Goal: Task Accomplishment & Management: Manage account settings

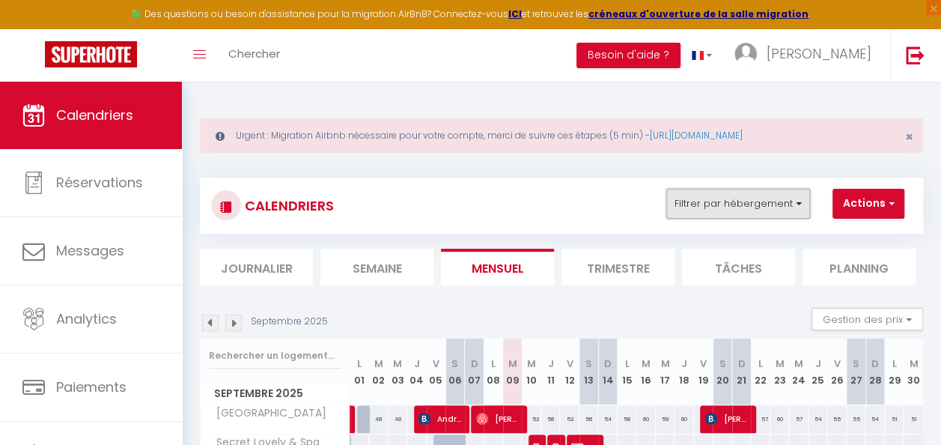
click at [785, 210] on button "Filtrer par hébergement" at bounding box center [738, 204] width 144 height 30
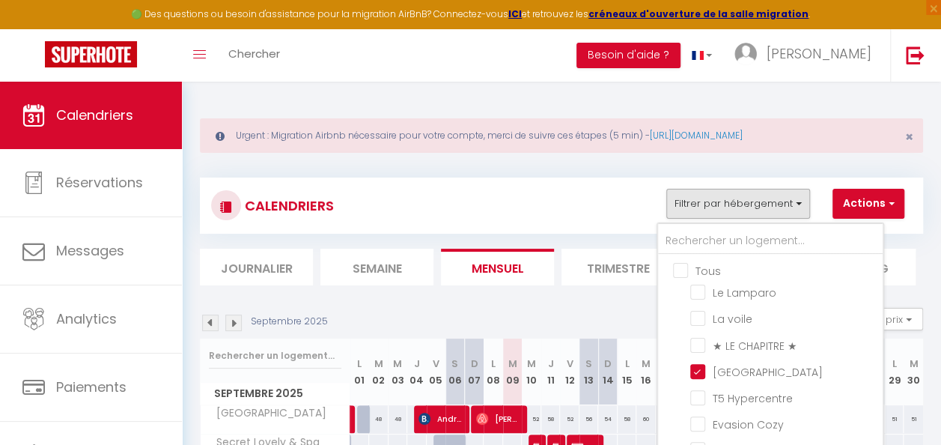
click at [683, 270] on input "Tous" at bounding box center [785, 269] width 225 height 15
checkbox input "true"
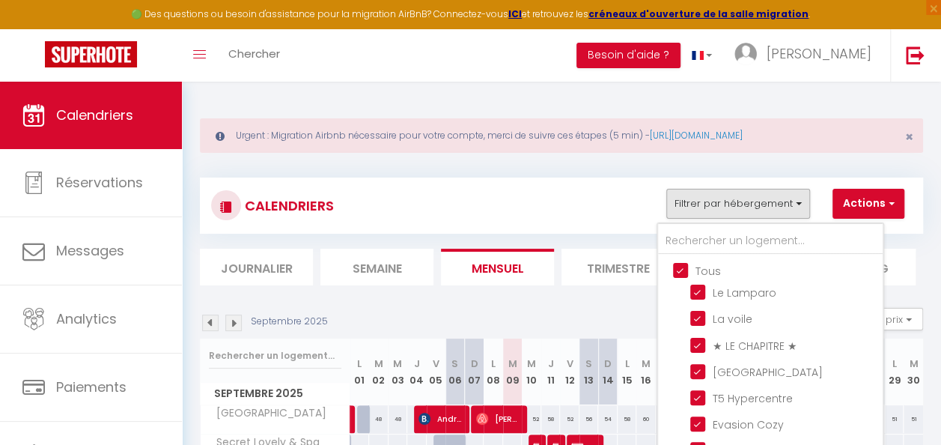
checkbox input "true"
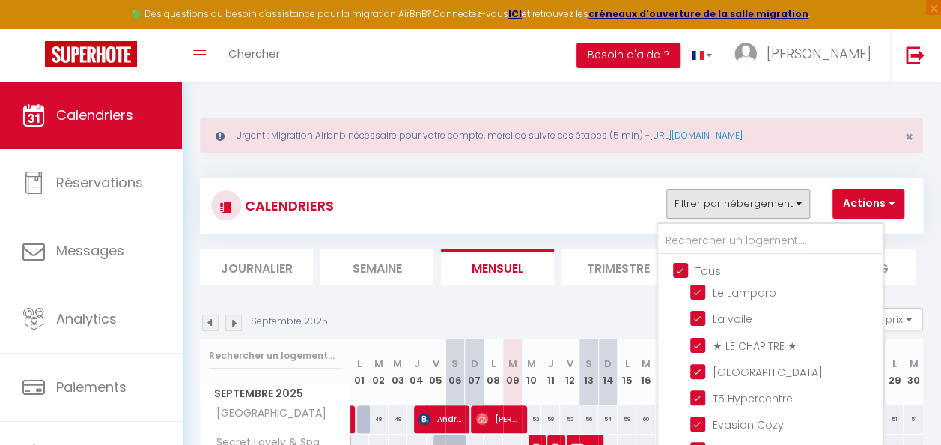
checkbox input "true"
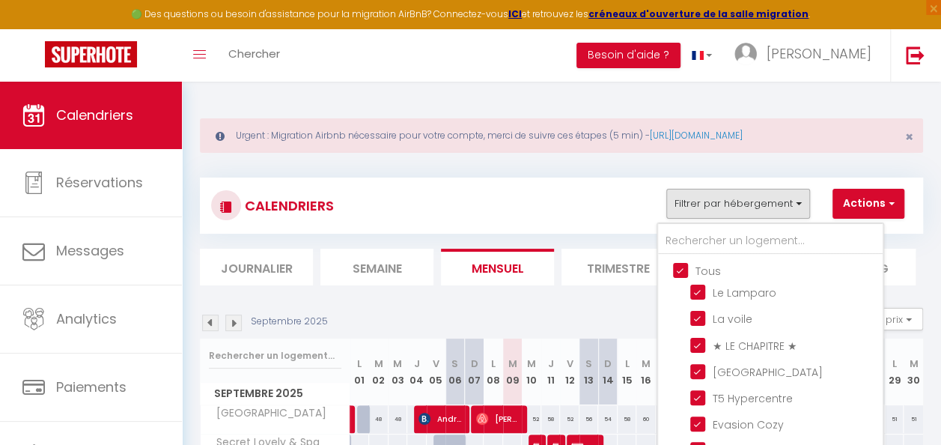
checkbox input "true"
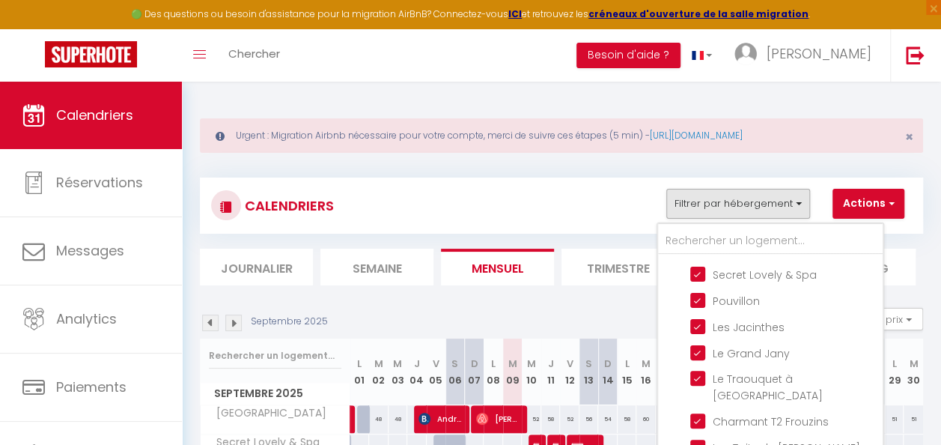
scroll to position [397, 0]
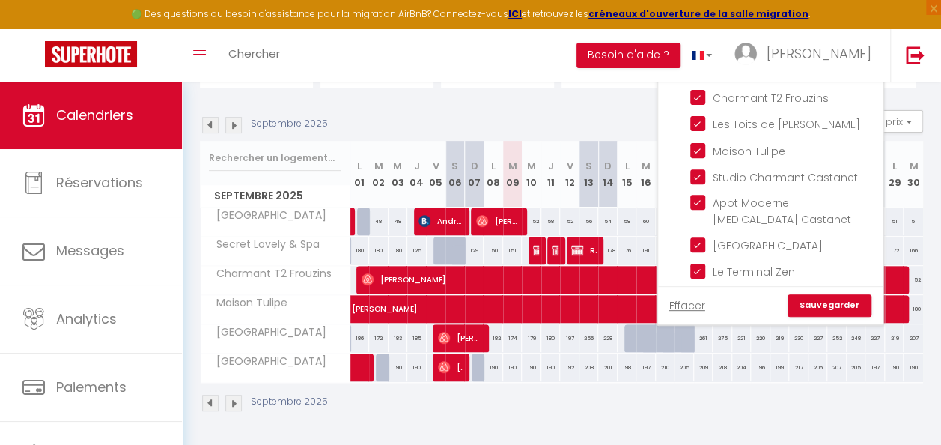
click at [827, 298] on link "Sauvegarder" at bounding box center [830, 305] width 84 height 22
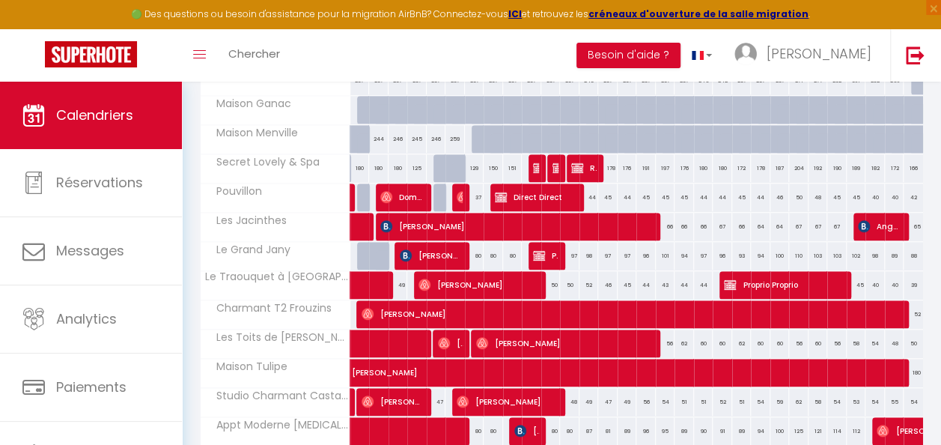
scroll to position [580, 0]
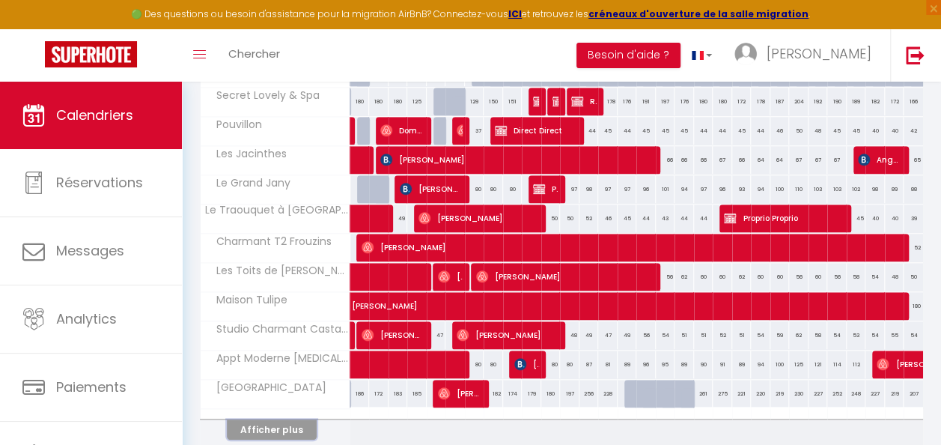
click at [279, 419] on button "Afficher plus" at bounding box center [272, 429] width 90 height 20
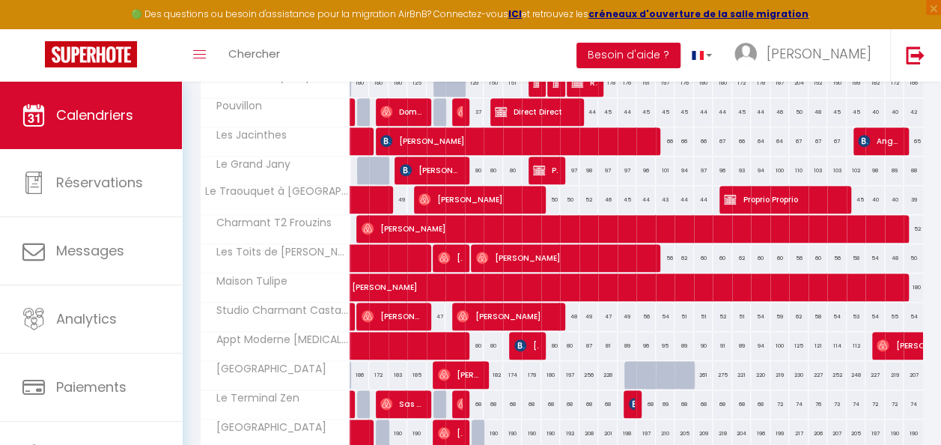
scroll to position [669, 0]
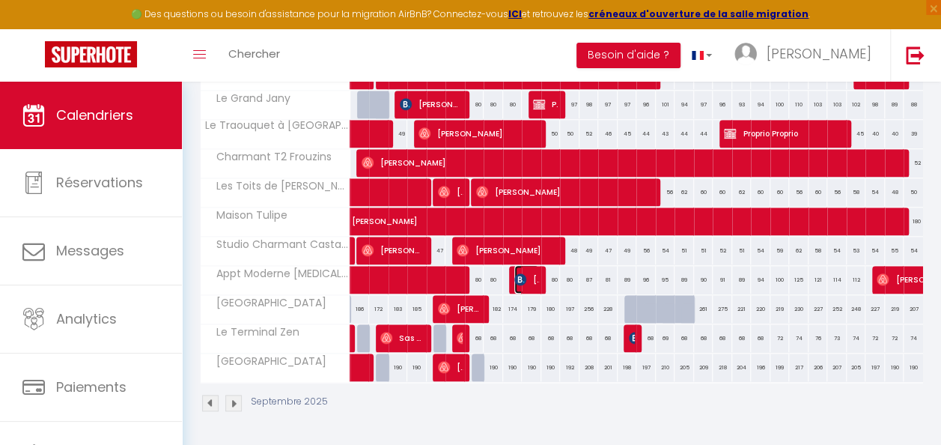
click at [532, 273] on span "[PERSON_NAME]" at bounding box center [526, 279] width 25 height 28
select select "OK"
select select "KO"
select select "0"
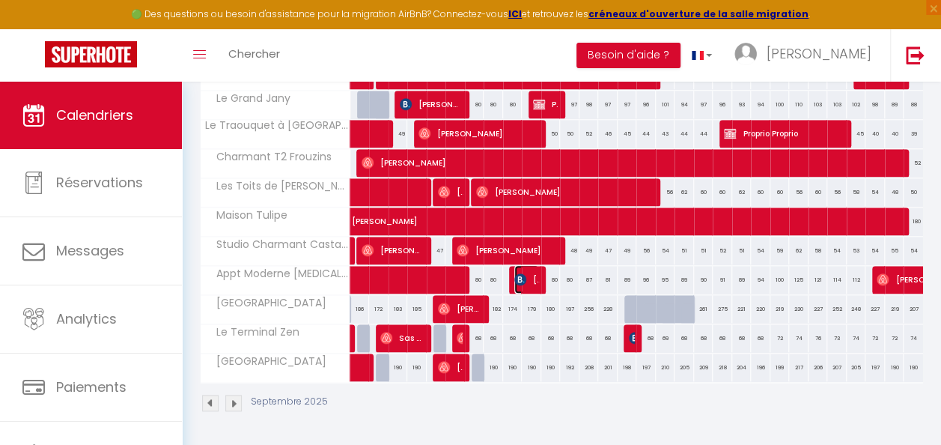
select select "1"
select select
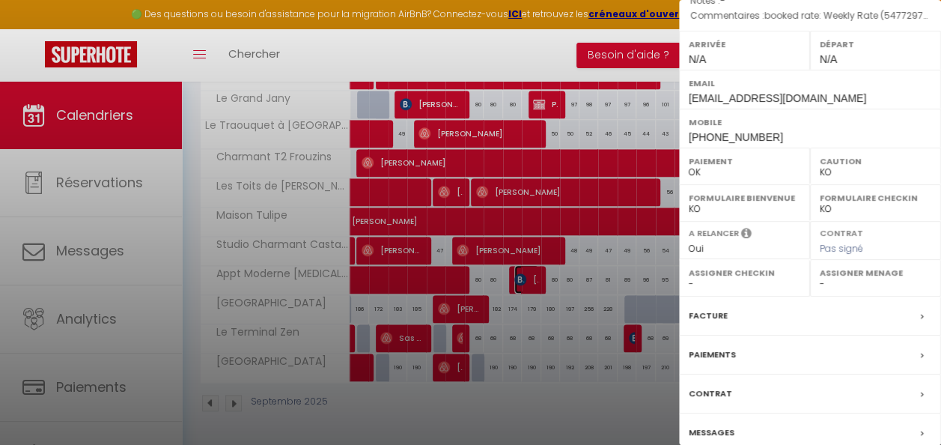
scroll to position [249, 0]
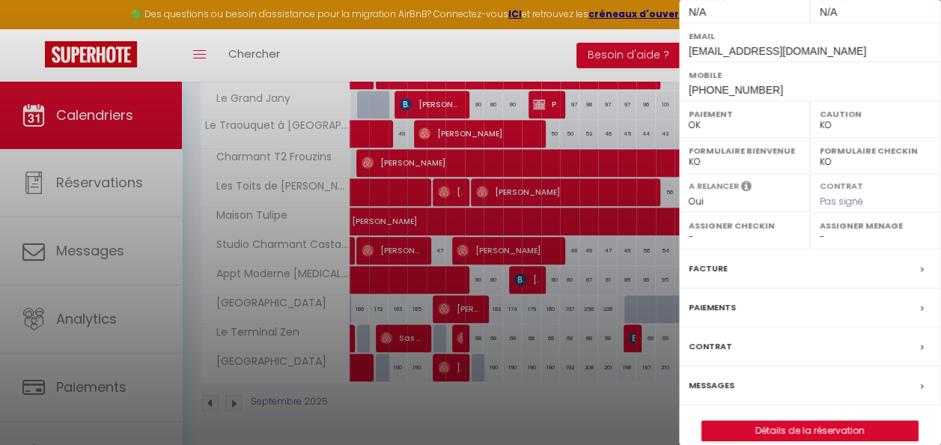
click at [718, 377] on label "Messages" at bounding box center [712, 385] width 46 height 16
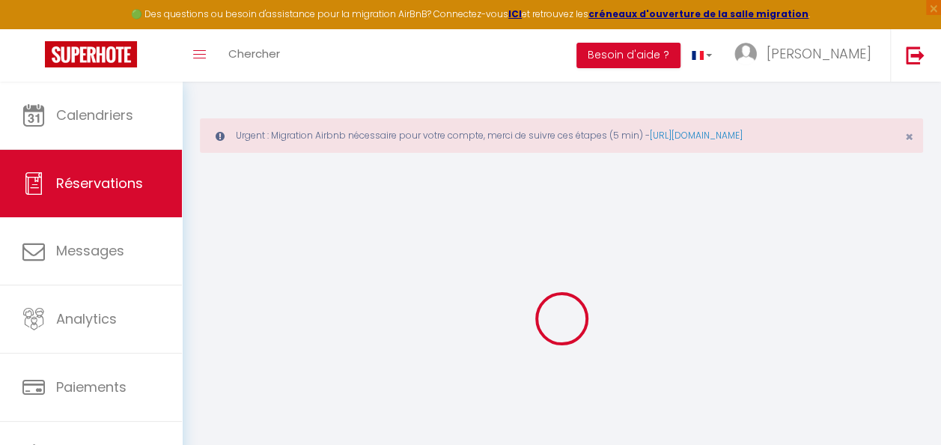
select select
checkbox input "false"
type textarea "booked rate: Weekly Rate (54772970)"
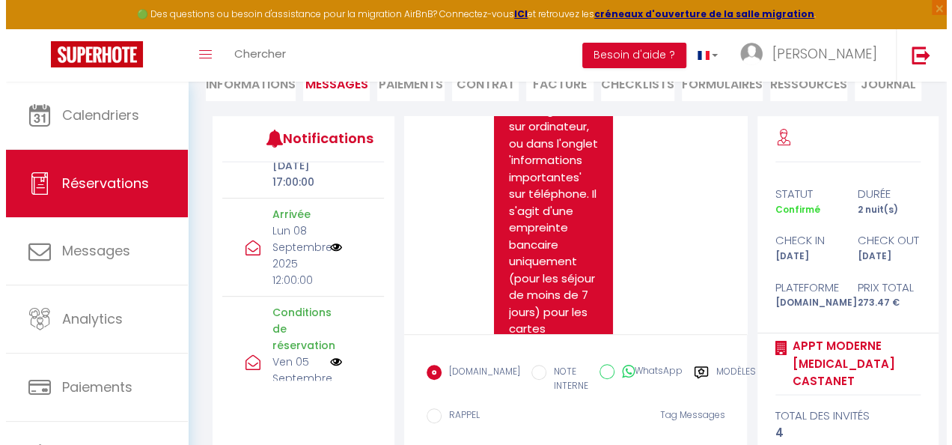
scroll to position [293, 0]
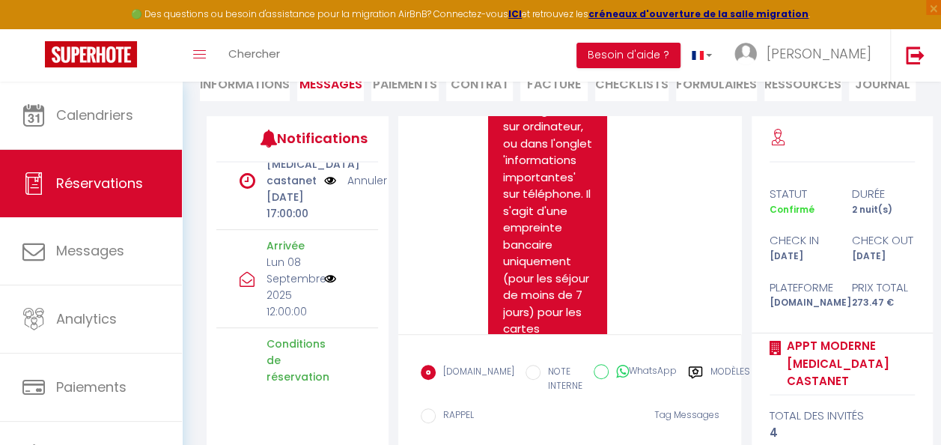
click at [327, 284] on img at bounding box center [330, 279] width 12 height 12
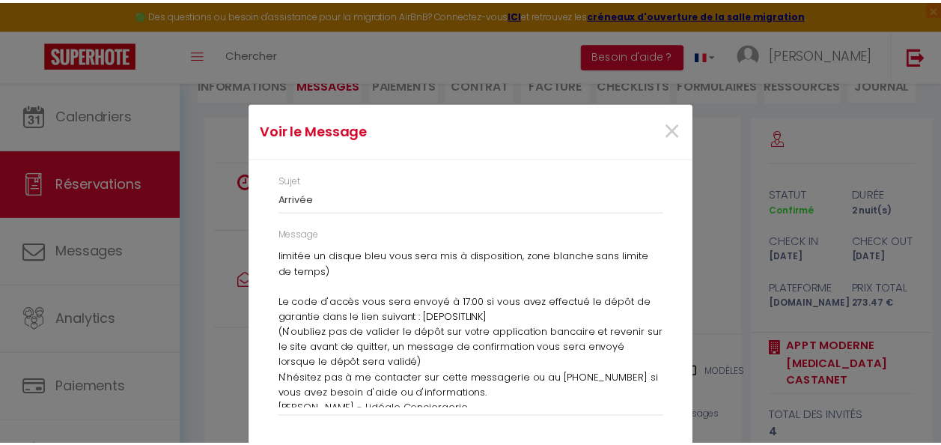
scroll to position [82, 0]
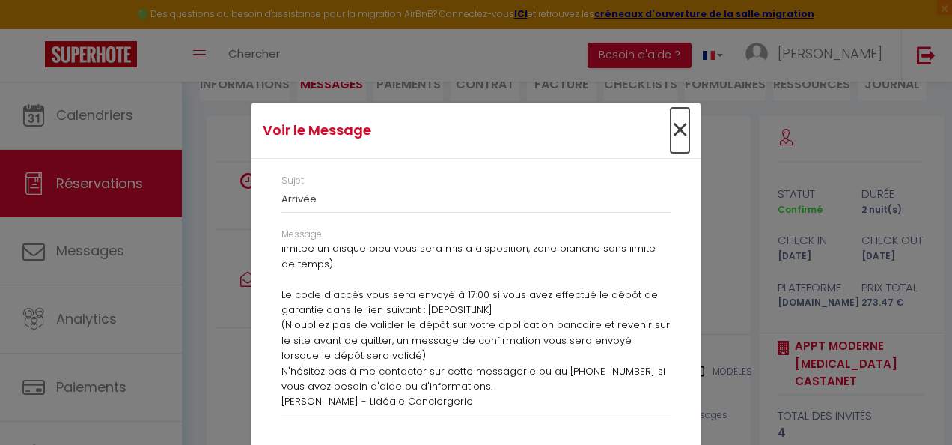
click at [678, 133] on span "×" at bounding box center [680, 130] width 19 height 45
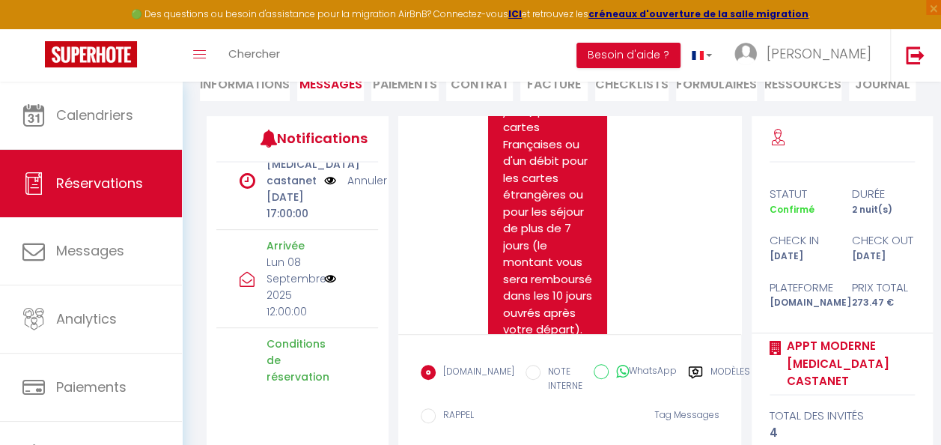
scroll to position [2708, 0]
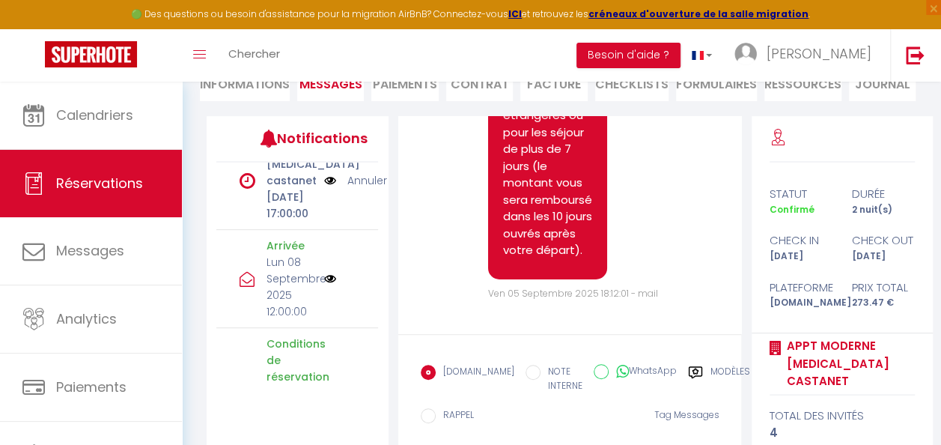
click at [328, 284] on img at bounding box center [330, 279] width 12 height 12
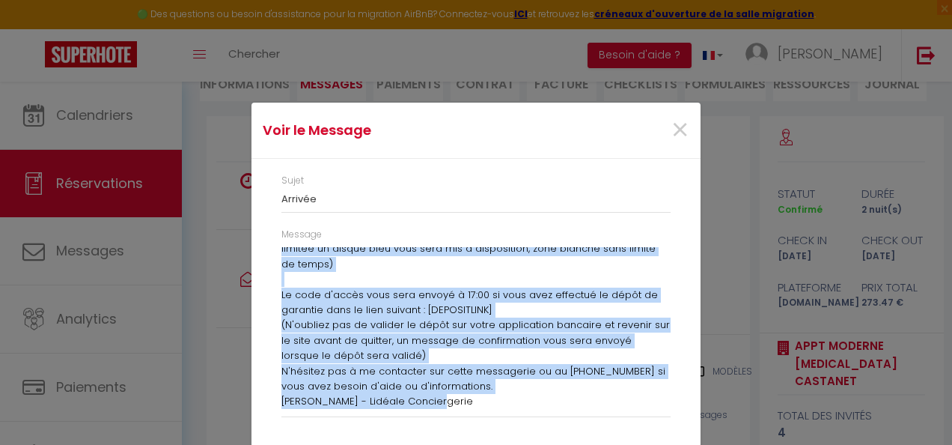
scroll to position [0, 0]
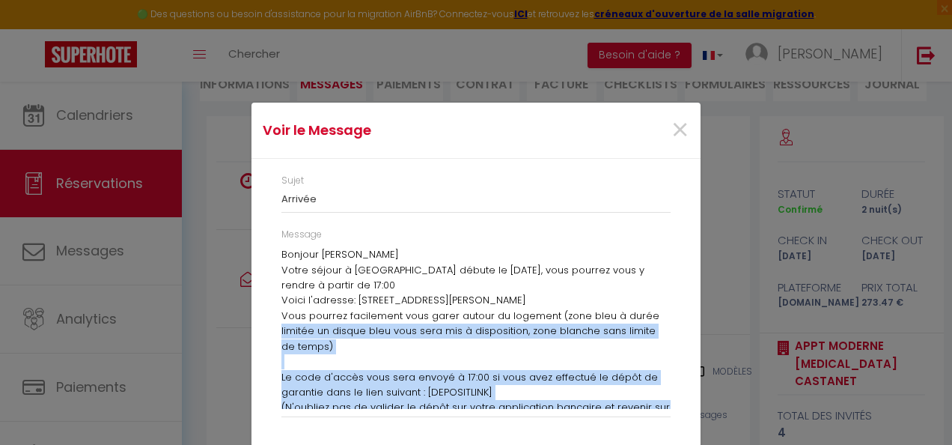
drag, startPoint x: 442, startPoint y: 398, endPoint x: 268, endPoint y: 246, distance: 231.3
click at [272, 246] on div "Message Bonjour [PERSON_NAME] Votre séjour à [GEOGRAPHIC_DATA] débute le [DATE]…" at bounding box center [476, 330] width 409 height 204
copy div "Message Bonjour [PERSON_NAME] séjour à [GEOGRAPHIC_DATA] débute le [DATE], vous…"
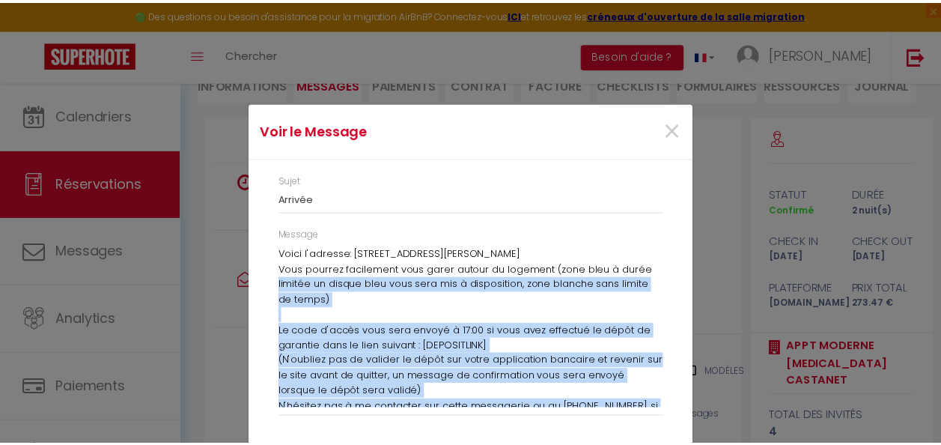
scroll to position [82, 0]
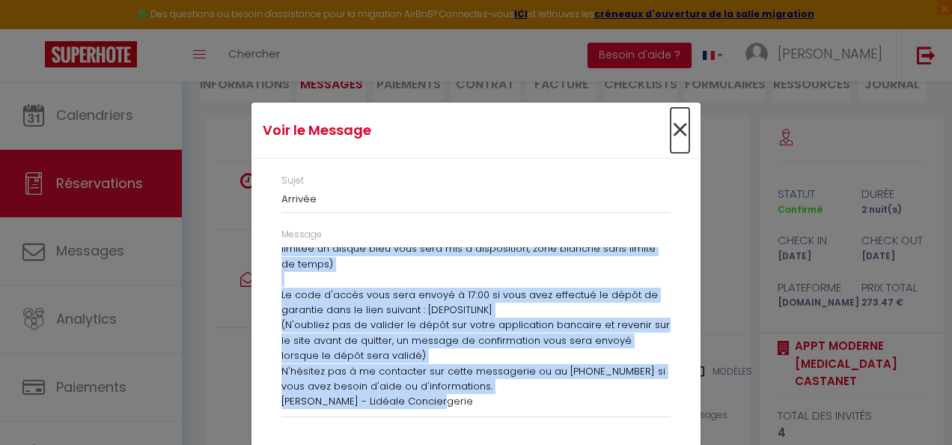
click at [671, 134] on span "×" at bounding box center [680, 130] width 19 height 45
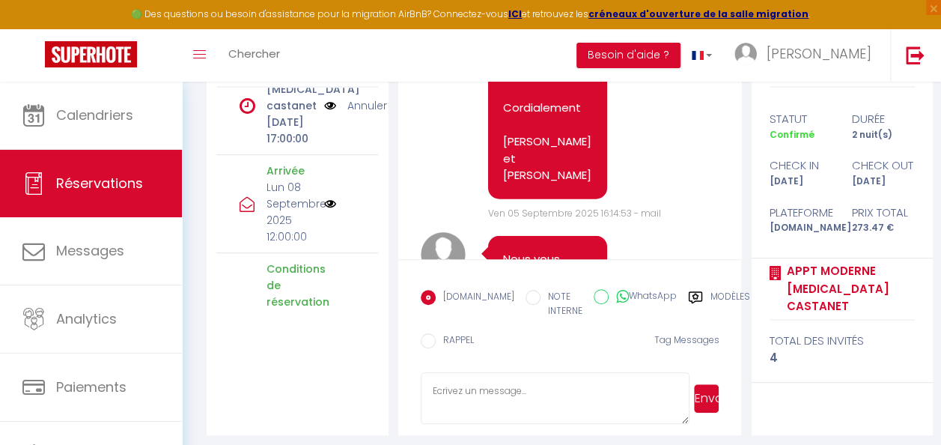
scroll to position [1810, 0]
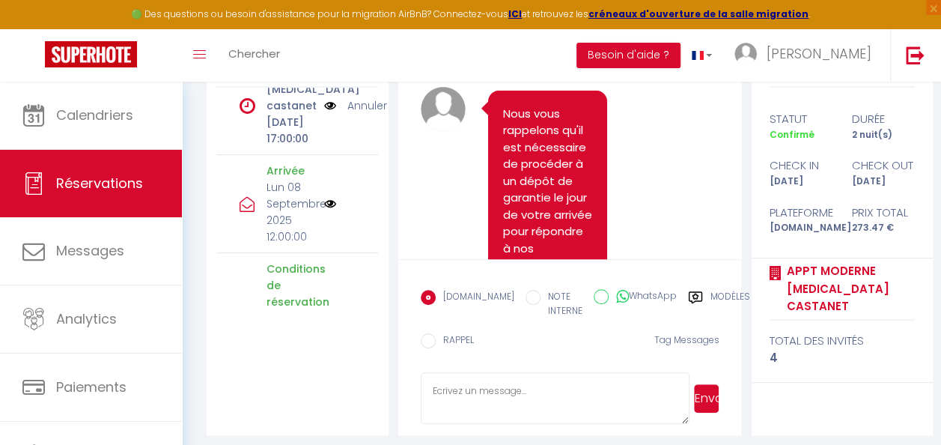
click at [472, 392] on textarea at bounding box center [555, 398] width 269 height 52
paste textarea "Message Bonjour [PERSON_NAME] Votre séjour à [GEOGRAPHIC_DATA] débute le [DATE]…"
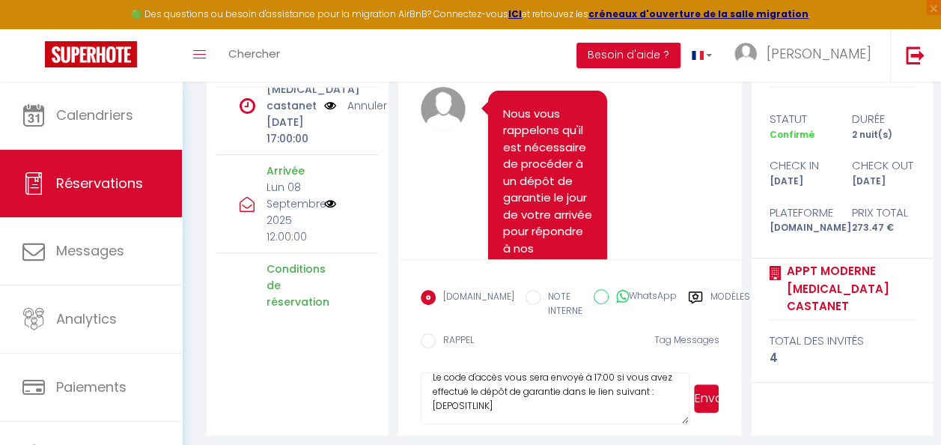
scroll to position [0, 0]
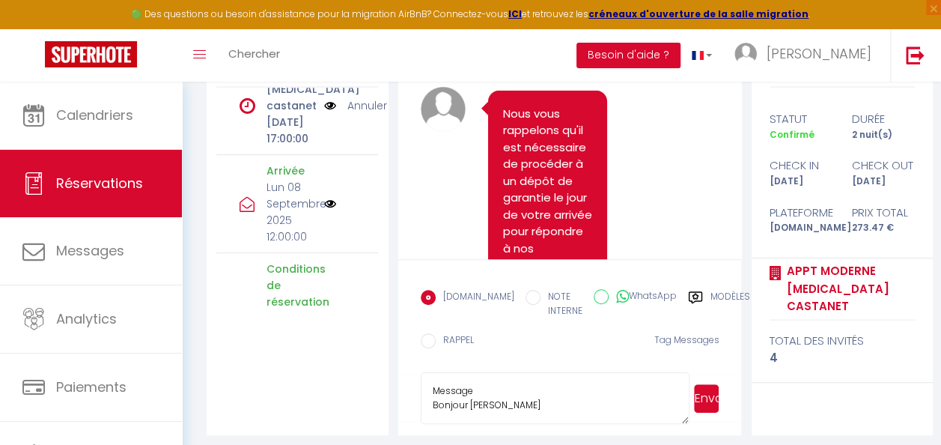
drag, startPoint x: 511, startPoint y: 389, endPoint x: 417, endPoint y: 388, distance: 94.3
click at [417, 388] on form "[DOMAIN_NAME] NOTE INTERNE WhatsApp Modèles 9 « ‹ » › [DATE] [PHONE_NUMBER] Dim…" at bounding box center [570, 347] width 344 height 176
type textarea "Bonjour [PERSON_NAME] Votre séjour à [GEOGRAPHIC_DATA] débute le [DATE], vous p…"
click at [708, 399] on button "Envoyer" at bounding box center [706, 398] width 25 height 28
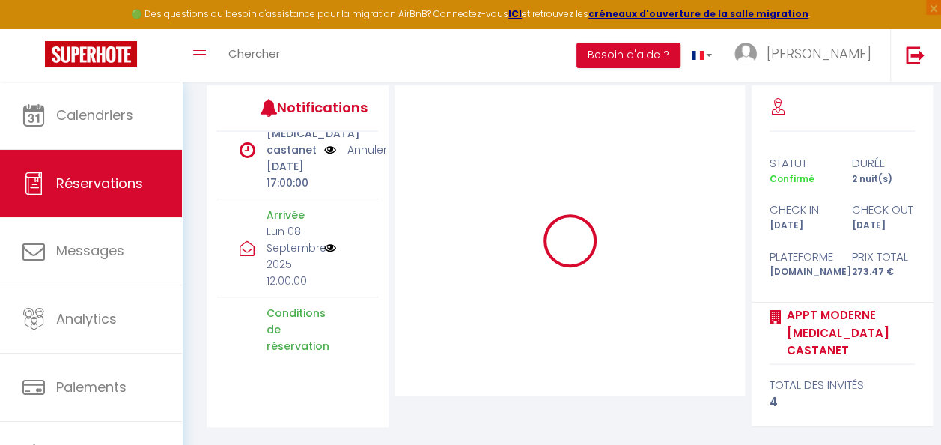
scroll to position [239, 0]
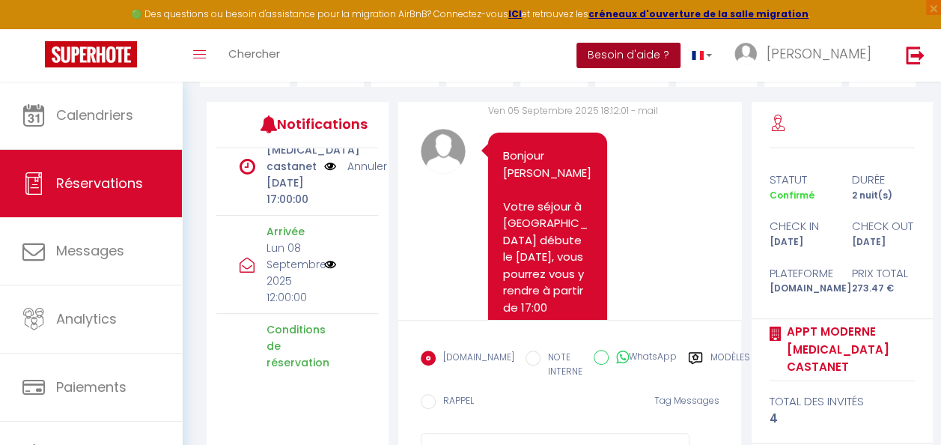
click at [681, 55] on button "Besoin d'aide ?" at bounding box center [628, 55] width 104 height 25
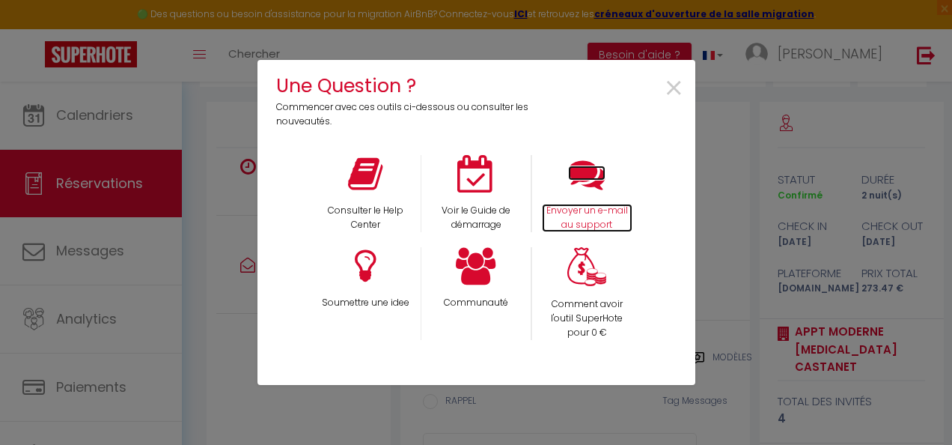
click at [594, 219] on p "Envoyer un e-mail au support" at bounding box center [587, 218] width 91 height 28
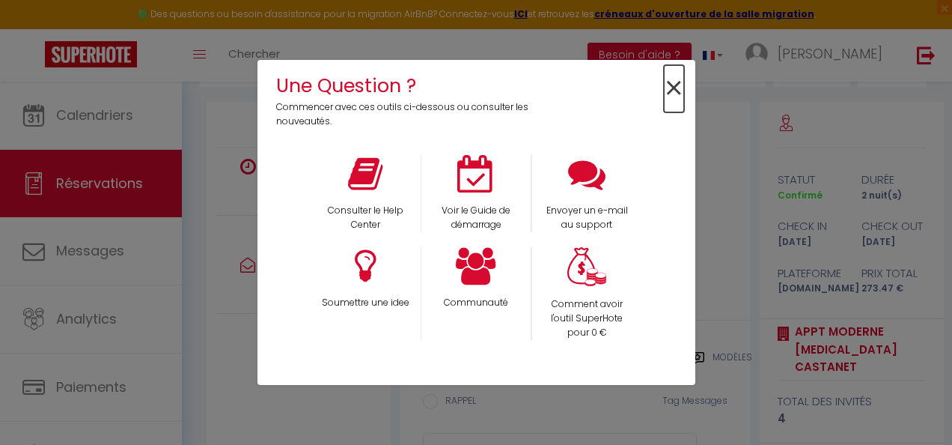
click at [678, 90] on span "×" at bounding box center [674, 88] width 20 height 47
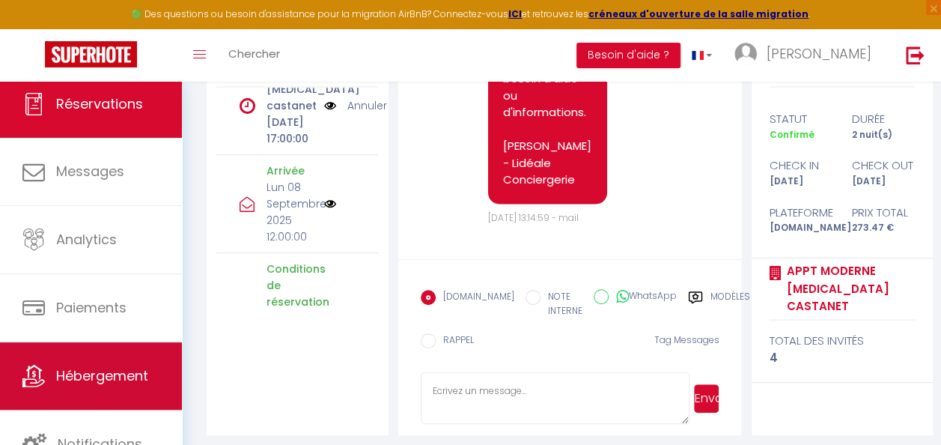
scroll to position [307, 0]
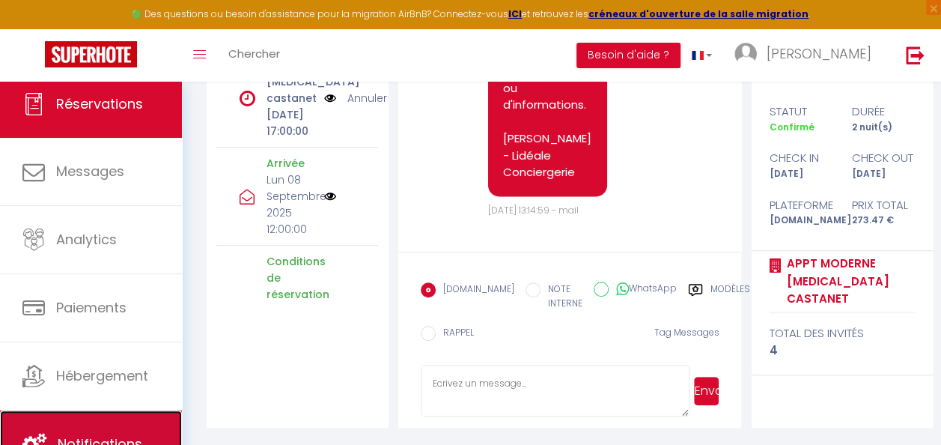
click at [99, 425] on link "Notifications" at bounding box center [91, 443] width 182 height 67
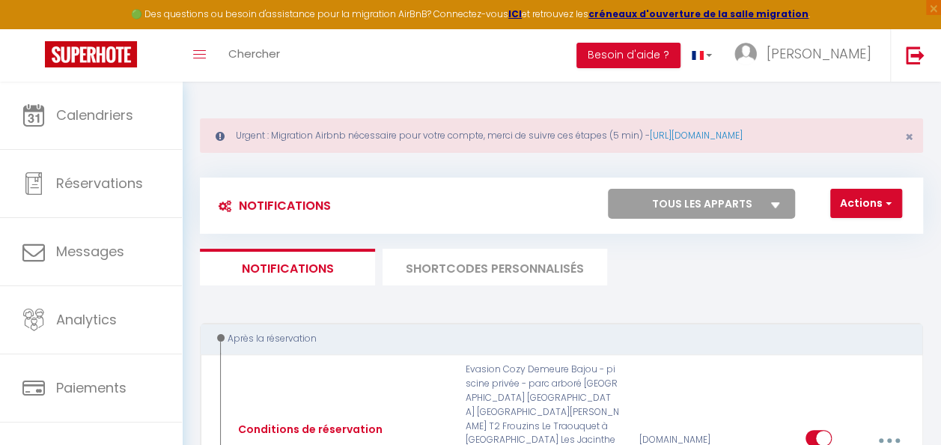
select select
checkbox input "false"
select select
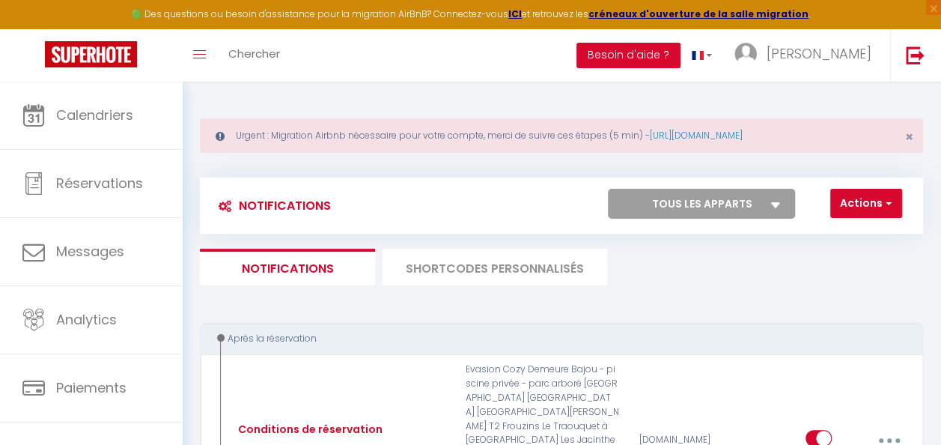
checkbox input "false"
click at [780, 200] on select "Tous les apparts Le Lamparo La voile ★ LE CHAPITRE ★ [GEOGRAPHIC_DATA] T5 Hyper…" at bounding box center [701, 204] width 187 height 30
select select "22165"
click at [608, 189] on select "Tous les apparts Le Lamparo La voile ★ LE CHAPITRE ★ [GEOGRAPHIC_DATA] T5 Hyper…" at bounding box center [701, 204] width 187 height 30
select select
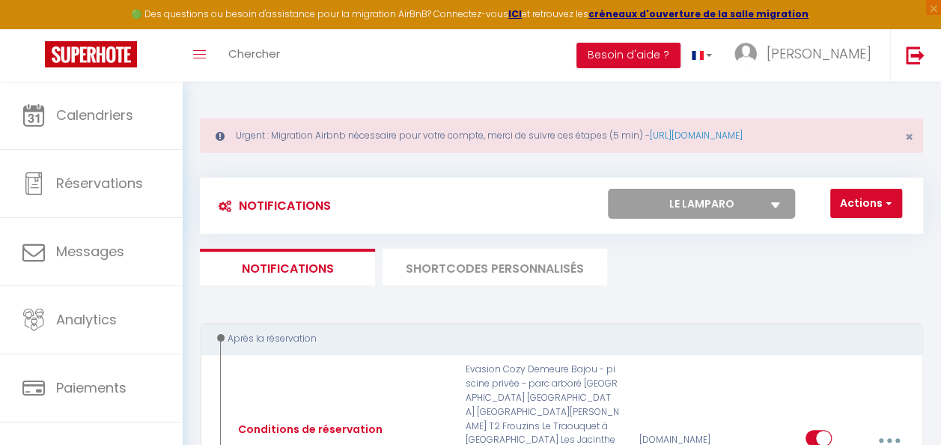
select select
checkbox input "false"
select select
checkbox input "false"
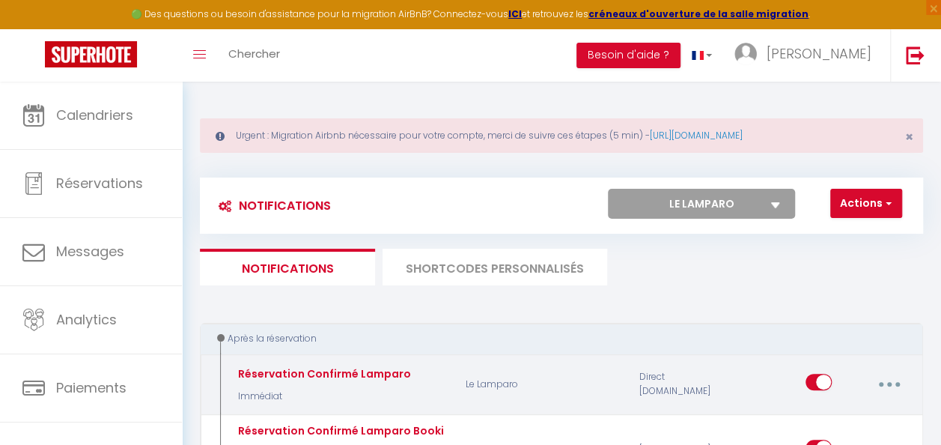
click at [891, 385] on icon "button" at bounding box center [889, 384] width 4 height 4
click at [806, 421] on link "Editer" at bounding box center [849, 420] width 111 height 25
type input "Réservation Confirmé Lamparo"
select select "Immédiat"
select select "if_booking_is_paid"
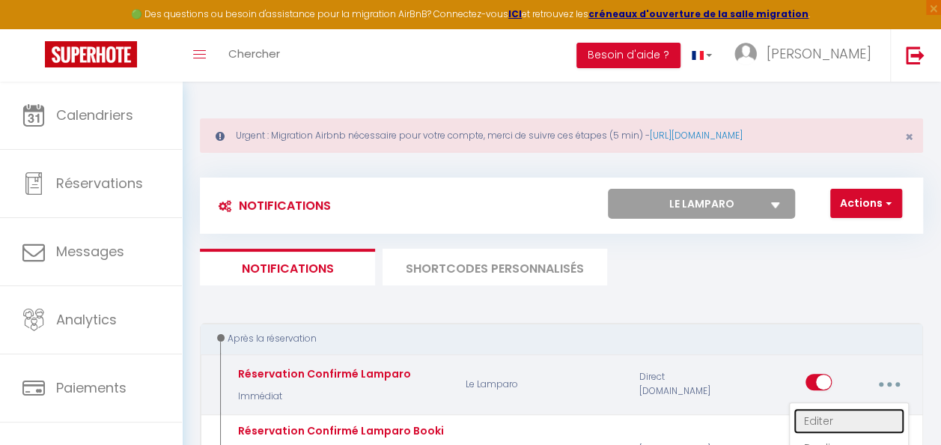
checkbox input "true"
checkbox input "false"
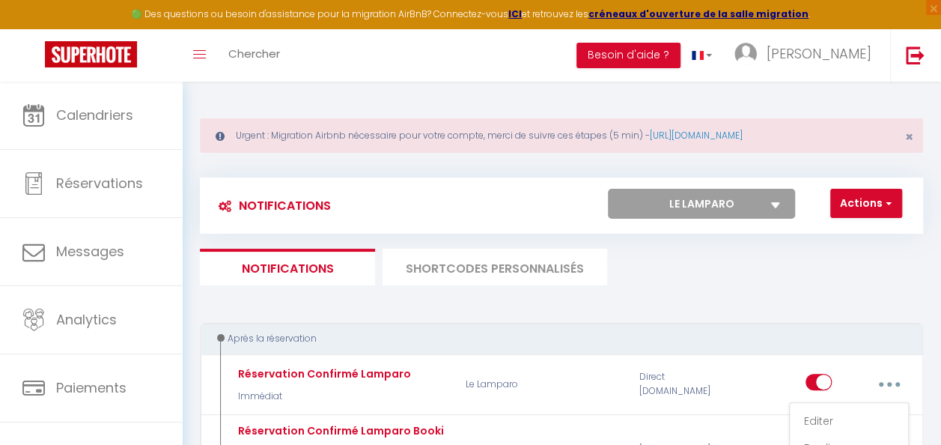
radio input "true"
type input "Réservation confirmé Lamparo"
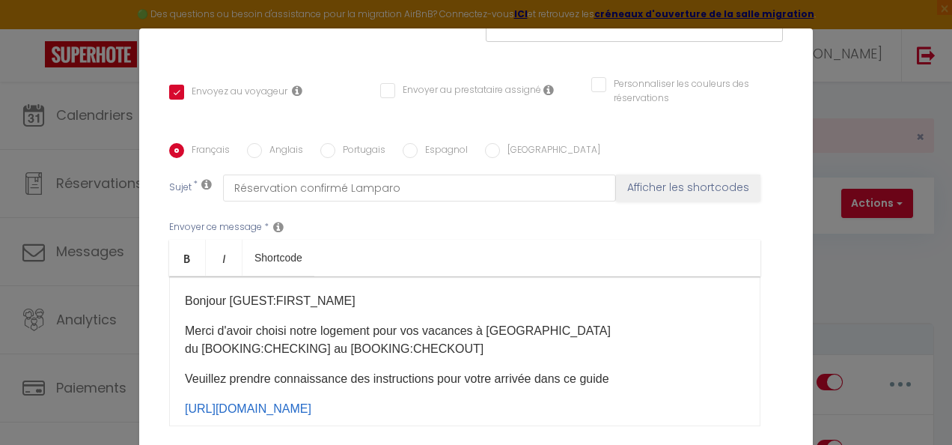
scroll to position [75, 0]
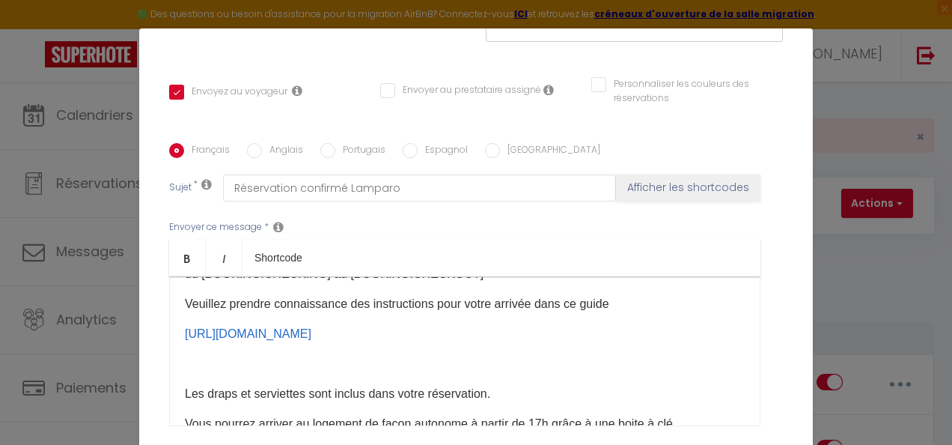
drag, startPoint x: 301, startPoint y: 332, endPoint x: 156, endPoint y: 332, distance: 145.2
click at [156, 332] on div "Titre * Réservation Confirmé Lamparo Pour cet hébergement Sélectionner les hébe…" at bounding box center [476, 143] width 674 height 716
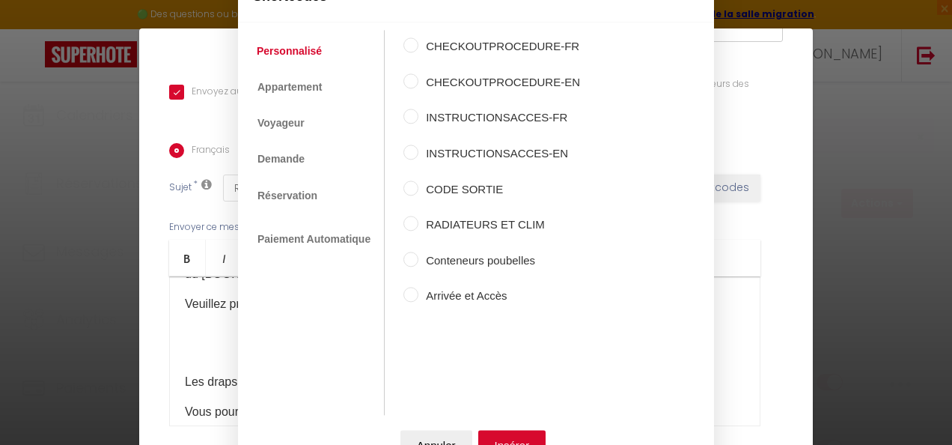
click at [476, 118] on label "INSTRUCTIONSACCES-FR" at bounding box center [500, 118] width 162 height 18
click at [419, 118] on input "INSTRUCTIONSACCES-FR" at bounding box center [411, 116] width 15 height 15
radio input "true"
click at [527, 439] on button "Insérer" at bounding box center [512, 445] width 68 height 30
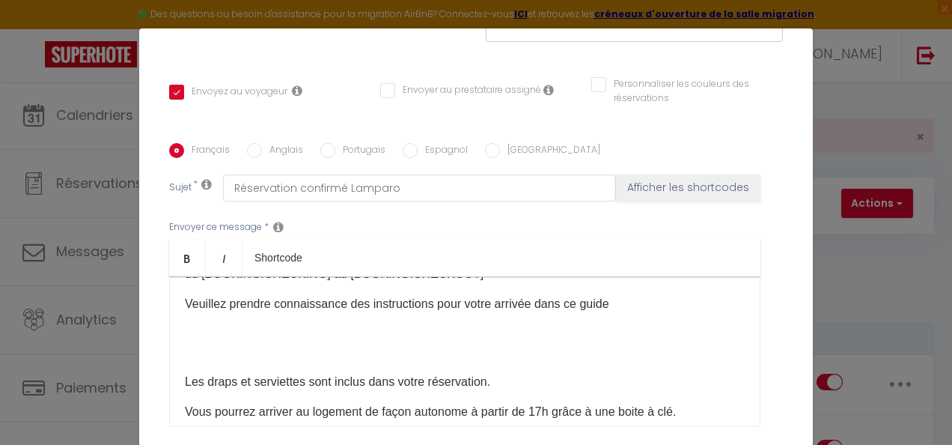
scroll to position [0, 0]
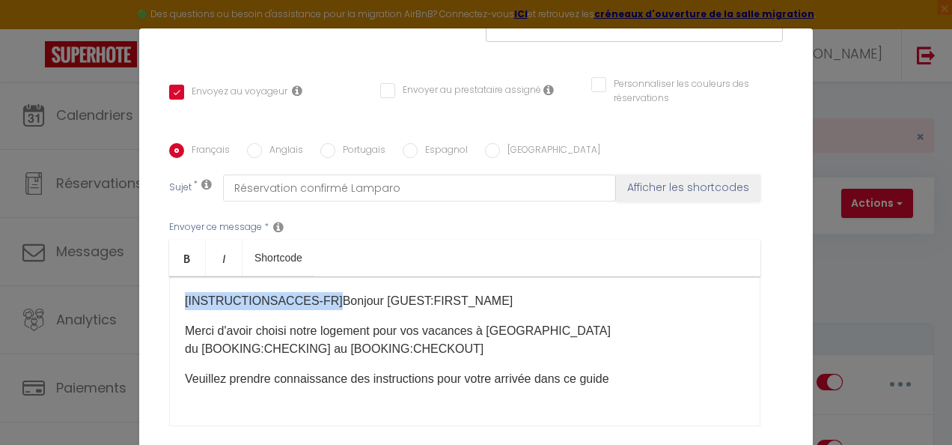
drag, startPoint x: 316, startPoint y: 299, endPoint x: 159, endPoint y: 301, distance: 157.2
click at [159, 301] on div "Titre * Réservation Confirmé Lamparo Pour cet hébergement Sélectionner les hébe…" at bounding box center [476, 143] width 674 height 716
copy p "[INSTRUCTIONSACCES-FR]"
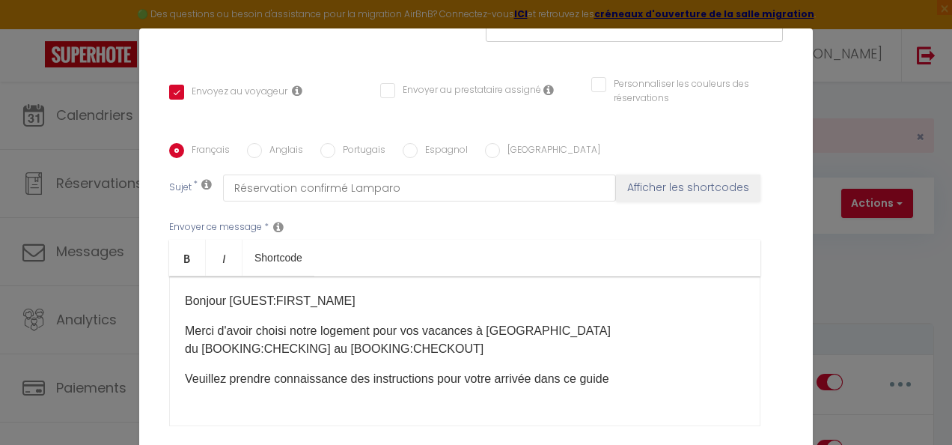
click at [659, 378] on p "Veuillez prendre connaissance des instructions pour votre arrivée dans ce guide" at bounding box center [465, 379] width 560 height 18
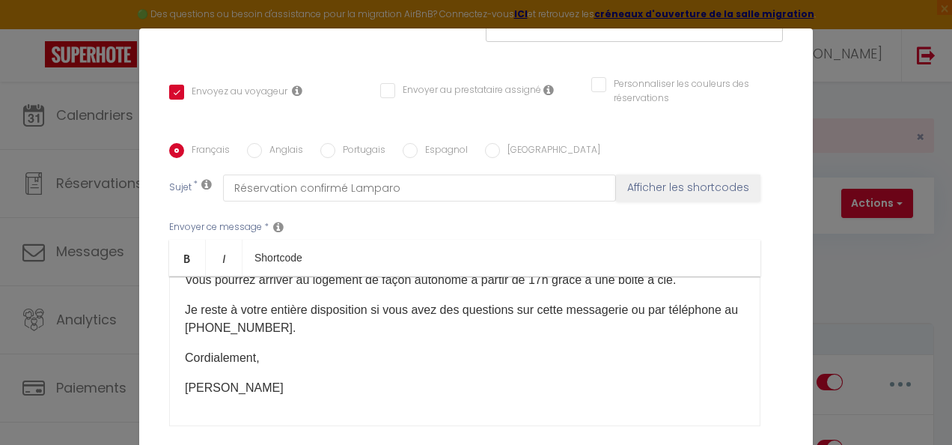
scroll to position [225, 0]
drag, startPoint x: 237, startPoint y: 325, endPoint x: 168, endPoint y: 326, distance: 68.1
click at [169, 326] on div "​ Bonjour [GUEST:FIRST_NAME] Merci d'avoir choisi notre logement pour vos vacan…" at bounding box center [464, 351] width 591 height 150
click at [469, 383] on p "[PERSON_NAME]" at bounding box center [465, 387] width 560 height 18
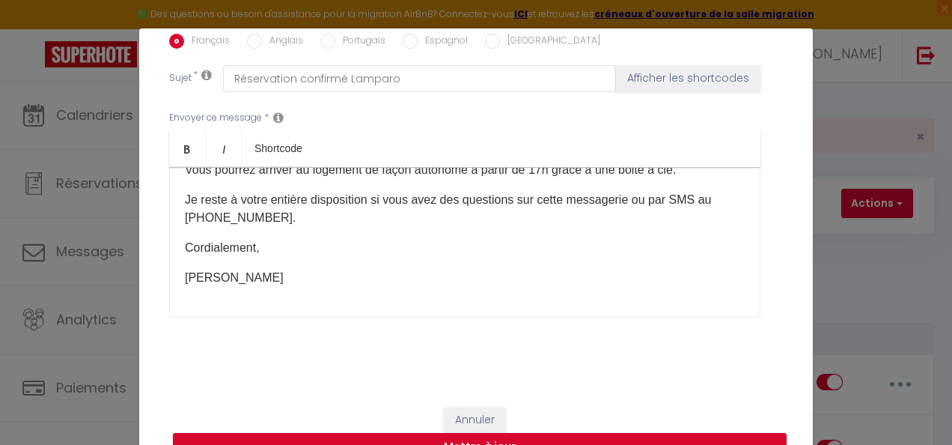
scroll to position [409, 0]
click at [503, 436] on button "Mettre à jour" at bounding box center [480, 447] width 614 height 28
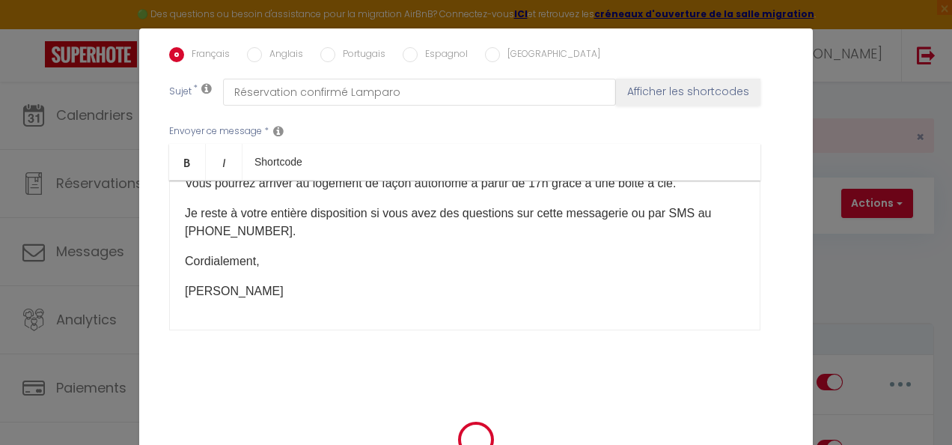
checkbox input "true"
checkbox input "false"
select select
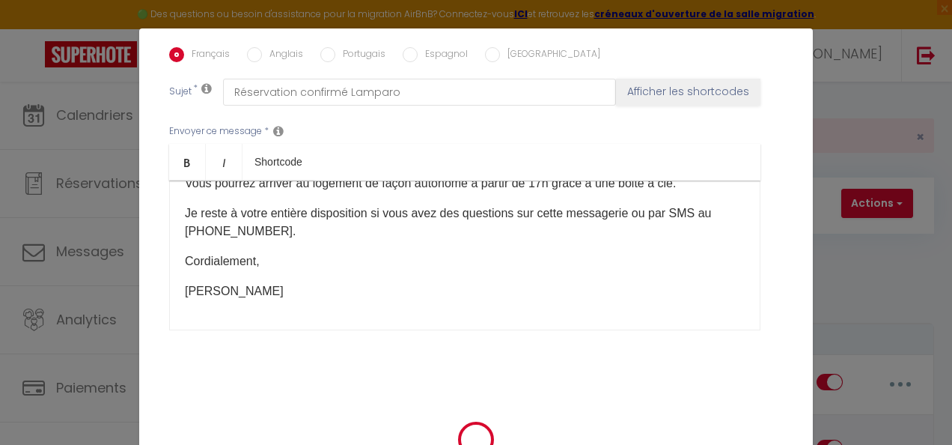
checkbox input "false"
radio input "false"
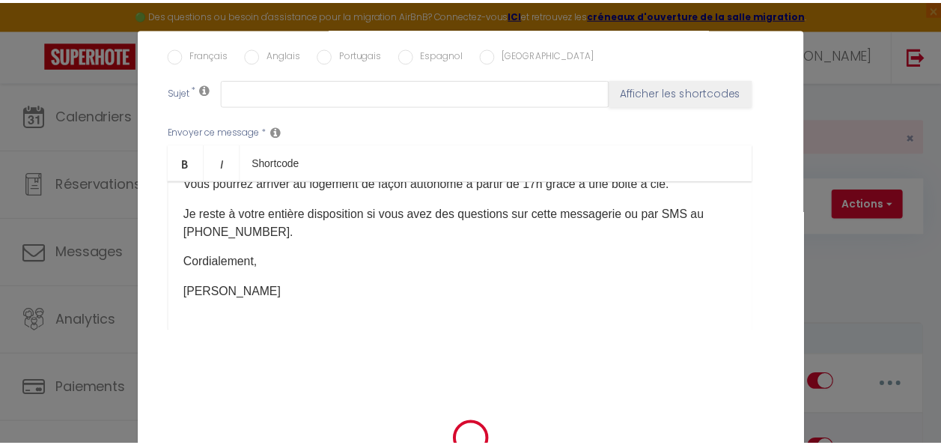
scroll to position [0, 0]
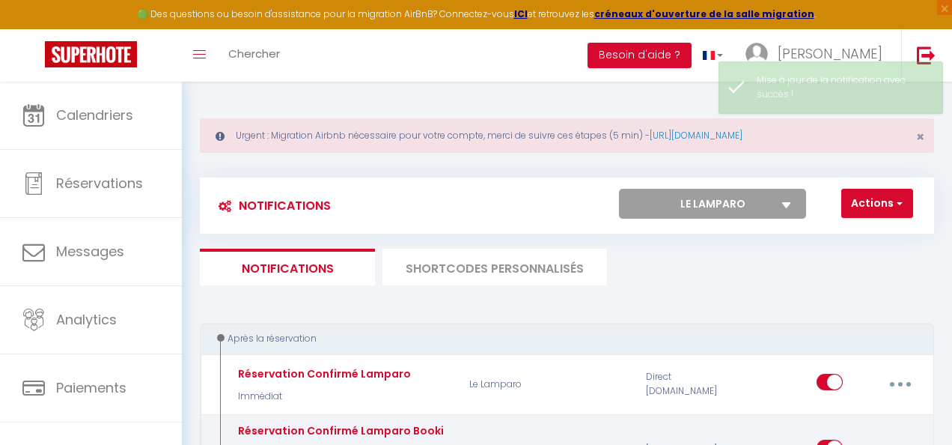
select select
checkbox input "false"
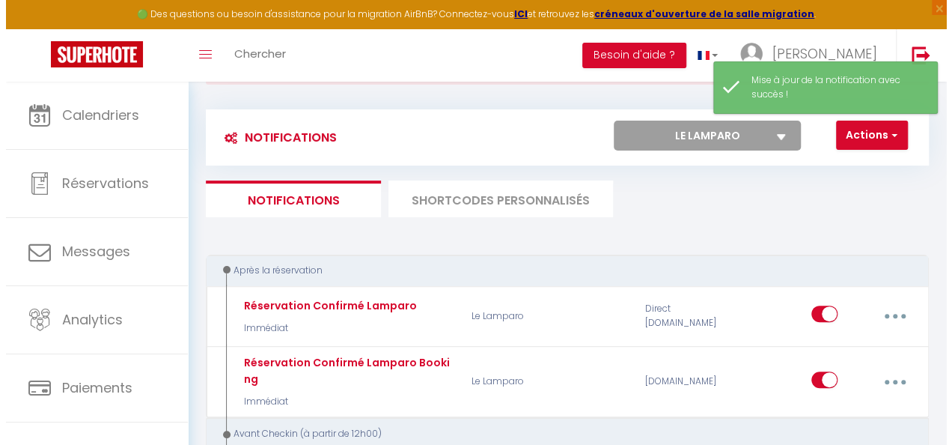
scroll to position [150, 0]
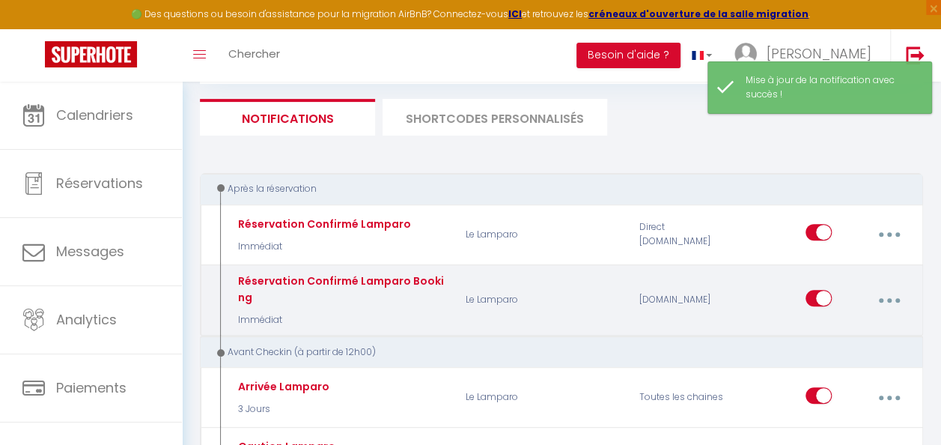
click at [880, 296] on button "button" at bounding box center [889, 300] width 40 height 28
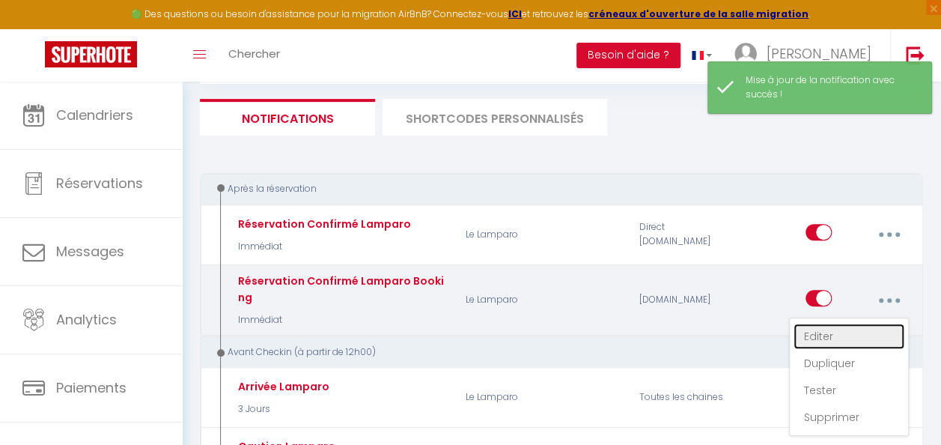
click at [849, 329] on link "Editer" at bounding box center [849, 335] width 111 height 25
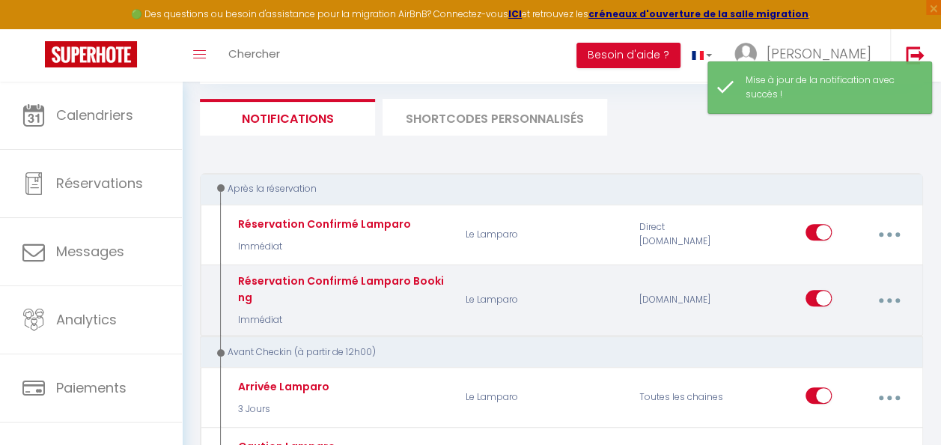
type input "Réservation Confirmé Lamparo Booking"
select select "Immédiat"
select select "if_booking_is_paid"
checkbox input "true"
checkbox input "false"
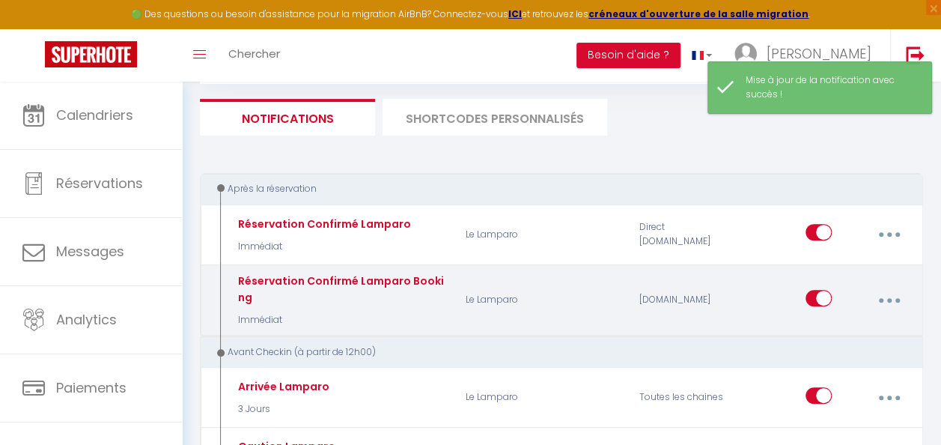
checkbox input "false"
radio input "true"
type input "Réservation confirmé Lamparo"
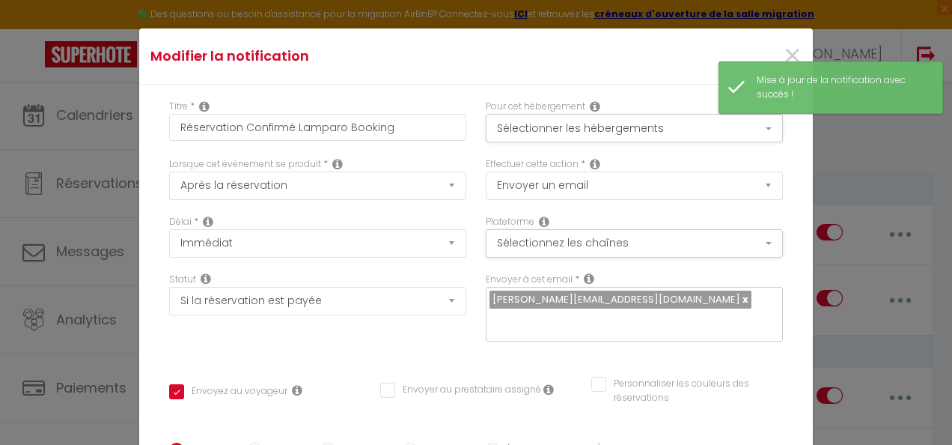
drag, startPoint x: 302, startPoint y: 217, endPoint x: 178, endPoint y: 219, distance: 123.5
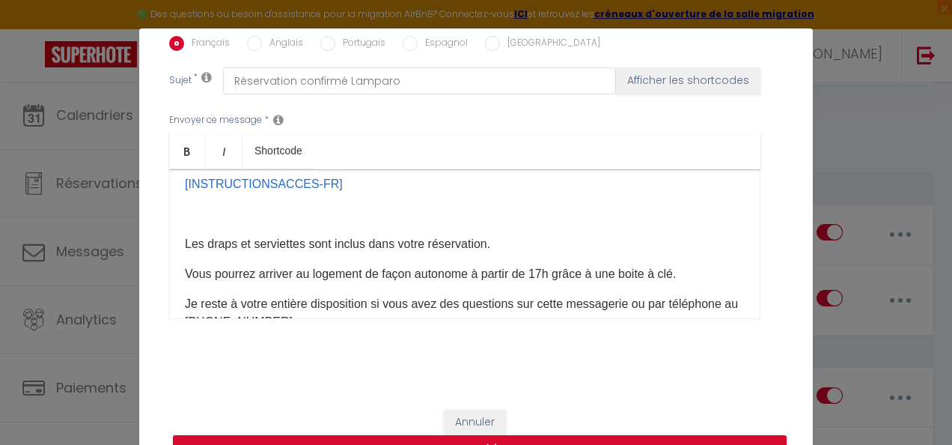
scroll to position [409, 0]
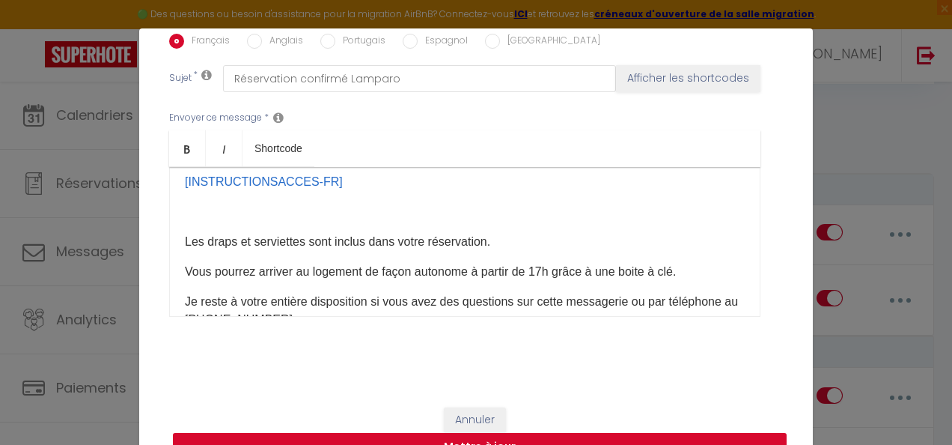
click at [510, 439] on button "Mettre à jour" at bounding box center [480, 447] width 614 height 28
checkbox input "true"
checkbox input "false"
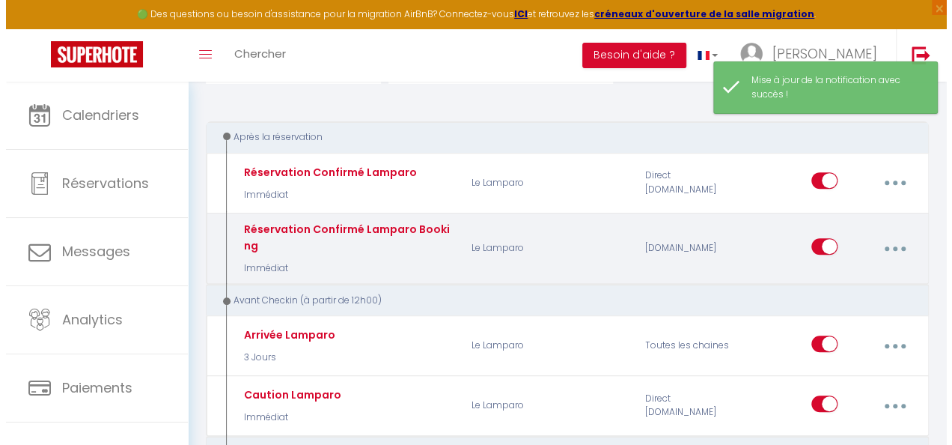
scroll to position [225, 0]
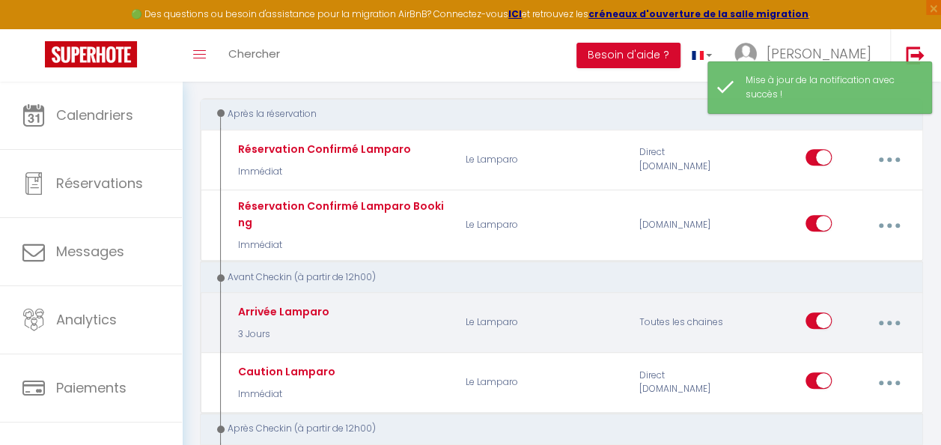
click at [893, 321] on button "button" at bounding box center [889, 322] width 40 height 28
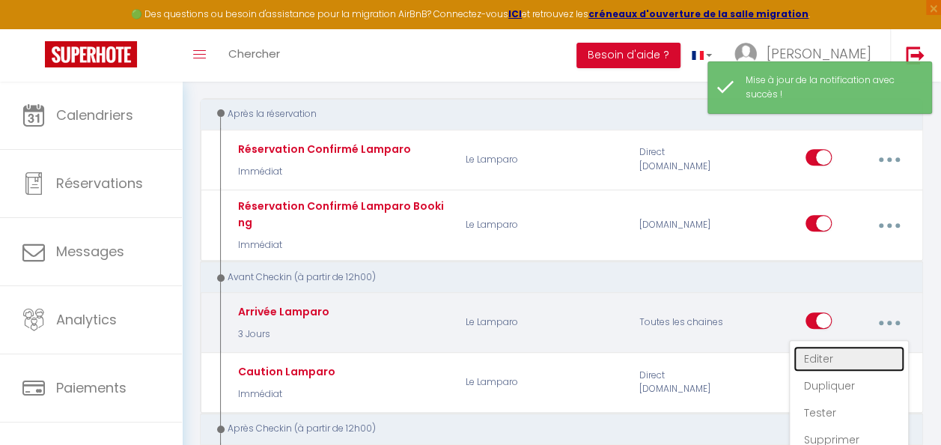
click at [830, 358] on link "Editer" at bounding box center [849, 358] width 111 height 25
type input "Arrivée Lamparo"
select select "3 Jours"
select select "if_booking_is_paid"
checkbox input "true"
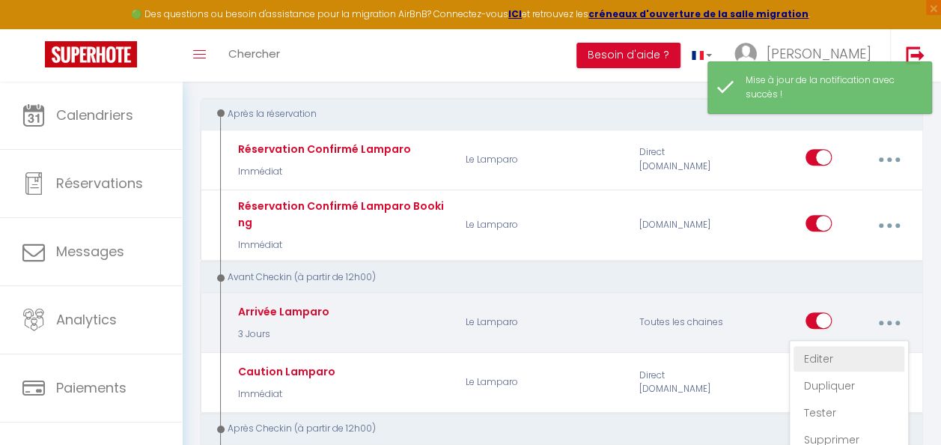
checkbox input "false"
radio input "true"
type input "Arrivée Lamparo"
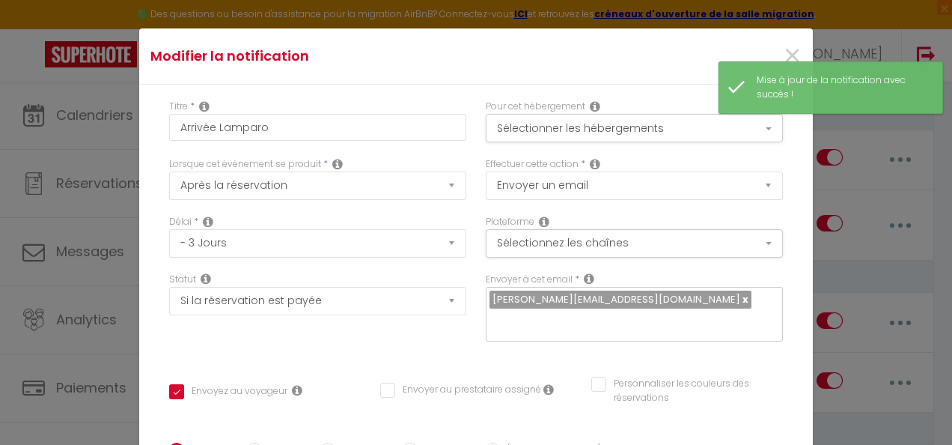
scroll to position [150, 0]
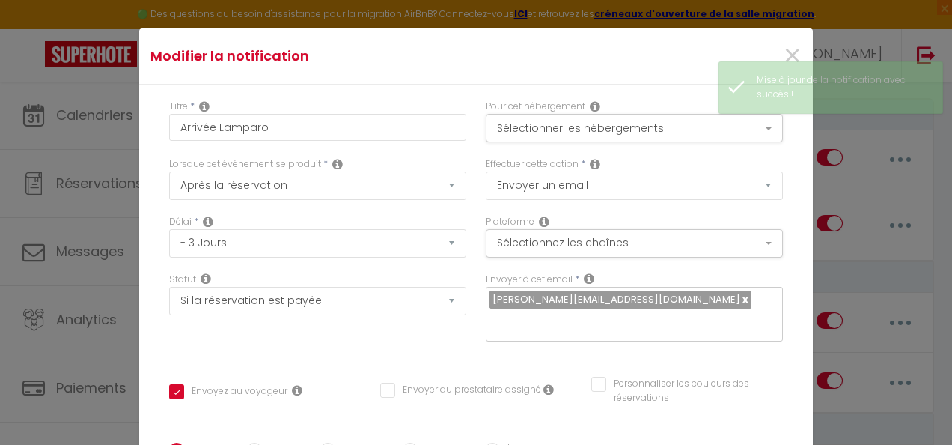
drag, startPoint x: 267, startPoint y: 226, endPoint x: 165, endPoint y: 226, distance: 102.6
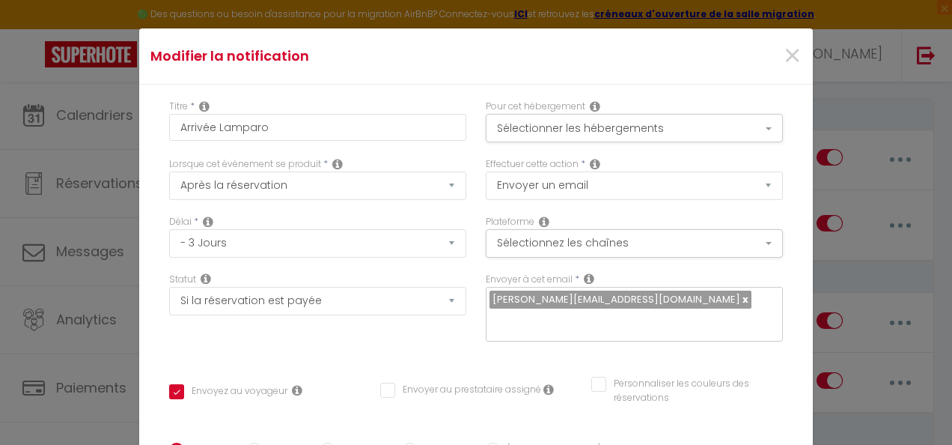
scroll to position [409, 0]
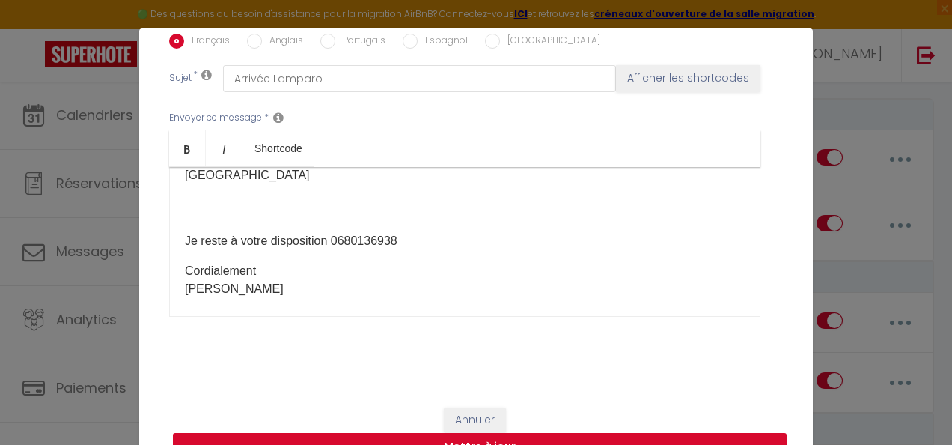
click at [518, 436] on button "Mettre à jour" at bounding box center [480, 447] width 614 height 28
checkbox input "true"
checkbox input "false"
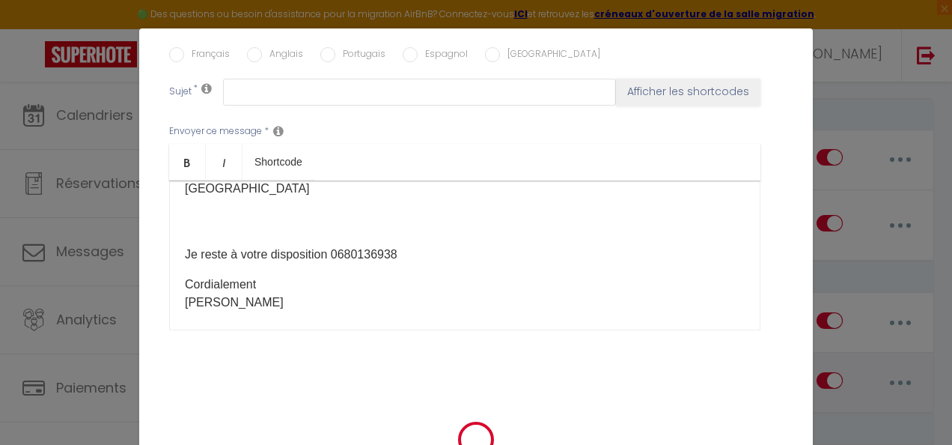
scroll to position [0, 0]
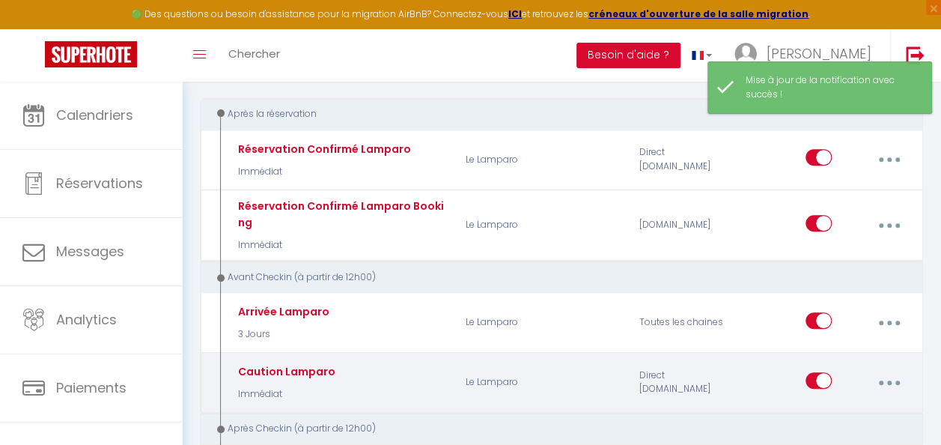
click at [886, 380] on button "button" at bounding box center [889, 382] width 40 height 28
click at [822, 408] on link "Editer" at bounding box center [849, 418] width 111 height 25
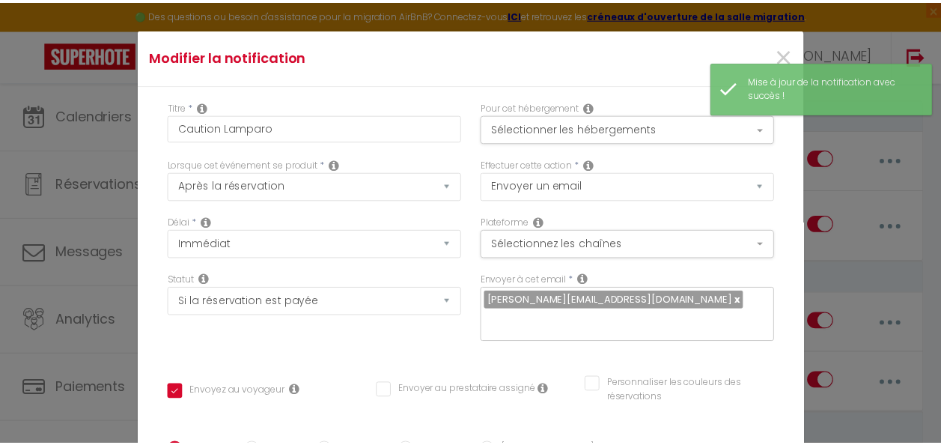
scroll to position [153, 0]
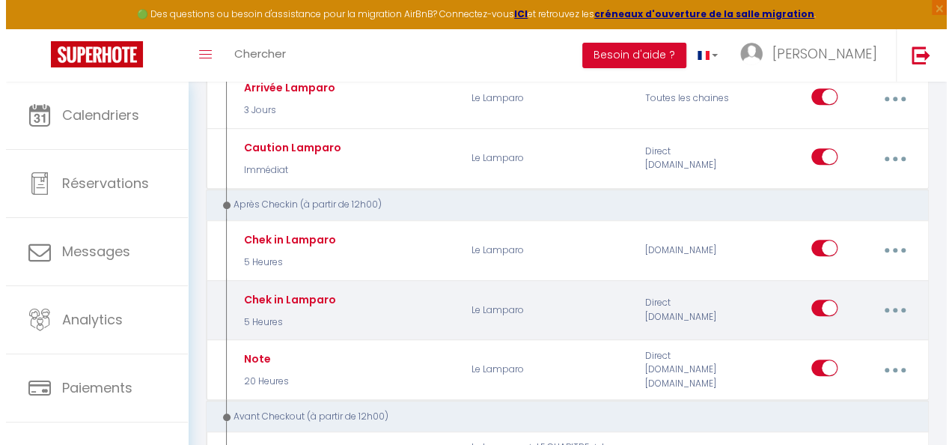
scroll to position [449, 0]
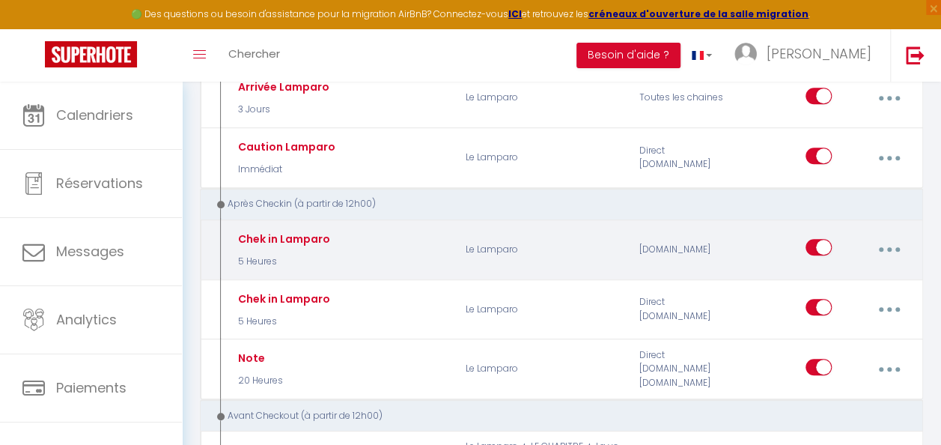
click at [888, 247] on icon "button" at bounding box center [889, 249] width 4 height 4
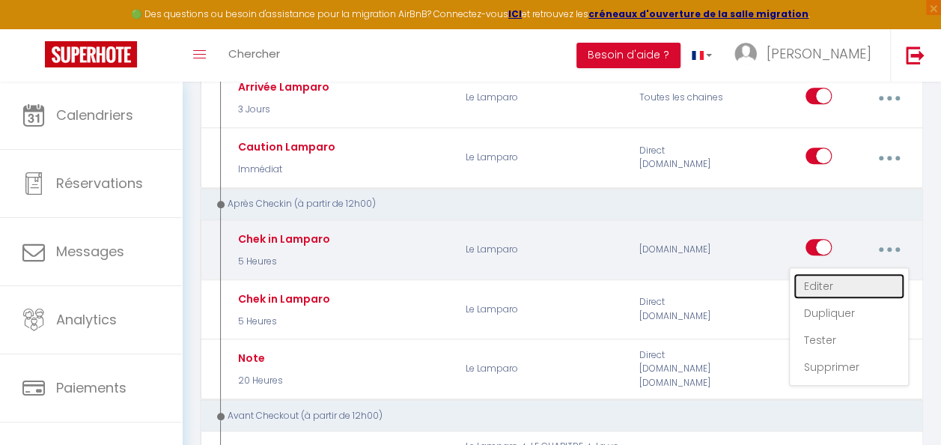
click at [870, 279] on link "Editer" at bounding box center [849, 285] width 111 height 25
type input "Chek in Lamparo"
select select "3"
select select "5 Heures"
checkbox input "true"
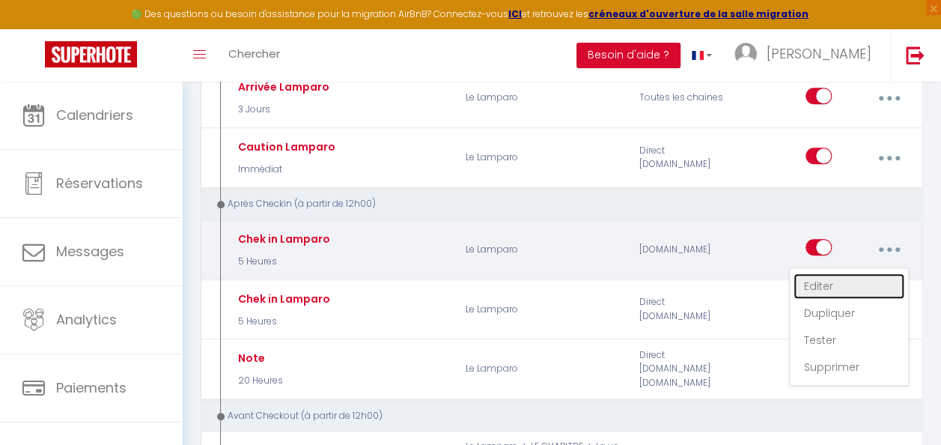
checkbox input "false"
type input "Check in [GEOGRAPHIC_DATA]"
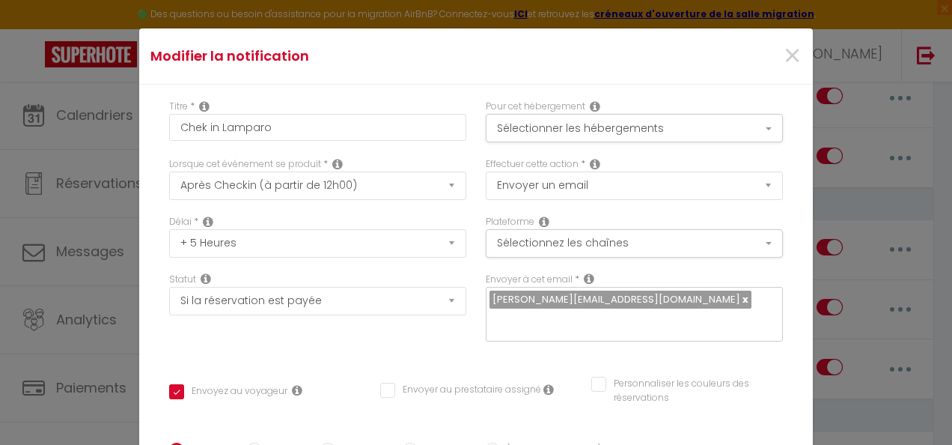
scroll to position [0, 0]
drag, startPoint x: 536, startPoint y: 235, endPoint x: 418, endPoint y: 236, distance: 118.3
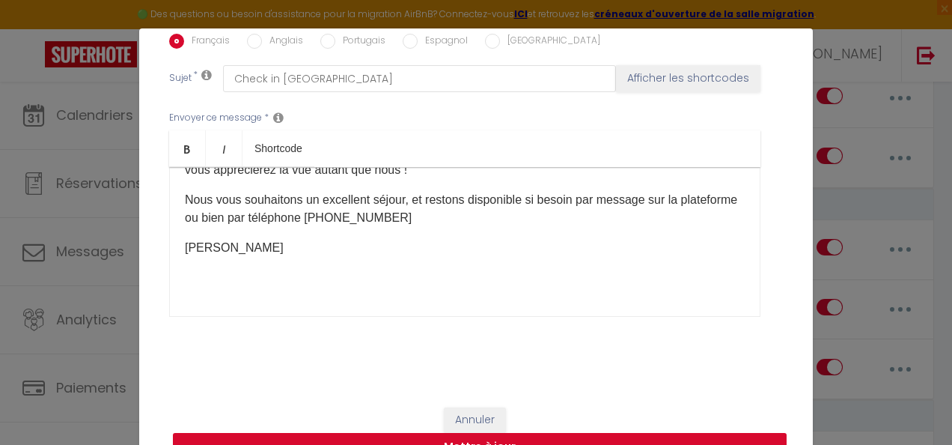
click at [509, 436] on button "Mettre à jour" at bounding box center [480, 447] width 614 height 28
checkbox input "true"
checkbox input "false"
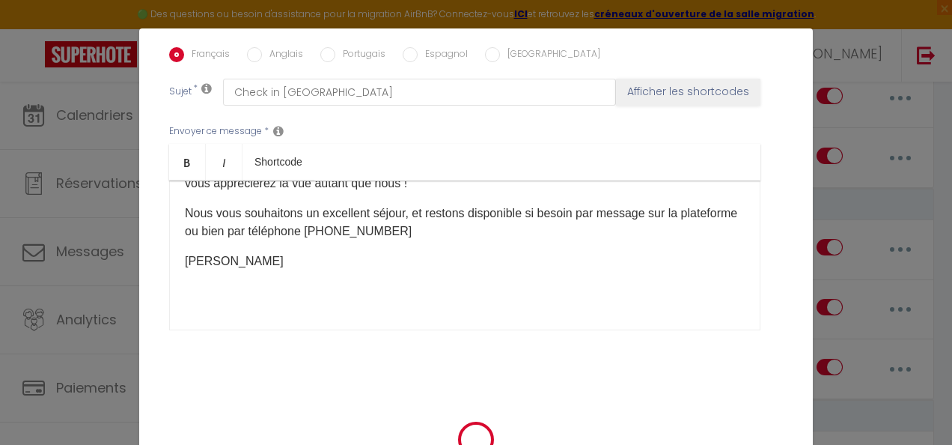
scroll to position [394, 0]
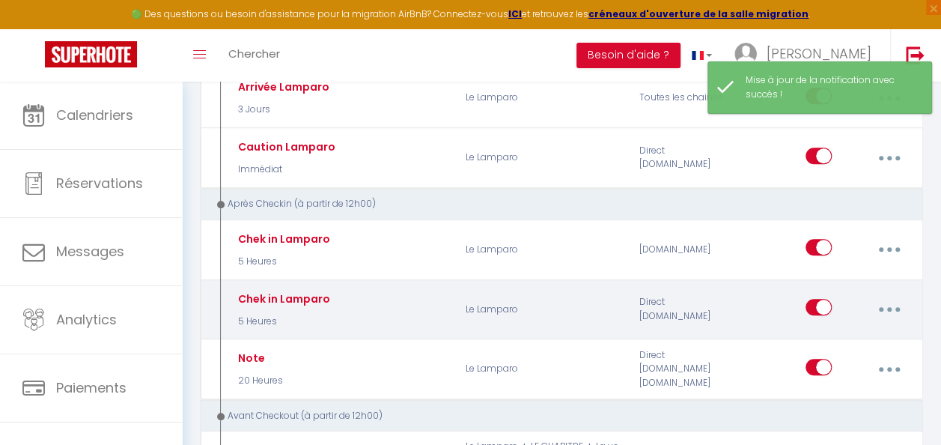
click at [878, 304] on button "button" at bounding box center [889, 309] width 40 height 28
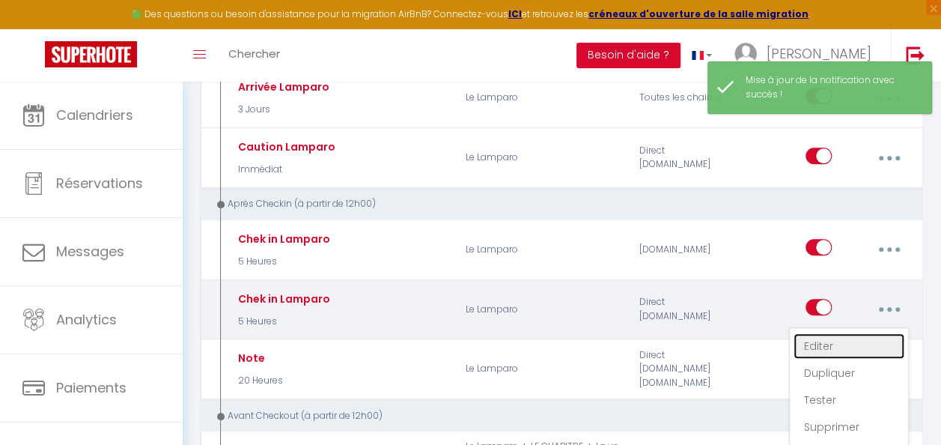
click at [861, 333] on link "Editer" at bounding box center [849, 345] width 111 height 25
type input "Chek in Lamparo"
select select "3"
select select "5 Heures"
select select "if_deposit_is_paid"
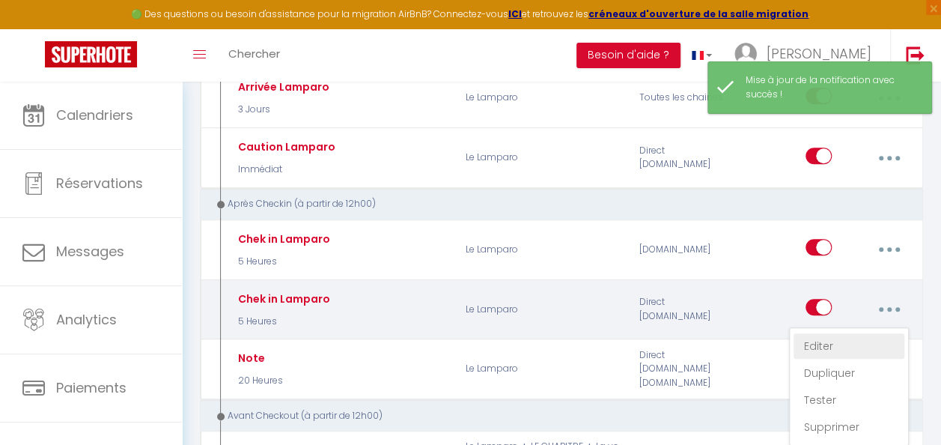
checkbox input "true"
checkbox input "false"
radio input "true"
type input "Check in [GEOGRAPHIC_DATA]"
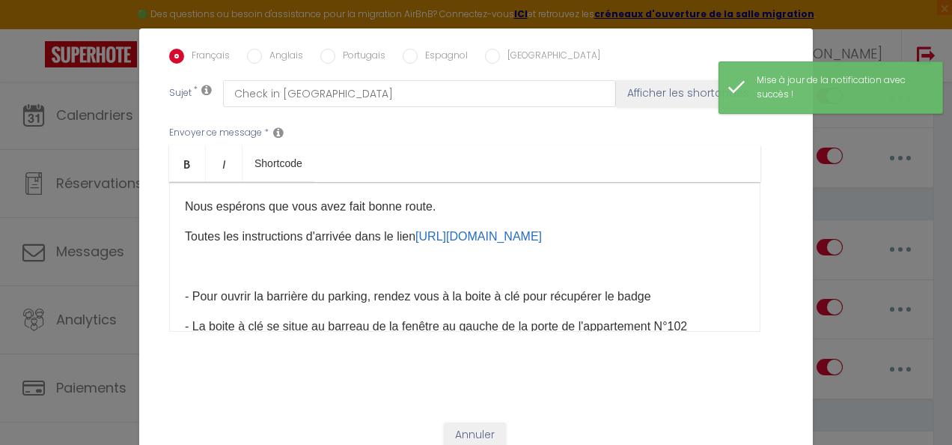
scroll to position [0, 0]
drag, startPoint x: 512, startPoint y: 240, endPoint x: 415, endPoint y: 235, distance: 97.5
click at [415, 235] on p "Toutes les instructions d'arrivée dans le lien [URL][DOMAIN_NAME]" at bounding box center [465, 237] width 560 height 18
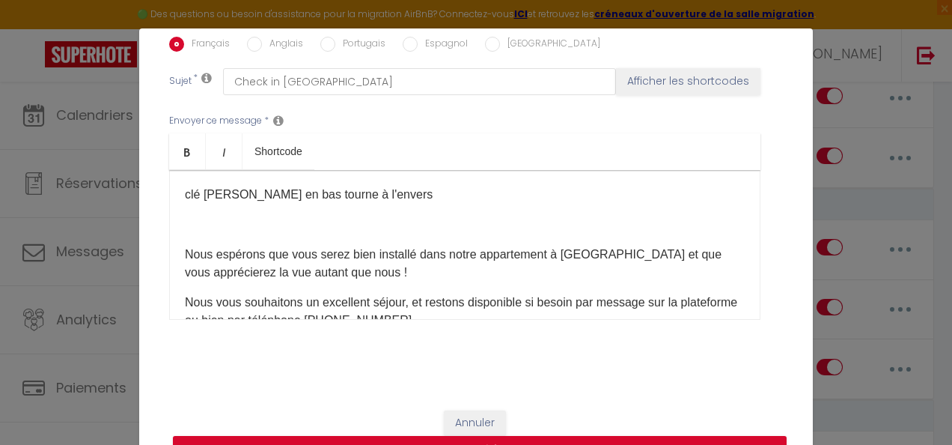
scroll to position [409, 0]
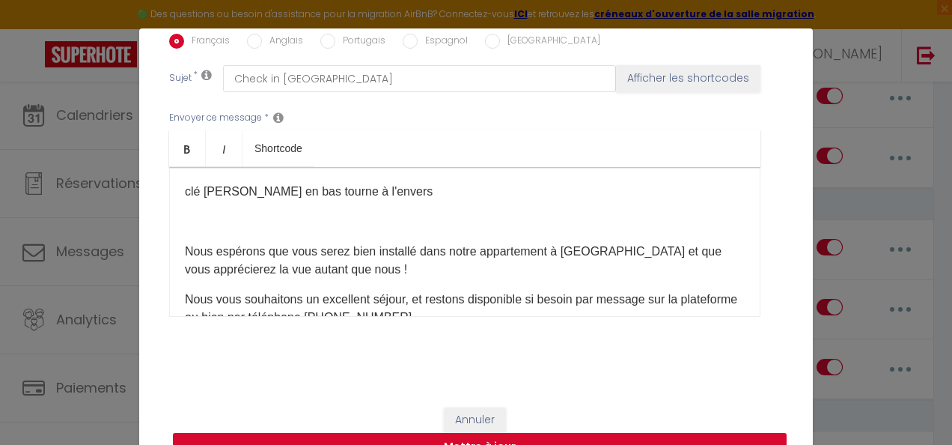
click at [519, 437] on button "Mettre à jour" at bounding box center [480, 447] width 614 height 28
checkbox input "true"
checkbox input "false"
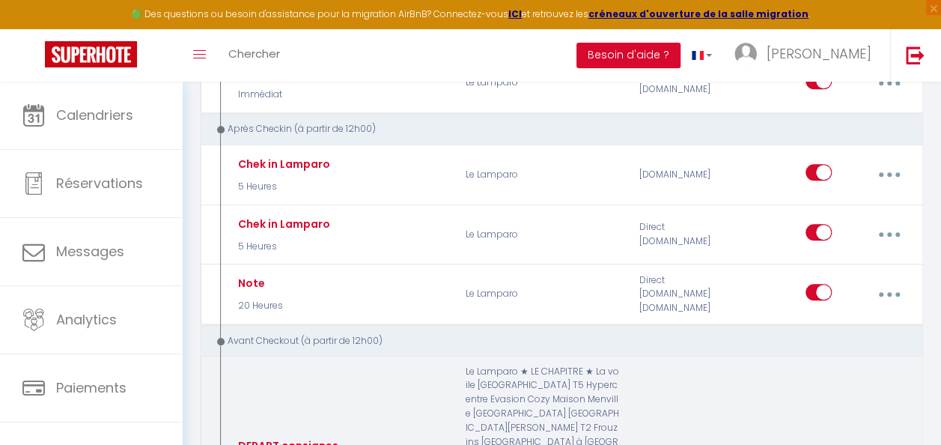
scroll to position [138, 0]
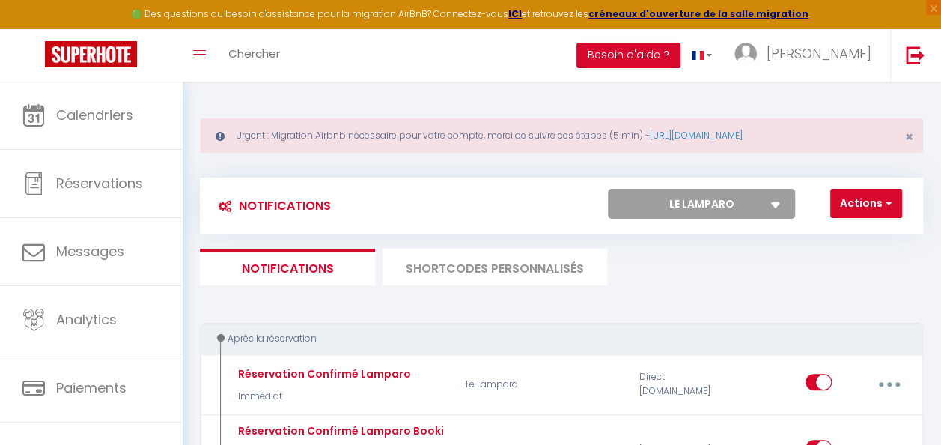
click at [768, 199] on select "Tous les apparts Le Lamparo La voile ★ LE CHAPITRE ★ [GEOGRAPHIC_DATA] T5 Hyper…" at bounding box center [701, 204] width 187 height 30
select select "34076"
click at [608, 189] on select "Tous les apparts Le Lamparo La voile ★ LE CHAPITRE ★ [GEOGRAPHIC_DATA] T5 Hyper…" at bounding box center [701, 204] width 187 height 30
select select
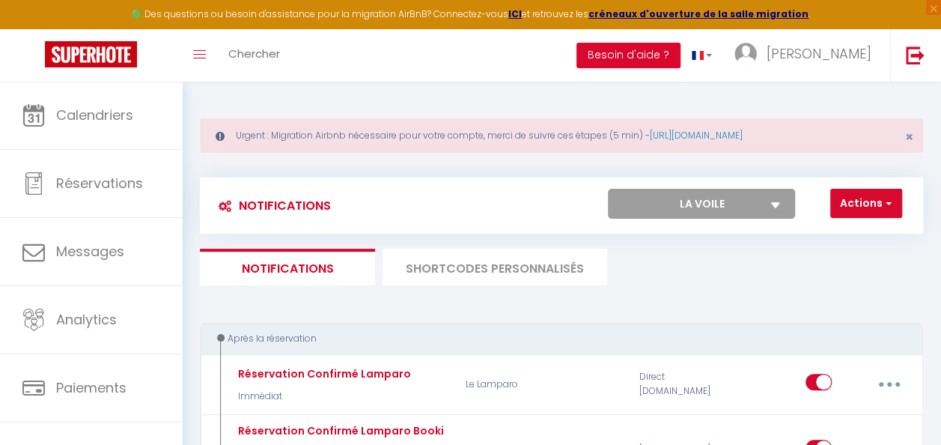
checkbox input "false"
select select
checkbox input "false"
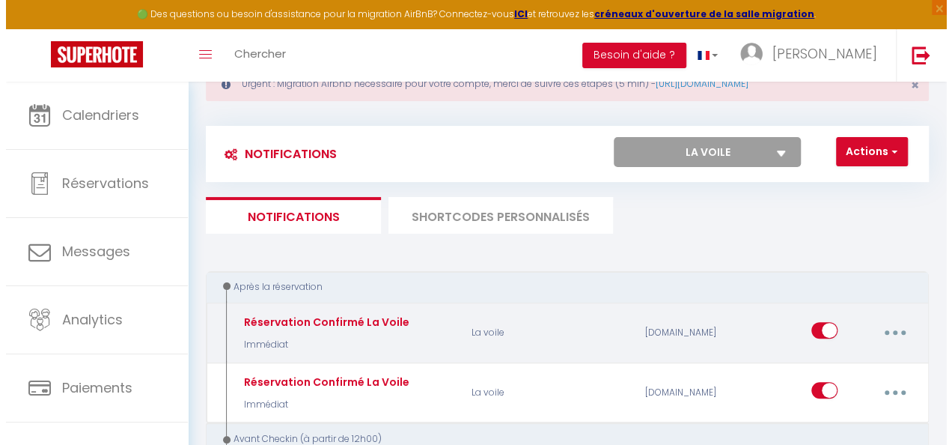
scroll to position [75, 0]
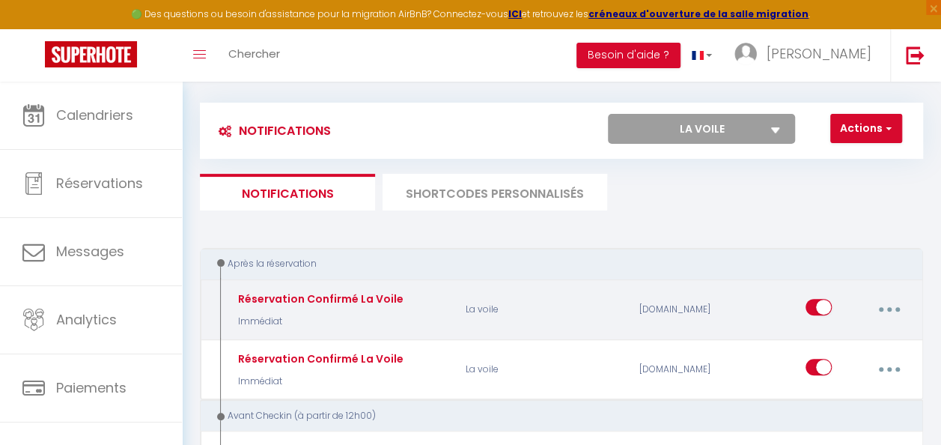
click at [887, 305] on button "button" at bounding box center [889, 309] width 40 height 28
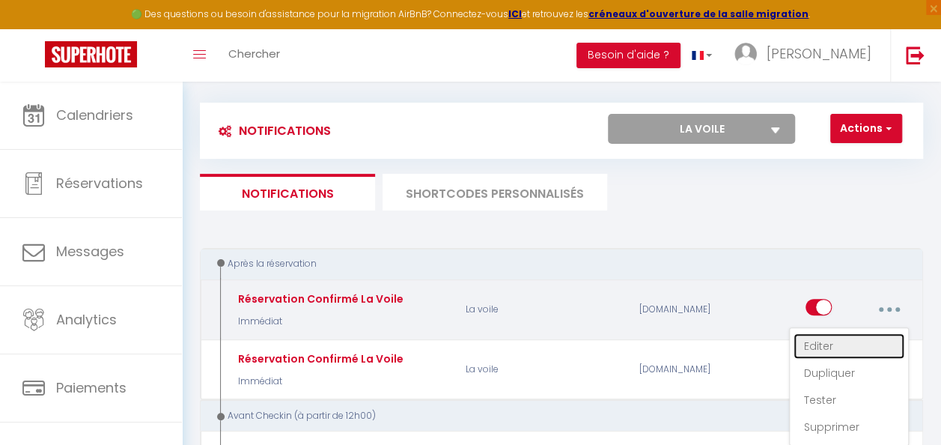
click at [807, 343] on link "Editer" at bounding box center [849, 345] width 111 height 25
type input "Réservation Confirmé La Voile"
select select "Immédiat"
select select "if_booking_is_paid"
checkbox input "true"
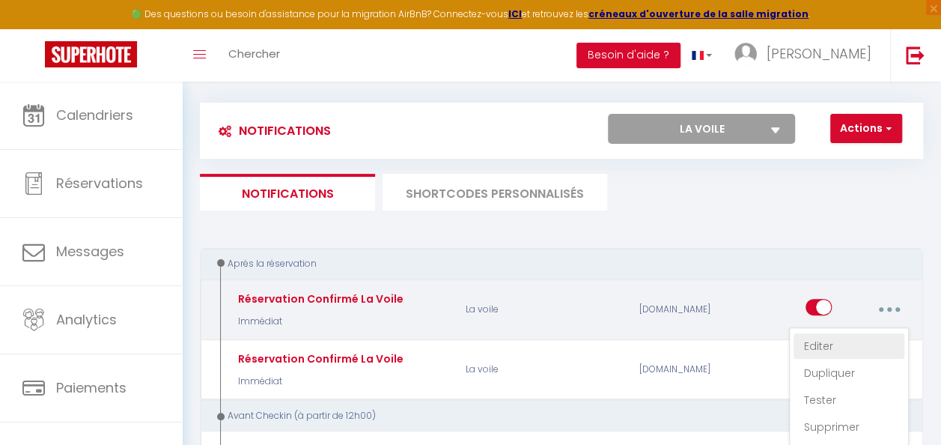
checkbox input "false"
radio input "true"
type input "Réservation confirmé La Voile"
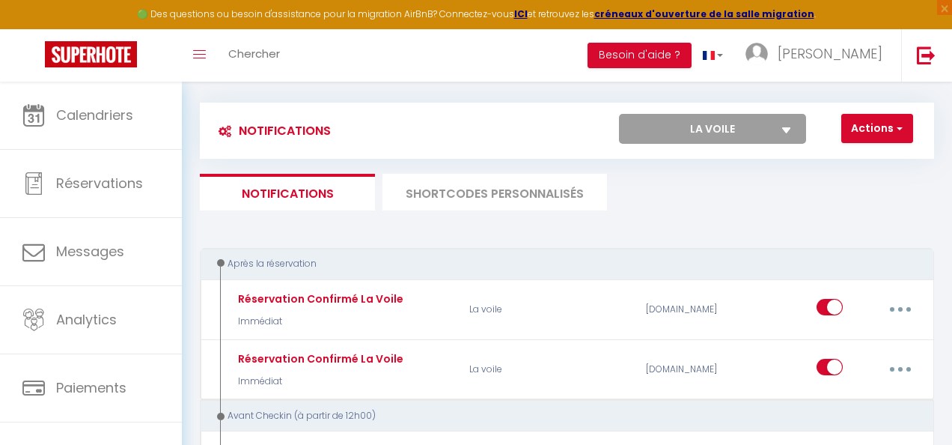
scroll to position [219, 0]
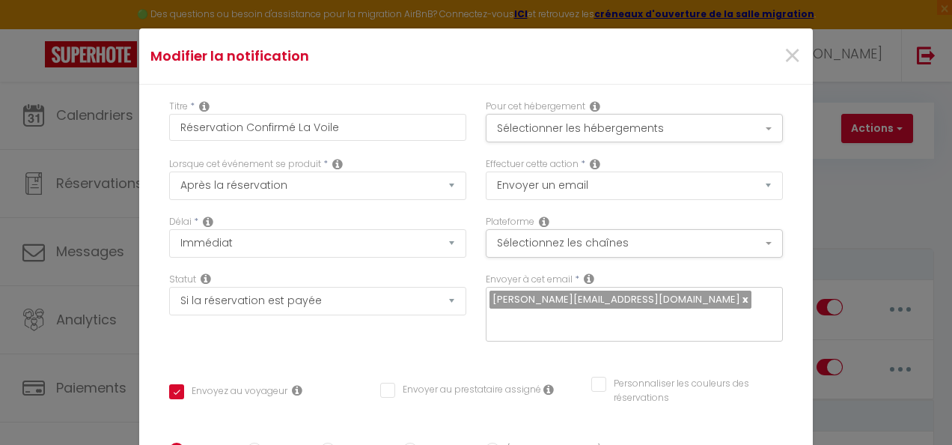
drag, startPoint x: 344, startPoint y: 309, endPoint x: 147, endPoint y: 308, distance: 196.2
click at [147, 308] on div "Titre * Réservation Confirmé La Voile Pour cet hébergement Sélectionner les héb…" at bounding box center [476, 443] width 674 height 716
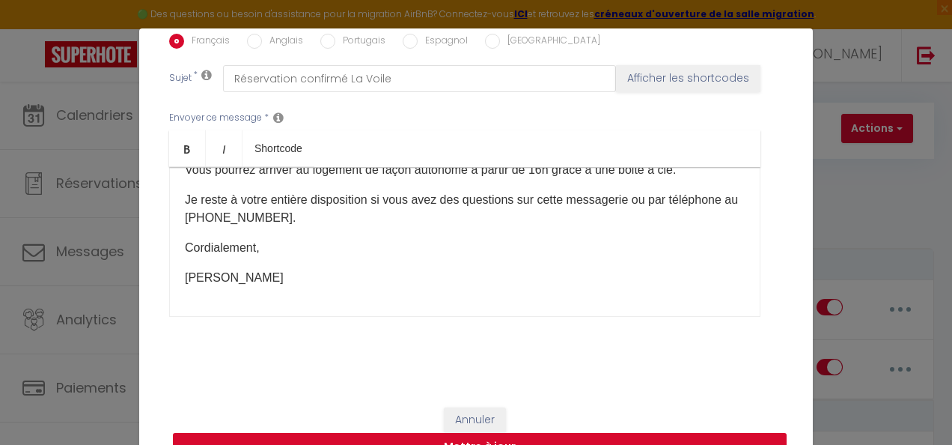
click at [523, 437] on button "Mettre à jour" at bounding box center [480, 447] width 614 height 28
checkbox input "true"
checkbox input "false"
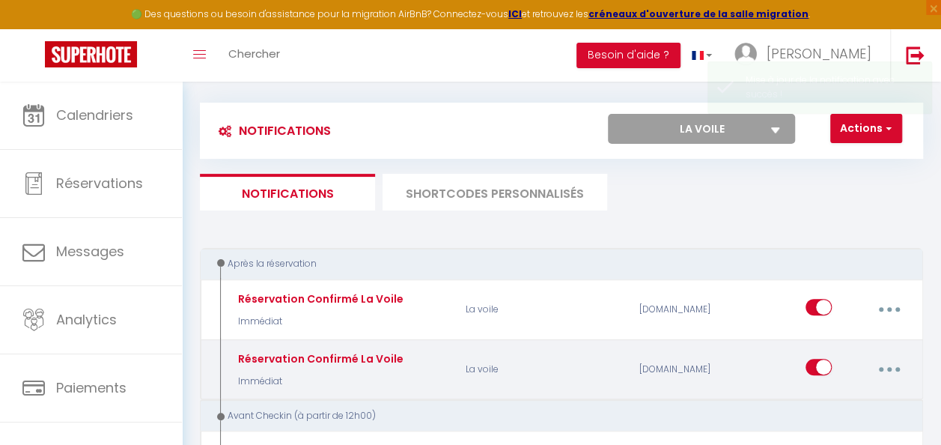
select select
checkbox input "false"
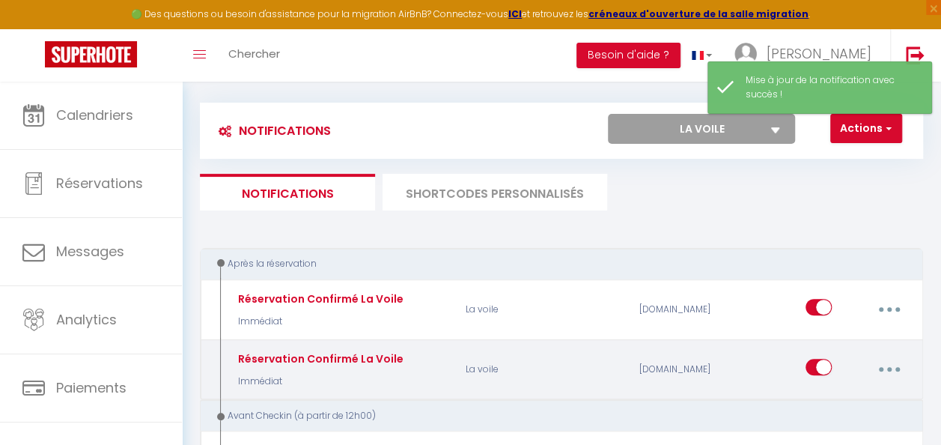
click at [890, 371] on button "button" at bounding box center [889, 369] width 40 height 28
click at [859, 398] on link "Editer" at bounding box center [849, 405] width 111 height 25
type input "Réservation Confirmé La Voile"
select select "Immédiat"
select select "if_booking_is_paid"
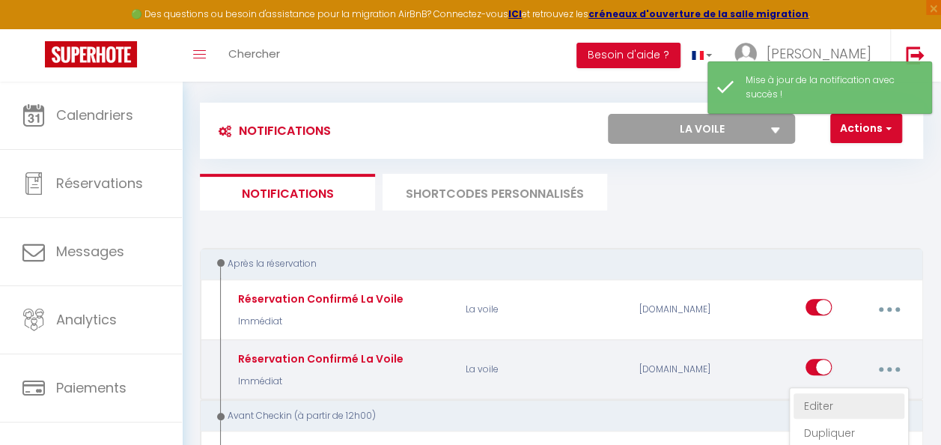
checkbox input "true"
checkbox input "false"
radio input "true"
type input "Réservation confirmé La Voile"
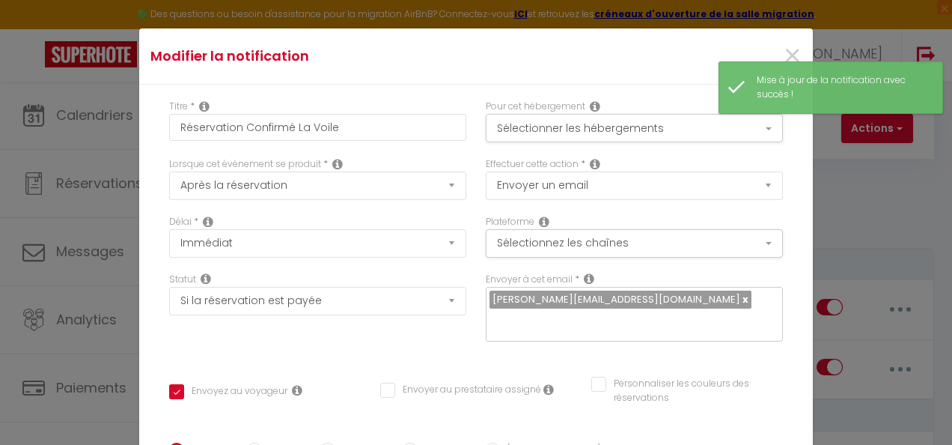
scroll to position [0, 0]
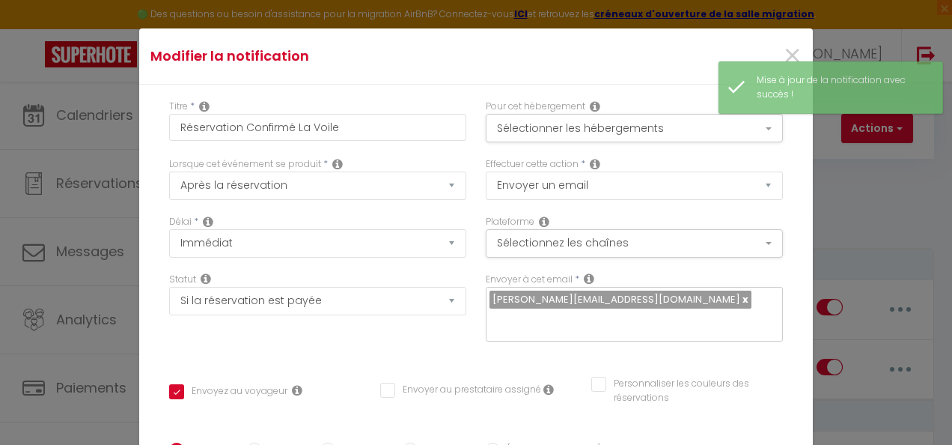
drag, startPoint x: 294, startPoint y: 311, endPoint x: 177, endPoint y: 313, distance: 116.8
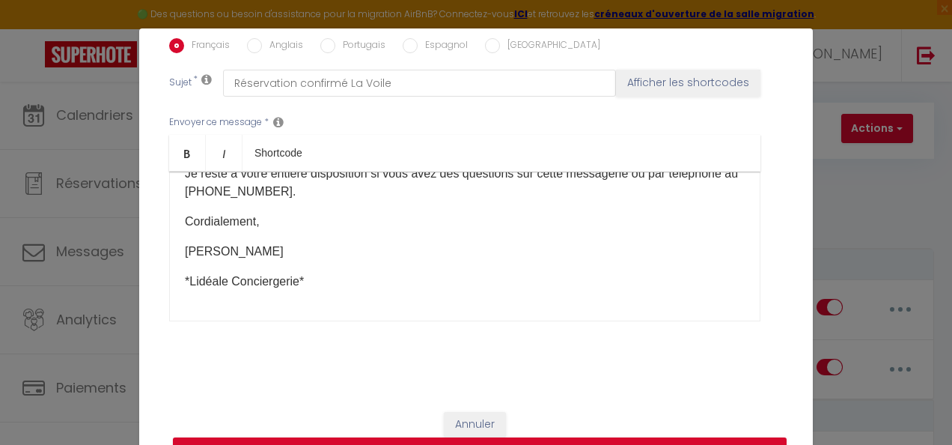
scroll to position [409, 0]
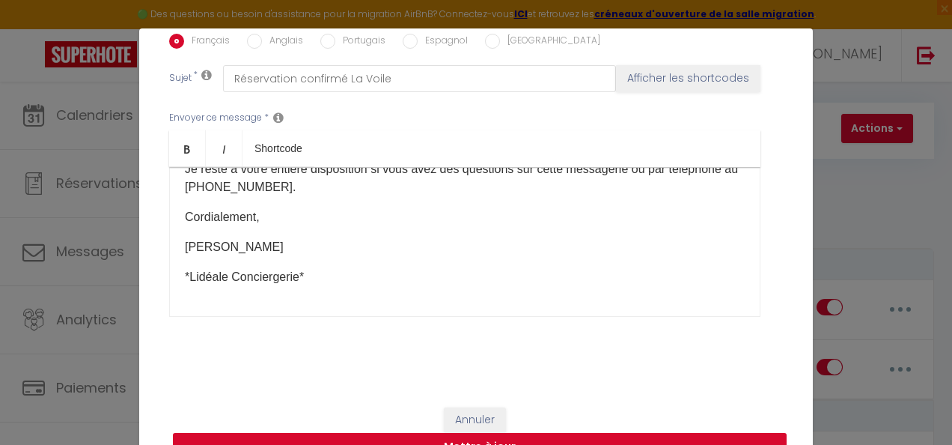
click at [493, 436] on button "Mettre à jour" at bounding box center [480, 447] width 614 height 28
checkbox input "true"
checkbox input "false"
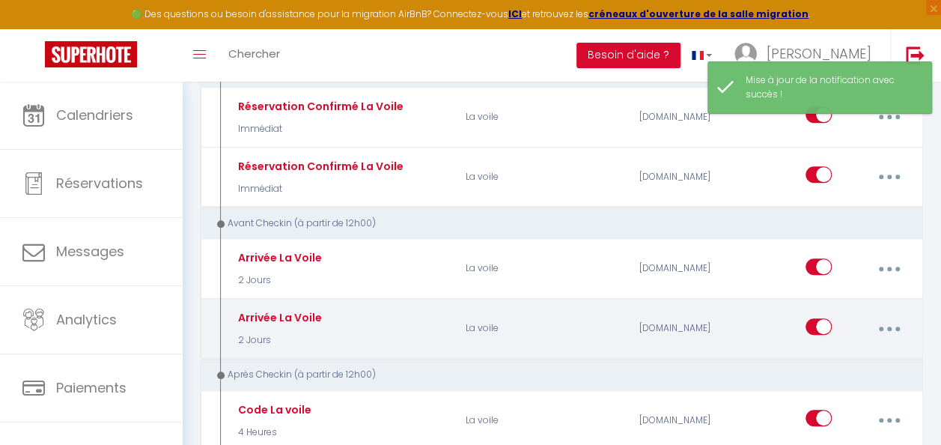
scroll to position [299, 0]
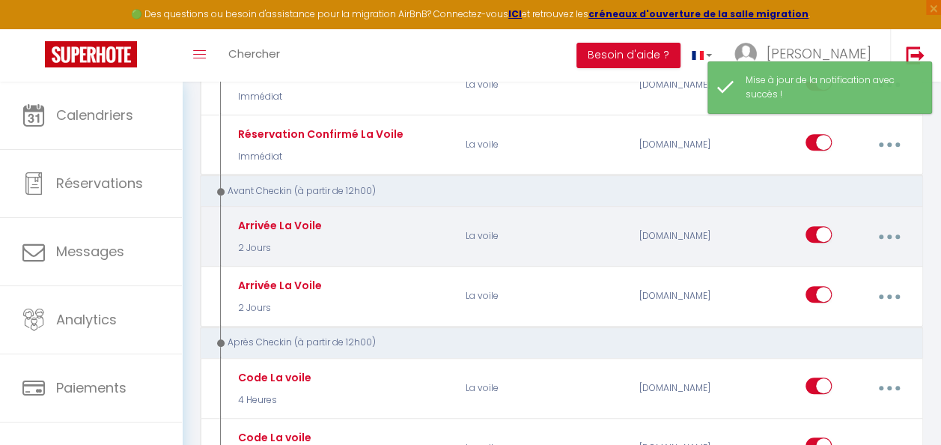
click at [892, 230] on button "button" at bounding box center [889, 236] width 40 height 28
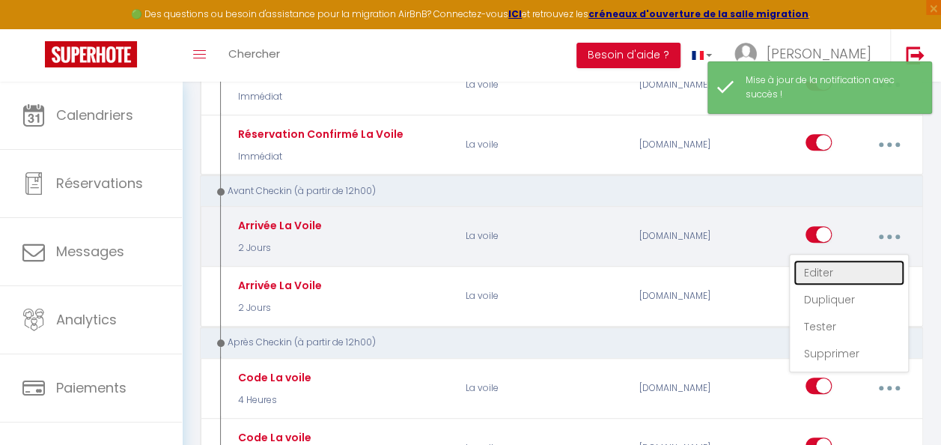
click at [856, 273] on link "Editer" at bounding box center [849, 272] width 111 height 25
type input "Arrivée La Voile"
select select "2 Jours"
select select "if_booking_is_paid"
checkbox input "true"
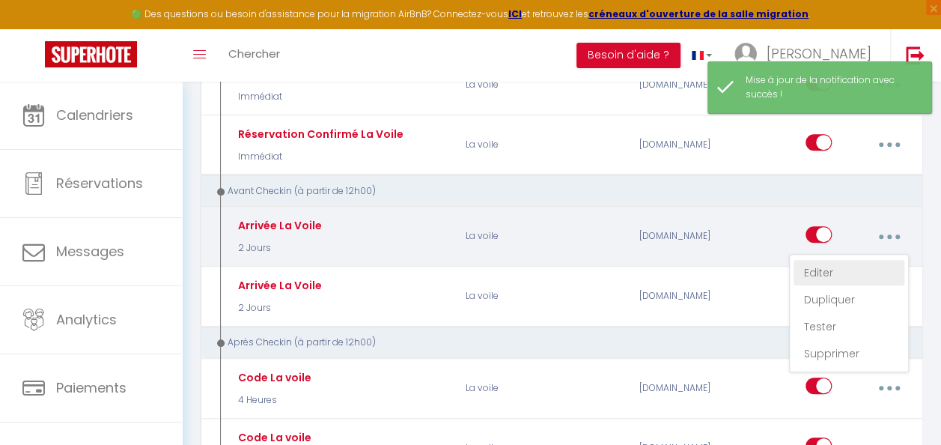
checkbox input "false"
radio input "true"
type input "Arrivée La Voile au Lamparo"
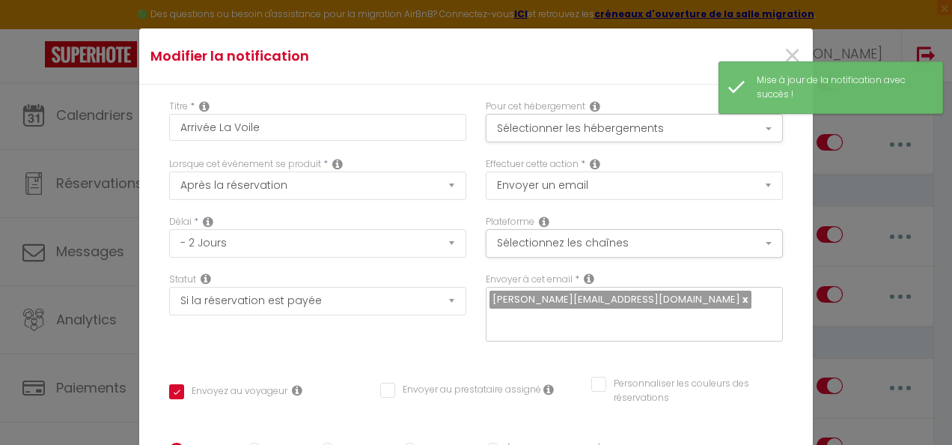
scroll to position [150, 0]
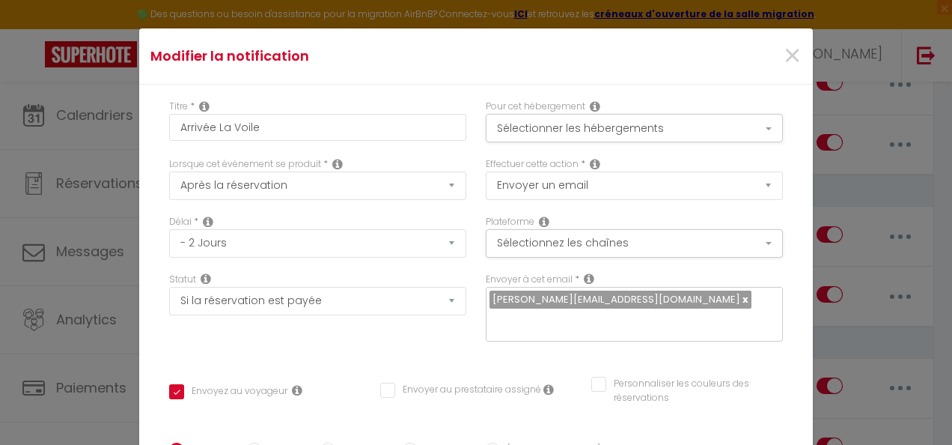
drag, startPoint x: 320, startPoint y: 208, endPoint x: 172, endPoint y: 202, distance: 148.4
drag, startPoint x: 286, startPoint y: 198, endPoint x: 178, endPoint y: 198, distance: 107.8
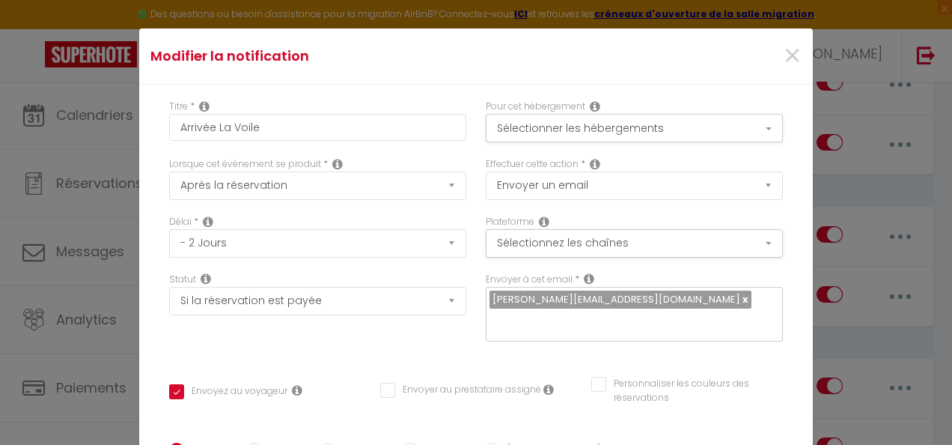
scroll to position [327, 0]
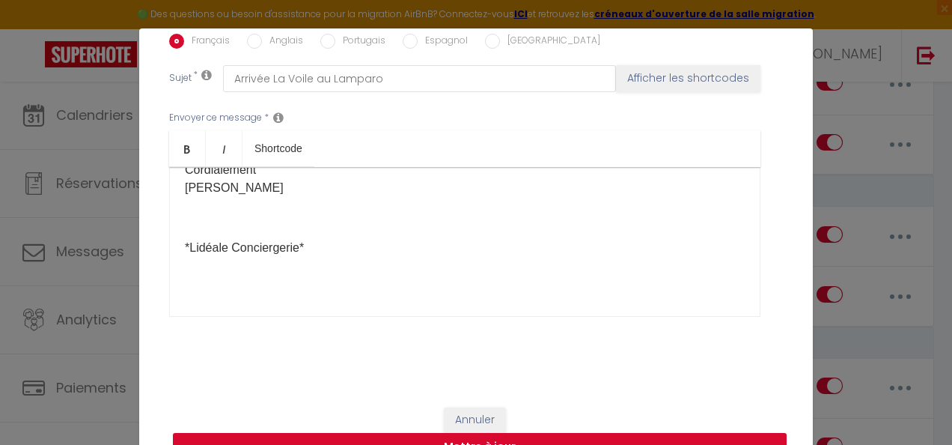
click at [476, 439] on button "Mettre à jour" at bounding box center [480, 447] width 614 height 28
checkbox input "true"
checkbox input "false"
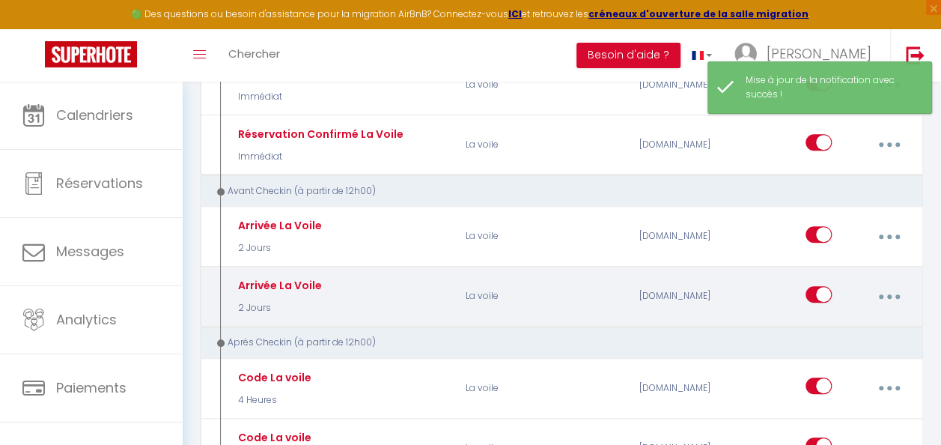
click at [896, 289] on button "button" at bounding box center [889, 296] width 40 height 28
click at [851, 337] on link "Editer" at bounding box center [849, 332] width 111 height 25
type input "Arrivée La Voile"
select select "2 Jours"
select select "if_booking_is_paid"
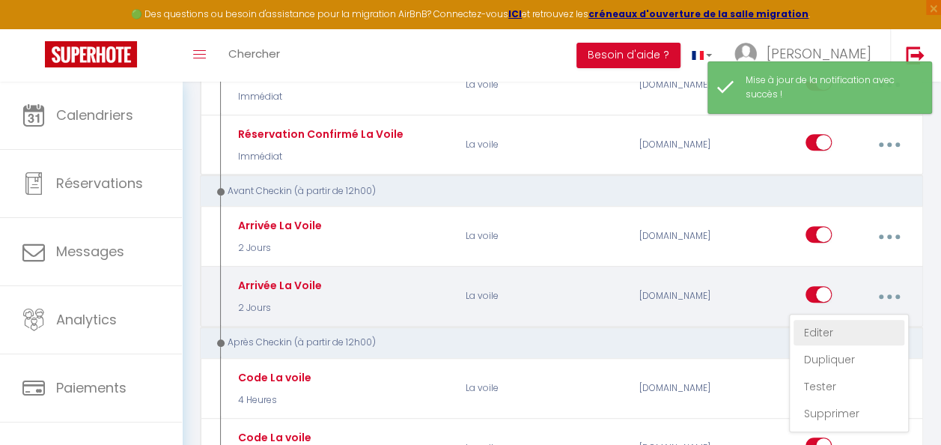
checkbox input "true"
checkbox input "false"
radio input "true"
type input "Arrivée La Voile au Lamparo"
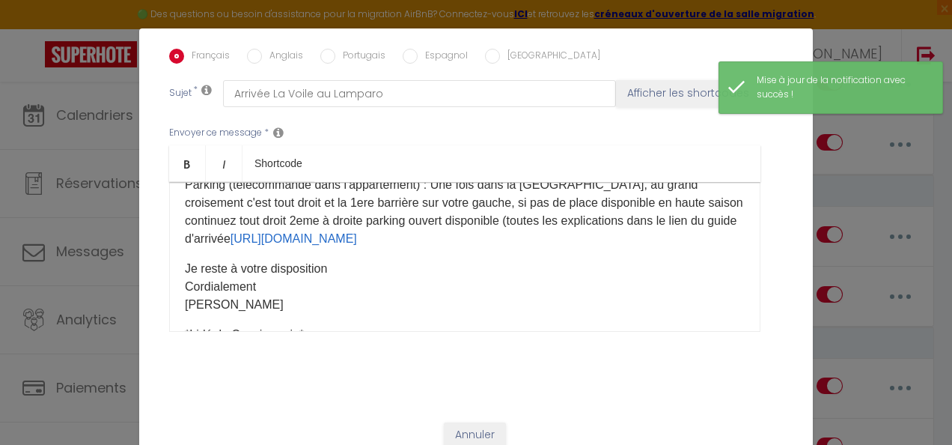
drag, startPoint x: 398, startPoint y: 239, endPoint x: 261, endPoint y: 238, distance: 137.8
click at [261, 238] on p "Parking (télécommande dans l'appartement) : Une fois dans la [GEOGRAPHIC_DATA],…" at bounding box center [465, 212] width 560 height 72
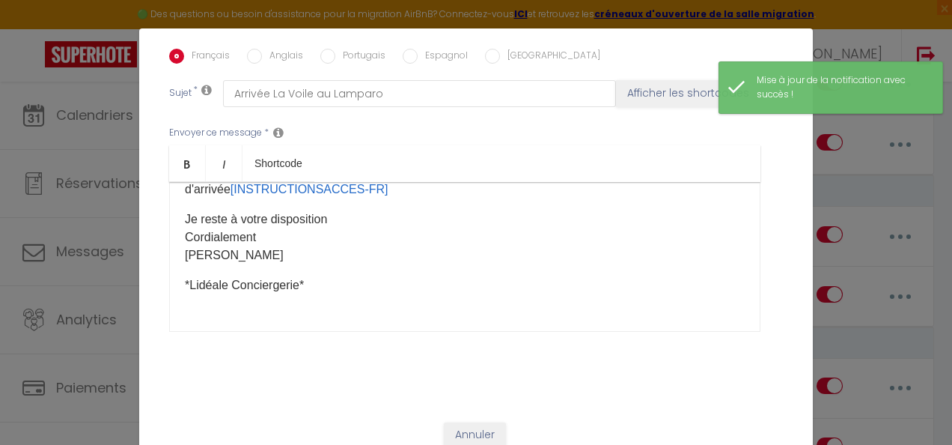
scroll to position [399, 0]
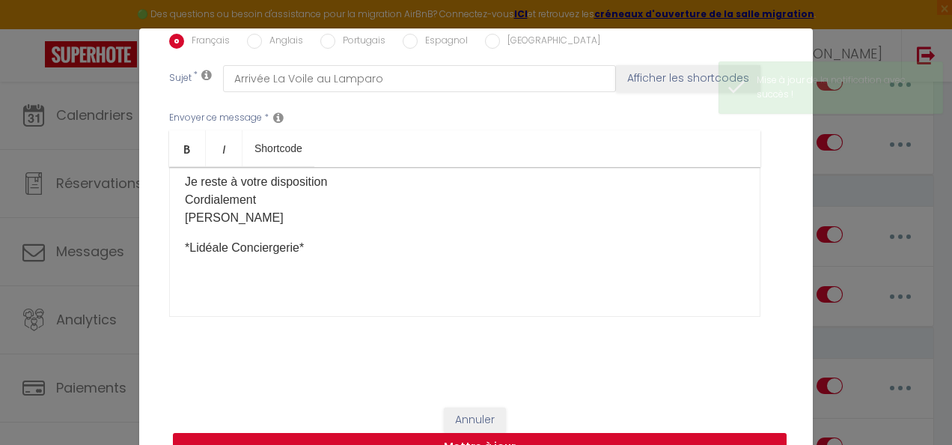
click at [538, 434] on button "Mettre à jour" at bounding box center [480, 447] width 614 height 28
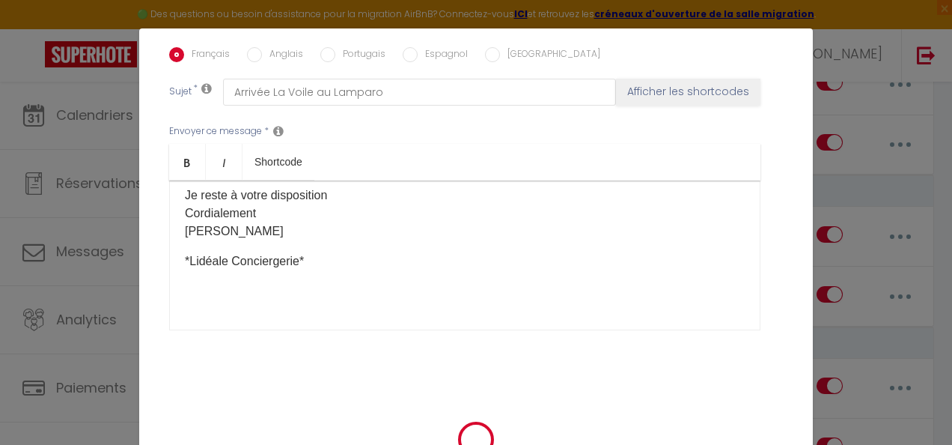
checkbox input "true"
checkbox input "false"
select select "1"
select select
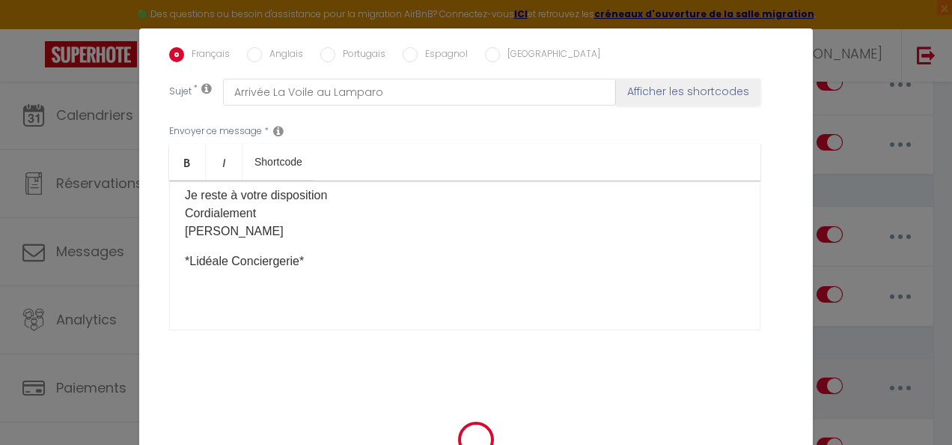
select select
checkbox input "false"
radio input "false"
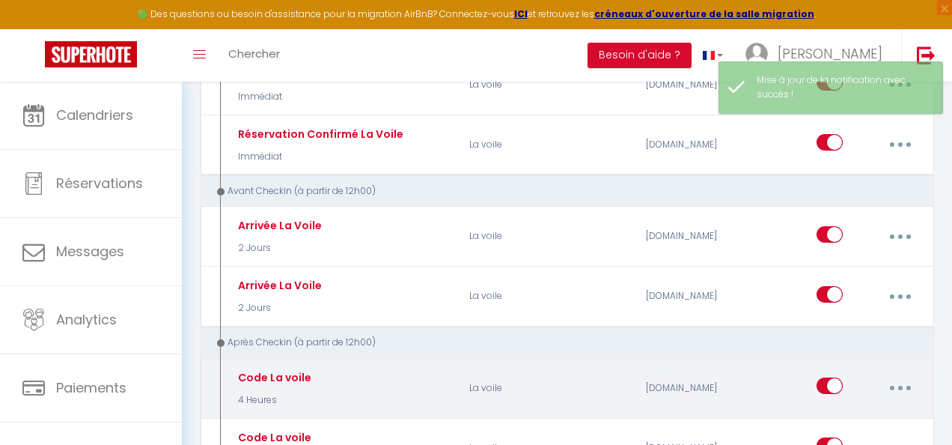
select select
checkbox input "false"
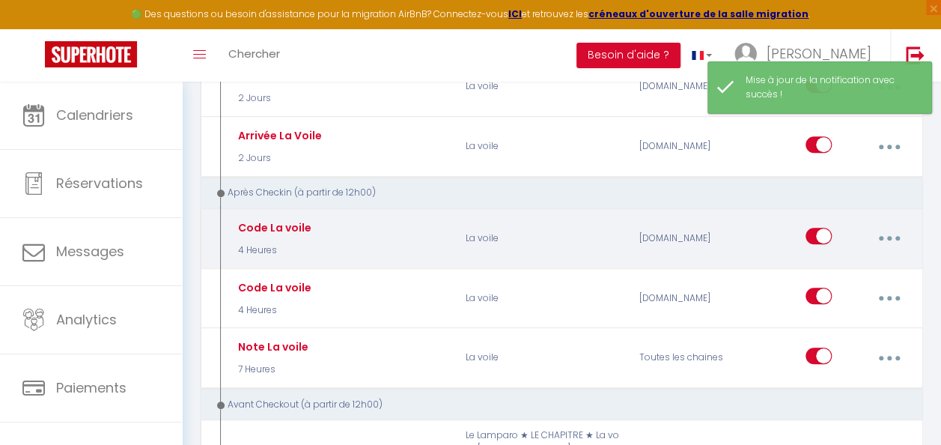
click at [884, 233] on button "button" at bounding box center [889, 238] width 40 height 28
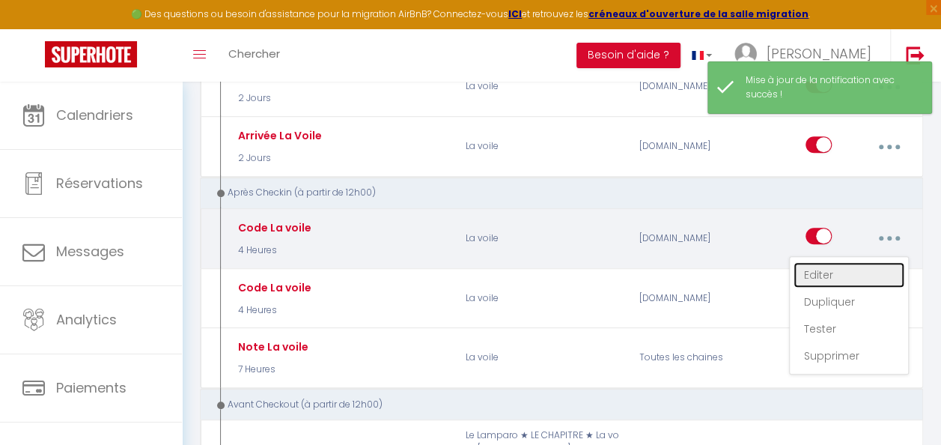
click at [874, 264] on link "Editer" at bounding box center [849, 274] width 111 height 25
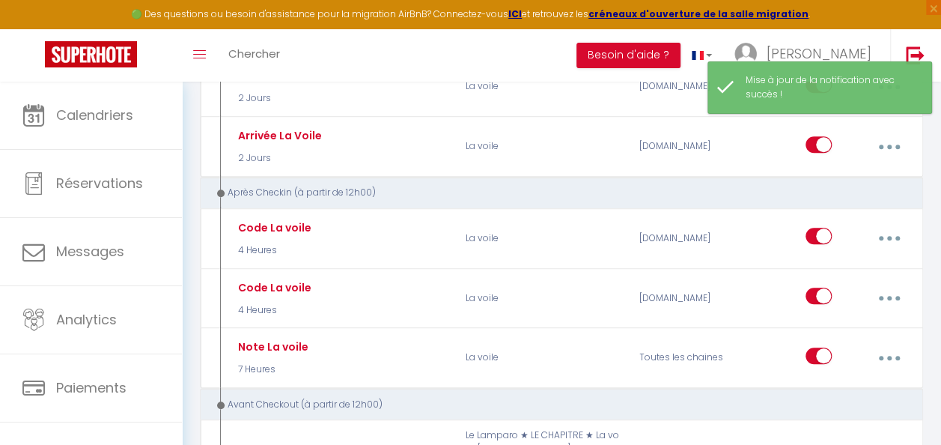
type input "Code La voile"
select select "3"
select select "4 Heures"
select select "if_deposit_is_paid"
checkbox input "true"
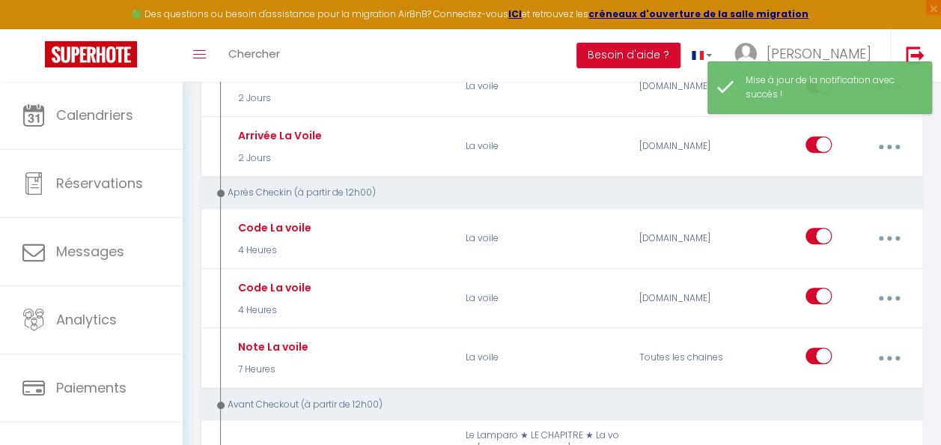
checkbox input "false"
radio input "true"
type input "Code La voile"
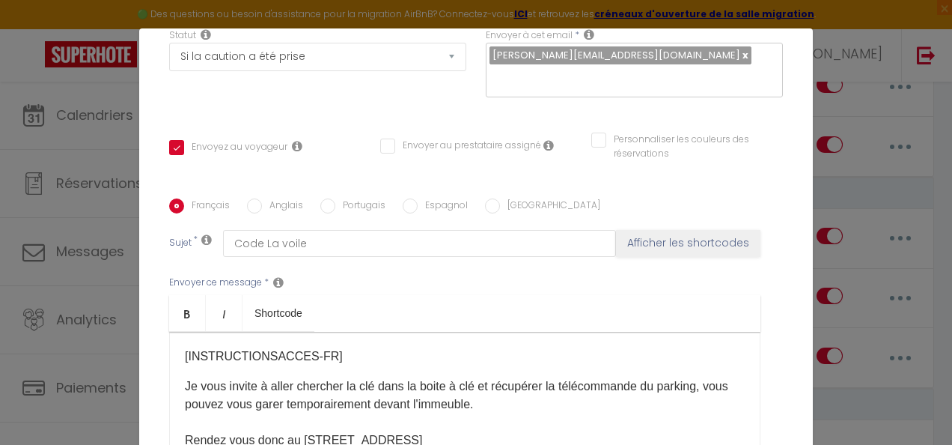
click at [176, 354] on div "[INSTRUCTIONSACCES-FR] Je vous invite à aller chercher la clé dans la boite à c…" at bounding box center [464, 407] width 591 height 150
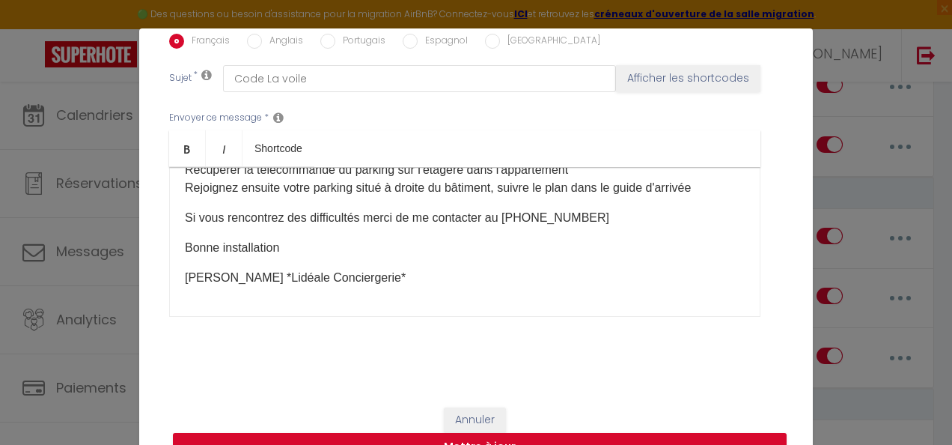
scroll to position [56, 0]
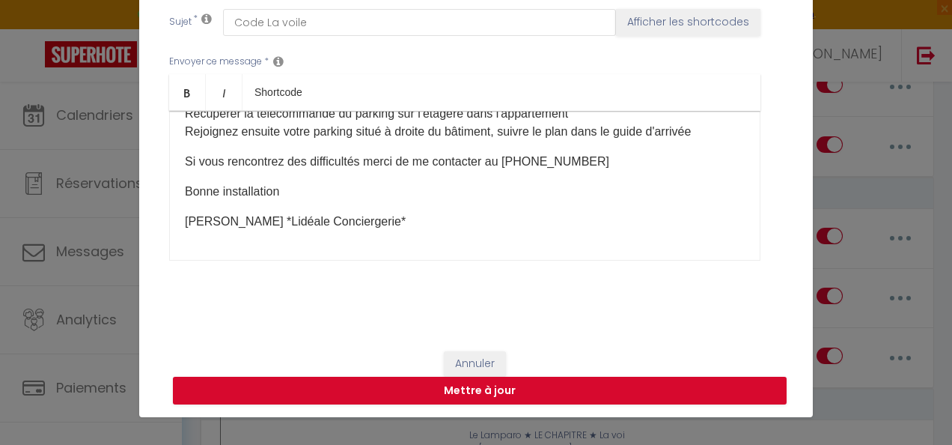
click at [487, 160] on p "Si vous rencontrez des difficultés merci de me contacter au [PHONE_NUMBER]" at bounding box center [465, 162] width 560 height 18
click at [491, 383] on button "Mettre à jour" at bounding box center [480, 391] width 614 height 28
checkbox input "true"
checkbox input "false"
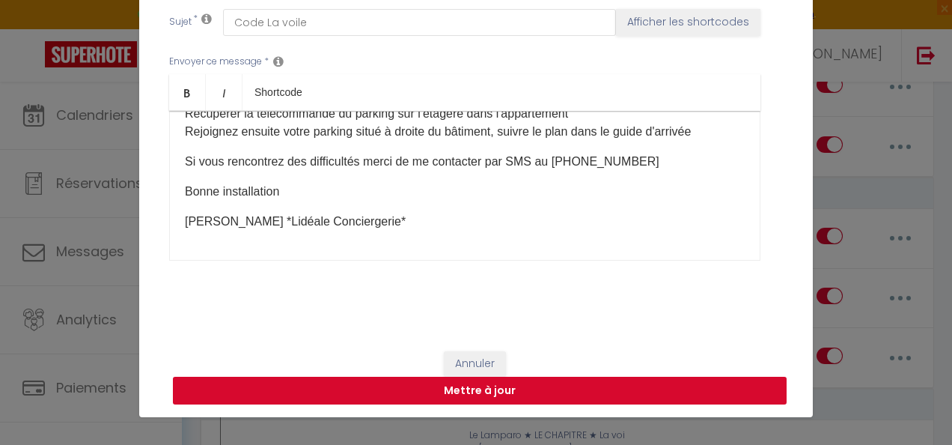
scroll to position [0, 0]
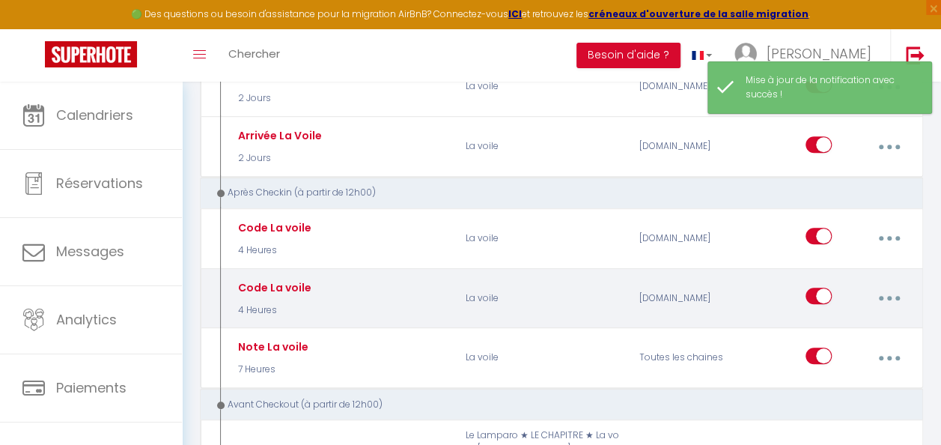
click at [886, 295] on button "button" at bounding box center [889, 298] width 40 height 28
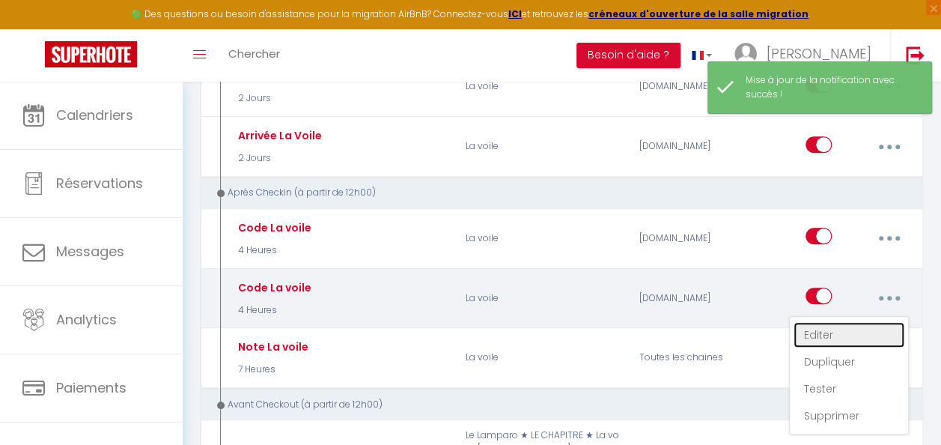
click at [869, 328] on link "Editer" at bounding box center [849, 334] width 111 height 25
type input "Code La voile"
select select "3"
select select "4 Heures"
select select "if_booking_is_paid"
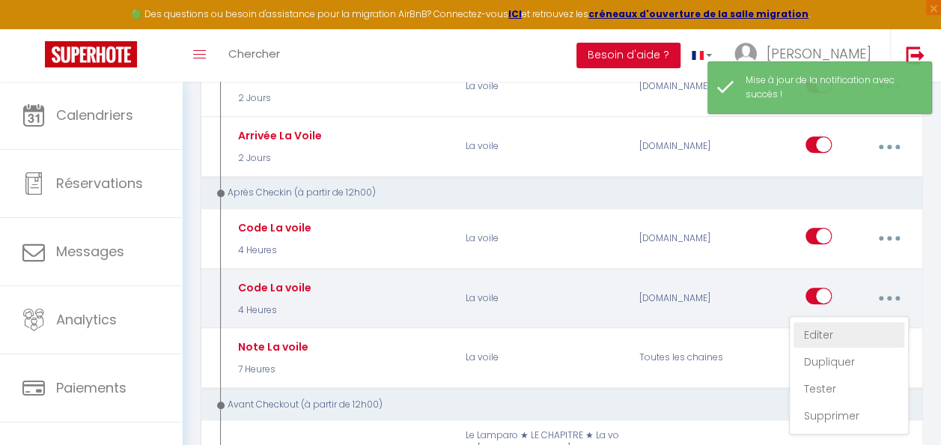
checkbox input "true"
checkbox input "false"
radio input "true"
type input "Code La voile"
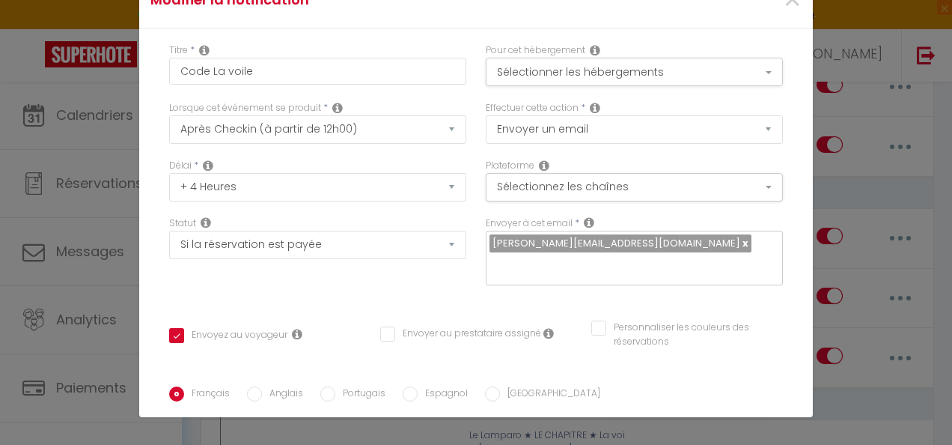
scroll to position [267, 0]
checkbox input "true"
checkbox input "false"
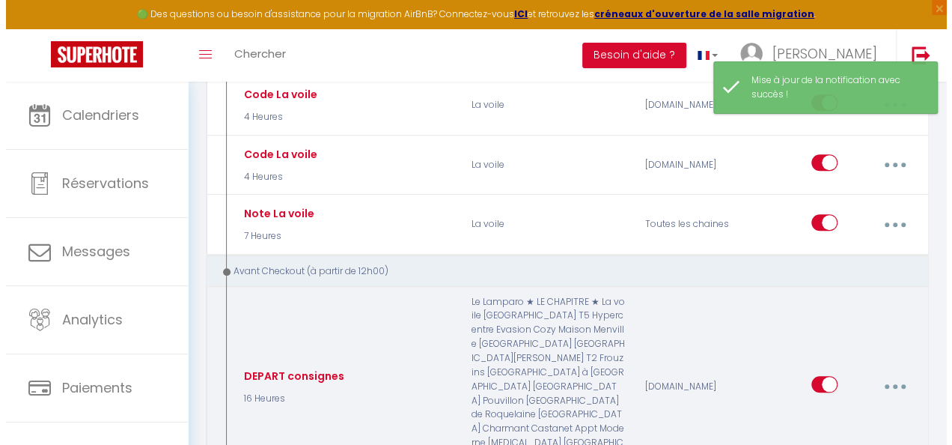
scroll to position [674, 0]
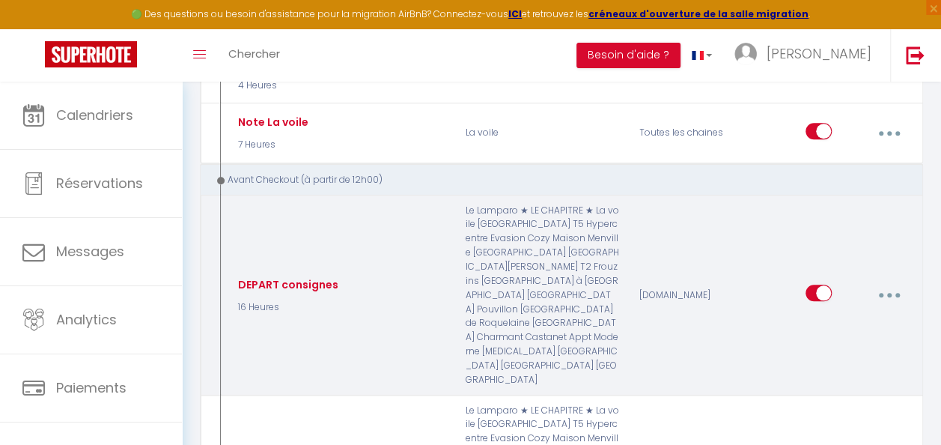
click at [891, 293] on icon "button" at bounding box center [889, 295] width 4 height 4
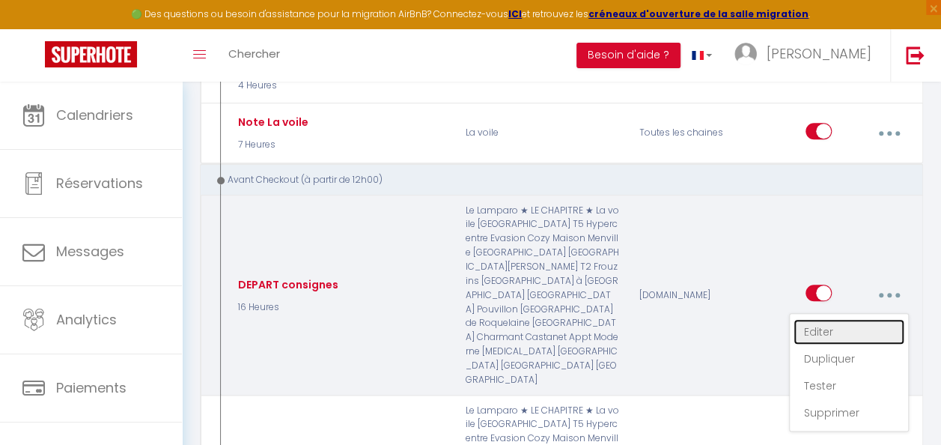
click at [843, 319] on link "Editer" at bounding box center [849, 331] width 111 height 25
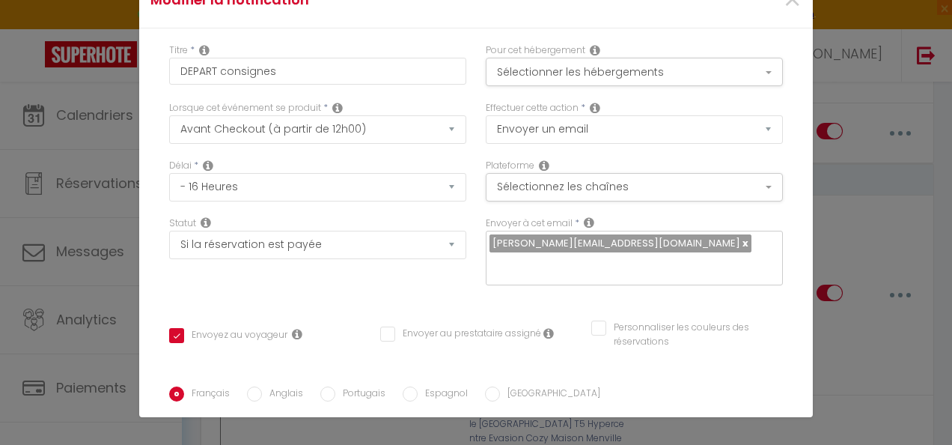
scroll to position [237, 0]
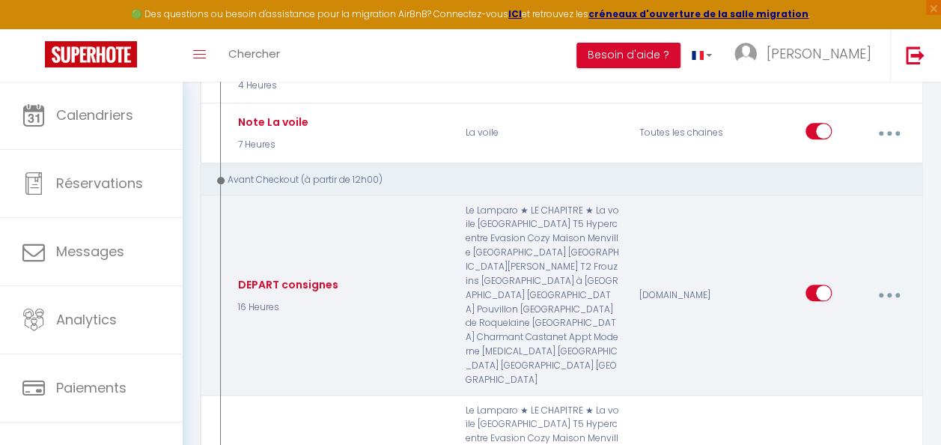
click at [883, 281] on button "button" at bounding box center [889, 295] width 40 height 28
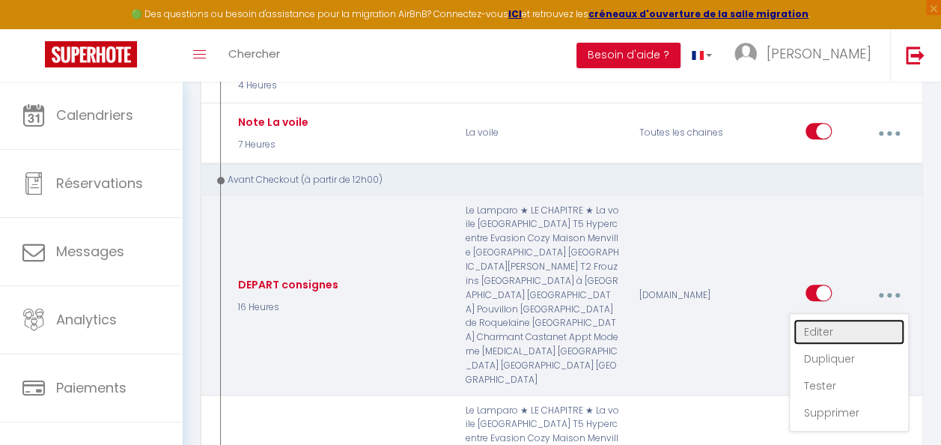
click at [842, 319] on link "Editer" at bounding box center [849, 331] width 111 height 25
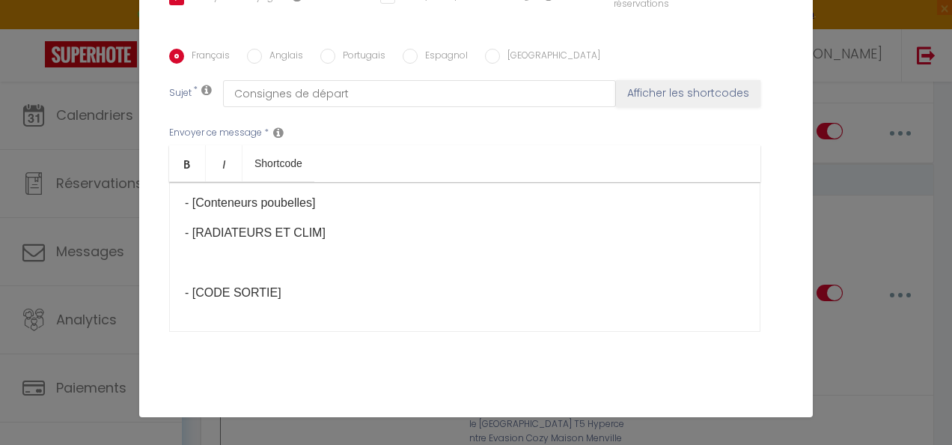
scroll to position [94, 0]
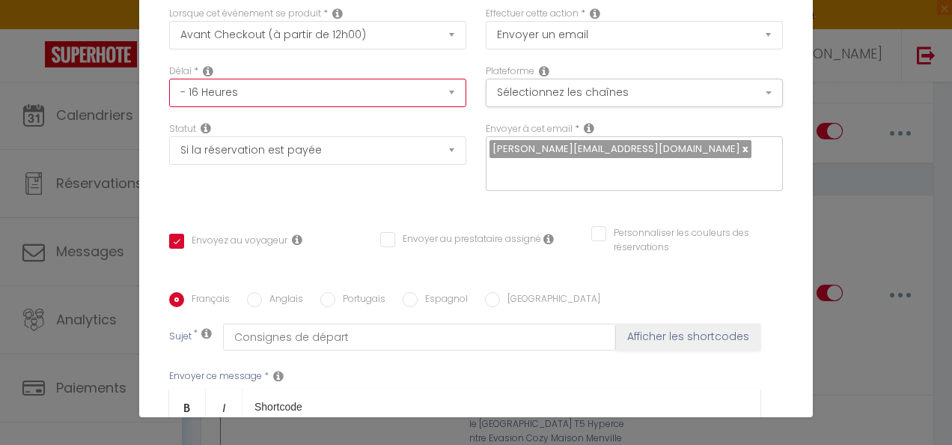
click at [365, 93] on select "Immédiat - 10 Minutes - 1 Heure - 2 Heures - 3 Heures - 4 Heures - 5 Heures - 6…" at bounding box center [317, 93] width 297 height 28
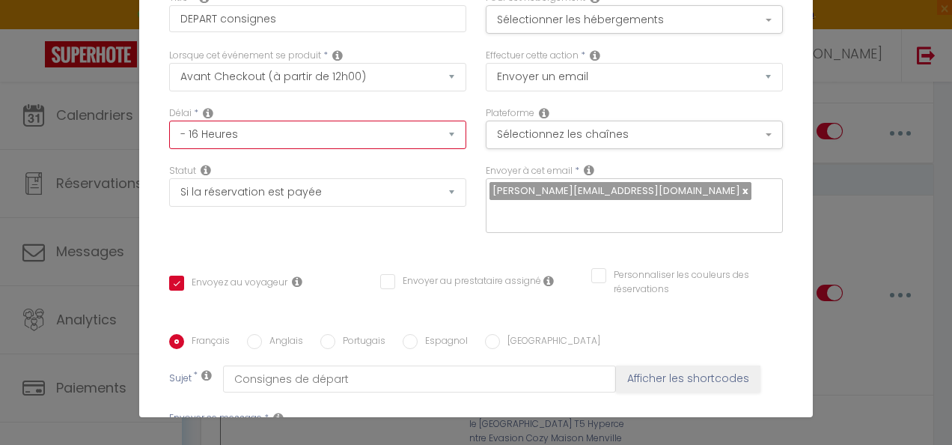
scroll to position [19, 0]
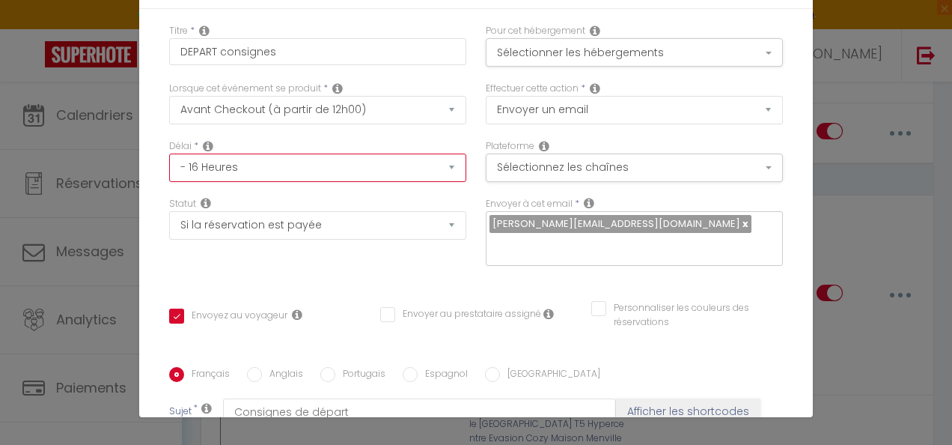
click at [427, 168] on select "Immédiat - 10 Minutes - 1 Heure - 2 Heures - 3 Heures - 4 Heures - 5 Heures - 6…" at bounding box center [317, 167] width 297 height 28
click at [169, 153] on select "Immédiat - 10 Minutes - 1 Heure - 2 Heures - 3 Heures - 4 Heures - 5 Heures - 6…" at bounding box center [317, 167] width 297 height 28
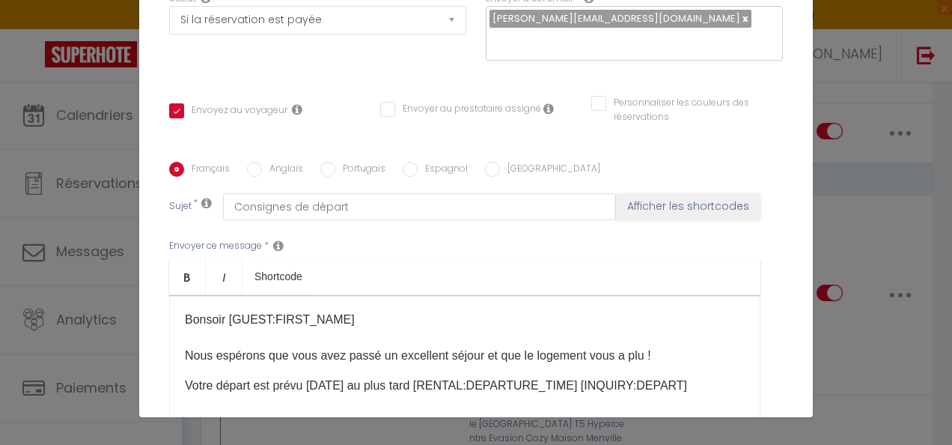
scroll to position [299, 0]
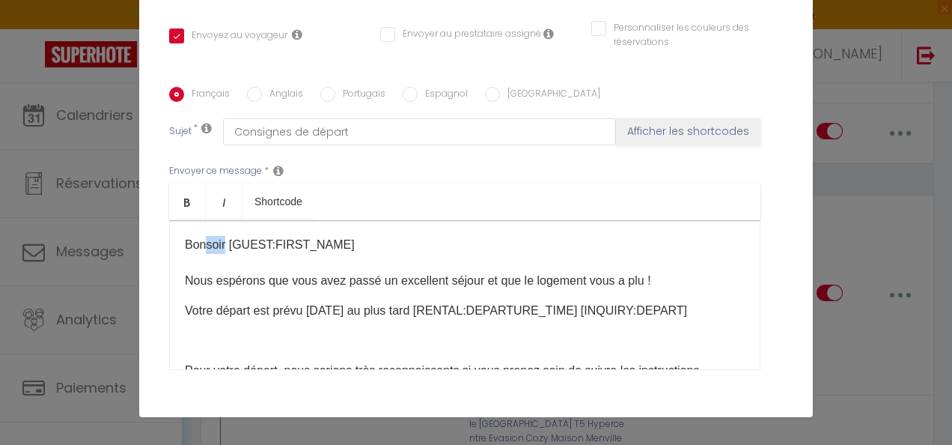
drag, startPoint x: 217, startPoint y: 243, endPoint x: 199, endPoint y: 245, distance: 18.1
click at [199, 245] on p "Bonsoir [GUEST:FIRST_NAME] ​Nous espérons que vous avez passé un excellent séjo…" at bounding box center [465, 263] width 560 height 54
drag, startPoint x: 337, startPoint y: 280, endPoint x: 314, endPoint y: 280, distance: 23.2
click at [314, 280] on p "Bonjour [GUEST:FIRST_NAME] ​Nous espérons que vous avez passé un excellent séjo…" at bounding box center [465, 263] width 560 height 54
click at [335, 282] on p "Bonjour [GUEST:FIRST_NAME] ​Nous espérons que vous passé un excellent séjour et…" at bounding box center [465, 263] width 560 height 54
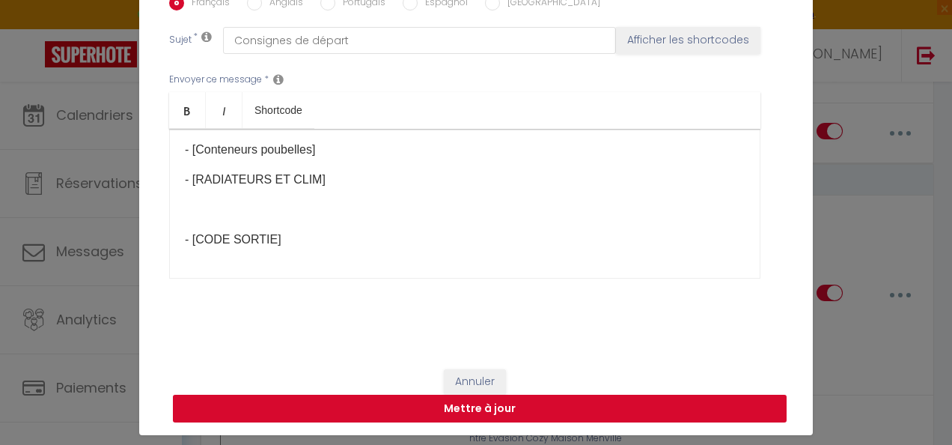
scroll to position [56, 0]
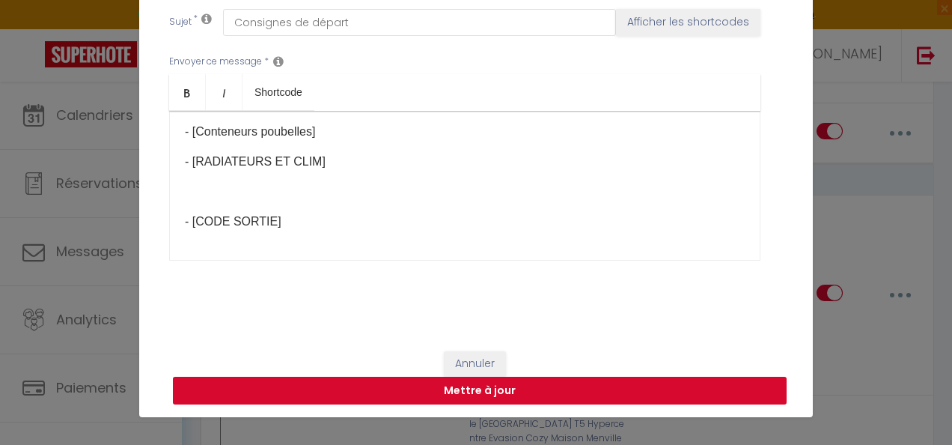
click at [509, 389] on button "Mettre à jour" at bounding box center [480, 391] width 614 height 28
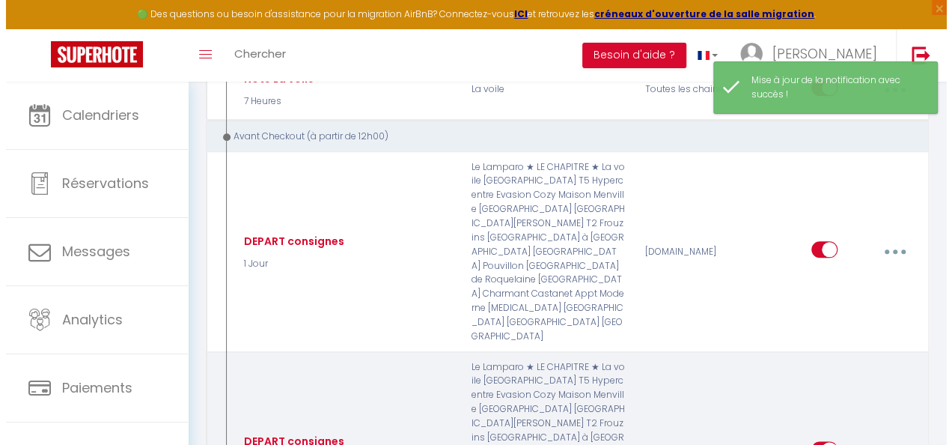
scroll to position [749, 0]
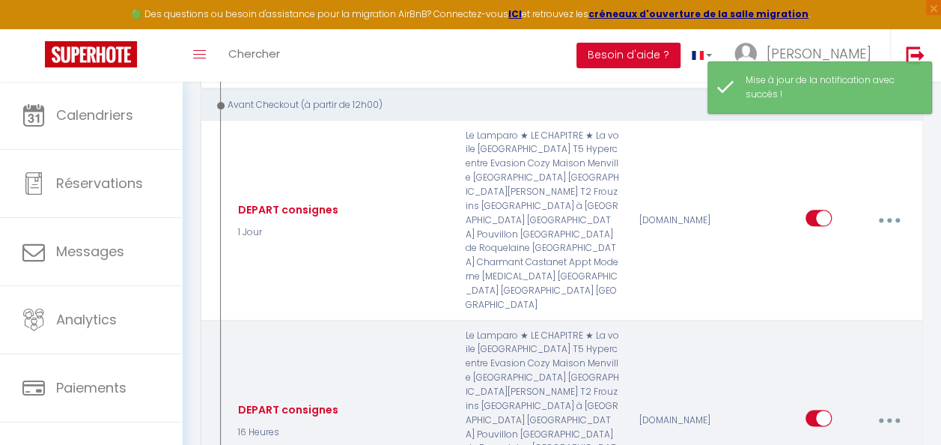
click at [894, 406] on button "button" at bounding box center [889, 420] width 40 height 28
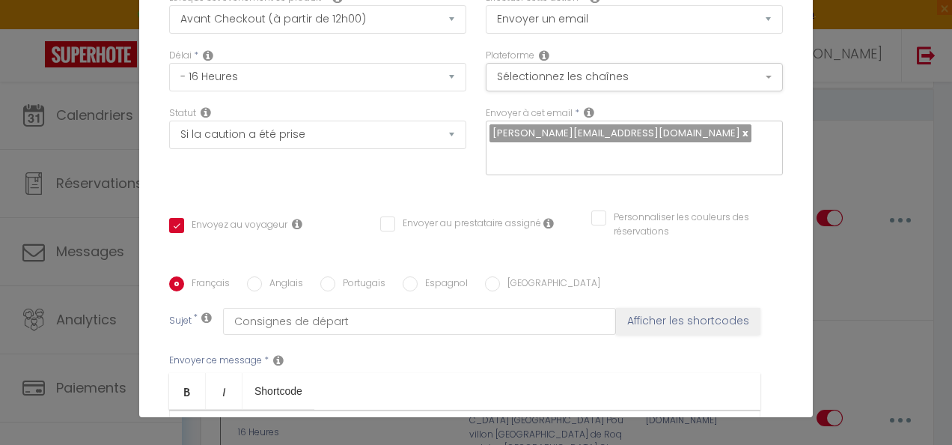
scroll to position [109, 0]
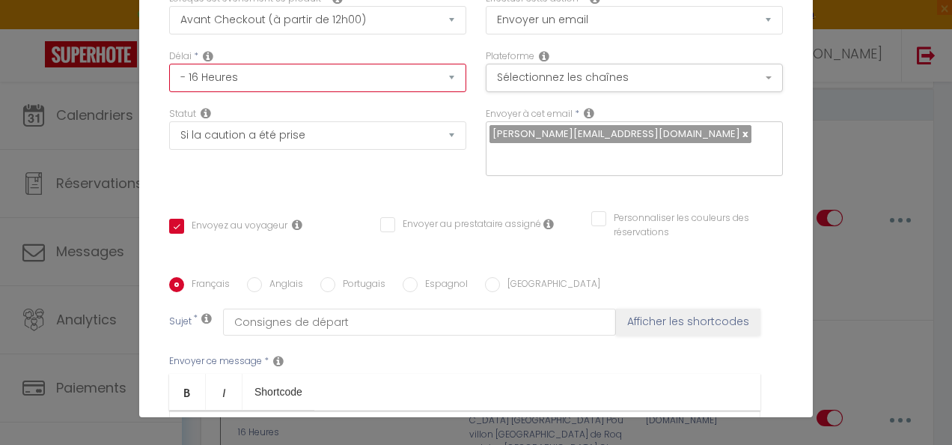
click at [410, 82] on select "Immédiat - 10 Minutes - 1 Heure - 2 Heures - 3 Heures - 4 Heures - 5 Heures - 6…" at bounding box center [317, 78] width 297 height 28
click at [169, 64] on select "Immédiat - 10 Minutes - 1 Heure - 2 Heures - 3 Heures - 4 Heures - 5 Heures - 6…" at bounding box center [317, 78] width 297 height 28
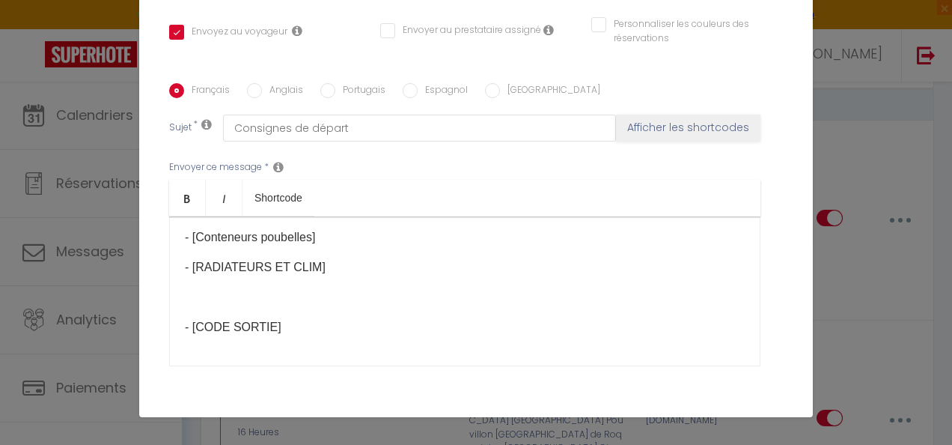
scroll to position [409, 0]
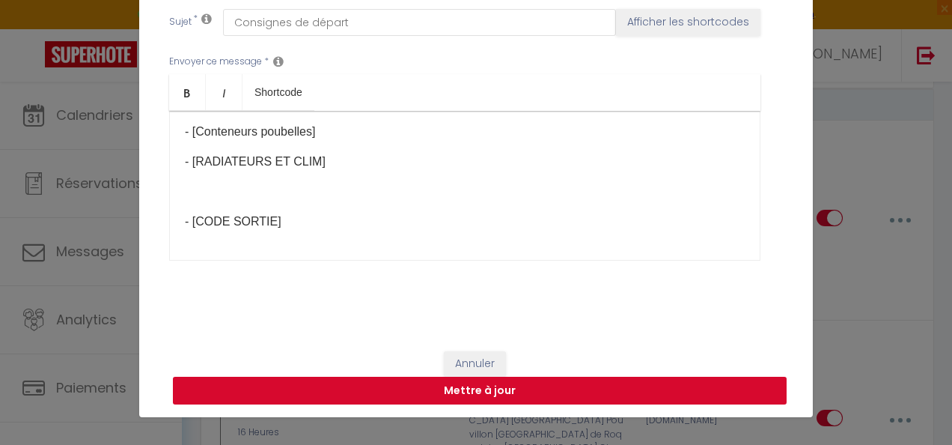
click at [469, 392] on button "Mettre à jour" at bounding box center [480, 391] width 614 height 28
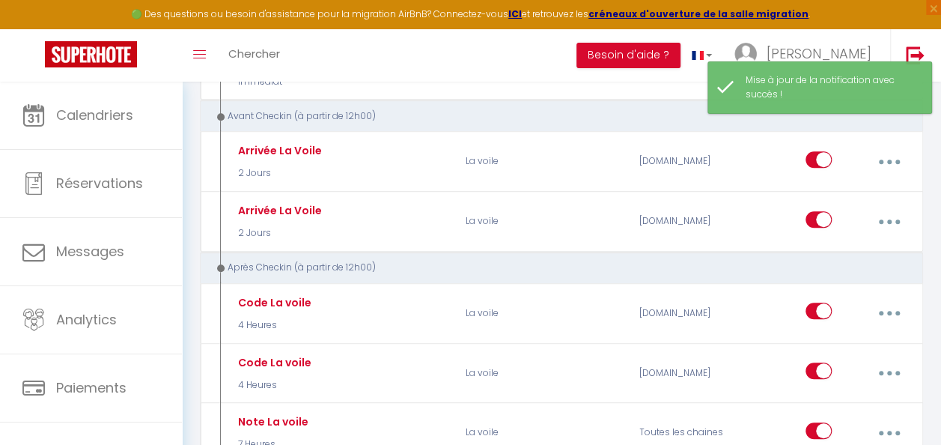
scroll to position [150, 0]
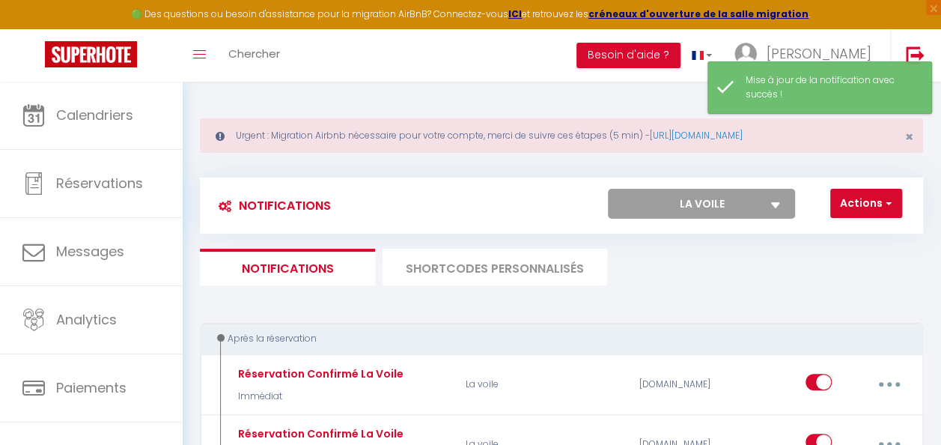
click at [762, 205] on select "Tous les apparts Le Lamparo La voile ★ LE CHAPITRE ★ [GEOGRAPHIC_DATA] T5 Hyper…" at bounding box center [701, 204] width 187 height 30
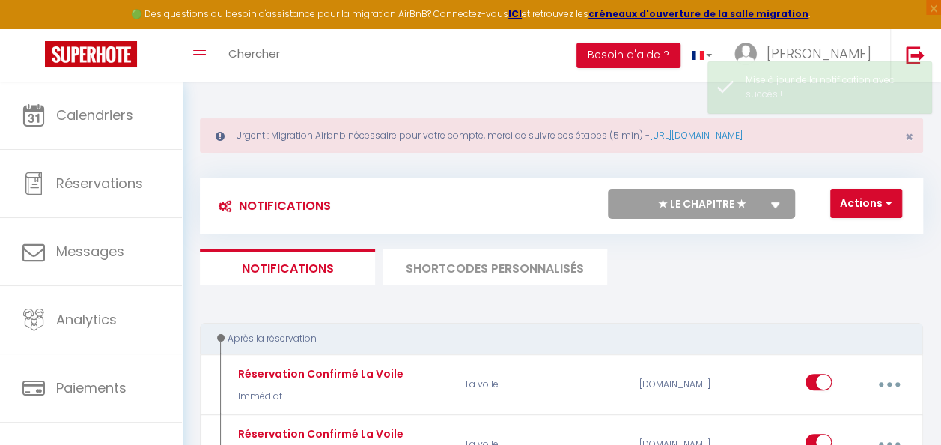
click at [608, 189] on select "Tous les apparts Le Lamparo La voile ★ LE CHAPITRE ★ [GEOGRAPHIC_DATA] T5 Hyper…" at bounding box center [701, 204] width 187 height 30
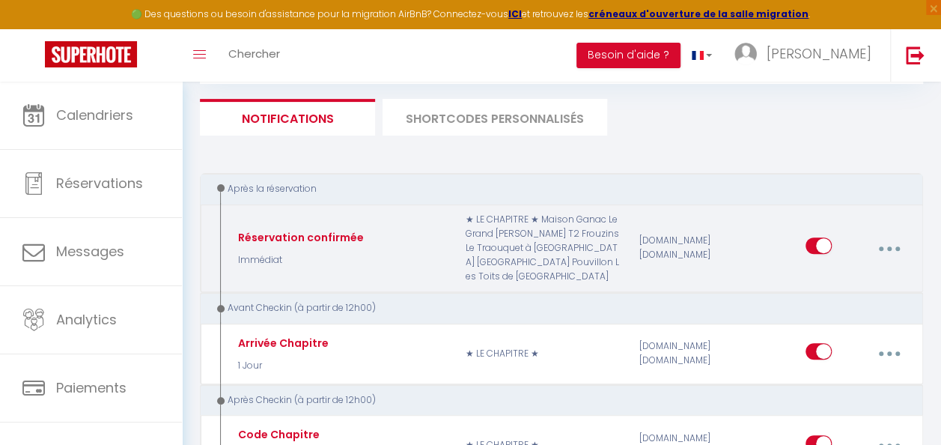
click at [886, 247] on button "button" at bounding box center [889, 248] width 40 height 28
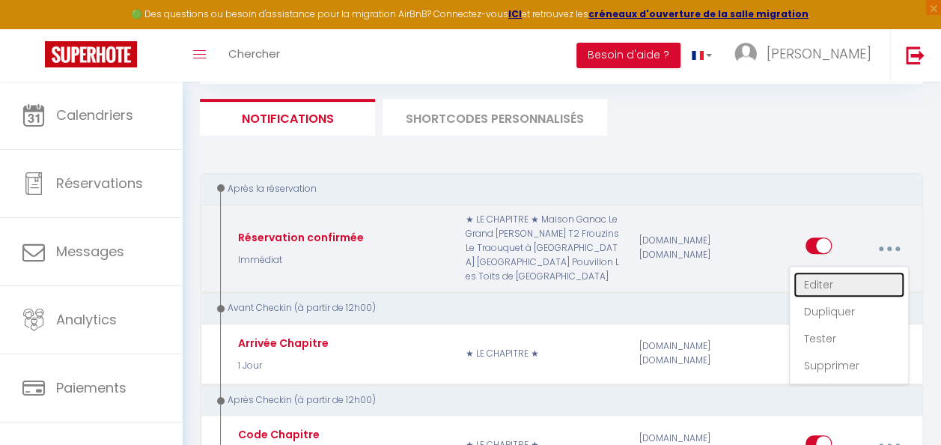
click at [839, 280] on link "Editer" at bounding box center [849, 284] width 111 height 25
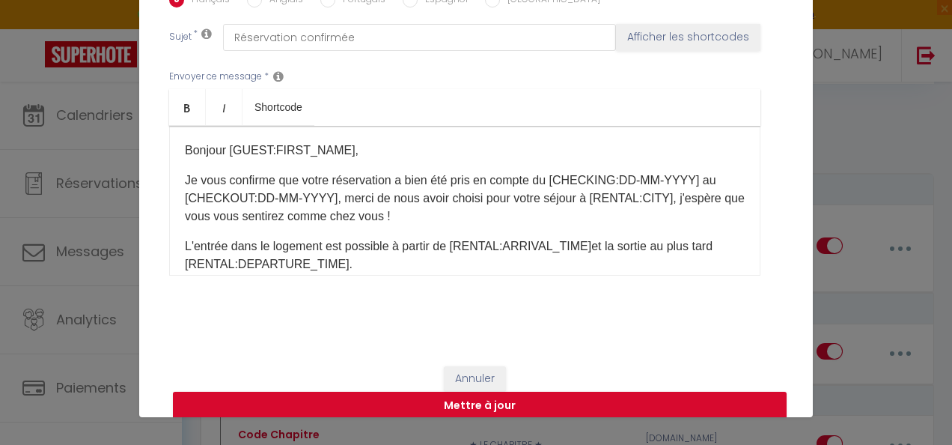
scroll to position [75, 0]
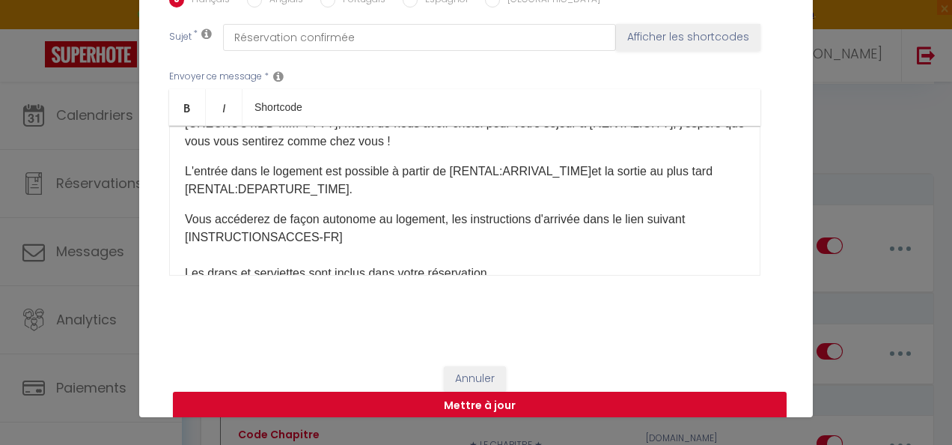
click at [576, 171] on p "L'entrée dans le logement est possible à partir de [RENTAL:ARRIVAL_TIME]​et la …" at bounding box center [465, 180] width 560 height 36
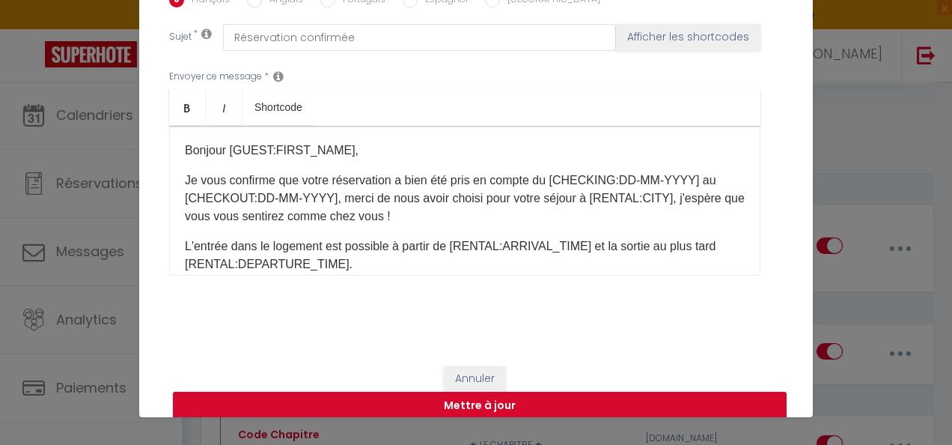
click at [462, 404] on button "Mettre à jour" at bounding box center [480, 406] width 614 height 28
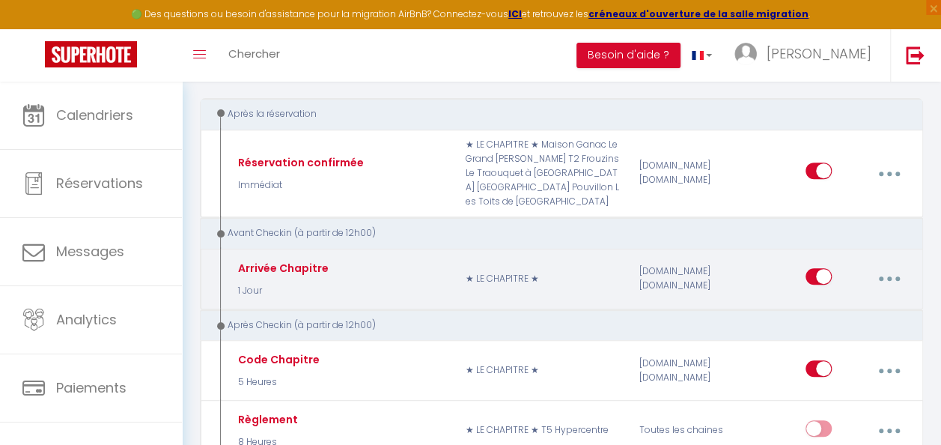
click at [889, 278] on icon "button" at bounding box center [889, 278] width 4 height 4
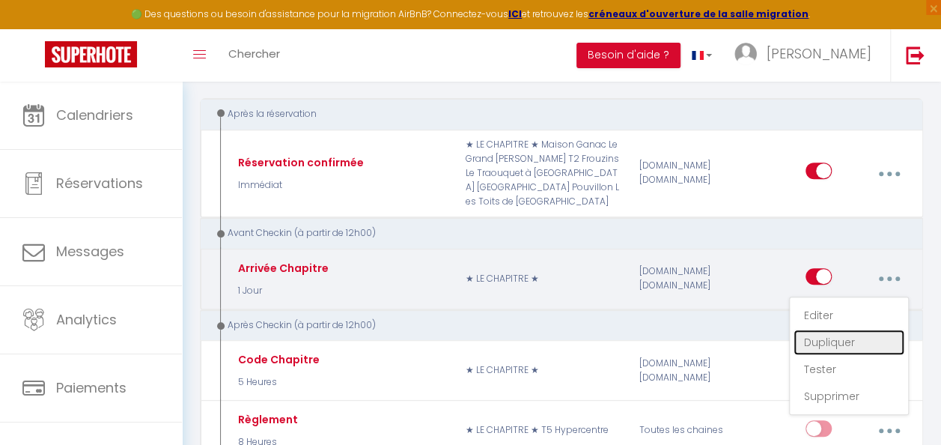
click at [842, 334] on link "Dupliquer" at bounding box center [849, 341] width 111 height 25
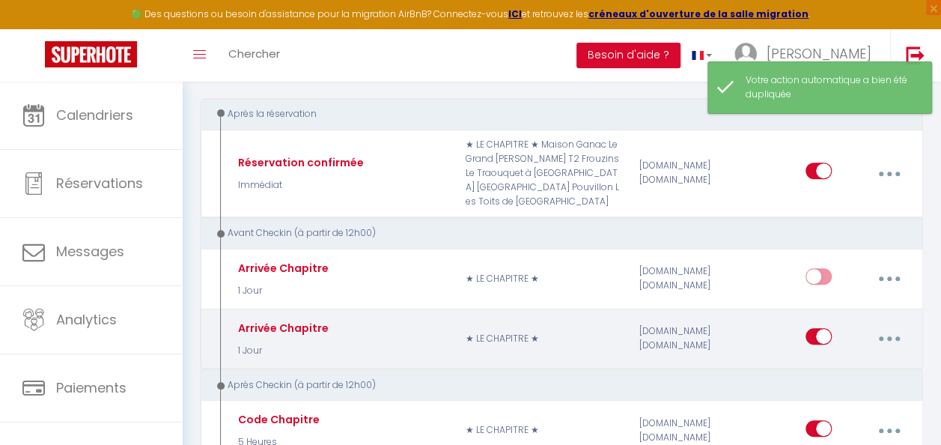
click at [882, 338] on button "button" at bounding box center [889, 338] width 40 height 28
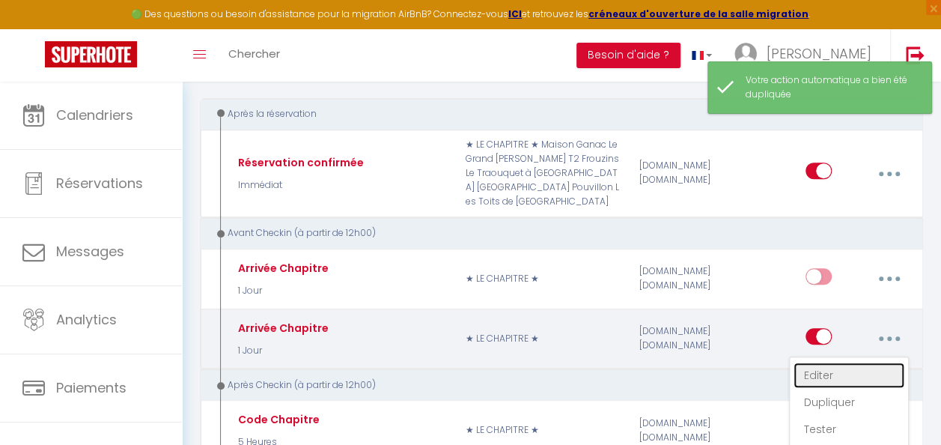
click at [851, 369] on link "Editer" at bounding box center [849, 374] width 111 height 25
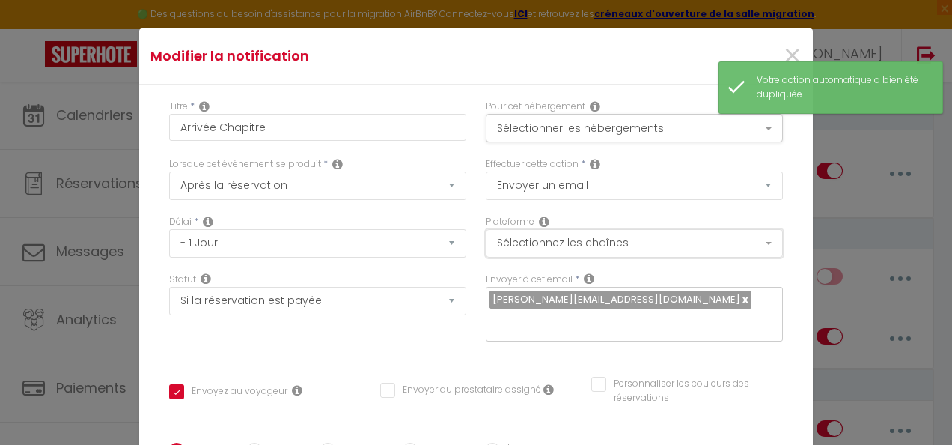
click at [639, 237] on button "Sélectionnez les chaînes" at bounding box center [634, 243] width 297 height 28
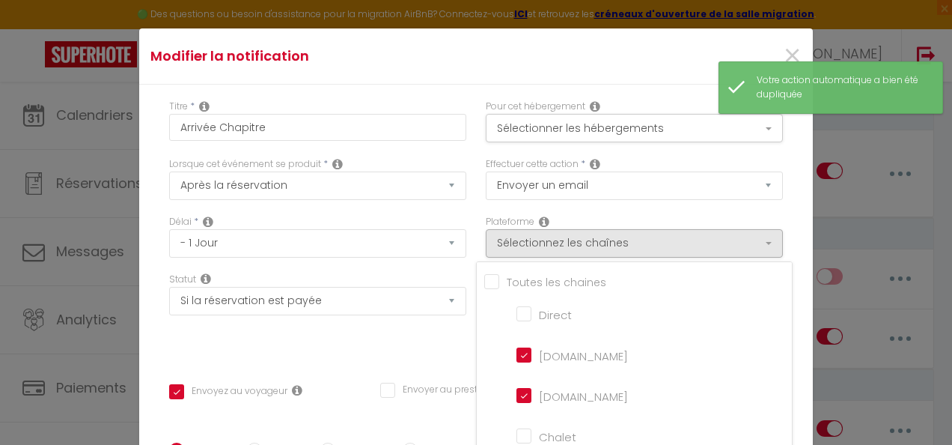
click at [517, 397] on input "[DOMAIN_NAME]" at bounding box center [559, 394] width 85 height 15
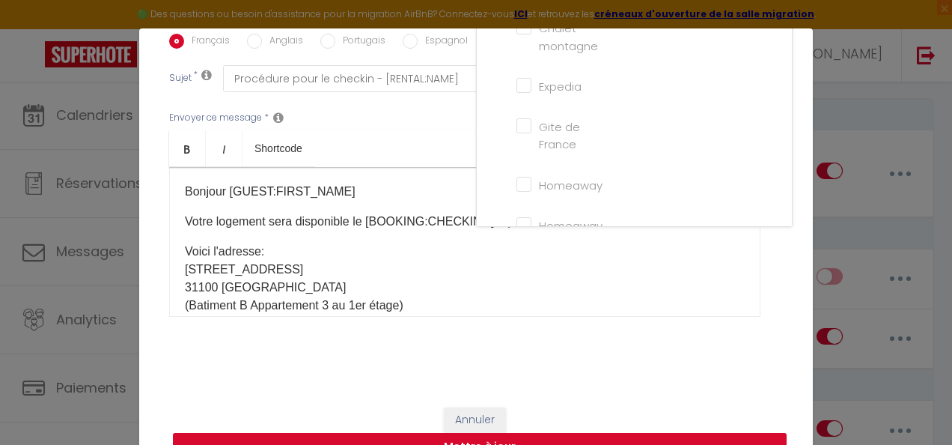
click at [472, 434] on button "Mettre à jour" at bounding box center [480, 447] width 614 height 28
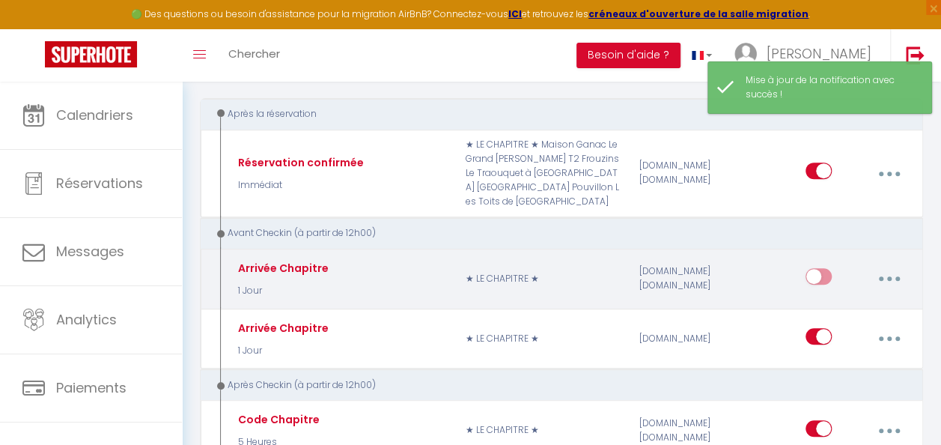
click at [892, 275] on button "button" at bounding box center [889, 278] width 40 height 28
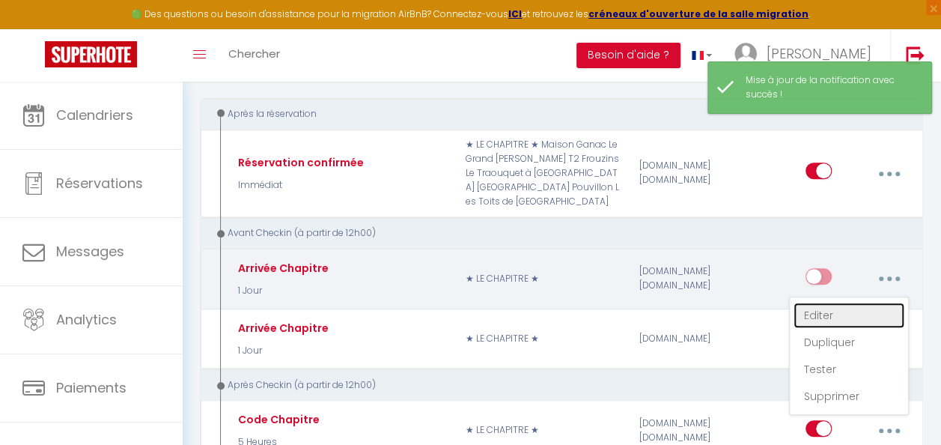
click at [867, 317] on link "Editer" at bounding box center [849, 314] width 111 height 25
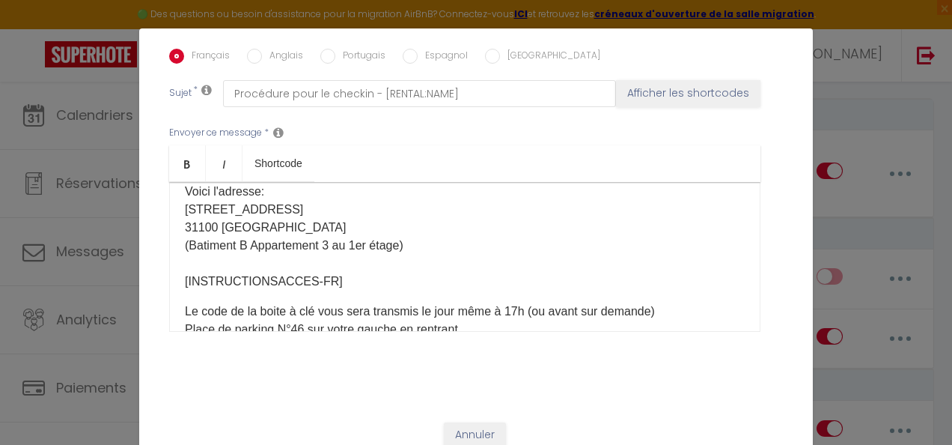
click at [177, 277] on div "Bonjour [GUEST:FIRST_NAME]​ Votre logement sera disponible le [BOOKING:CHECKING…" at bounding box center [464, 257] width 591 height 150
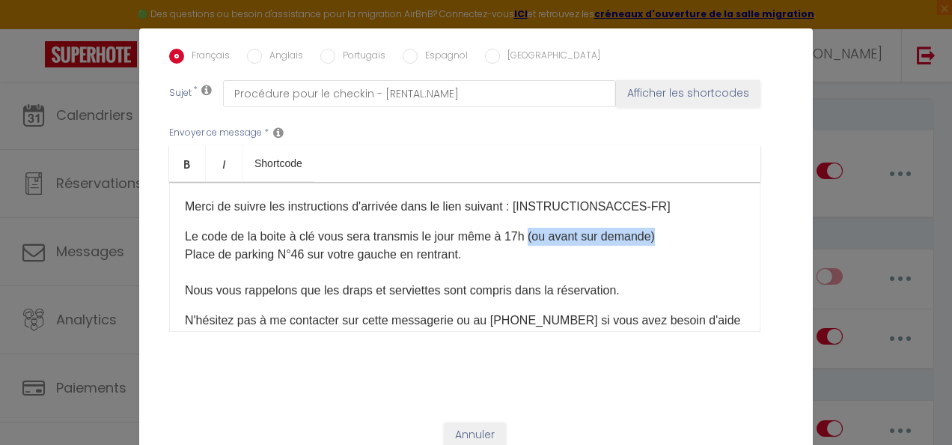
drag, startPoint x: 654, startPoint y: 240, endPoint x: 526, endPoint y: 240, distance: 128.0
click at [526, 240] on p "Le code de la boite à clé vous sera transmis le jour même à 17h (ou avant sur d…" at bounding box center [465, 264] width 560 height 72
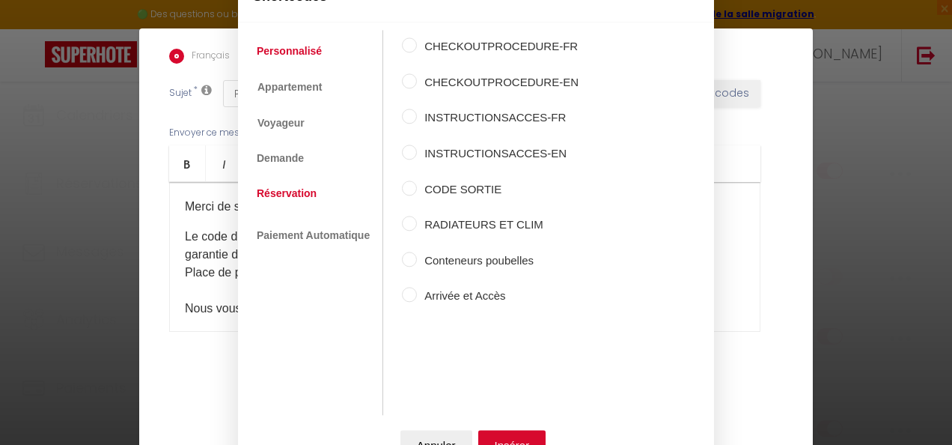
click at [295, 194] on link "Réservation" at bounding box center [286, 193] width 75 height 27
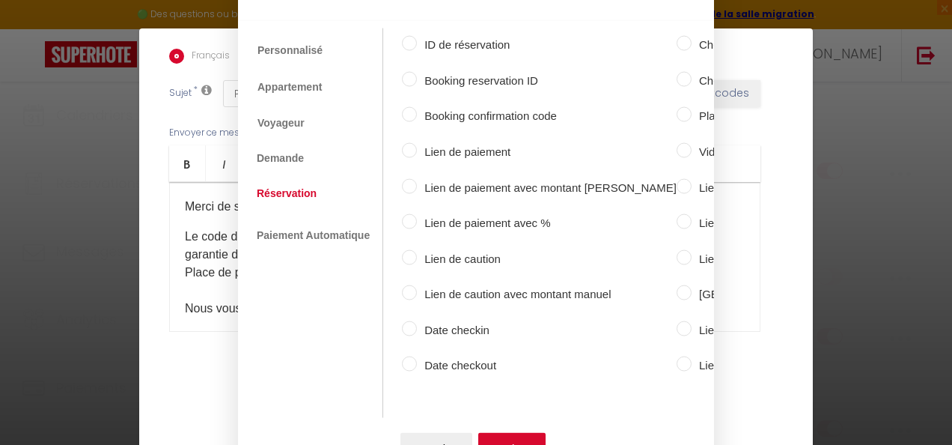
click at [481, 252] on label "Lien de caution" at bounding box center [547, 258] width 260 height 18
click at [417, 252] on input "Lien de caution" at bounding box center [409, 256] width 15 height 15
click at [498, 287] on label "Lien de caution avec montant manuel" at bounding box center [547, 294] width 260 height 18
click at [417, 287] on input "Lien de caution avec montant manuel" at bounding box center [409, 292] width 15 height 15
click at [468, 253] on label "Lien de caution" at bounding box center [547, 258] width 260 height 18
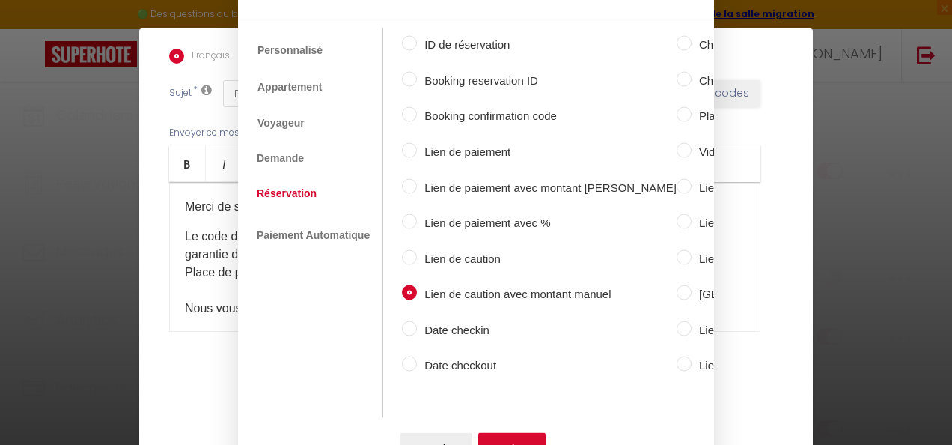
click at [417, 253] on input "Lien de caution" at bounding box center [409, 256] width 15 height 15
click at [487, 289] on label "Lien de caution avec montant manuel" at bounding box center [547, 294] width 260 height 18
click at [417, 289] on input "Lien de caution avec montant manuel" at bounding box center [409, 292] width 15 height 15
click at [506, 439] on button "Insérer" at bounding box center [512, 447] width 68 height 30
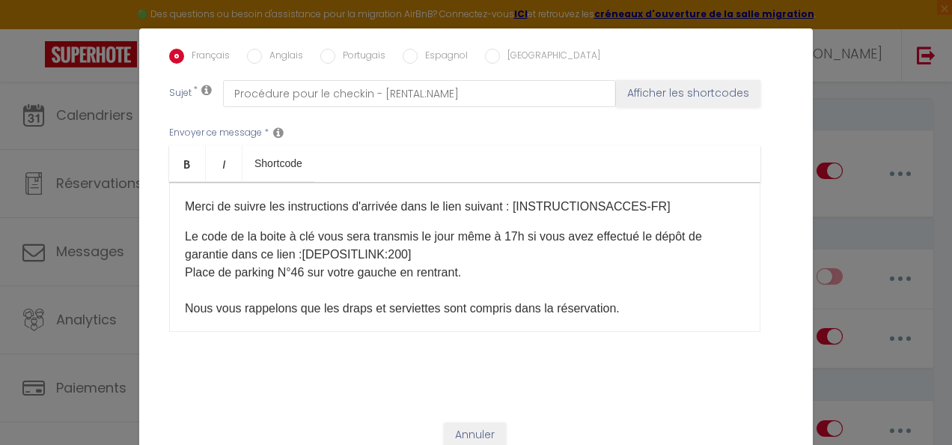
click at [395, 255] on span "Le code de la boite à clé vous sera transmis le jour même à 17h si vous avez ef…" at bounding box center [443, 245] width 517 height 31
click at [486, 259] on p "Le code de la boite à clé vous sera transmis le jour même à 17h si vous avez ef…" at bounding box center [465, 273] width 560 height 90
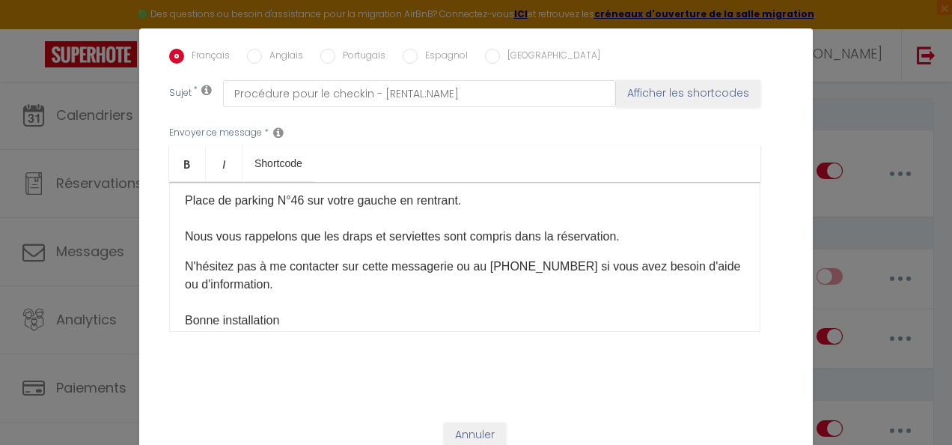
scroll to position [225, 0]
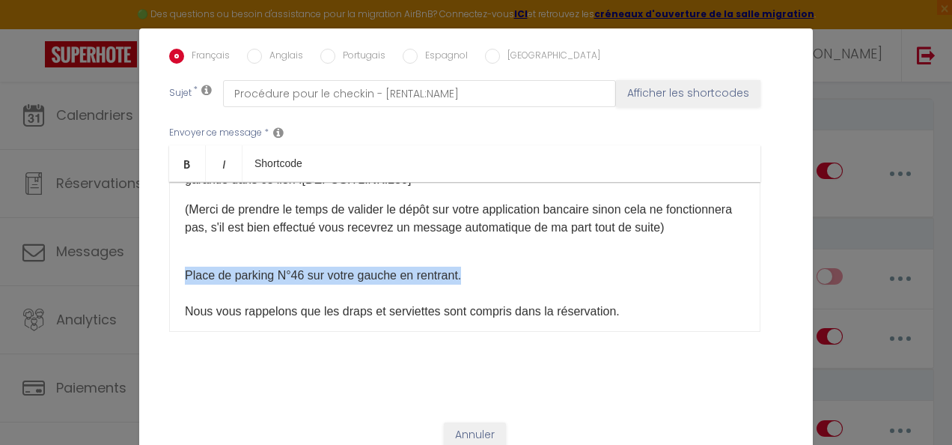
drag, startPoint x: 476, startPoint y: 292, endPoint x: 156, endPoint y: 292, distance: 319.7
click at [156, 292] on div "Titre * Arrivée Chapitre Pour cet hébergement Sélectionner les hébergements Tou…" at bounding box center [476, 49] width 674 height 716
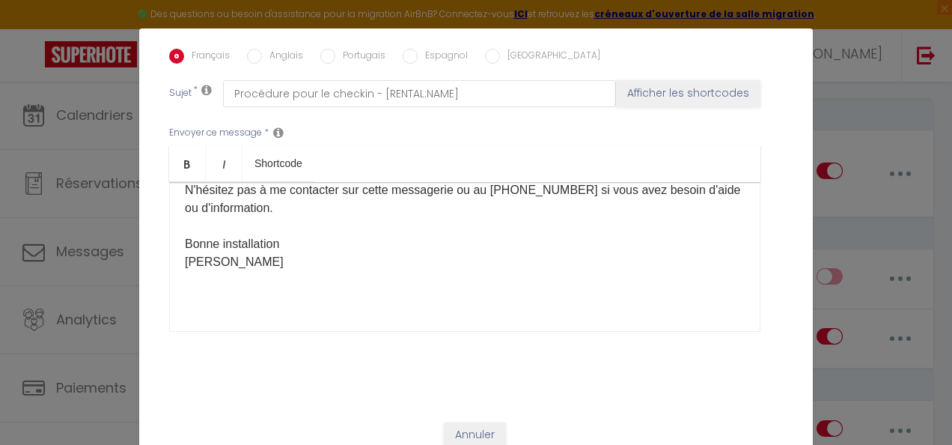
scroll to position [282, 0]
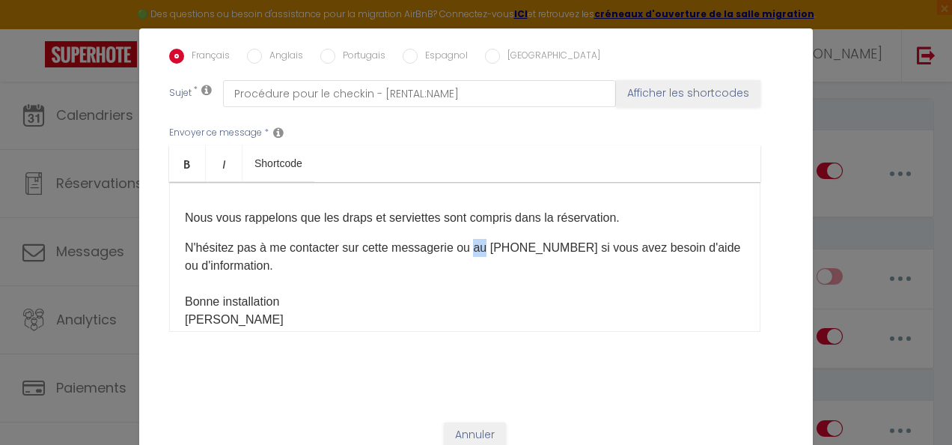
drag, startPoint x: 482, startPoint y: 264, endPoint x: 469, endPoint y: 263, distance: 13.5
click at [469, 263] on span "N'hésitez pas à me contacter sur cette messagerie ou au [PHONE_NUMBER] si vous …" at bounding box center [463, 256] width 556 height 31
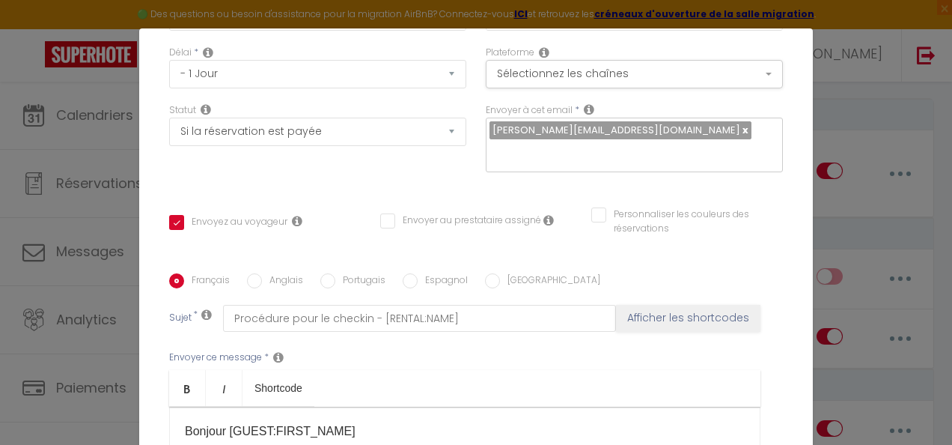
scroll to position [19, 0]
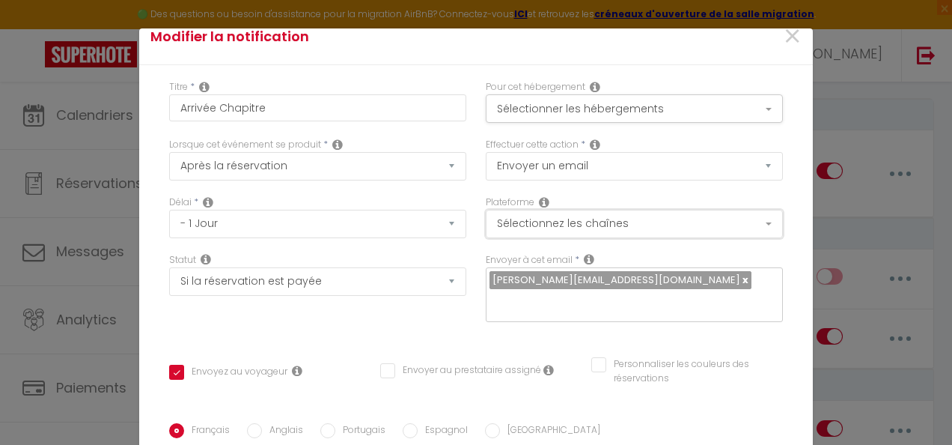
click at [568, 217] on button "Sélectionnez les chaînes" at bounding box center [634, 224] width 297 height 28
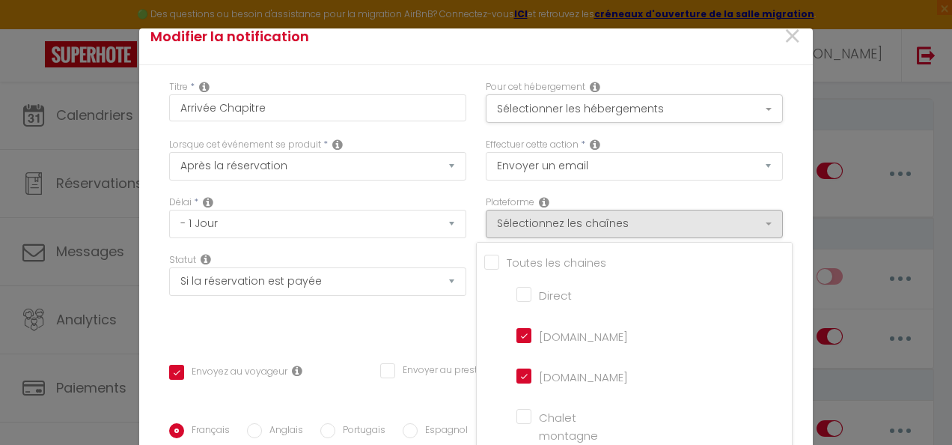
click at [517, 335] on input "[DOMAIN_NAME]" at bounding box center [559, 334] width 85 height 15
click at [411, 330] on div "Statut Aucun Si la réservation est payée Si réservation non payée Si la caution…" at bounding box center [317, 295] width 317 height 85
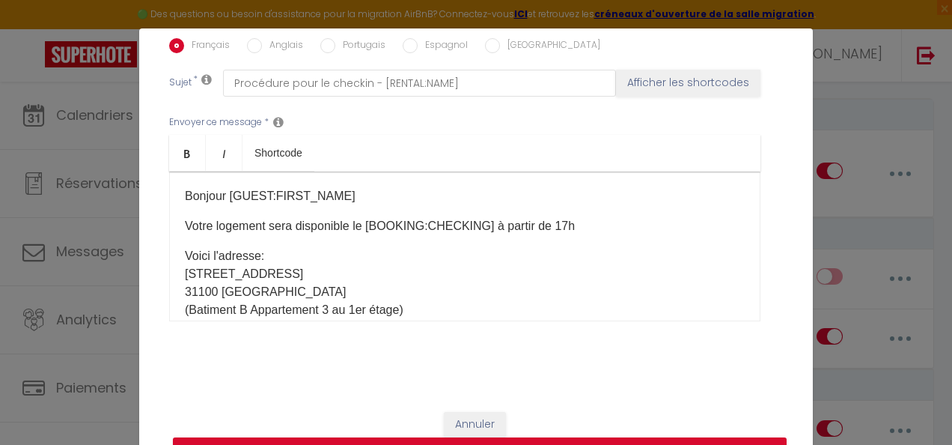
scroll to position [409, 0]
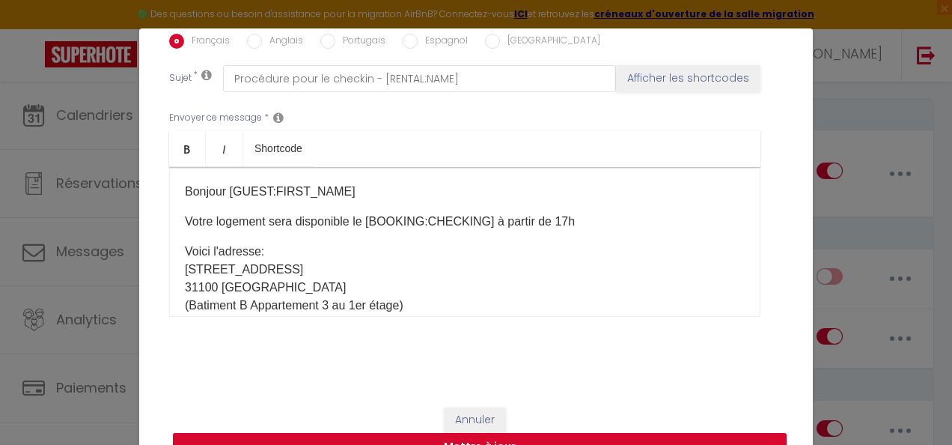
click at [553, 441] on button "Mettre à jour" at bounding box center [480, 447] width 614 height 28
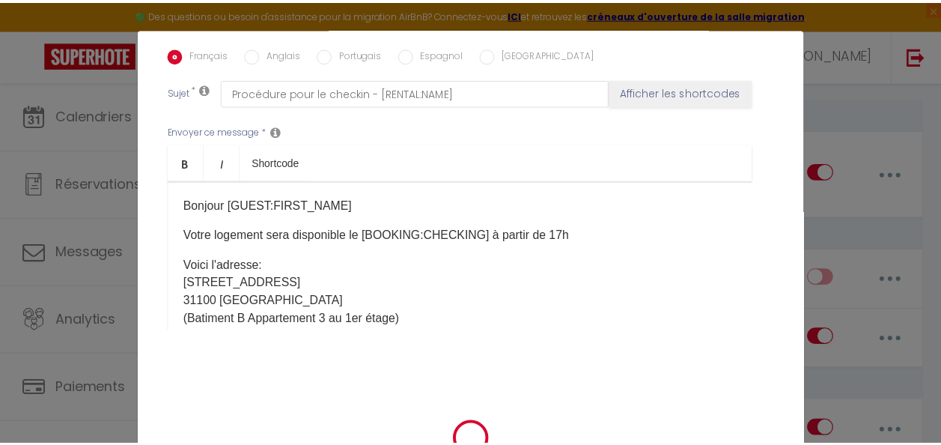
scroll to position [394, 0]
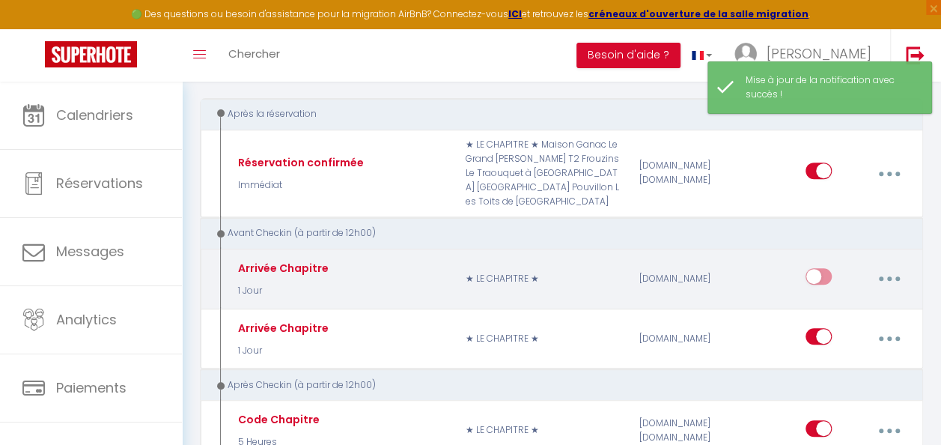
click at [815, 276] on input "checkbox" at bounding box center [819, 279] width 26 height 22
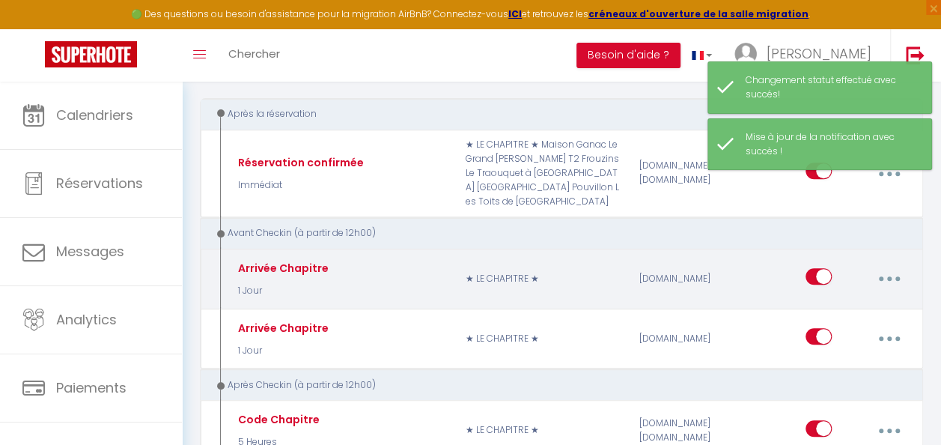
scroll to position [299, 0]
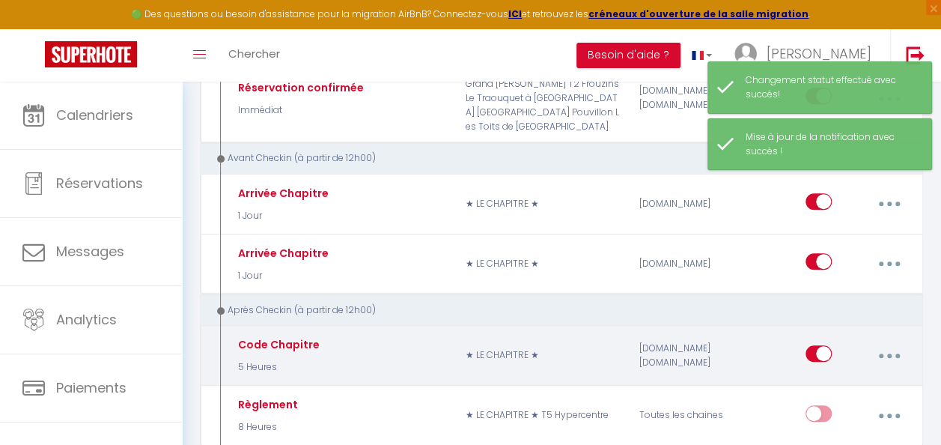
click at [883, 350] on button "button" at bounding box center [889, 355] width 40 height 28
click at [846, 413] on link "Dupliquer" at bounding box center [849, 418] width 111 height 25
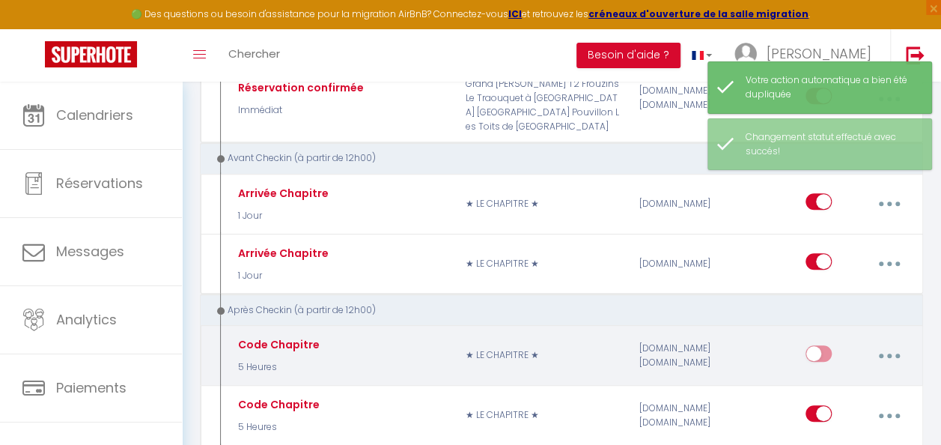
click at [889, 354] on icon "button" at bounding box center [889, 355] width 4 height 4
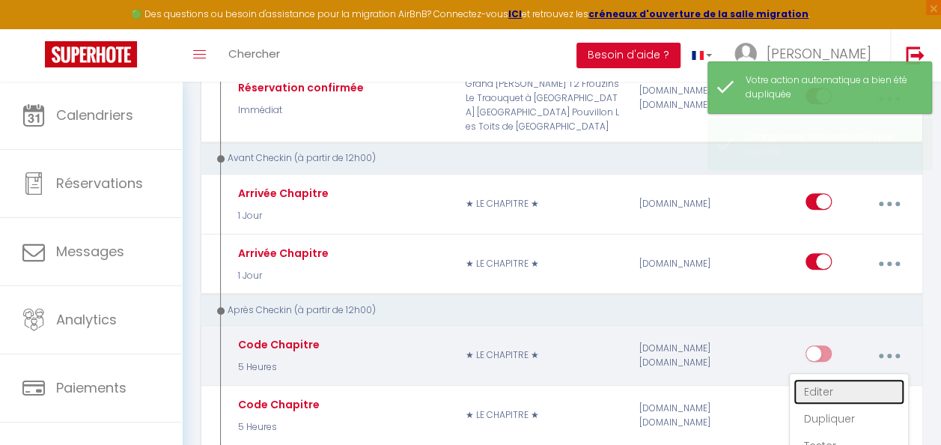
click at [849, 388] on link "Editer" at bounding box center [849, 391] width 111 height 25
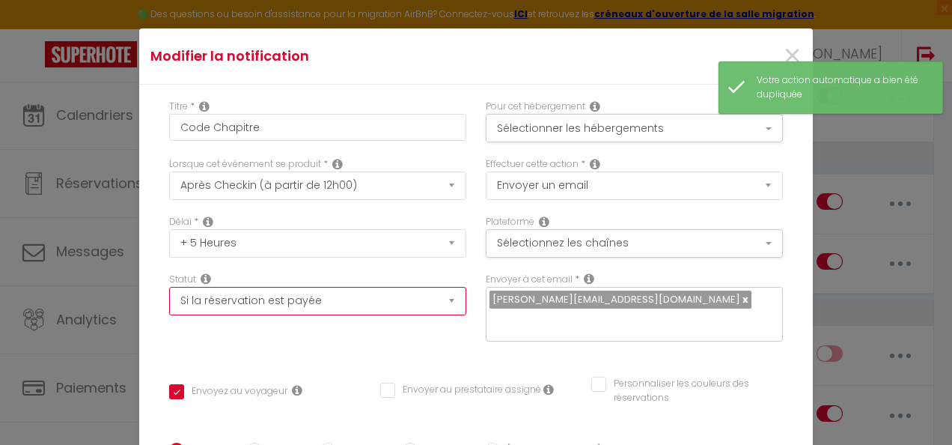
click at [407, 307] on select "Aucun Si la réservation est payée Si réservation non payée Si la caution a été …" at bounding box center [317, 301] width 297 height 28
click at [169, 287] on select "Aucun Si la réservation est payée Si réservation non payée Si la caution a été …" at bounding box center [317, 301] width 297 height 28
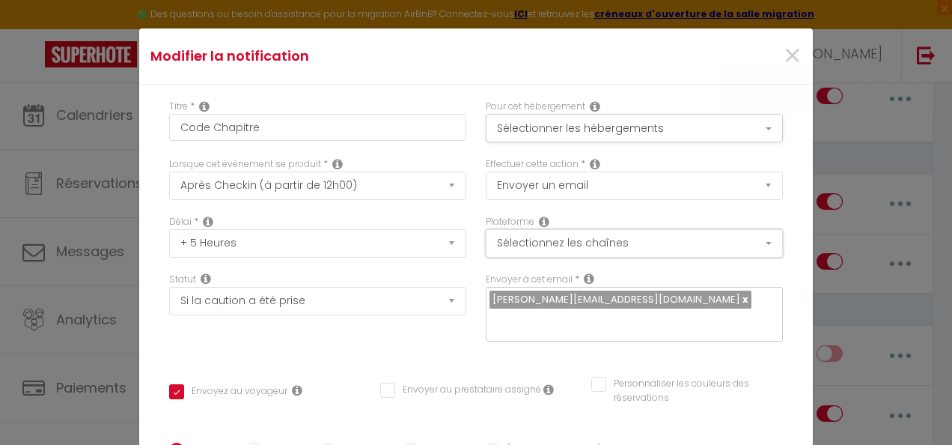
click at [592, 240] on button "Sélectionnez les chaînes" at bounding box center [634, 243] width 297 height 28
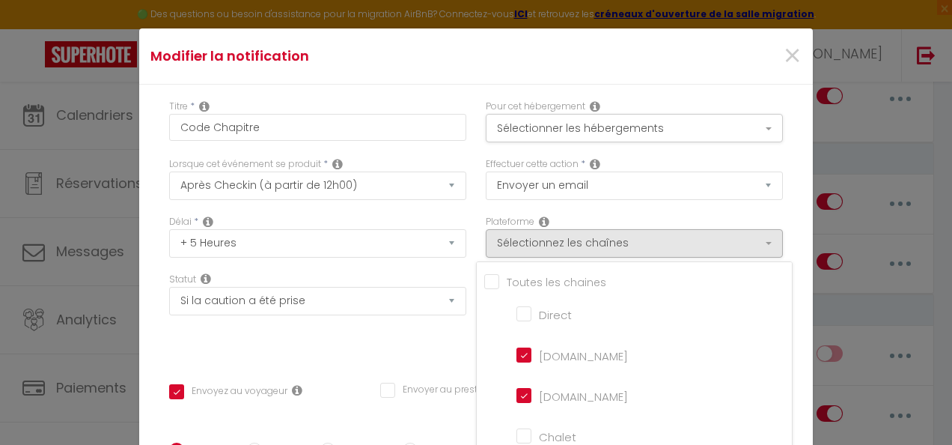
drag, startPoint x: 514, startPoint y: 356, endPoint x: 451, endPoint y: 356, distance: 63.6
click at [517, 356] on input "[DOMAIN_NAME]" at bounding box center [559, 354] width 85 height 15
click at [423, 356] on div "Titre * Code Chapitre Pour cet hébergement Sélectionner les hébergements Tous l…" at bounding box center [476, 443] width 674 height 716
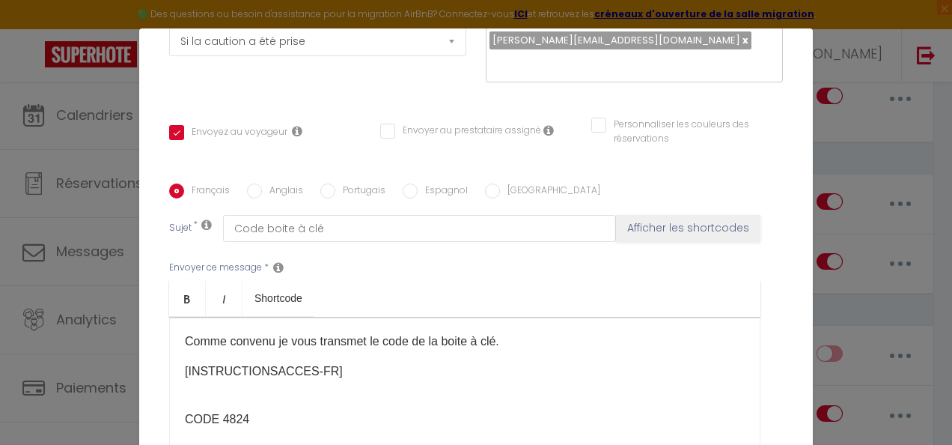
scroll to position [334, 0]
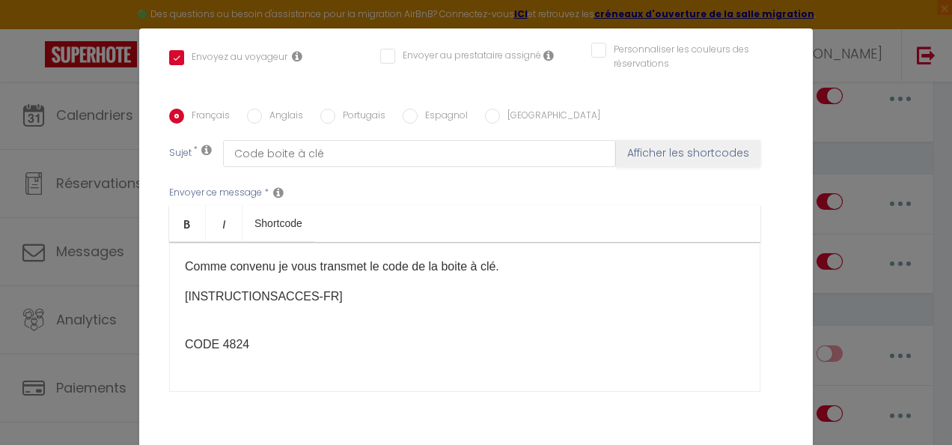
click at [185, 295] on p "[INSTRUCTIONSACCES-FR]​ ​" at bounding box center [465, 305] width 560 height 36
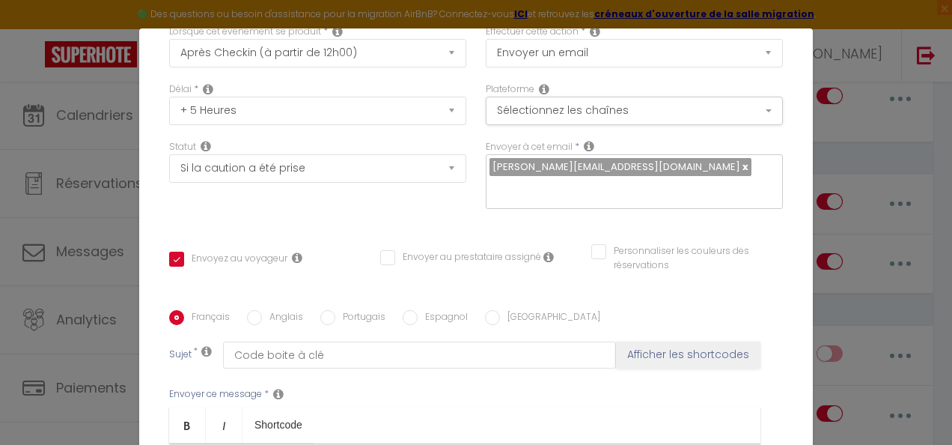
scroll to position [109, 0]
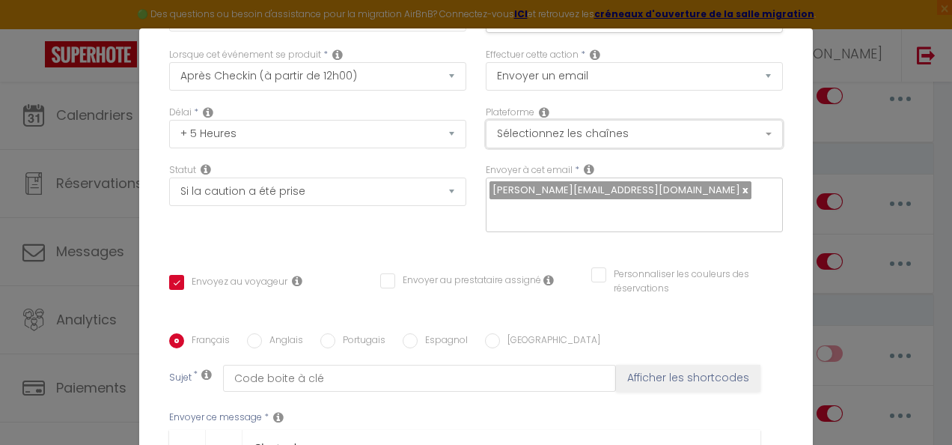
click at [617, 138] on button "Sélectionnez les chaînes" at bounding box center [634, 134] width 297 height 28
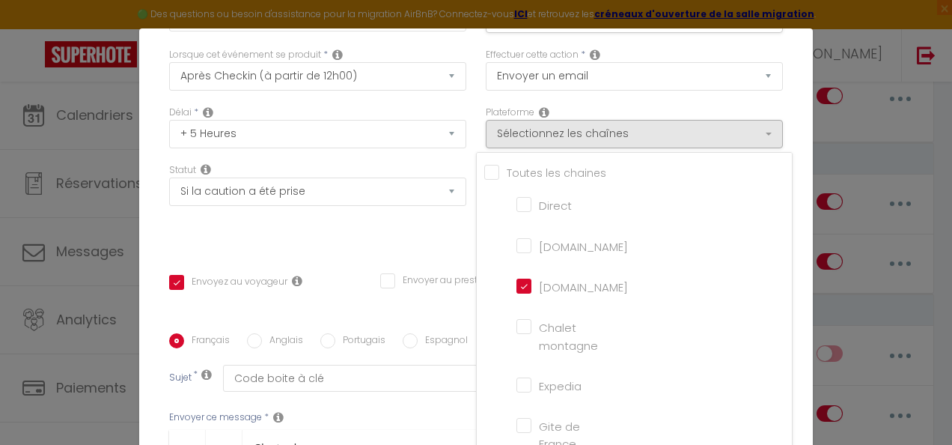
click at [437, 243] on div "Statut Aucun Si la réservation est payée Si réservation non payée Si la caution…" at bounding box center [317, 205] width 317 height 85
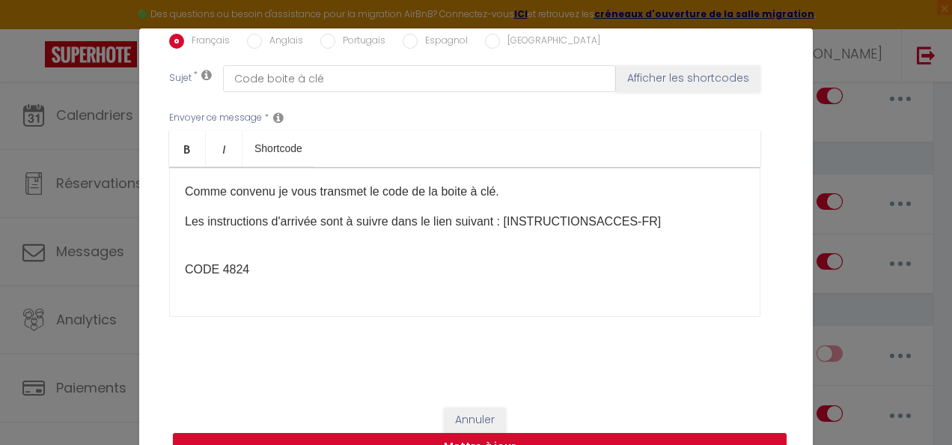
scroll to position [56, 0]
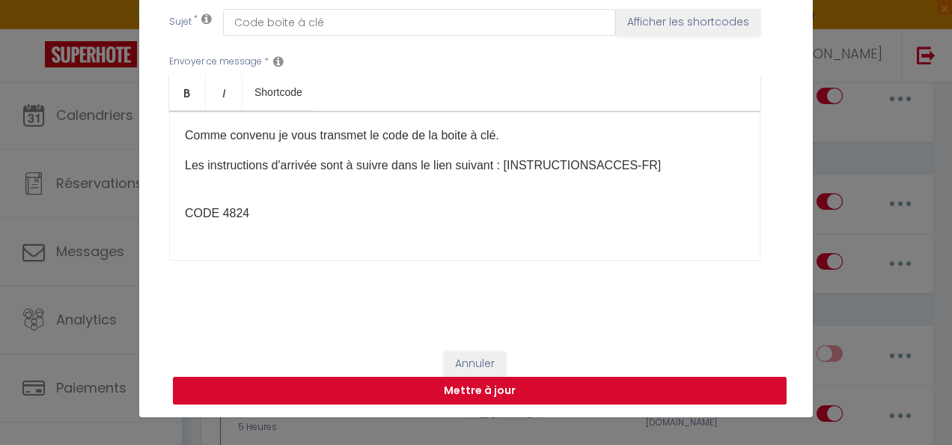
click at [449, 387] on button "Mettre à jour" at bounding box center [480, 391] width 614 height 28
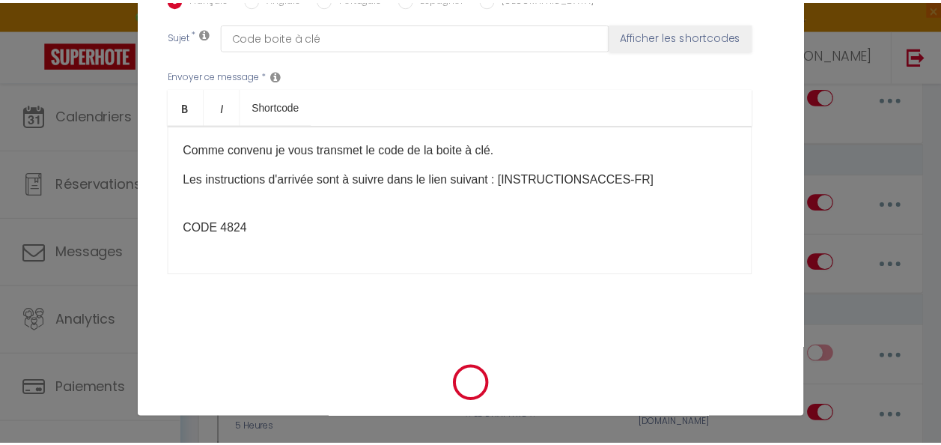
scroll to position [394, 0]
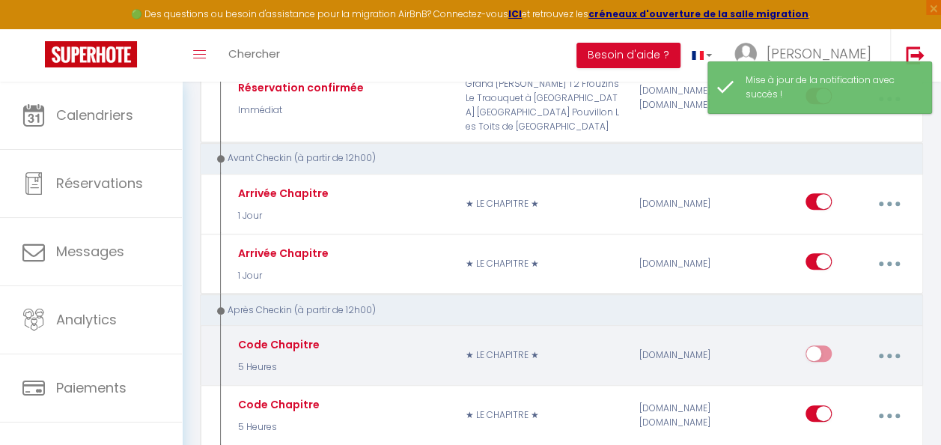
click at [820, 350] on input "checkbox" at bounding box center [819, 356] width 26 height 22
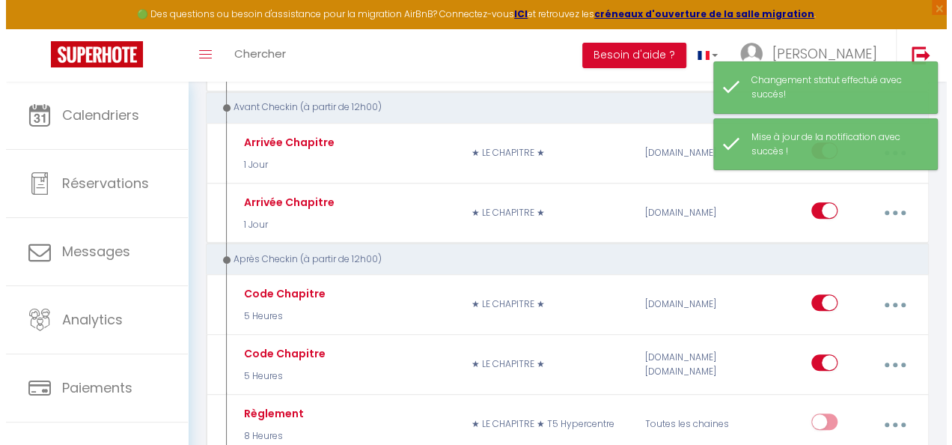
scroll to position [374, 0]
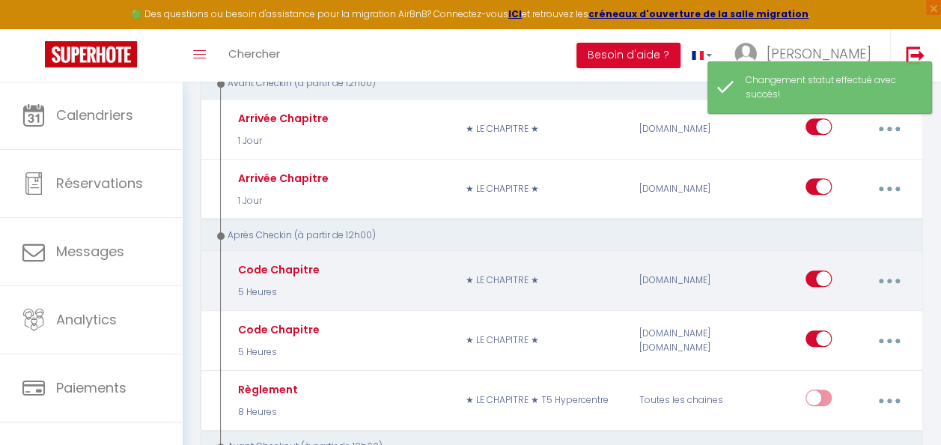
click at [895, 273] on button "button" at bounding box center [889, 281] width 40 height 28
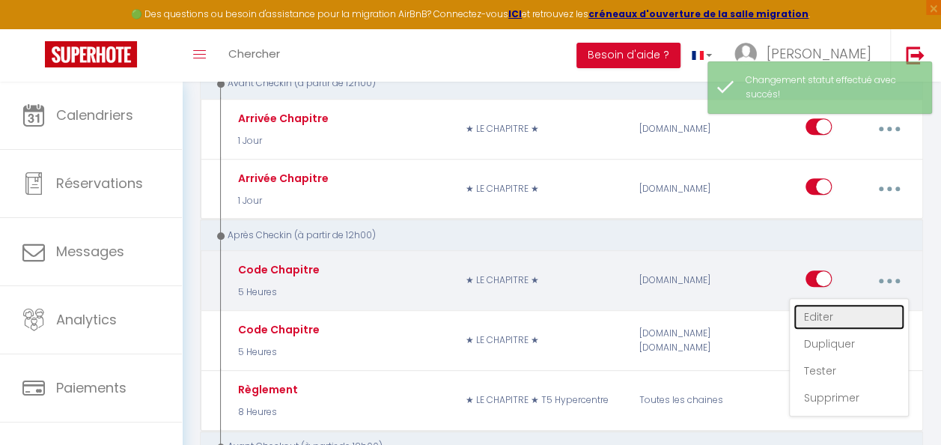
click at [865, 310] on link "Editer" at bounding box center [849, 316] width 111 height 25
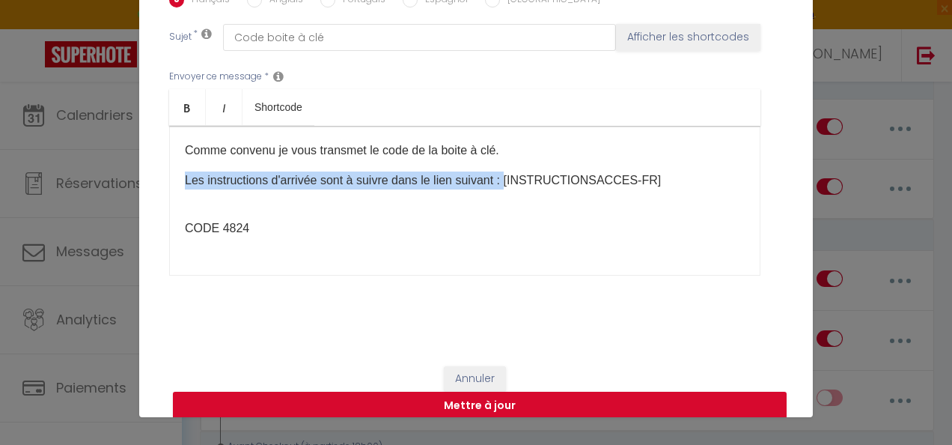
drag, startPoint x: 436, startPoint y: 178, endPoint x: 180, endPoint y: 186, distance: 255.4
click at [185, 186] on p "Les instructions d'arrivée sont à suivre dans le lien suivant : [INSTRUCTIONSAC…" at bounding box center [465, 189] width 560 height 36
copy p "Les instructions d'arrivée sont à suivre dans le lien suivant :"
click at [443, 400] on button "Mettre à jour" at bounding box center [480, 406] width 614 height 28
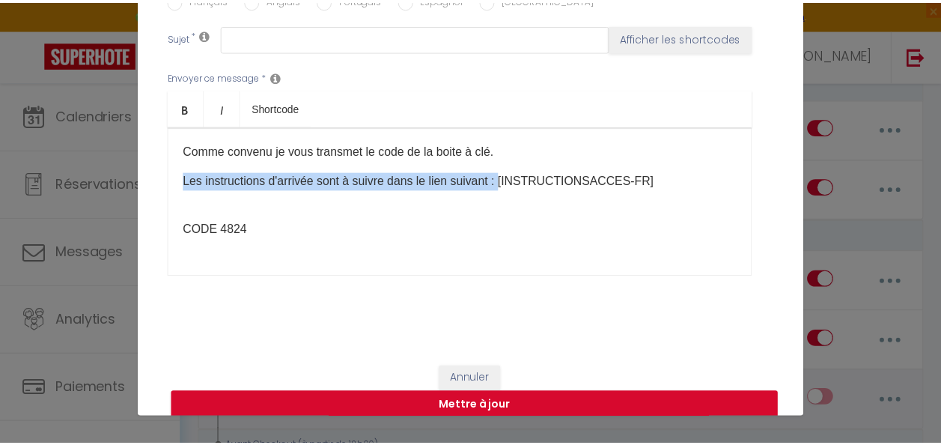
scroll to position [0, 0]
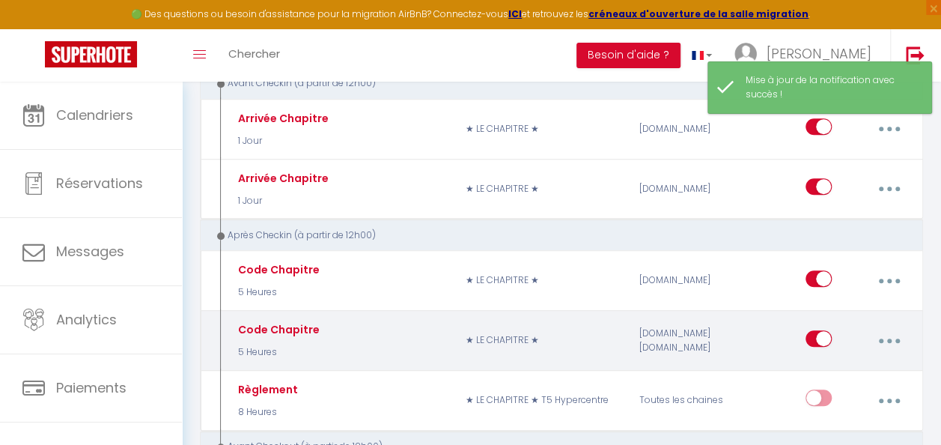
click at [889, 338] on icon "button" at bounding box center [889, 340] width 4 height 4
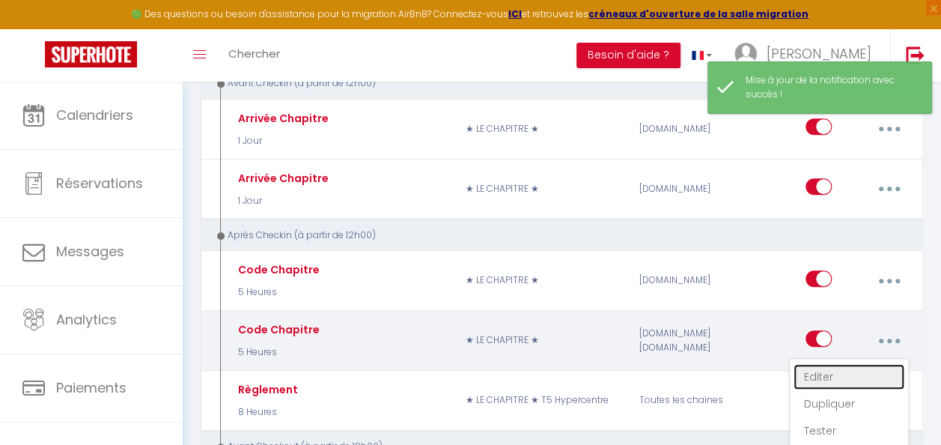
click at [852, 372] on link "Editer" at bounding box center [849, 376] width 111 height 25
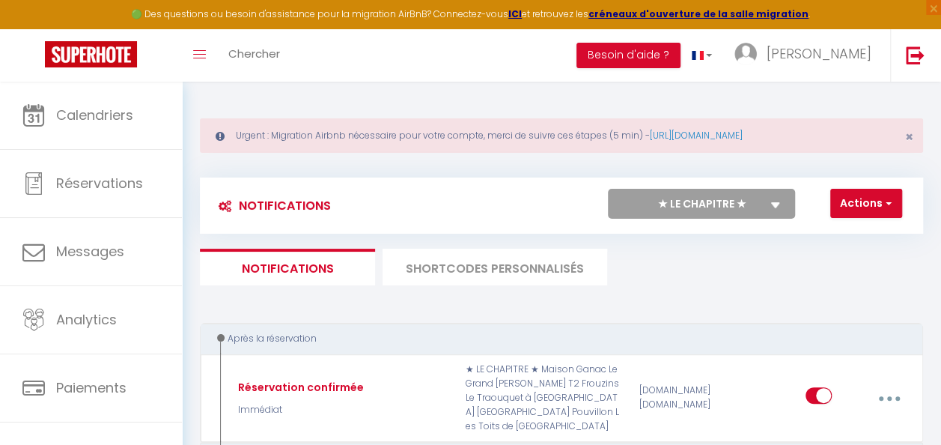
click at [773, 192] on select "Tous les apparts Le Lamparo La voile ★ LE CHAPITRE ★ [GEOGRAPHIC_DATA] T5 Hyper…" at bounding box center [701, 204] width 187 height 30
click at [608, 189] on select "Tous les apparts Le Lamparo La voile ★ LE CHAPITRE ★ [GEOGRAPHIC_DATA] T5 Hyper…" at bounding box center [701, 204] width 187 height 30
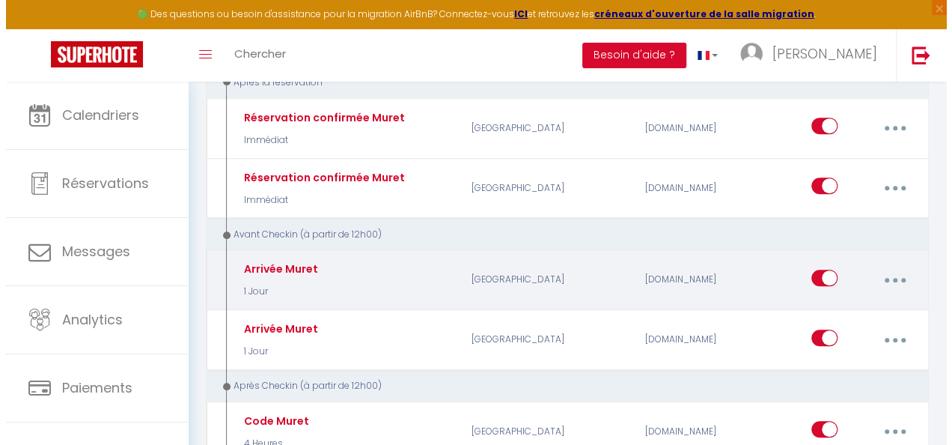
scroll to position [181, 0]
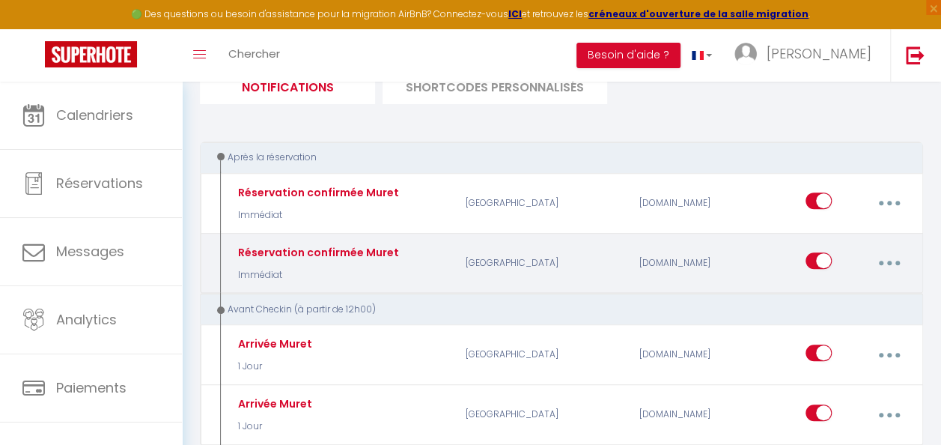
click at [883, 258] on button "button" at bounding box center [889, 263] width 40 height 28
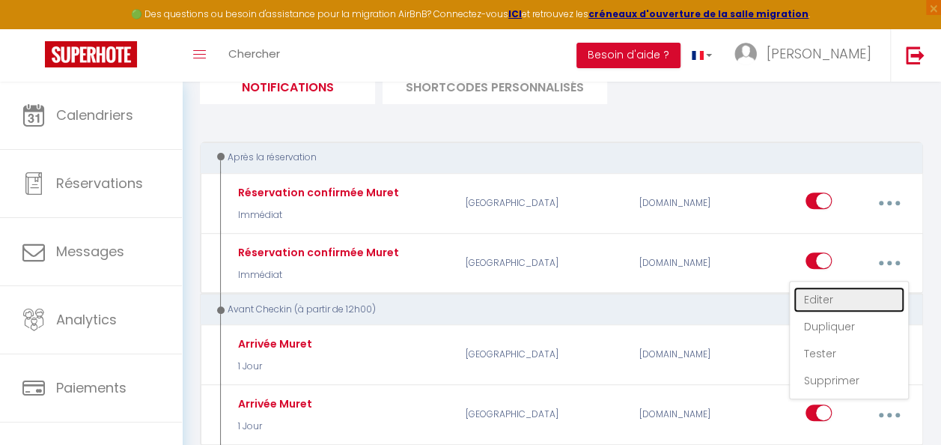
click at [875, 296] on link "Editer" at bounding box center [849, 299] width 111 height 25
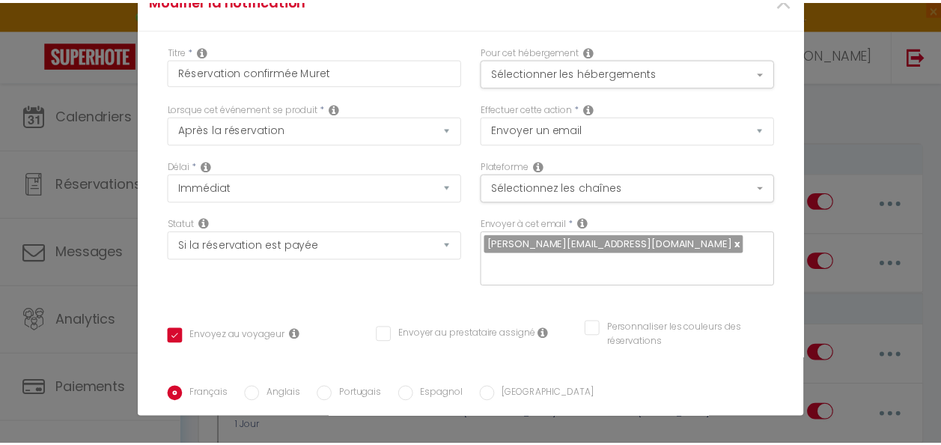
scroll to position [291, 0]
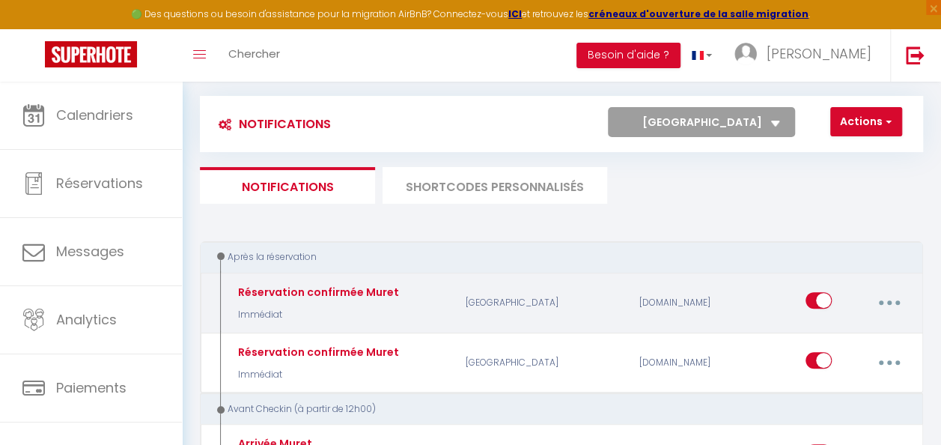
scroll to position [0, 0]
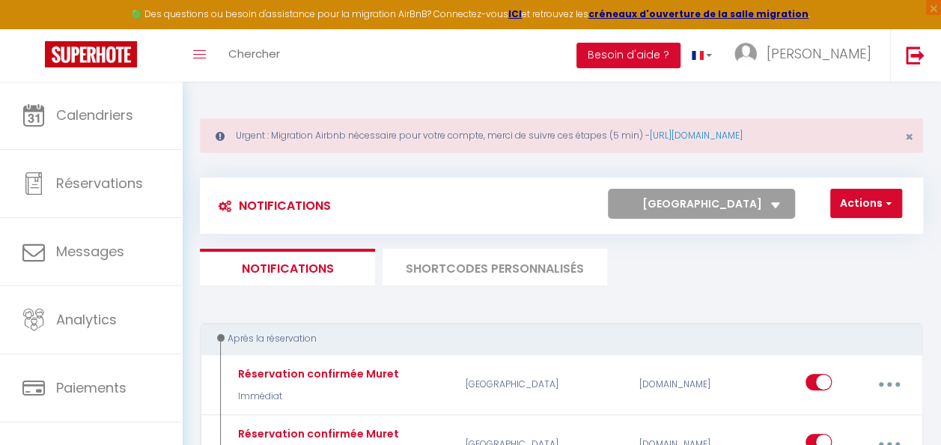
click at [740, 208] on select "Tous les apparts Le Lamparo La voile ★ LE CHAPITRE ★ [GEOGRAPHIC_DATA] T5 Hyper…" at bounding box center [701, 204] width 187 height 30
click at [746, 210] on select "Tous les apparts Le Lamparo La voile ★ LE CHAPITRE ★ [GEOGRAPHIC_DATA] T5 Hyper…" at bounding box center [701, 204] width 187 height 30
click at [608, 189] on select "Tous les apparts Le Lamparo La voile ★ LE CHAPITRE ★ [GEOGRAPHIC_DATA] T5 Hyper…" at bounding box center [701, 204] width 187 height 30
click at [758, 211] on select "Tous les apparts Le Lamparo La voile ★ LE CHAPITRE ★ [GEOGRAPHIC_DATA] T5 Hyper…" at bounding box center [701, 204] width 187 height 30
click at [771, 204] on icon at bounding box center [775, 205] width 9 height 6
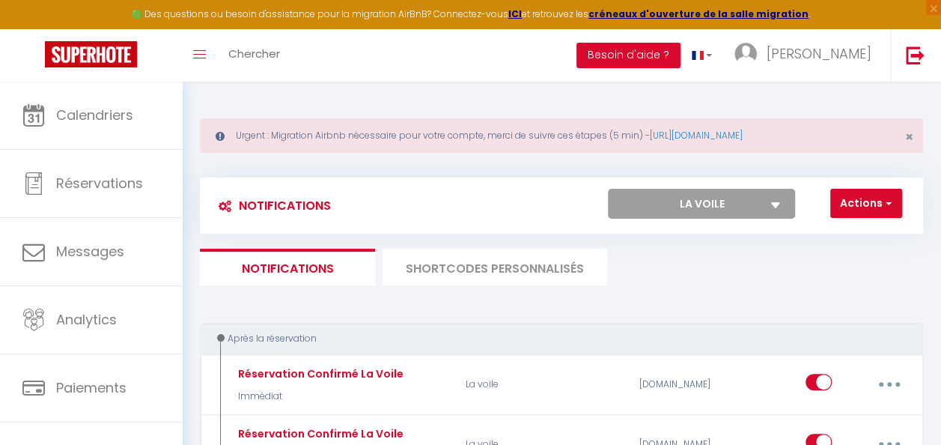
click at [771, 204] on select "Tous les apparts Le Lamparo La voile ★ LE CHAPITRE ★ [GEOGRAPHIC_DATA] T5 Hyper…" at bounding box center [701, 204] width 187 height 30
click at [771, 208] on select "Tous les apparts Le Lamparo La voile ★ LE CHAPITRE ★ [GEOGRAPHIC_DATA] T5 Hyper…" at bounding box center [701, 204] width 187 height 30
click at [608, 189] on select "Tous les apparts Le Lamparo La voile ★ LE CHAPITRE ★ [GEOGRAPHIC_DATA] T5 Hyper…" at bounding box center [701, 204] width 187 height 30
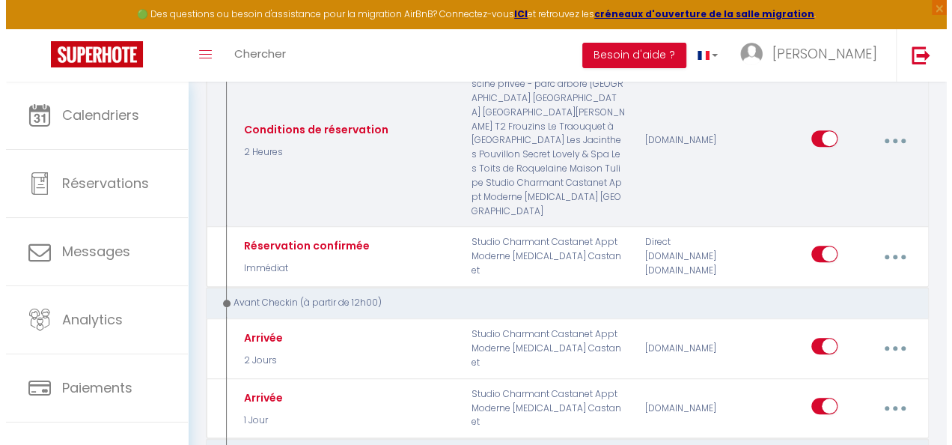
scroll to position [225, 0]
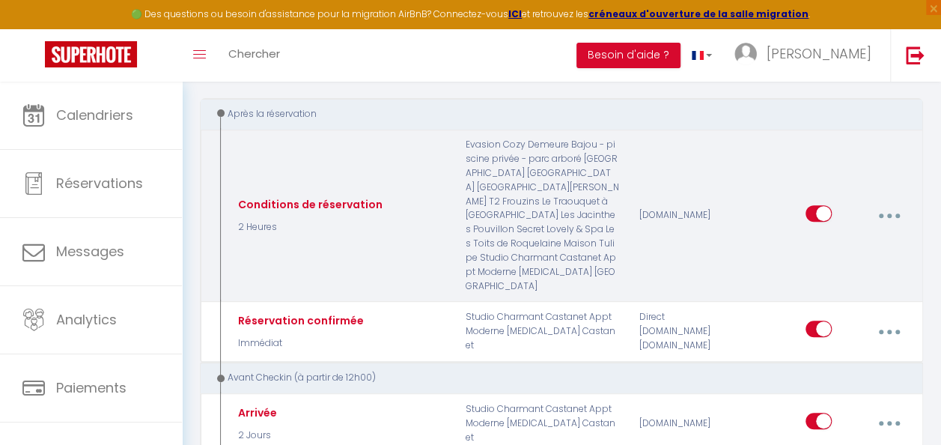
click at [895, 208] on button "button" at bounding box center [889, 215] width 40 height 28
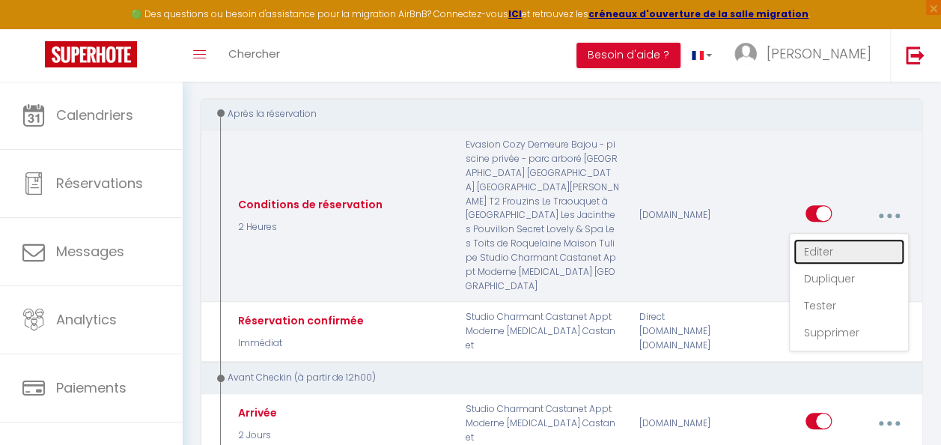
click at [847, 243] on link "Editer" at bounding box center [849, 251] width 111 height 25
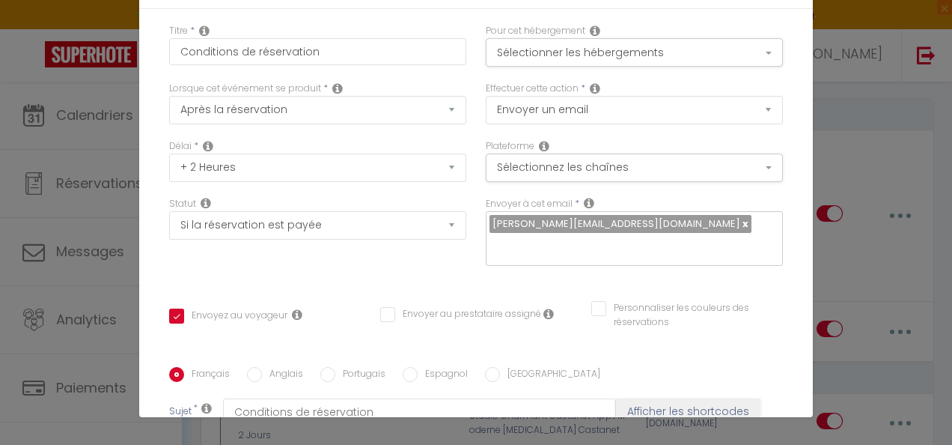
scroll to position [0, 0]
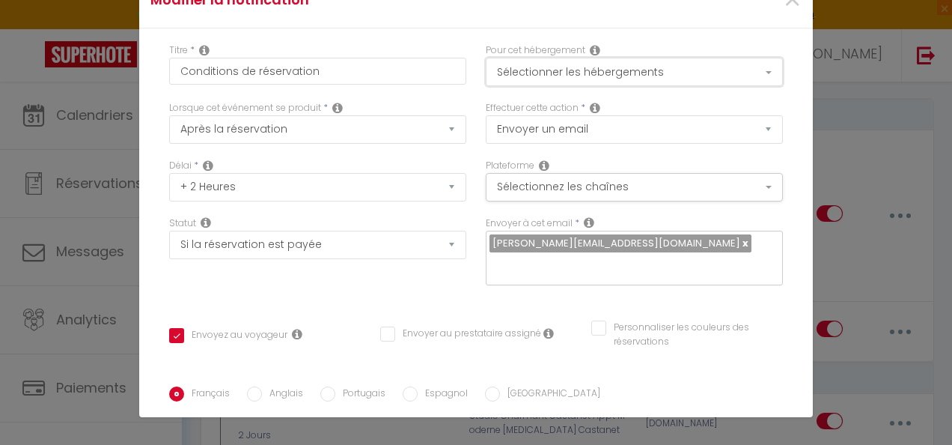
click at [615, 60] on button "Sélectionner les hébergements" at bounding box center [634, 72] width 297 height 28
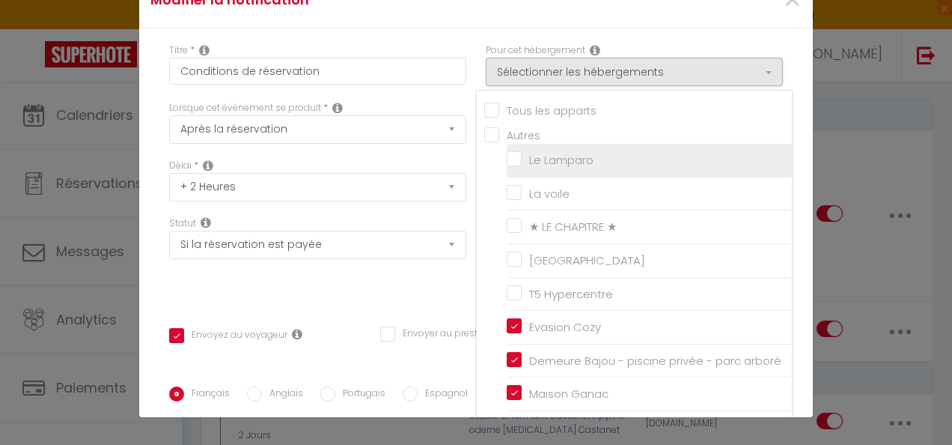
click at [507, 157] on input "Le Lamparo" at bounding box center [649, 160] width 285 height 15
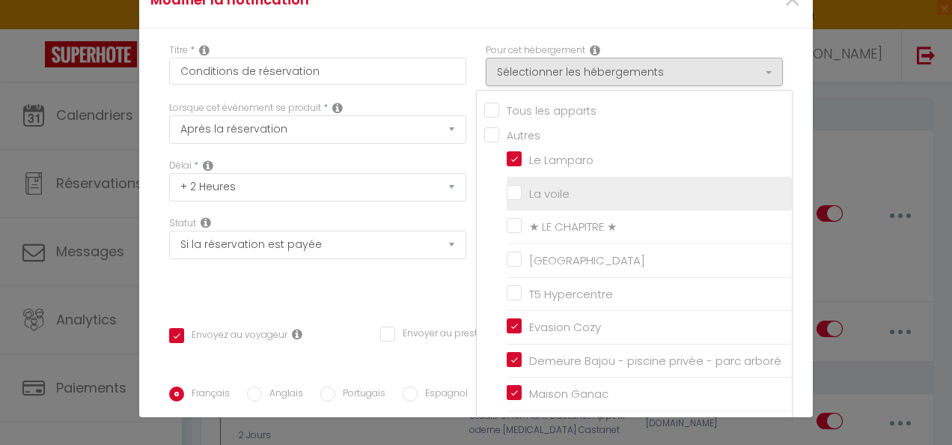
click at [507, 187] on input "La voile" at bounding box center [649, 193] width 285 height 15
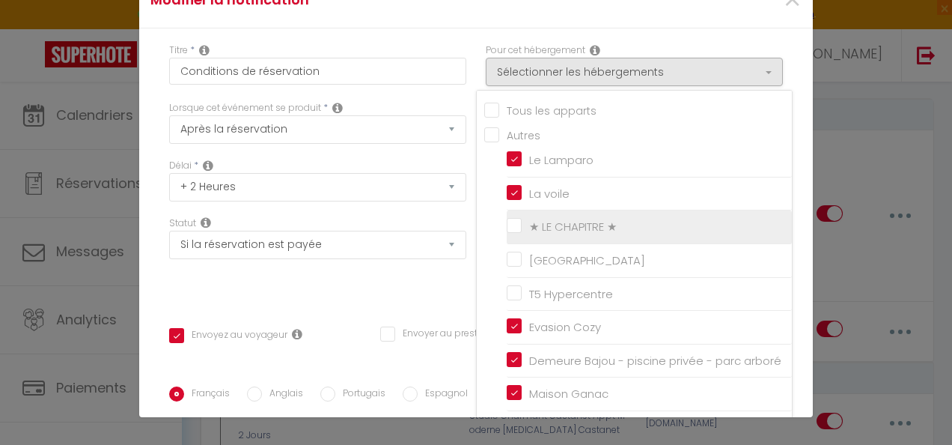
click at [507, 222] on input "★ LE CHAPITRE ★" at bounding box center [649, 226] width 285 height 15
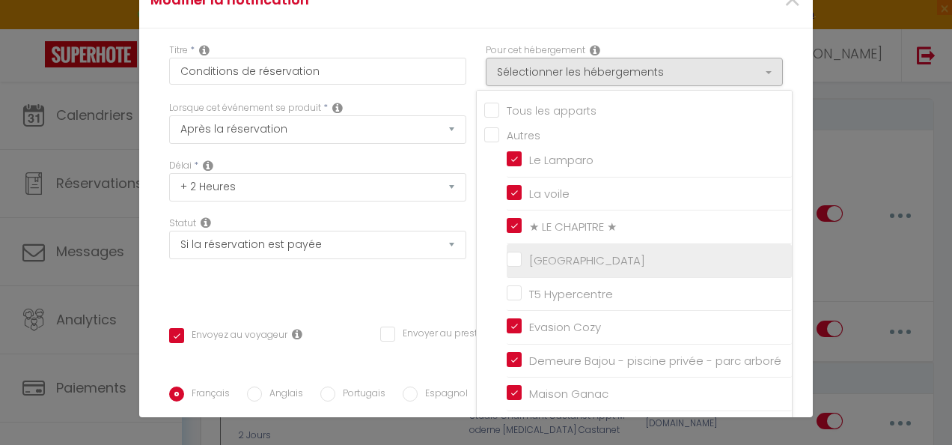
click at [507, 255] on input "[GEOGRAPHIC_DATA]" at bounding box center [649, 260] width 285 height 15
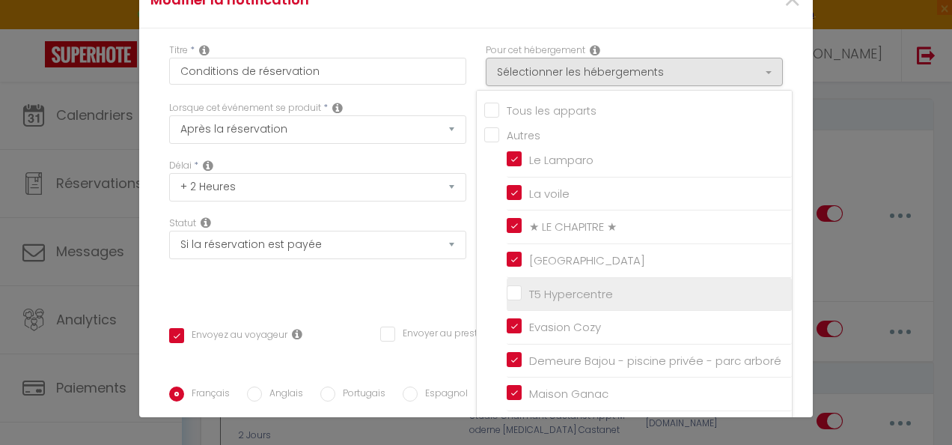
click at [507, 286] on input "T5 Hypercentre" at bounding box center [649, 293] width 285 height 15
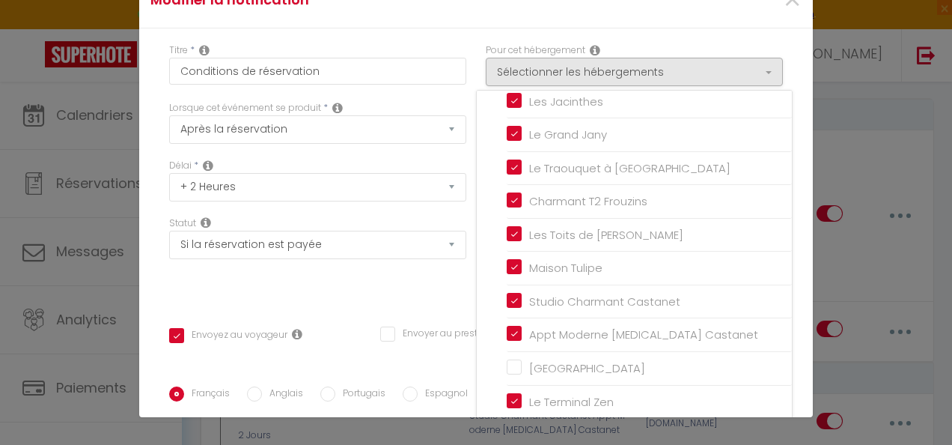
scroll to position [437, 0]
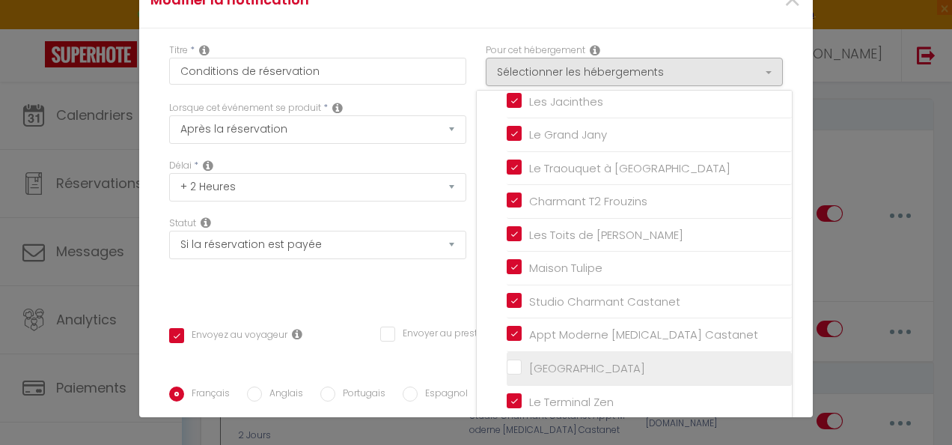
click at [507, 367] on input "[GEOGRAPHIC_DATA]" at bounding box center [649, 368] width 285 height 15
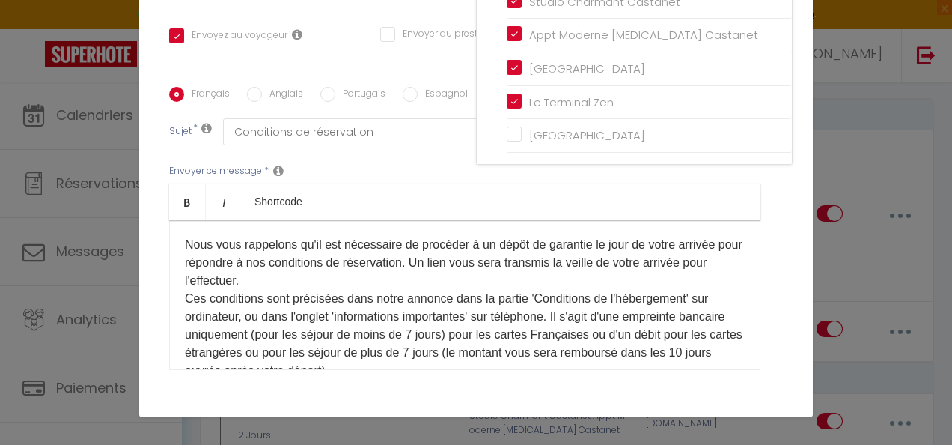
scroll to position [374, 0]
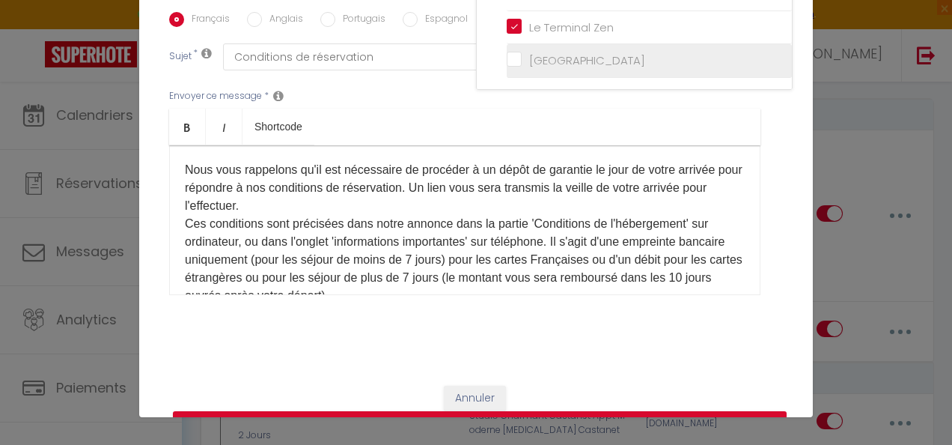
click at [507, 54] on input "[GEOGRAPHIC_DATA]" at bounding box center [649, 60] width 285 height 15
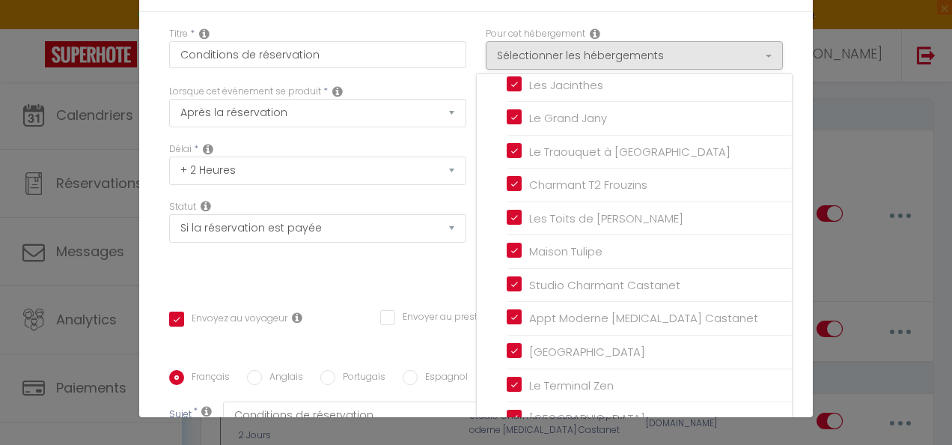
scroll to position [0, 0]
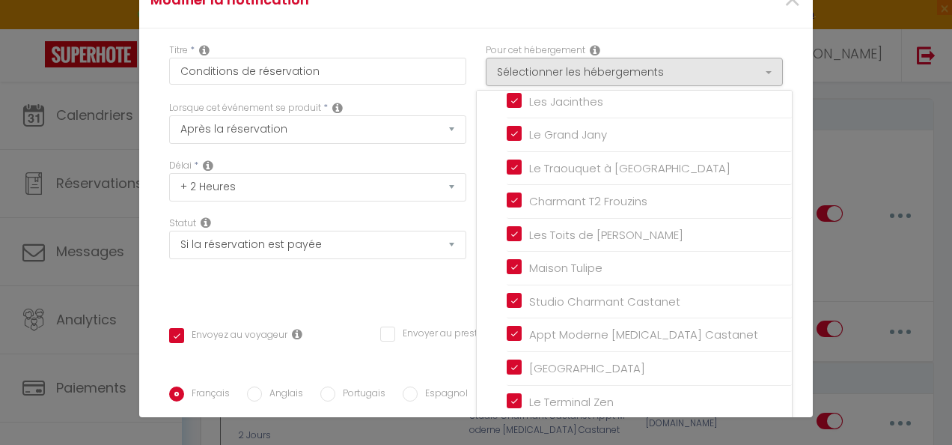
click at [381, 287] on div "Statut Aucun Si la réservation est payée Si réservation non payée Si la caution…" at bounding box center [317, 258] width 317 height 85
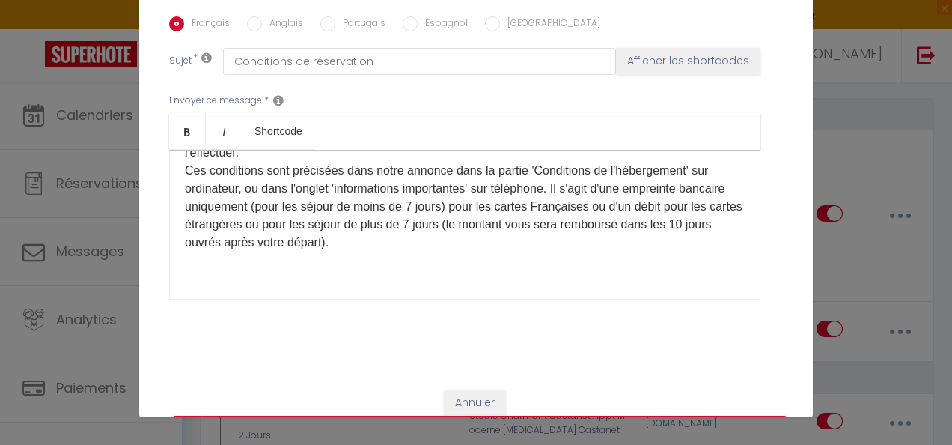
scroll to position [409, 0]
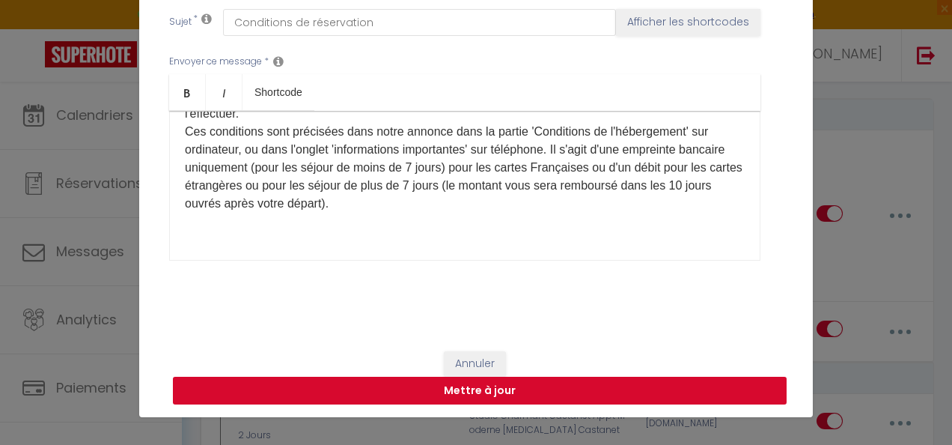
click at [459, 389] on button "Mettre à jour" at bounding box center [480, 391] width 614 height 28
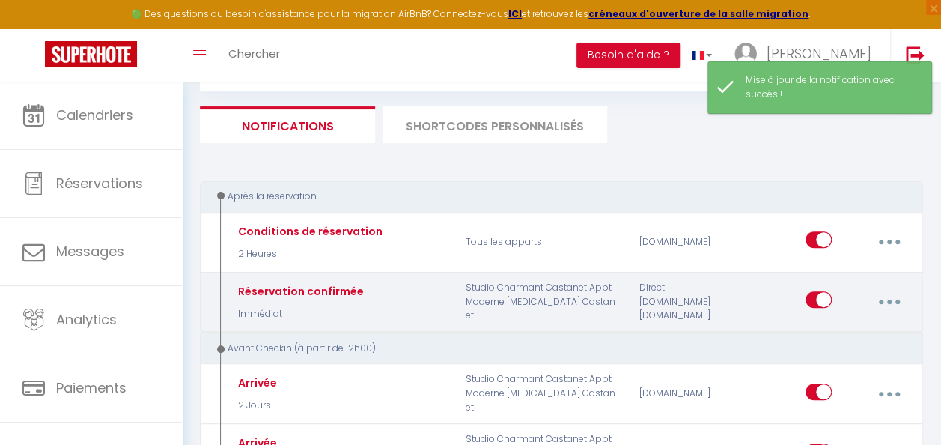
scroll to position [0, 0]
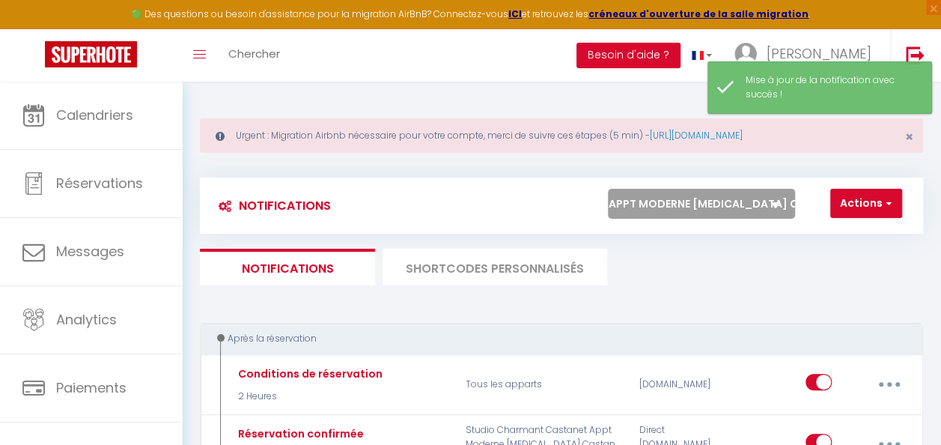
click at [750, 201] on select "Tous les apparts Le Lamparo La voile ★ LE CHAPITRE ★ [GEOGRAPHIC_DATA] T5 Hyper…" at bounding box center [701, 204] width 187 height 30
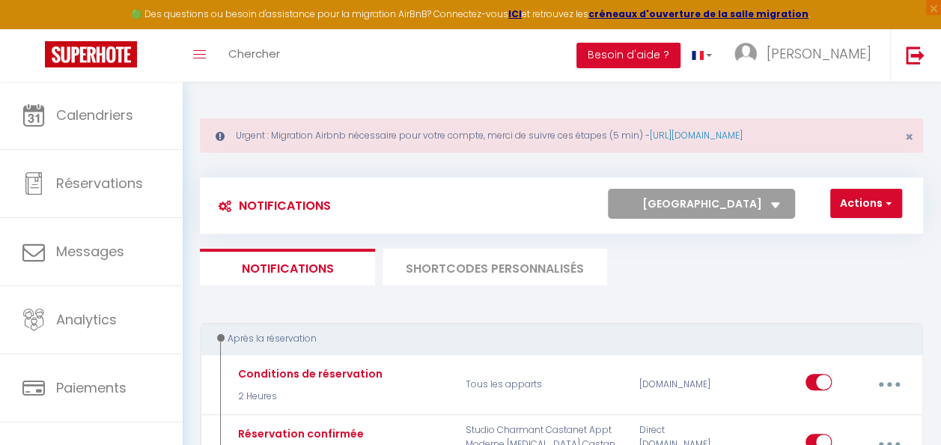
click at [608, 189] on select "Tous les apparts Le Lamparo La voile ★ LE CHAPITRE ★ [GEOGRAPHIC_DATA] T5 Hyper…" at bounding box center [701, 204] width 187 height 30
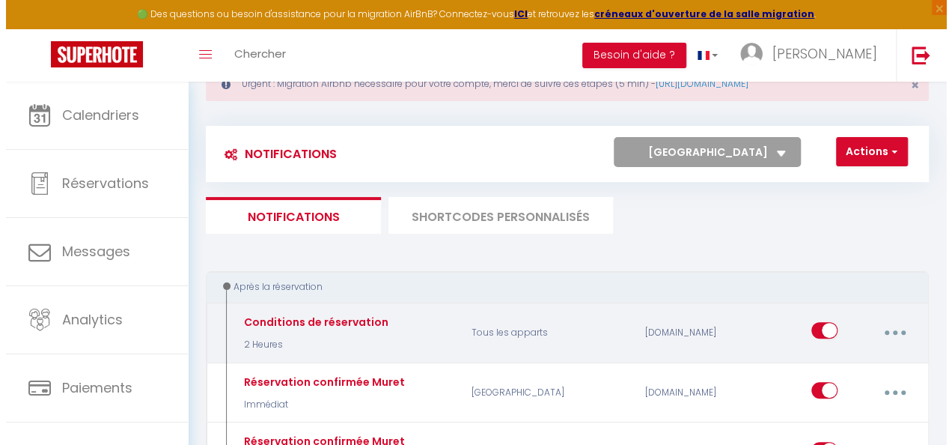
scroll to position [75, 0]
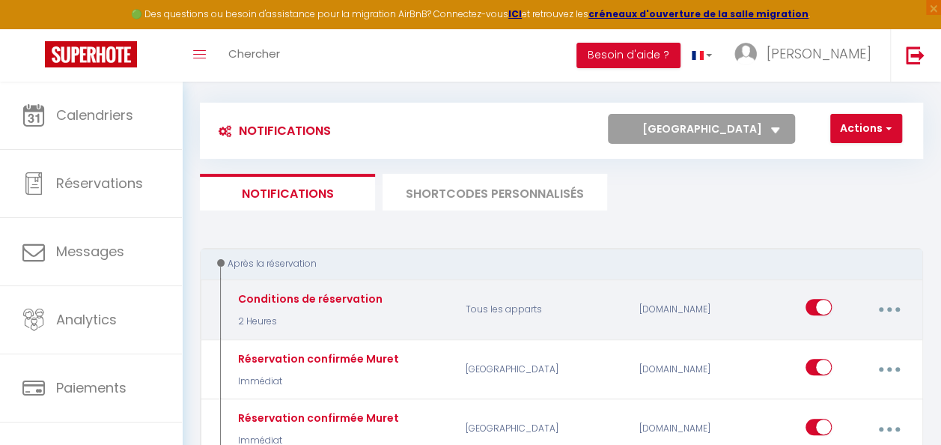
click at [897, 310] on button "button" at bounding box center [889, 309] width 40 height 28
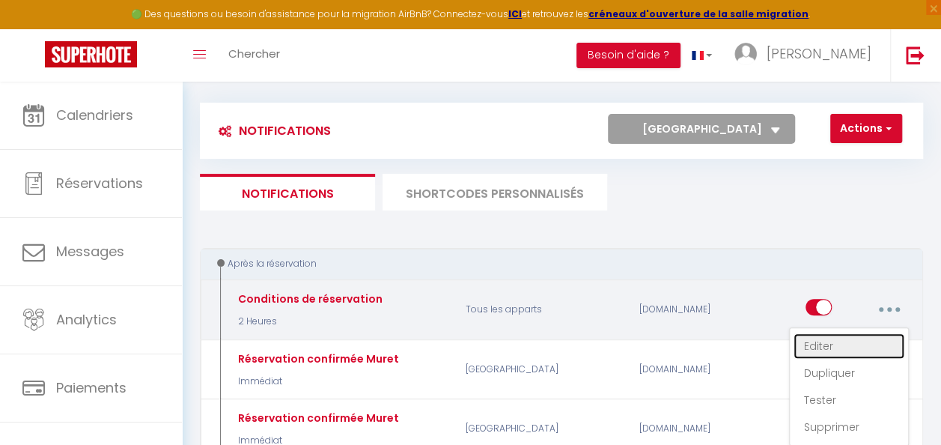
click at [842, 346] on link "Editer" at bounding box center [849, 345] width 111 height 25
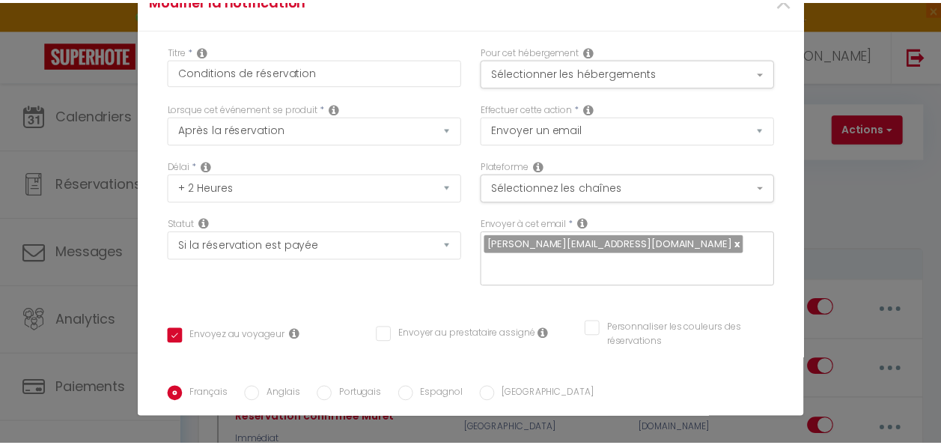
scroll to position [58, 0]
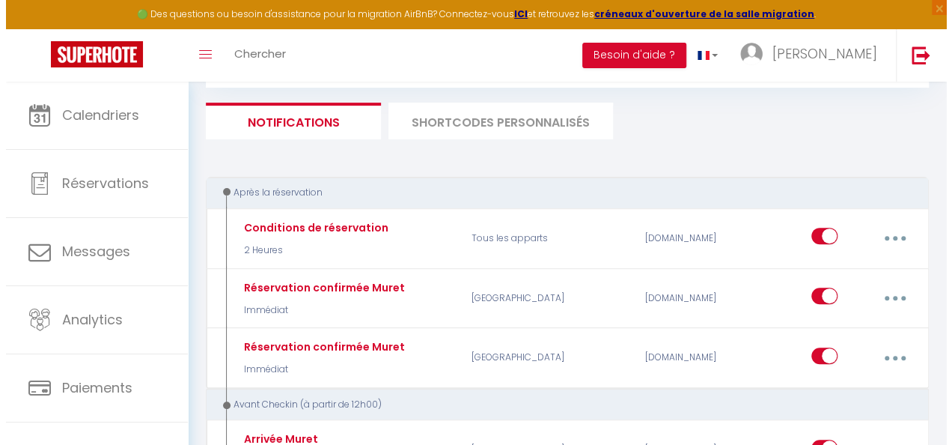
scroll to position [225, 0]
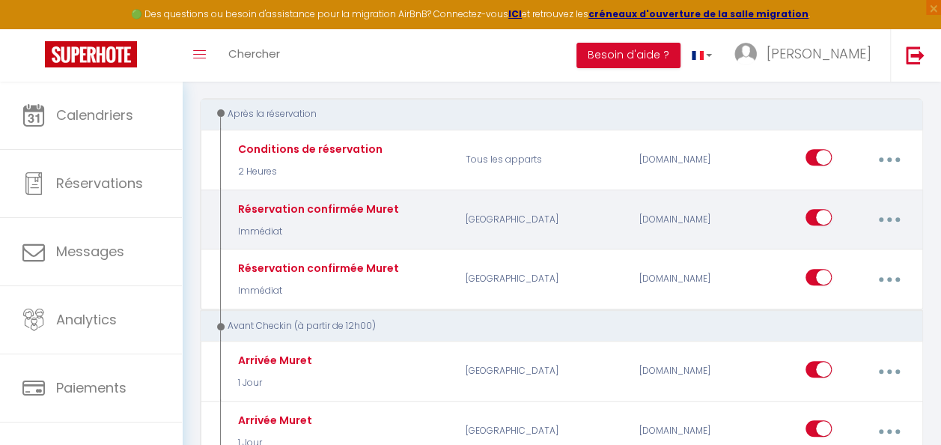
click at [883, 219] on button "button" at bounding box center [889, 219] width 40 height 28
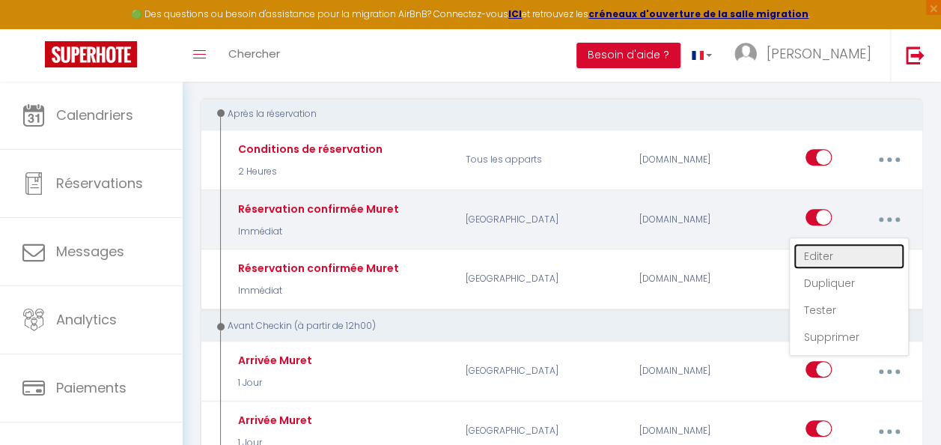
click at [858, 255] on link "Editer" at bounding box center [849, 255] width 111 height 25
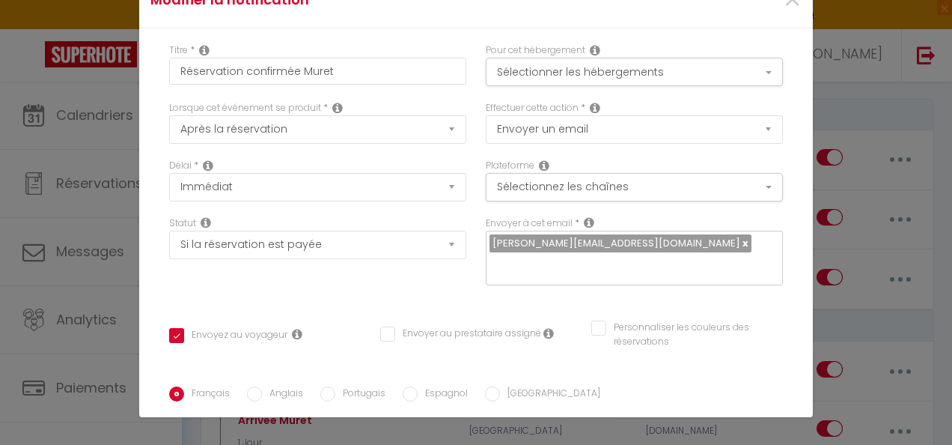
drag, startPoint x: 314, startPoint y: 252, endPoint x: 157, endPoint y: 251, distance: 157.2
click at [157, 251] on div "Titre * Réservation confirmée Muret Pour cet hébergement Sélectionner les héber…" at bounding box center [476, 386] width 674 height 716
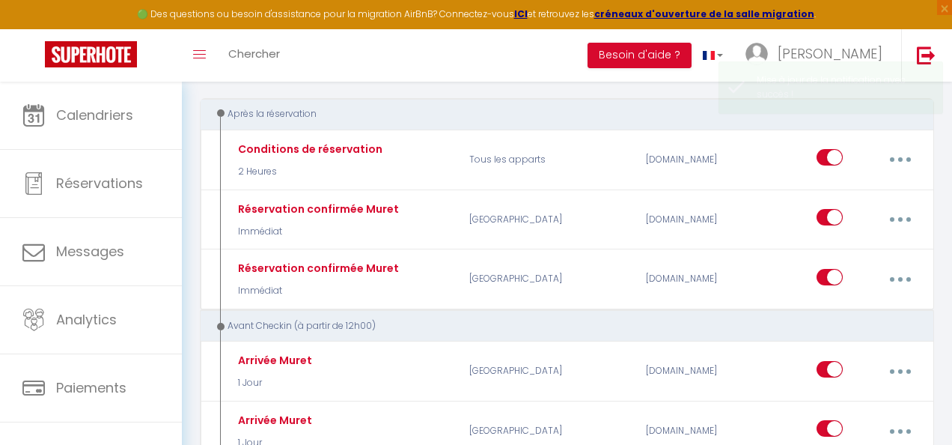
scroll to position [0, 0]
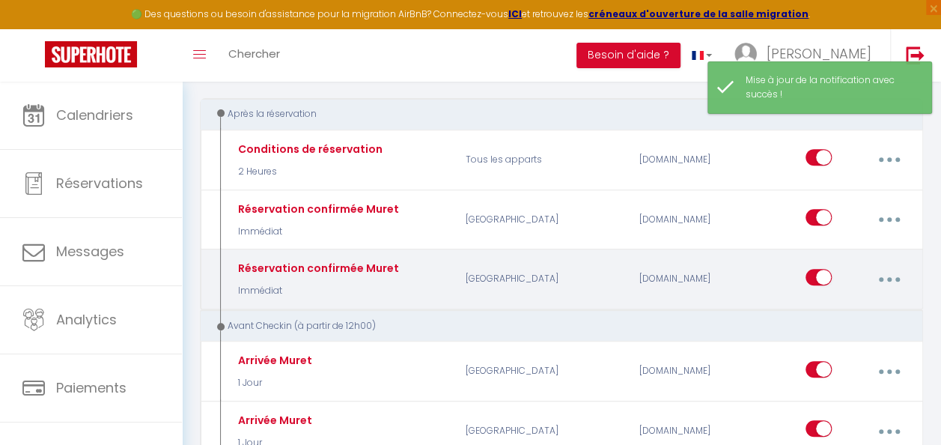
click at [883, 278] on button "button" at bounding box center [889, 279] width 40 height 28
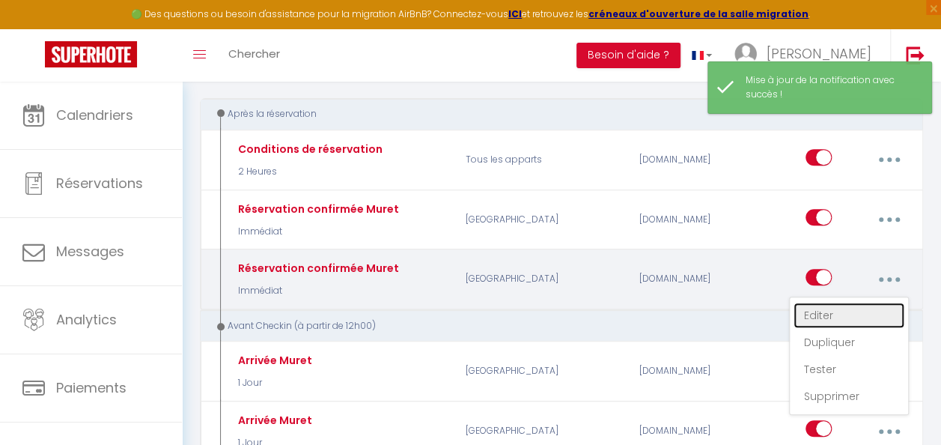
click at [800, 311] on link "Editer" at bounding box center [849, 314] width 111 height 25
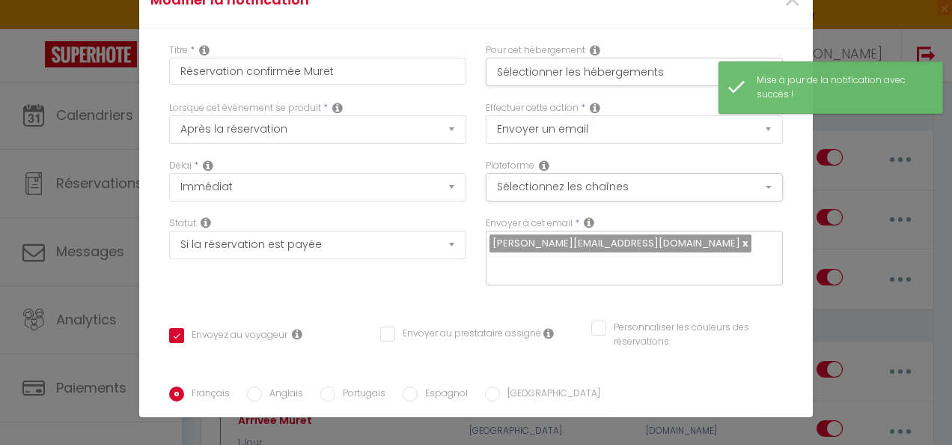
drag, startPoint x: 306, startPoint y: 148, endPoint x: 175, endPoint y: 149, distance: 131.0
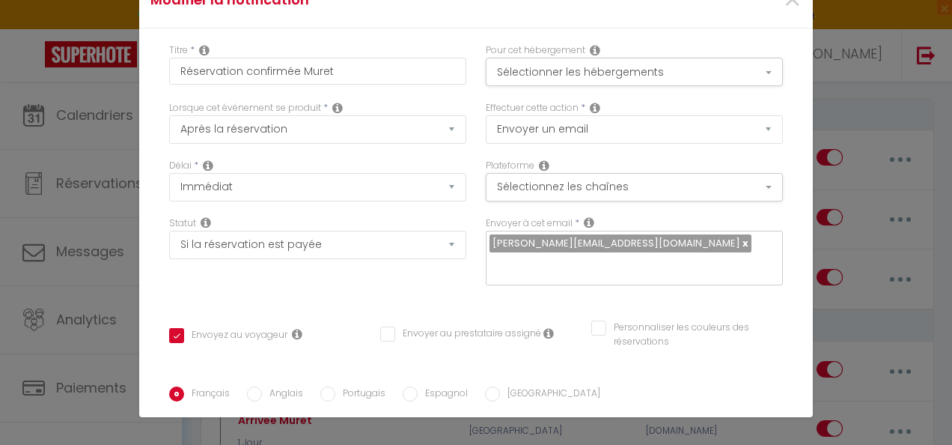
drag, startPoint x: 396, startPoint y: 151, endPoint x: 171, endPoint y: 151, distance: 225.4
drag, startPoint x: 499, startPoint y: 151, endPoint x: 172, endPoint y: 150, distance: 326.4
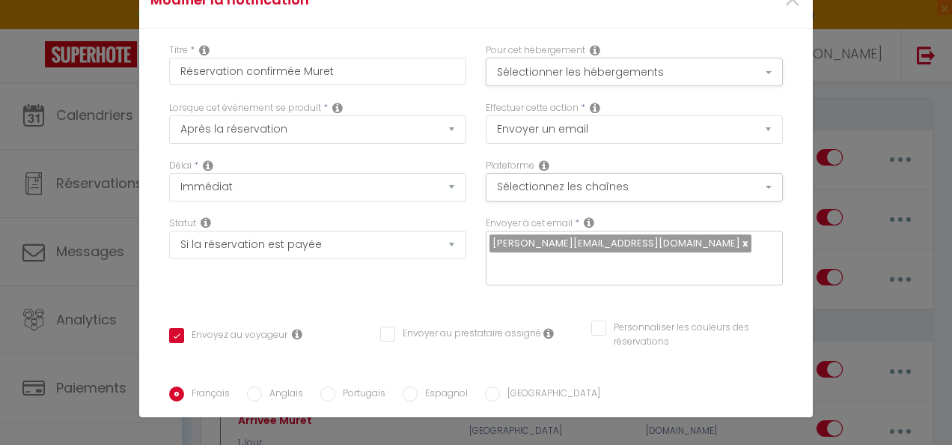
scroll to position [225, 0]
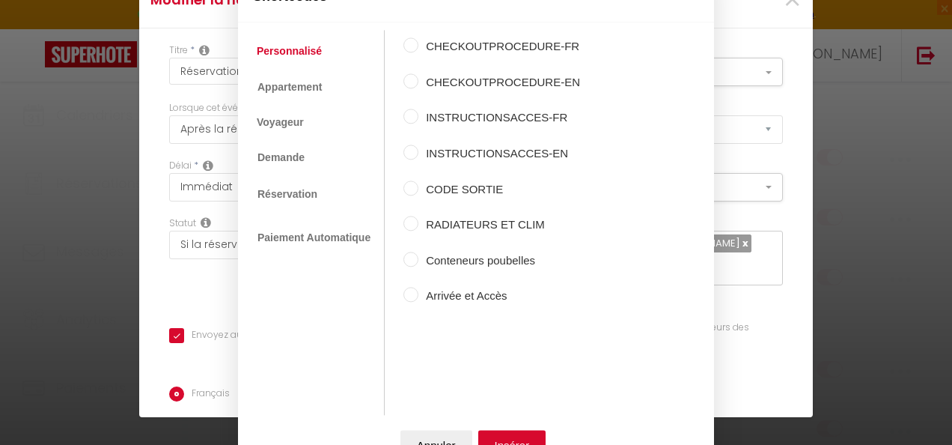
click at [521, 118] on label "INSTRUCTIONSACCES-FR" at bounding box center [500, 118] width 162 height 18
click at [419, 118] on input "INSTRUCTIONSACCES-FR" at bounding box center [411, 116] width 15 height 15
click at [490, 439] on button "Insérer" at bounding box center [512, 445] width 68 height 30
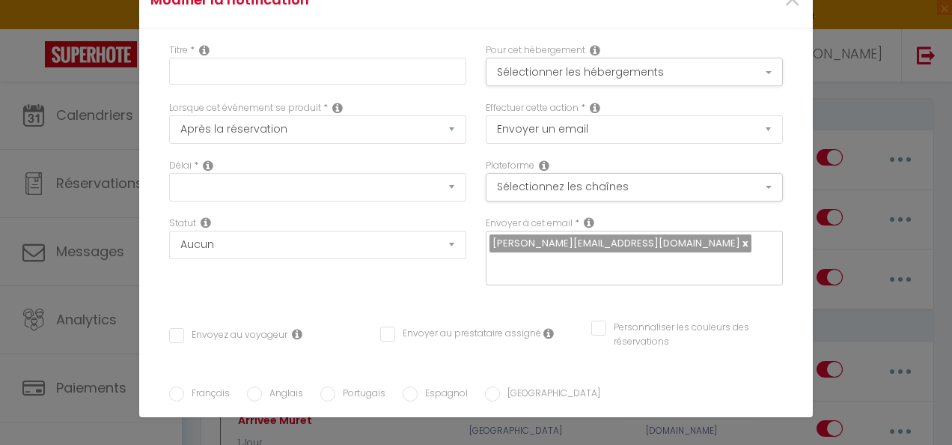
scroll to position [0, 0]
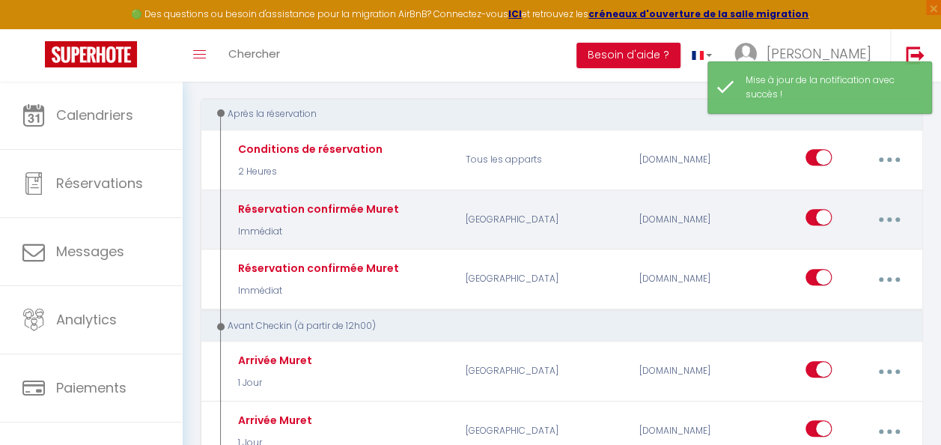
click at [882, 217] on button "button" at bounding box center [889, 219] width 40 height 28
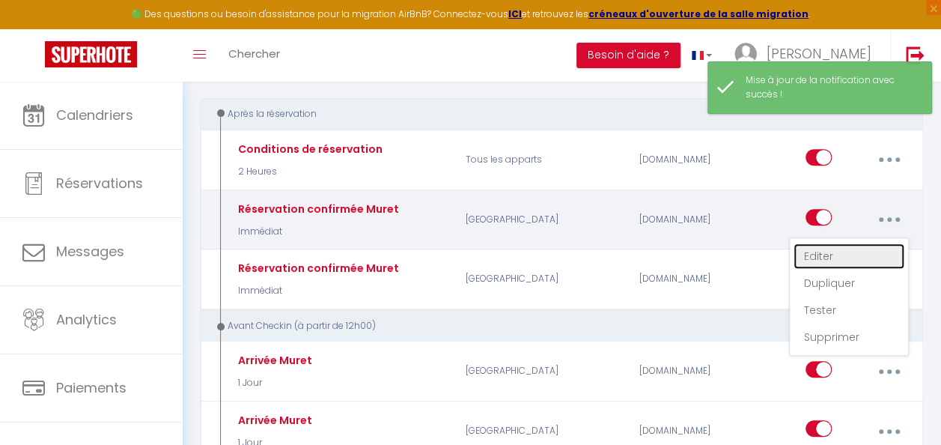
click at [865, 256] on link "Editer" at bounding box center [849, 255] width 111 height 25
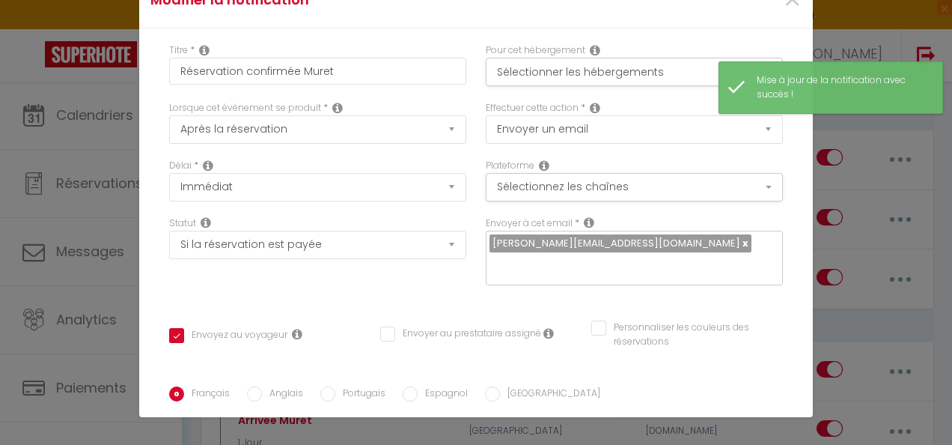
scroll to position [75, 0]
drag, startPoint x: 418, startPoint y: 225, endPoint x: 151, endPoint y: 224, distance: 266.5
click at [151, 224] on div "Titre * Réservation confirmée Muret Pour cet hébergement Sélectionner les héber…" at bounding box center [476, 386] width 674 height 716
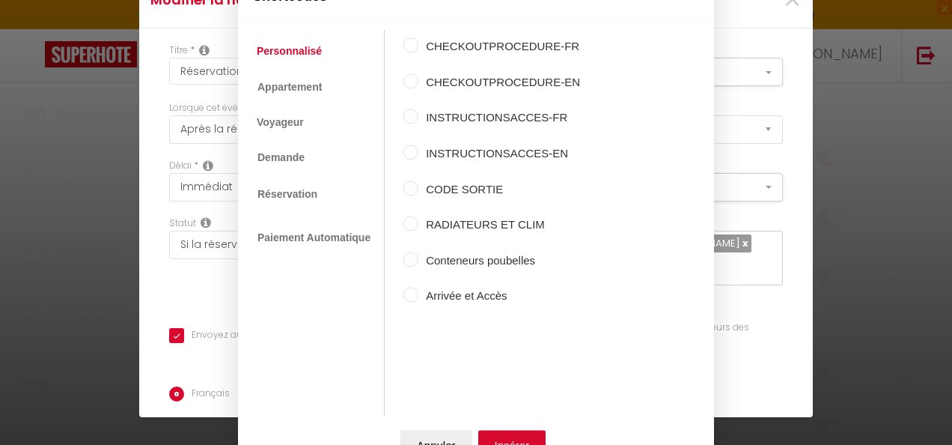
click at [496, 123] on label "INSTRUCTIONSACCES-FR" at bounding box center [500, 118] width 162 height 18
click at [419, 123] on input "INSTRUCTIONSACCES-FR" at bounding box center [411, 116] width 15 height 15
click at [487, 439] on button "Insérer" at bounding box center [512, 445] width 68 height 30
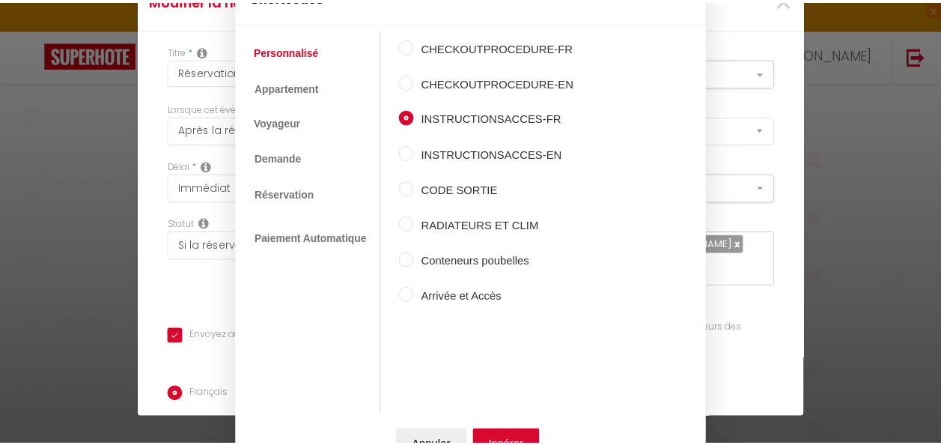
scroll to position [0, 0]
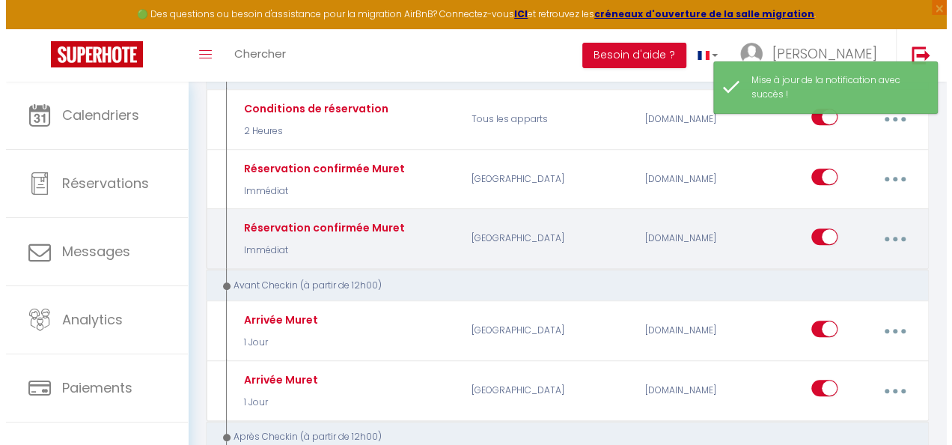
scroll to position [299, 0]
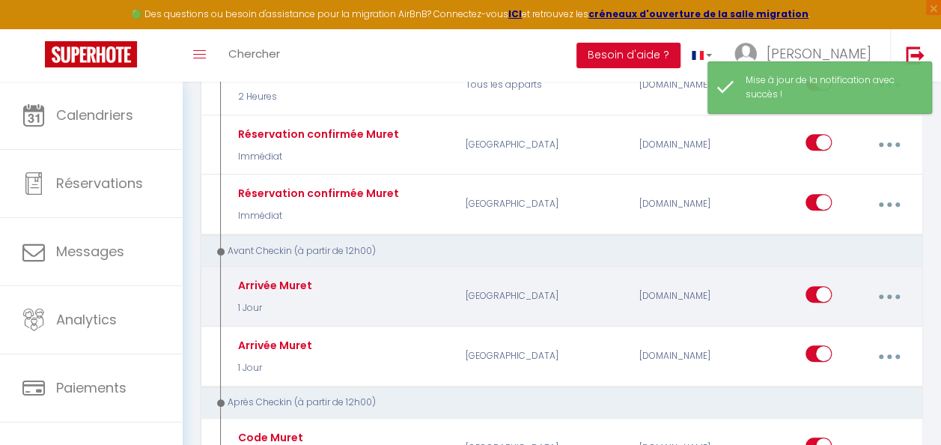
click at [889, 294] on icon "button" at bounding box center [889, 296] width 4 height 4
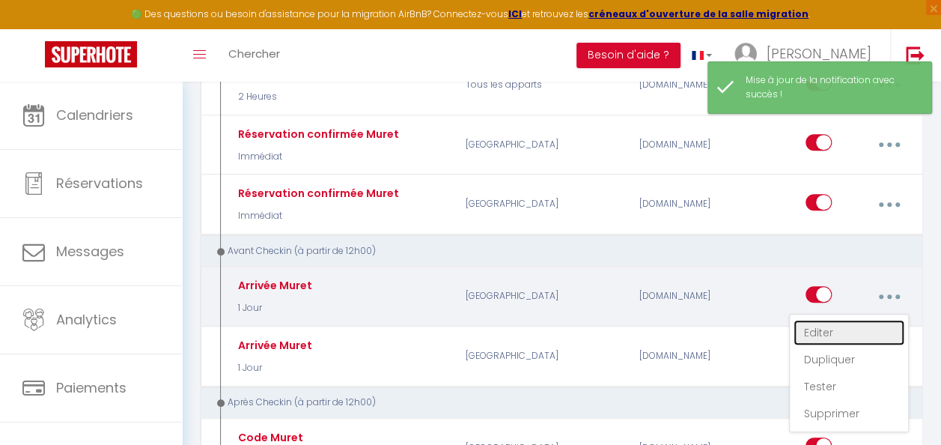
click at [866, 322] on link "Editer" at bounding box center [849, 332] width 111 height 25
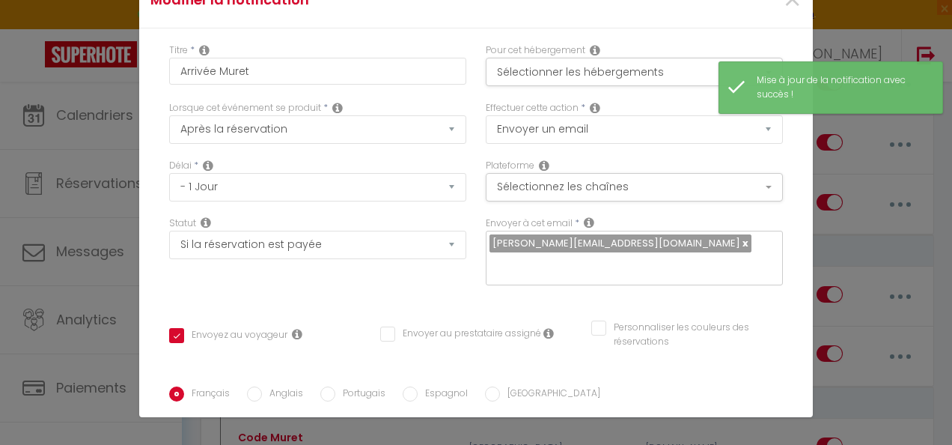
scroll to position [150, 0]
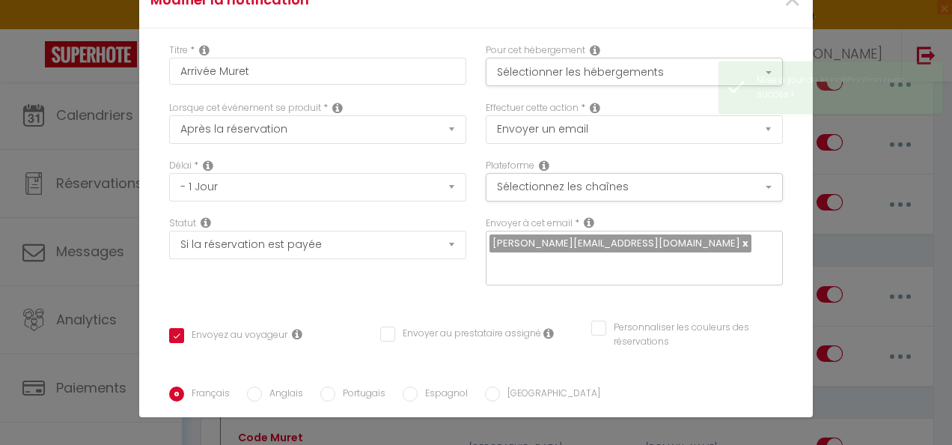
drag, startPoint x: 310, startPoint y: 142, endPoint x: 156, endPoint y: 142, distance: 154.2
click at [156, 142] on div "Titre * Arrivée Muret Pour cet hébergement Sélectionner les hébergements Tous l…" at bounding box center [476, 386] width 674 height 716
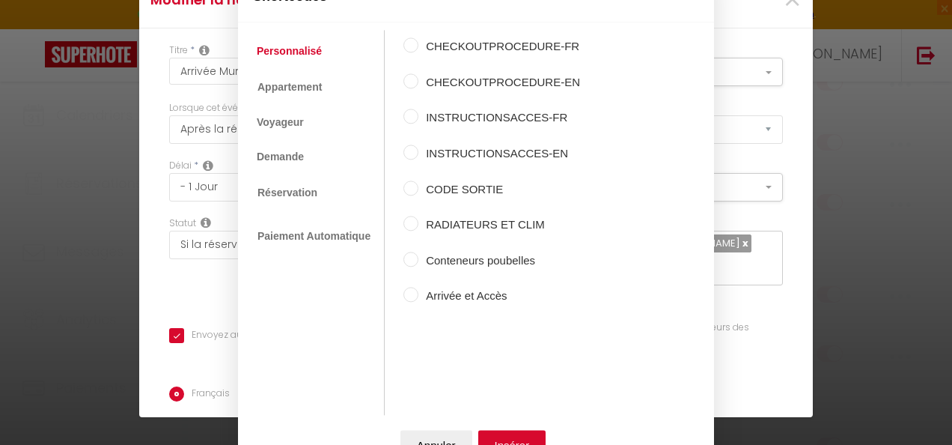
click at [485, 121] on label "INSTRUCTIONSACCES-FR" at bounding box center [500, 118] width 162 height 18
click at [419, 121] on input "INSTRUCTIONSACCES-FR" at bounding box center [411, 116] width 15 height 15
click at [523, 436] on button "Insérer" at bounding box center [512, 445] width 68 height 30
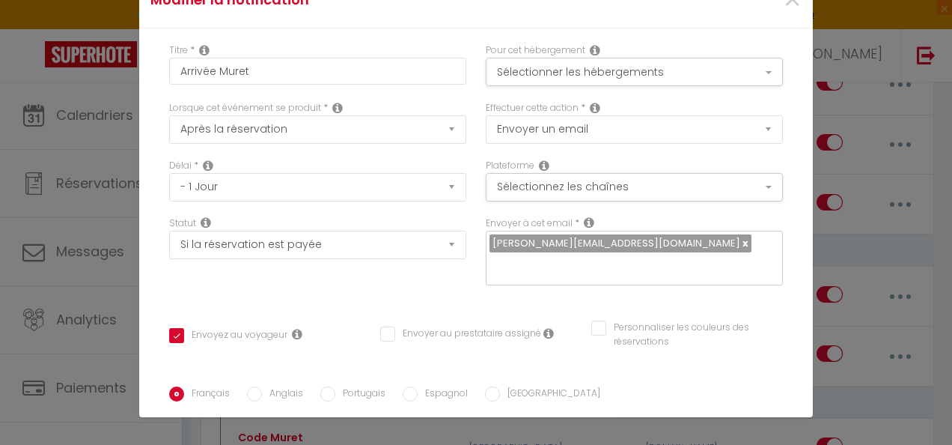
drag, startPoint x: 262, startPoint y: 142, endPoint x: 168, endPoint y: 143, distance: 94.3
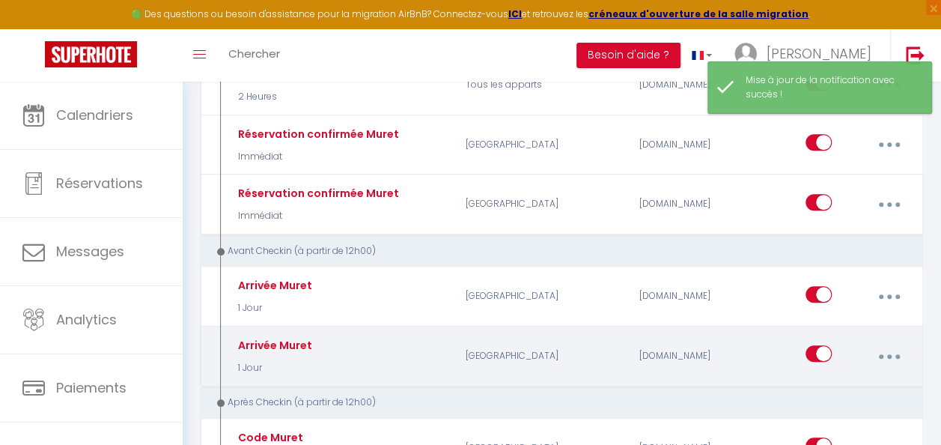
click at [887, 354] on icon "button" at bounding box center [889, 356] width 4 height 4
click at [813, 386] on link "Editer" at bounding box center [849, 392] width 111 height 25
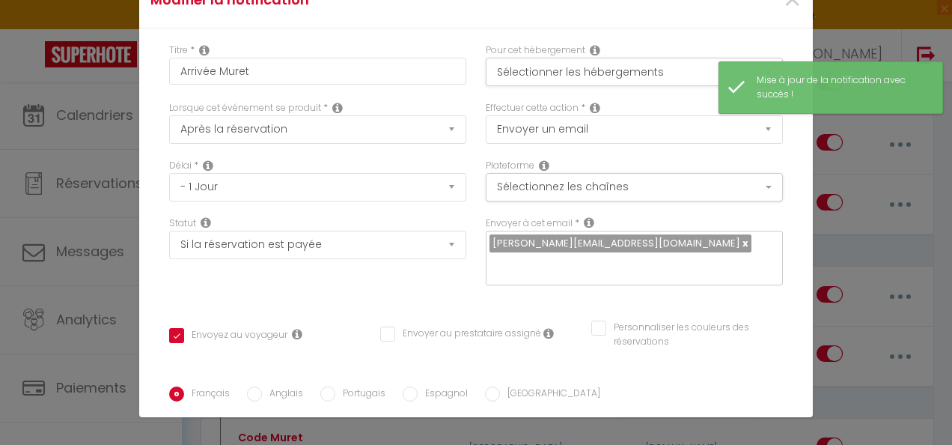
scroll to position [75, 0]
drag, startPoint x: 310, startPoint y: 204, endPoint x: 159, endPoint y: 207, distance: 151.3
click at [159, 207] on div "Titre * Arrivée Muret Pour cet hébergement Sélectionner les hébergements Tous l…" at bounding box center [476, 386] width 674 height 716
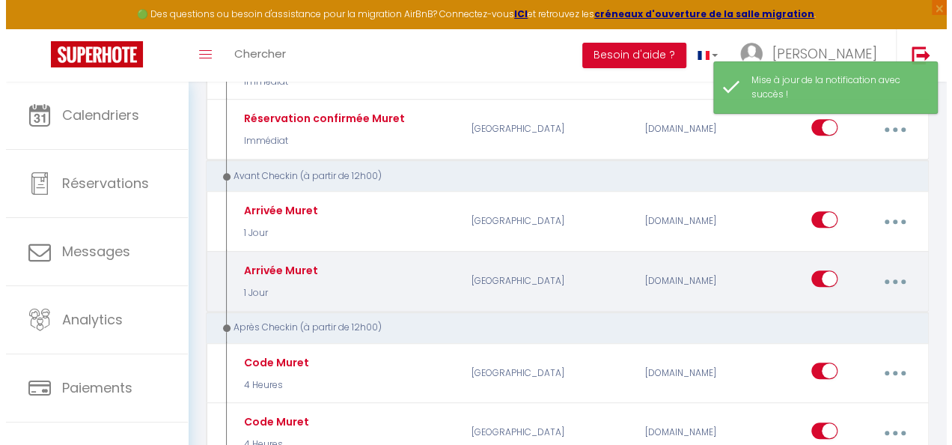
scroll to position [449, 0]
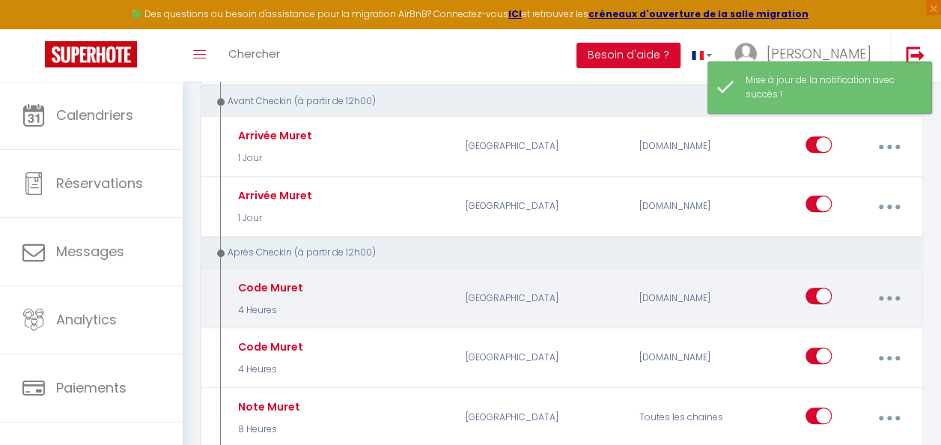
click at [892, 287] on button "button" at bounding box center [889, 298] width 40 height 28
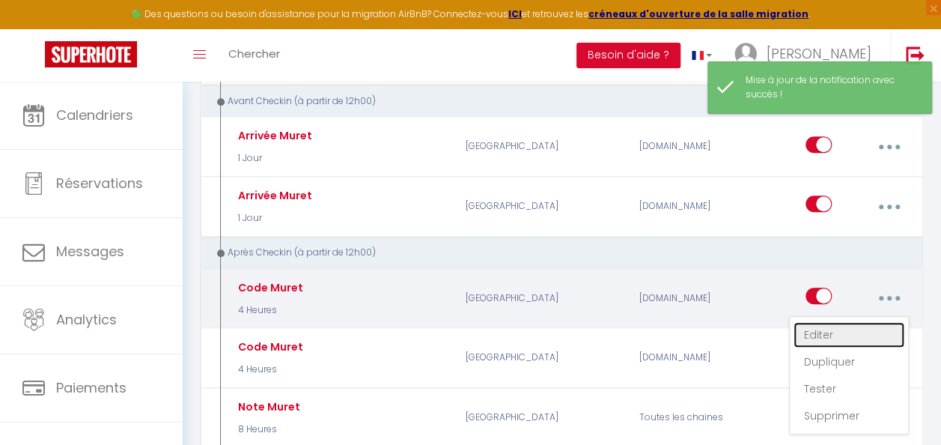
click at [847, 334] on link "Editer" at bounding box center [849, 334] width 111 height 25
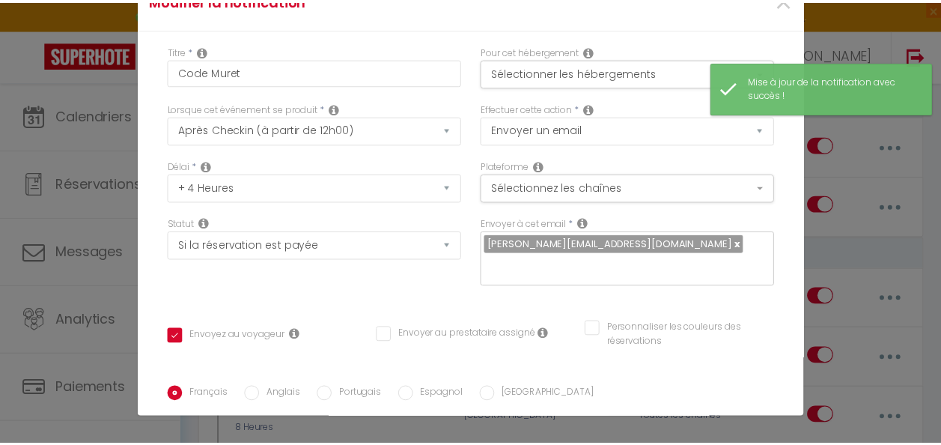
scroll to position [52, 0]
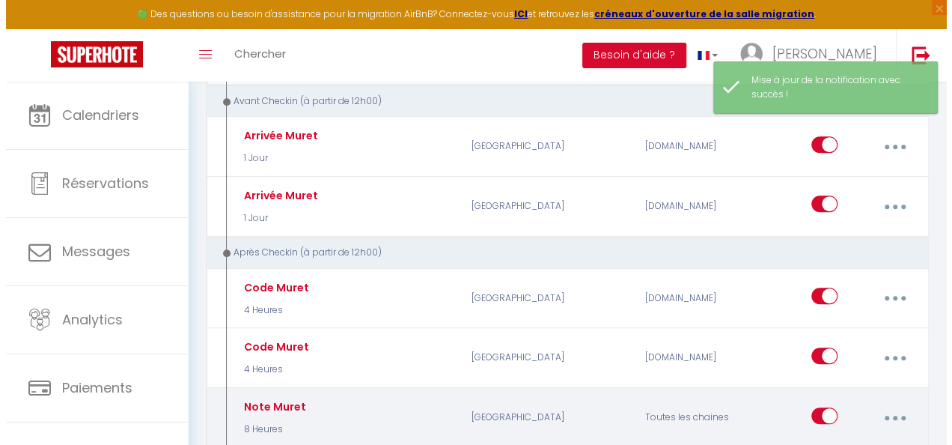
scroll to position [524, 0]
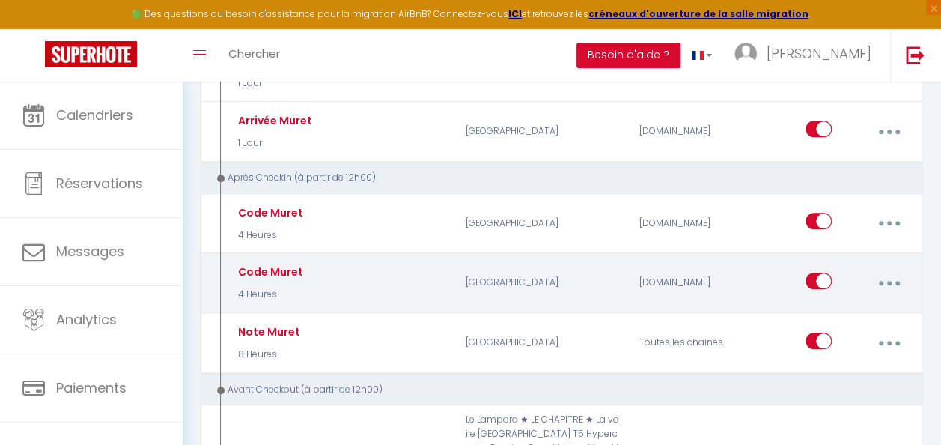
click at [883, 273] on button "button" at bounding box center [889, 283] width 40 height 28
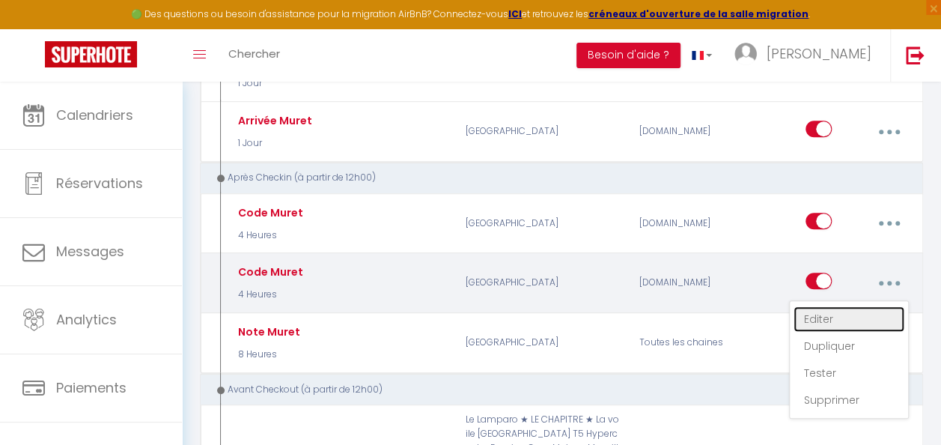
click at [862, 311] on link "Editer" at bounding box center [849, 318] width 111 height 25
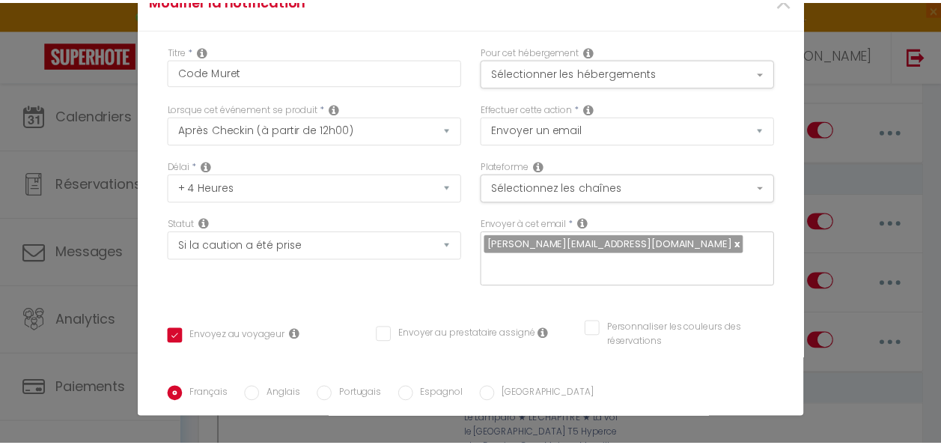
scroll to position [52, 0]
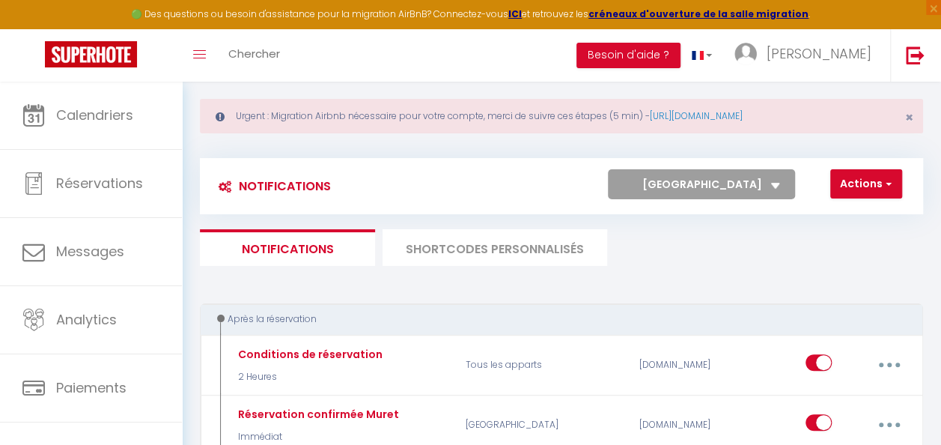
scroll to position [0, 0]
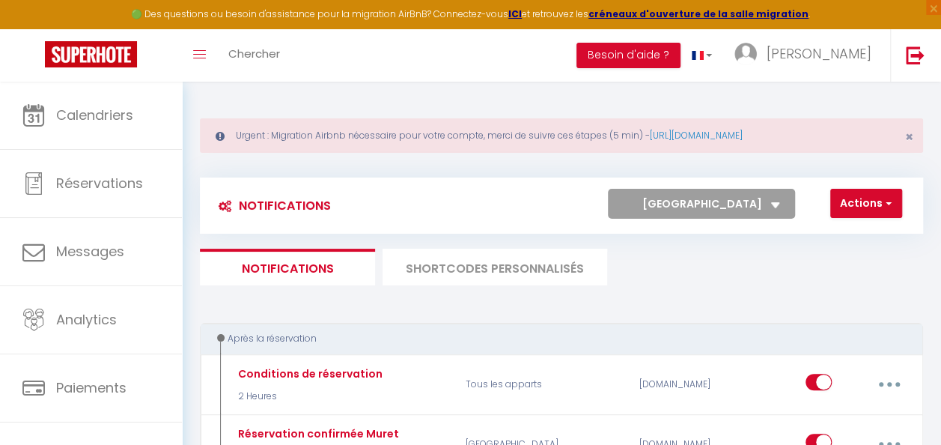
click at [765, 204] on select "Tous les apparts Le Lamparo La voile ★ LE CHAPITRE ★ [GEOGRAPHIC_DATA] T5 Hyper…" at bounding box center [701, 204] width 187 height 30
click at [818, 263] on ul "Notifications SHORTCODES PERSONNALISÉS" at bounding box center [561, 267] width 723 height 37
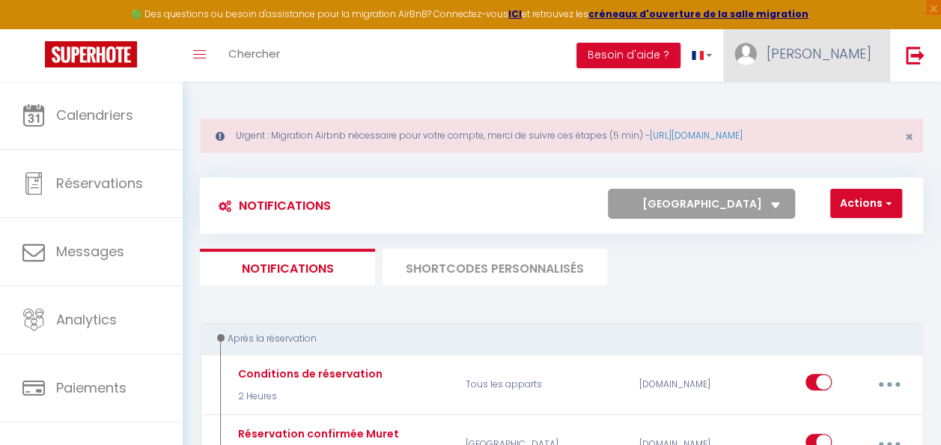
click at [834, 59] on span "[PERSON_NAME]" at bounding box center [819, 53] width 105 height 19
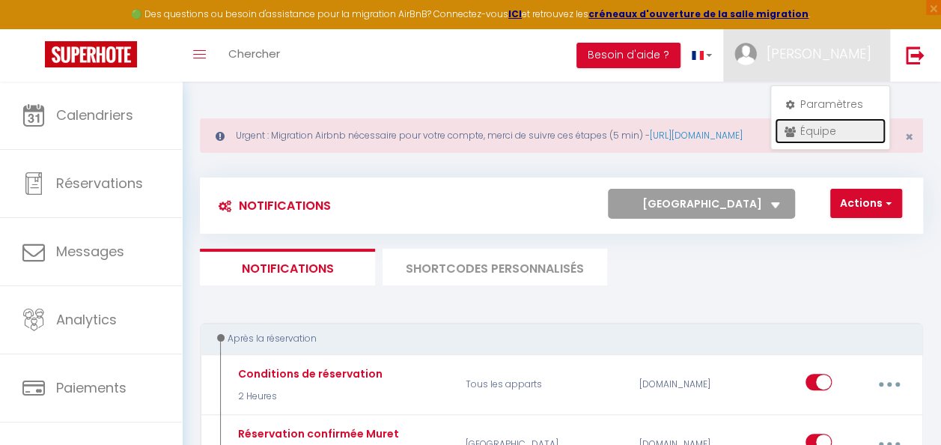
click at [829, 132] on link "Équipe" at bounding box center [830, 130] width 111 height 25
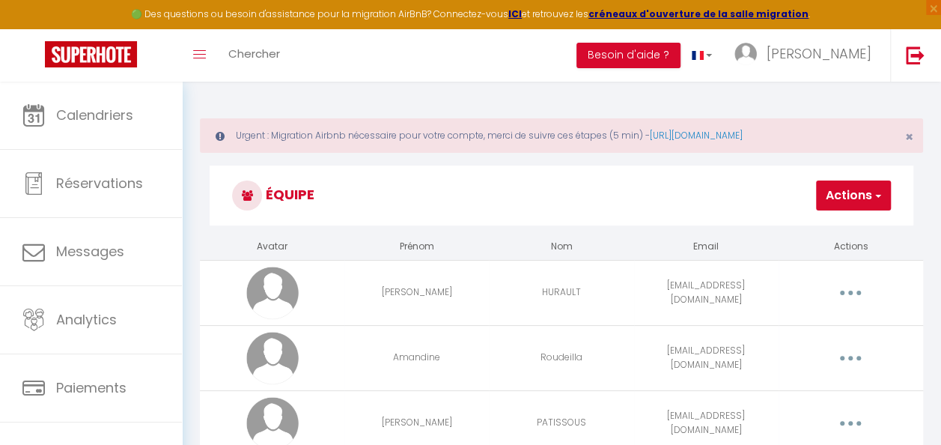
click at [855, 193] on button "Actions" at bounding box center [853, 195] width 75 height 30
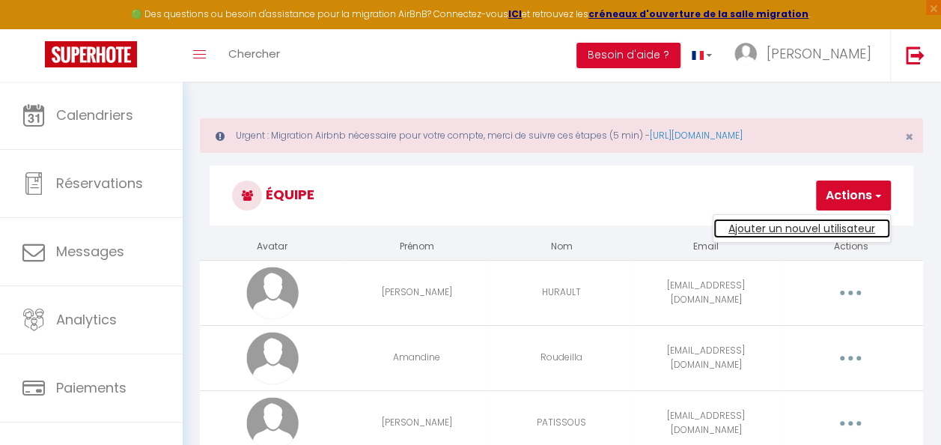
click at [859, 223] on link "Ajouter un nouvel utilisateur" at bounding box center [801, 228] width 177 height 19
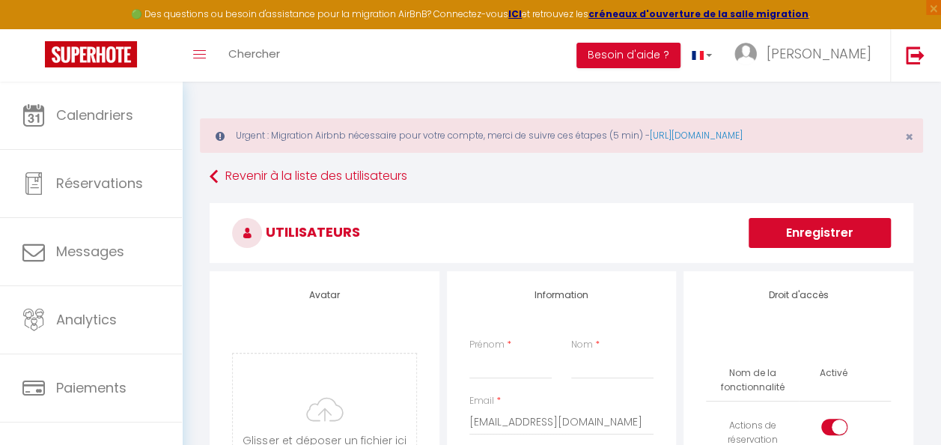
scroll to position [150, 0]
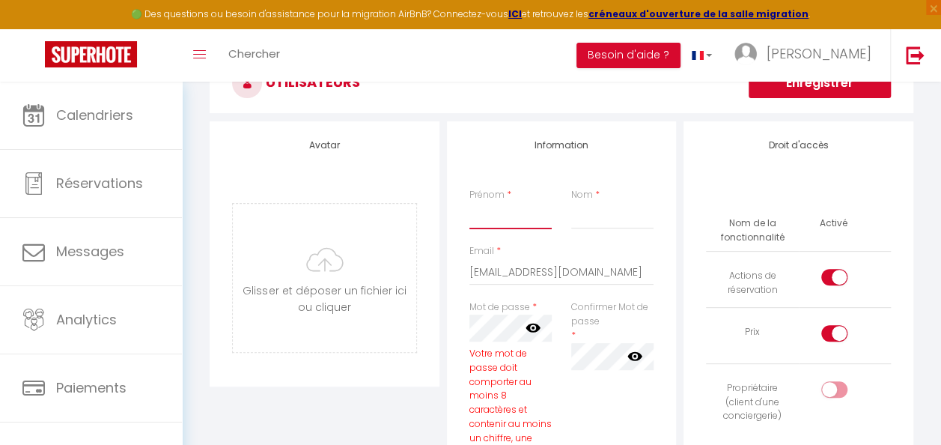
click at [531, 223] on input "Prénom" at bounding box center [510, 215] width 82 height 27
click at [619, 222] on input "Nom" at bounding box center [612, 215] width 82 height 27
drag, startPoint x: 639, startPoint y: 269, endPoint x: 443, endPoint y: 272, distance: 196.2
click at [529, 329] on icon at bounding box center [533, 327] width 15 height 9
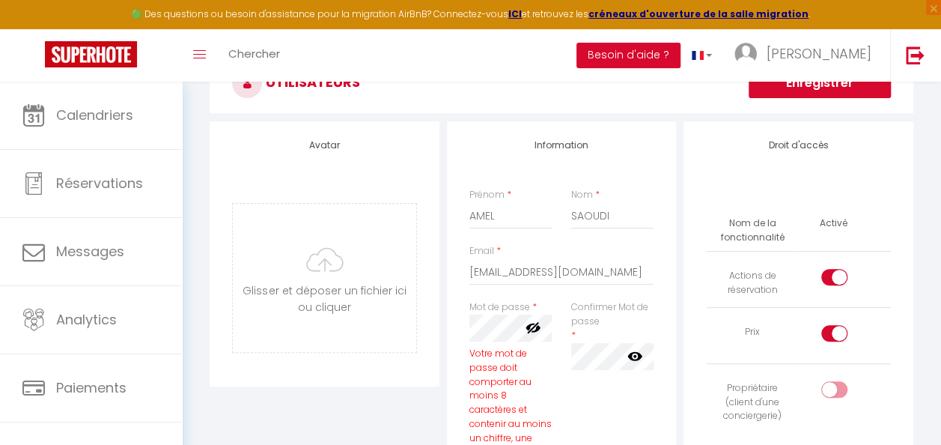
click at [541, 375] on div "Mot de passe * Votre mot de passe doit comporter au moins 8 caractères et conte…" at bounding box center [511, 342] width 102 height 85
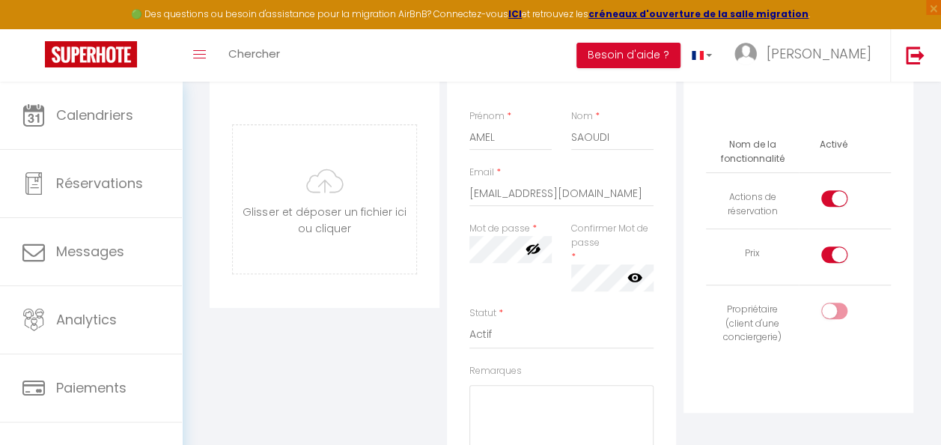
scroll to position [225, 0]
click at [837, 202] on input "checkbox" at bounding box center [847, 205] width 26 height 22
click at [842, 258] on input "checkbox" at bounding box center [847, 261] width 26 height 22
click at [833, 197] on div at bounding box center [834, 202] width 26 height 16
click at [834, 197] on input "checkbox" at bounding box center [847, 205] width 26 height 22
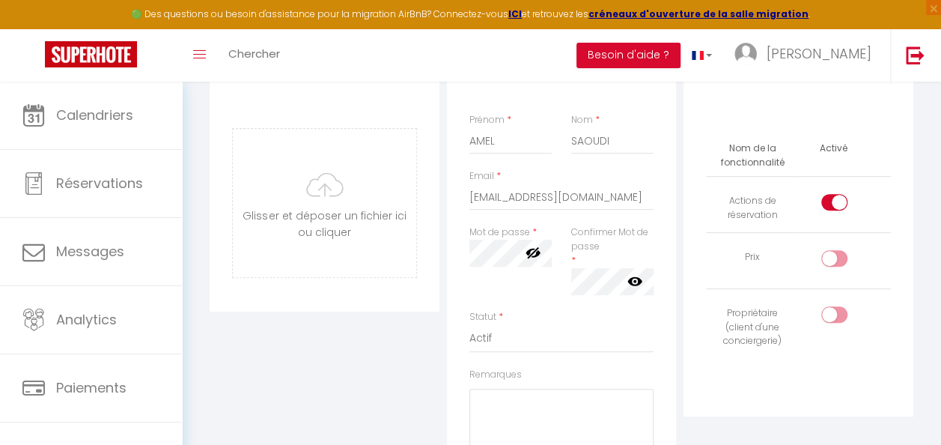
scroll to position [299, 0]
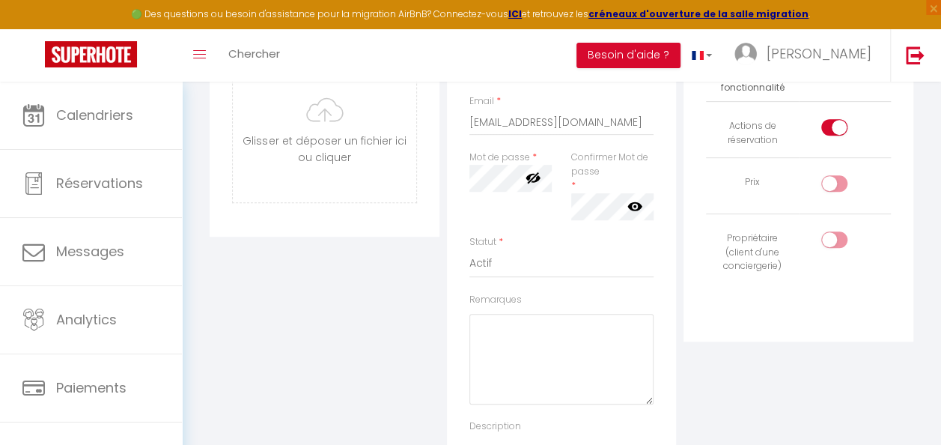
click at [837, 123] on input "checkbox" at bounding box center [847, 130] width 26 height 22
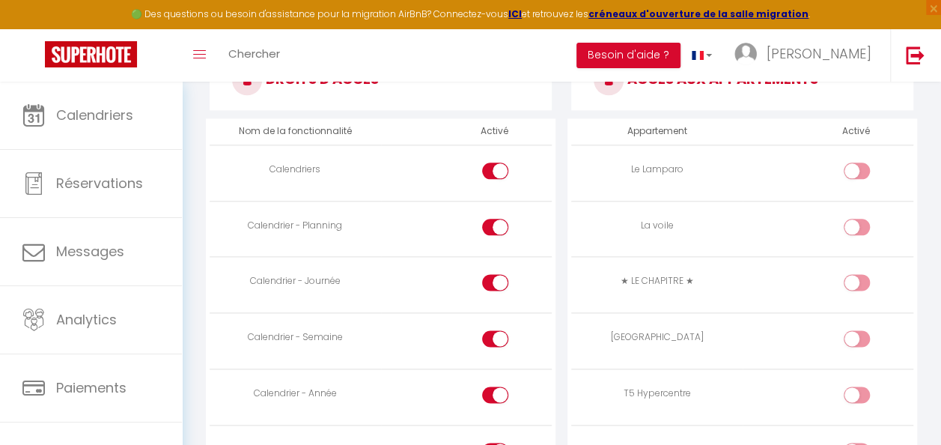
scroll to position [898, 0]
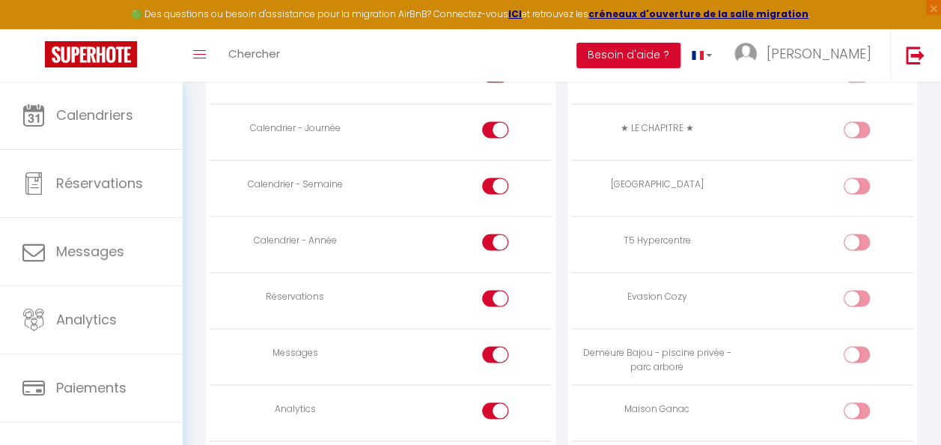
click at [499, 348] on input "checkbox" at bounding box center [508, 357] width 26 height 22
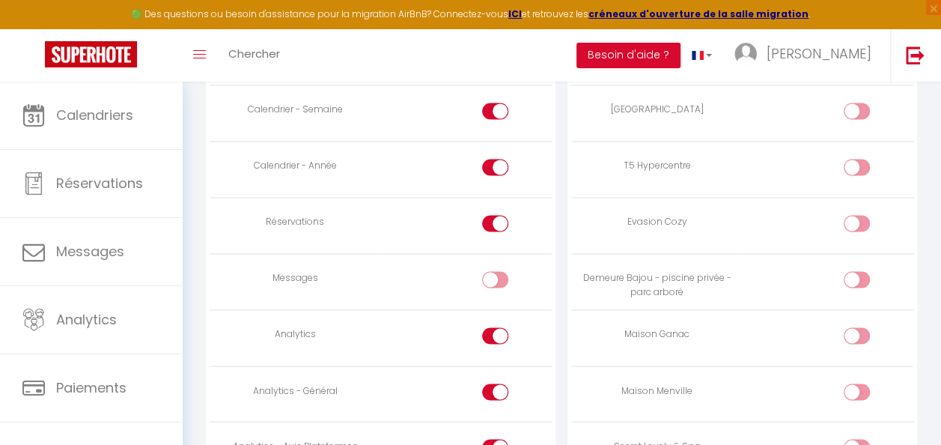
click at [502, 327] on input "checkbox" at bounding box center [508, 338] width 26 height 22
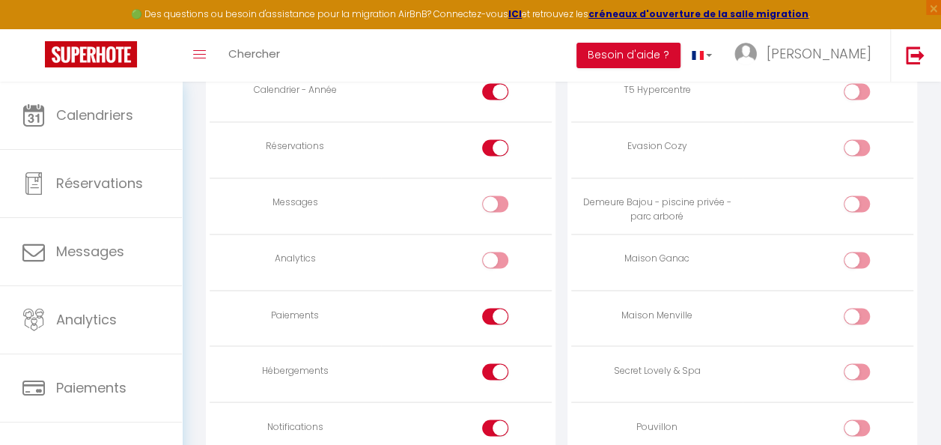
scroll to position [1198, 0]
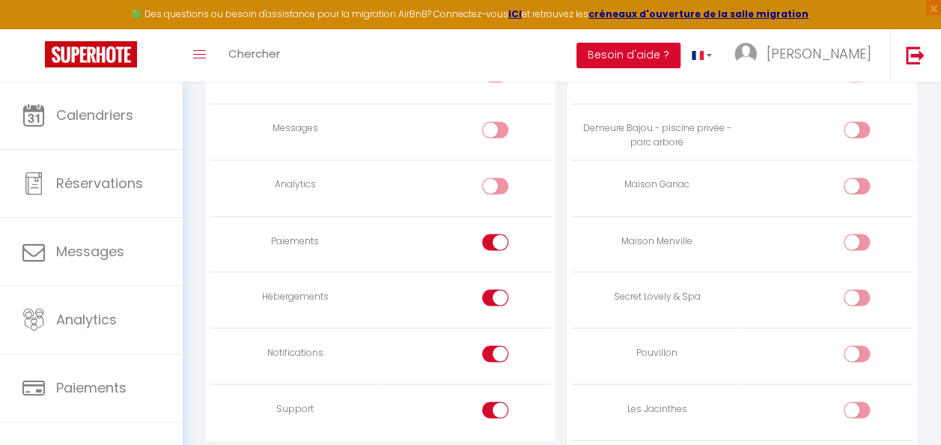
click at [500, 237] on input "checkbox" at bounding box center [508, 245] width 26 height 22
click at [502, 345] on input "checkbox" at bounding box center [508, 356] width 26 height 22
click at [502, 401] on input "checkbox" at bounding box center [508, 412] width 26 height 22
click at [494, 401] on div at bounding box center [495, 409] width 26 height 16
click at [495, 401] on input "checkbox" at bounding box center [508, 412] width 26 height 22
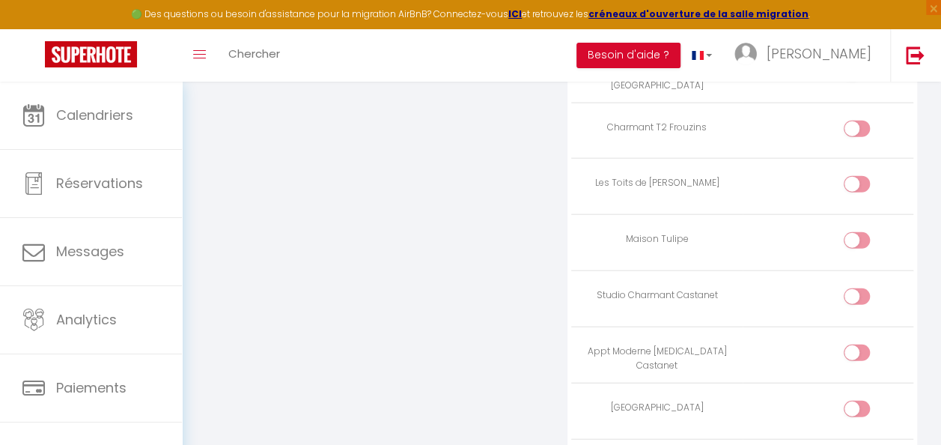
scroll to position [1572, 0]
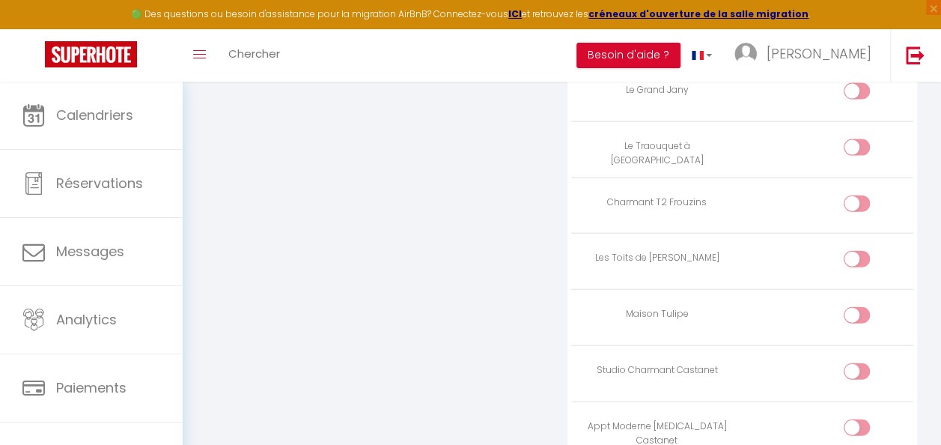
click at [849, 195] on div at bounding box center [857, 203] width 26 height 16
click at [856, 195] on input "checkbox" at bounding box center [869, 206] width 26 height 22
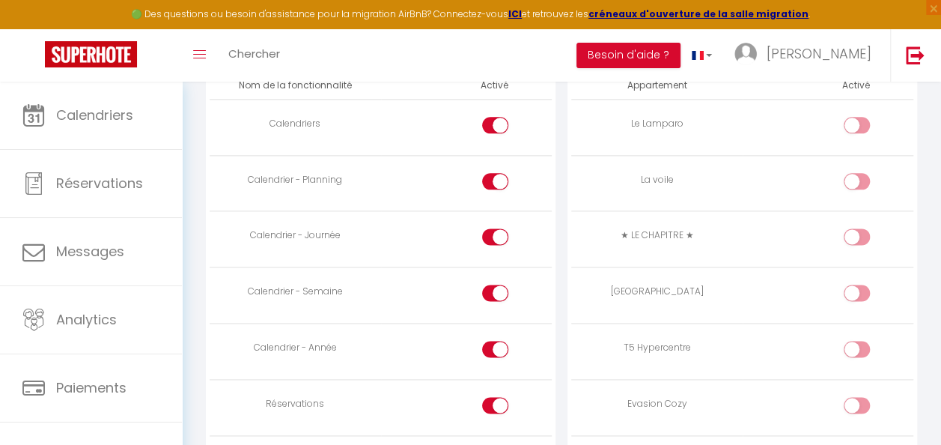
scroll to position [898, 0]
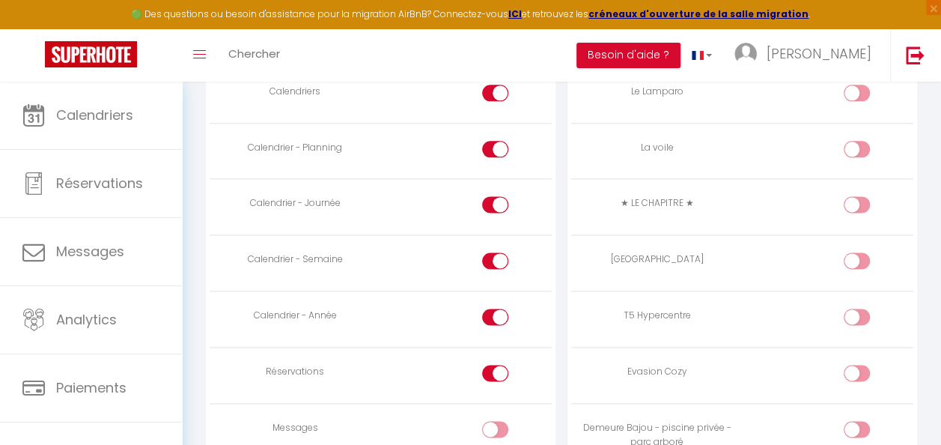
click at [853, 258] on div at bounding box center [857, 260] width 26 height 16
click at [856, 258] on input "checkbox" at bounding box center [869, 263] width 26 height 22
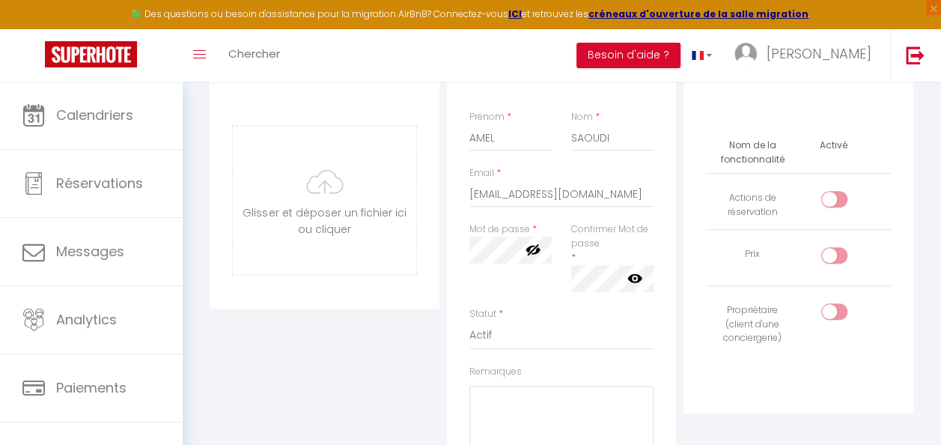
scroll to position [150, 0]
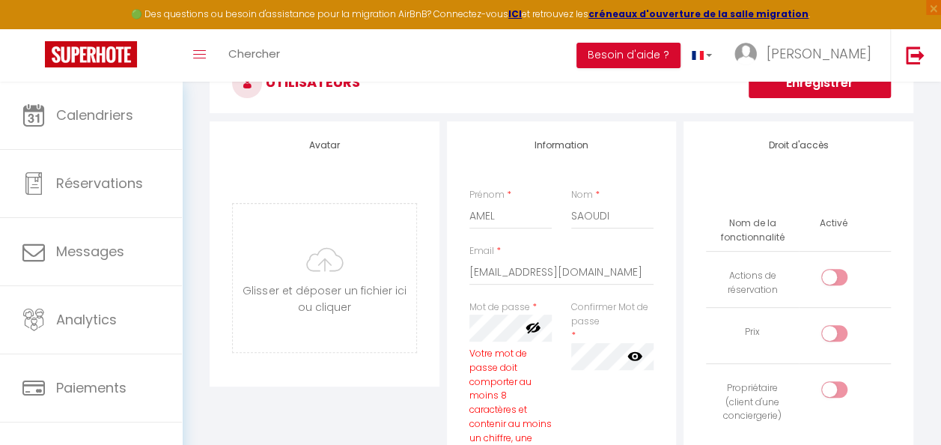
click at [585, 326] on label "Confirmer Mot de passe" at bounding box center [612, 314] width 82 height 28
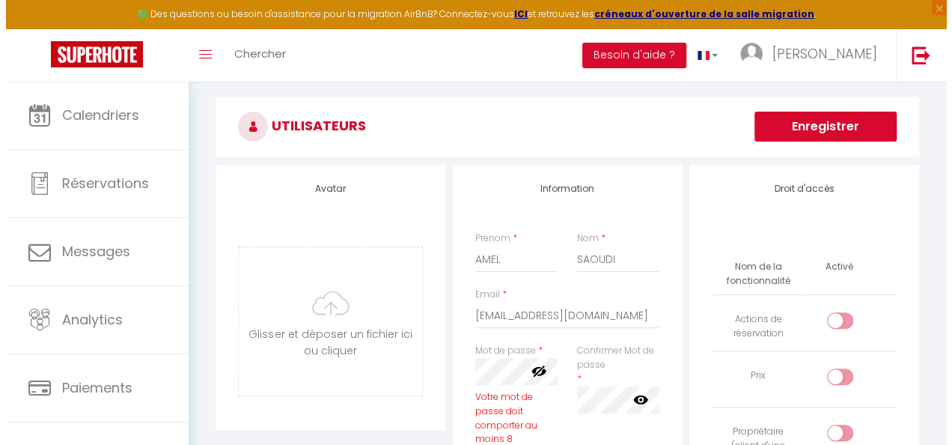
scroll to position [75, 0]
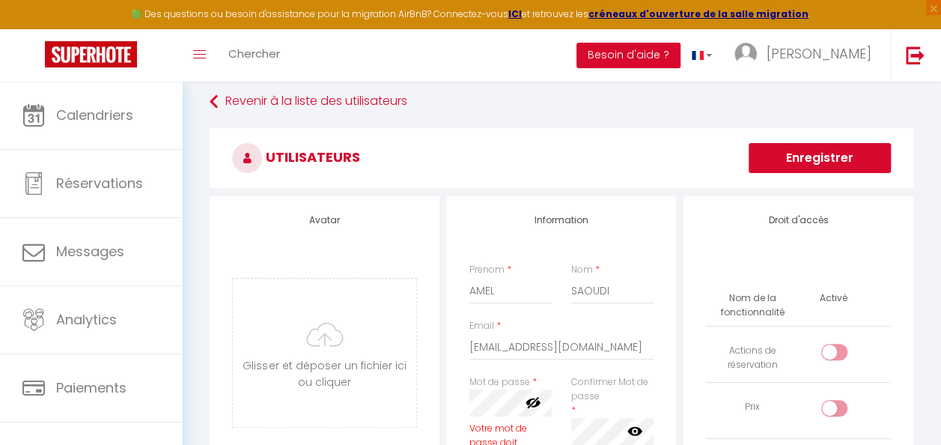
click at [830, 154] on button "Enregistrer" at bounding box center [820, 158] width 142 height 30
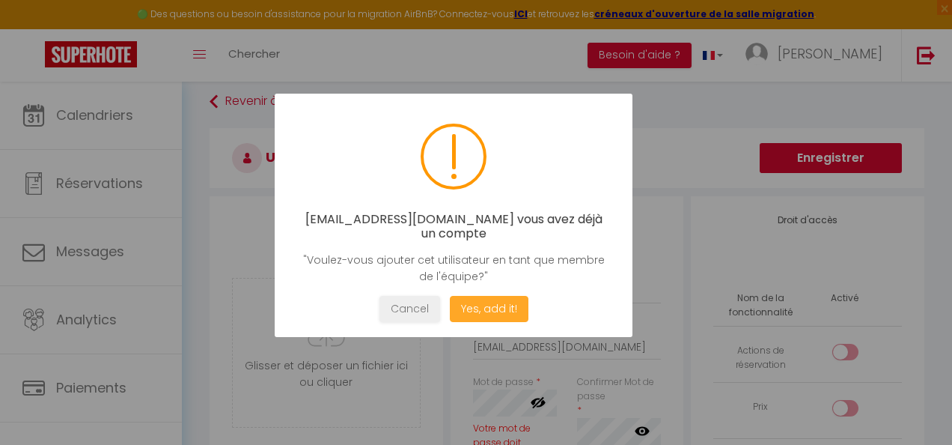
click at [497, 305] on button "Yes, add it!" at bounding box center [489, 309] width 79 height 26
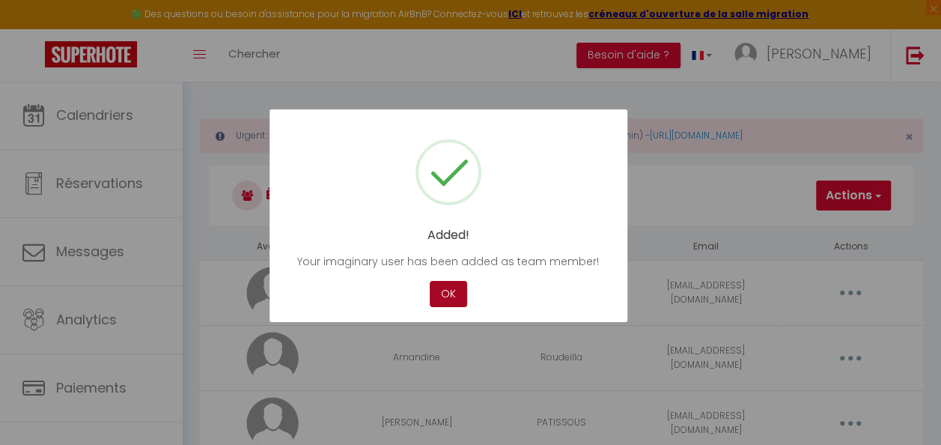
click at [442, 286] on button "OK" at bounding box center [448, 294] width 37 height 26
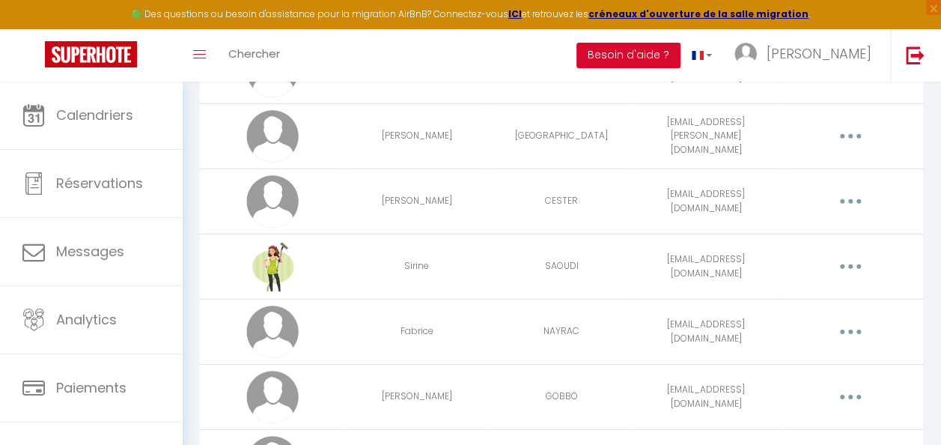
scroll to position [2093, 0]
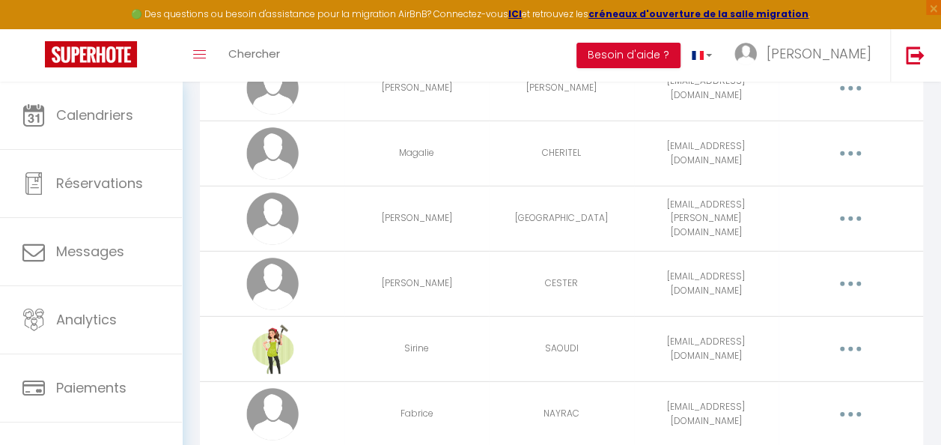
click at [856, 339] on button "button" at bounding box center [851, 349] width 40 height 28
click at [824, 376] on link "Editer" at bounding box center [810, 385] width 111 height 25
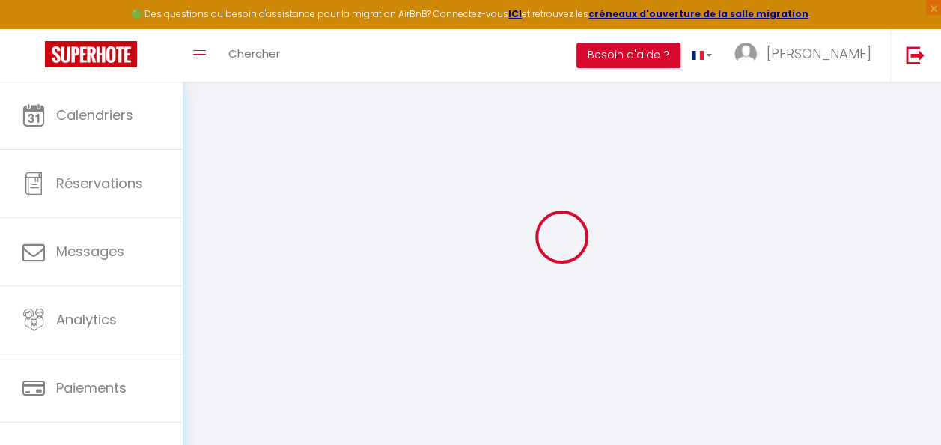
scroll to position [1881, 0]
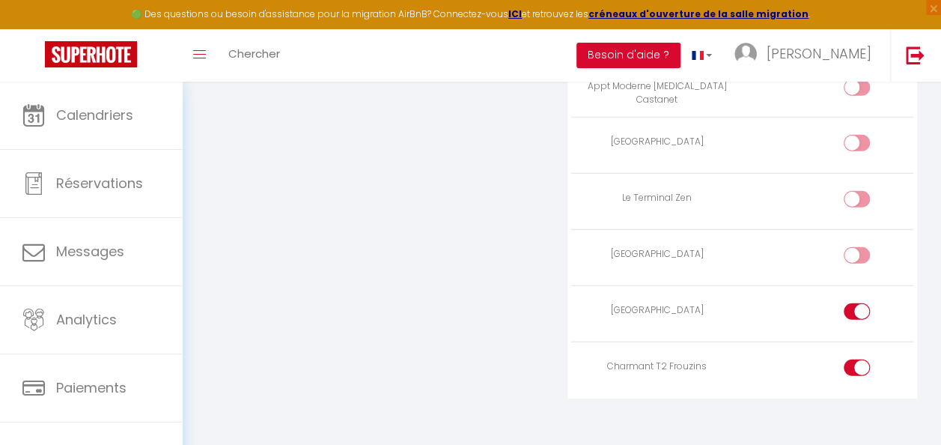
click at [859, 359] on input "checkbox" at bounding box center [869, 370] width 26 height 22
click at [863, 288] on td at bounding box center [828, 314] width 171 height 56
click at [862, 303] on input "checkbox" at bounding box center [869, 314] width 26 height 22
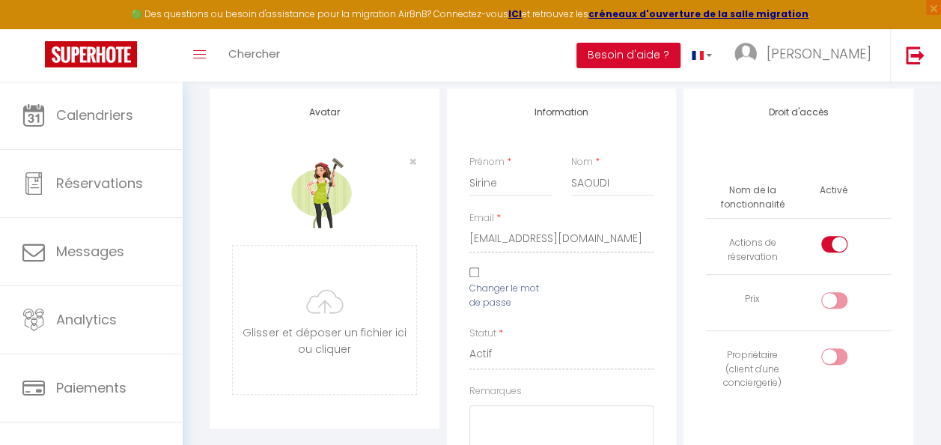
scroll to position [10, 0]
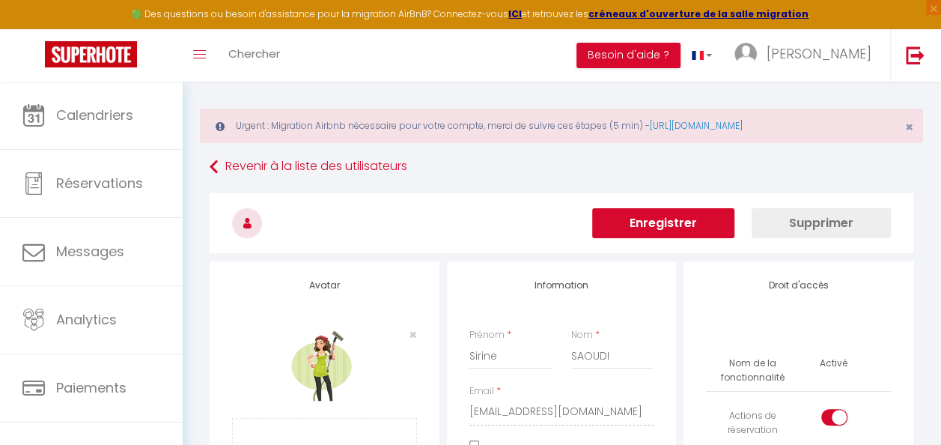
click at [702, 222] on button "Enregistrer" at bounding box center [663, 223] width 142 height 30
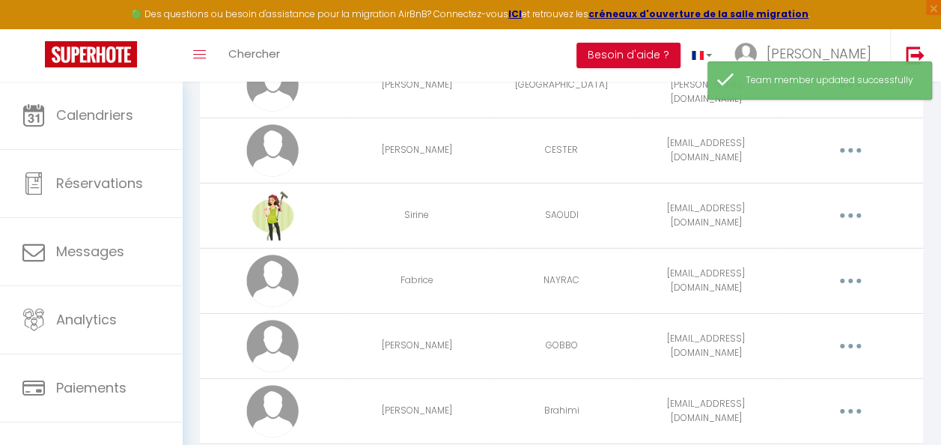
scroll to position [2393, 0]
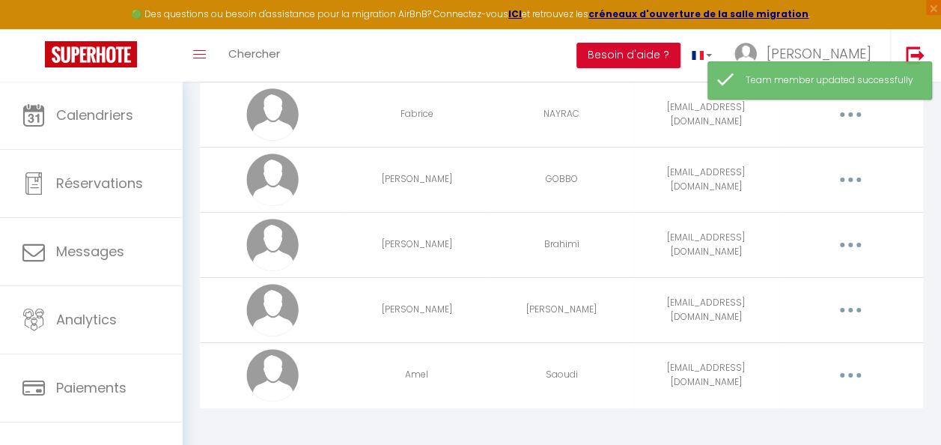
click at [845, 364] on button "button" at bounding box center [851, 375] width 40 height 28
click at [801, 401] on link "Editer" at bounding box center [810, 411] width 111 height 25
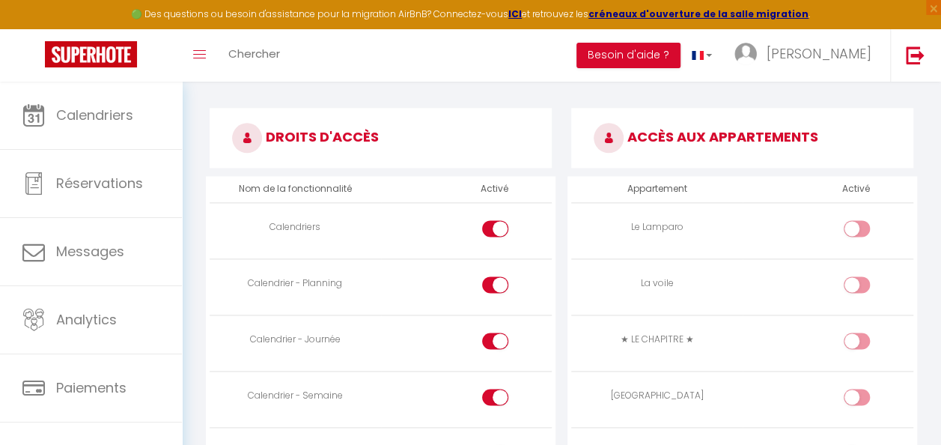
scroll to position [908, 0]
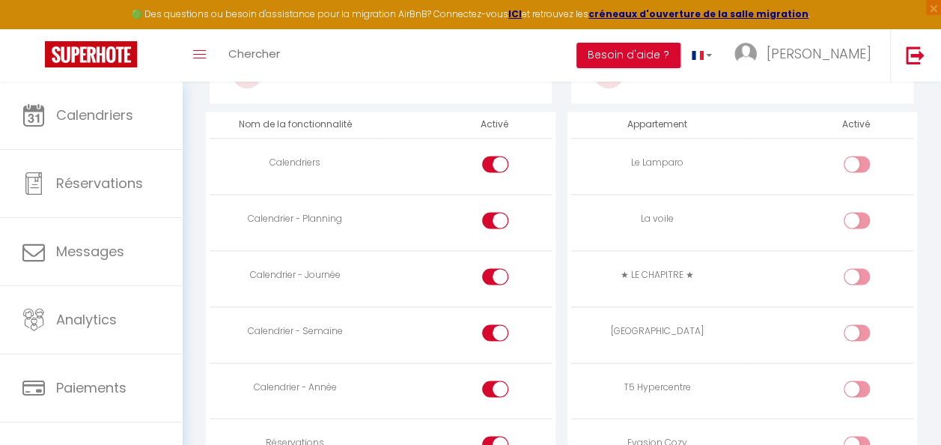
click at [856, 335] on div at bounding box center [857, 332] width 26 height 16
click at [856, 335] on input "checkbox" at bounding box center [869, 335] width 26 height 22
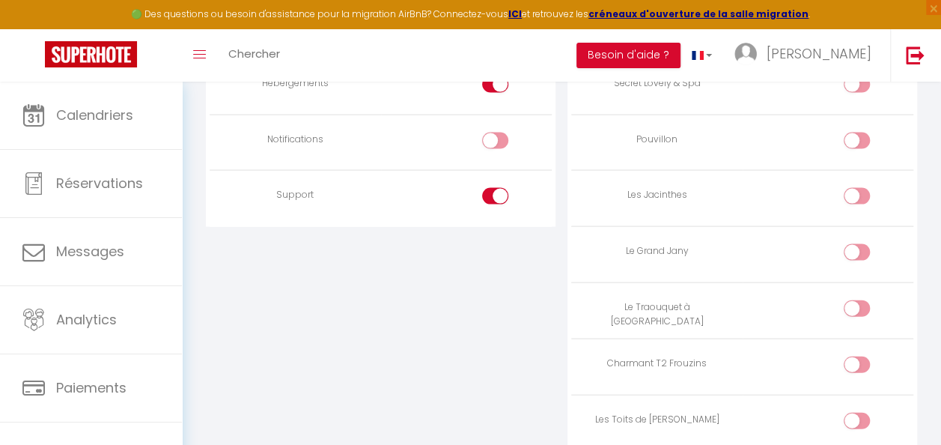
scroll to position [1582, 0]
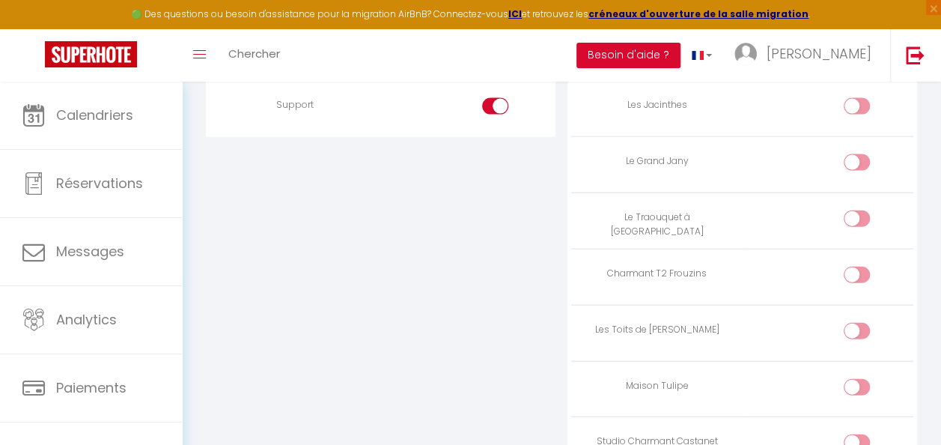
click at [852, 267] on div at bounding box center [857, 275] width 26 height 16
click at [856, 267] on input "checkbox" at bounding box center [869, 278] width 26 height 22
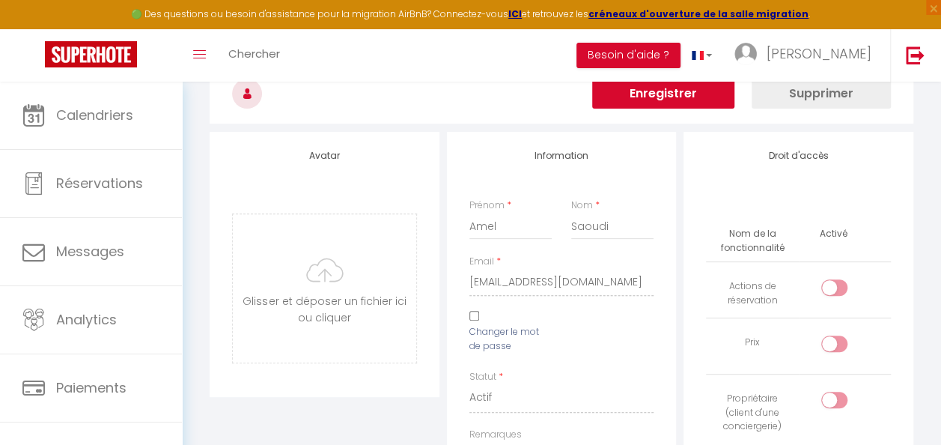
scroll to position [10, 0]
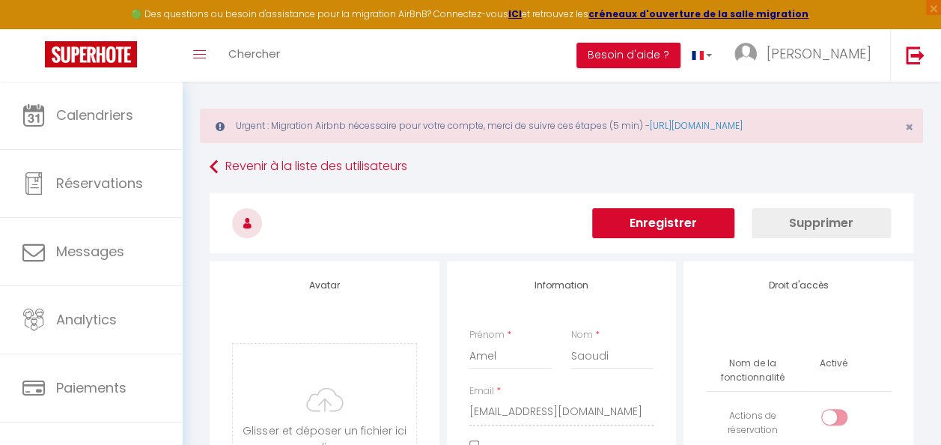
click at [697, 225] on button "Enregistrer" at bounding box center [663, 223] width 142 height 30
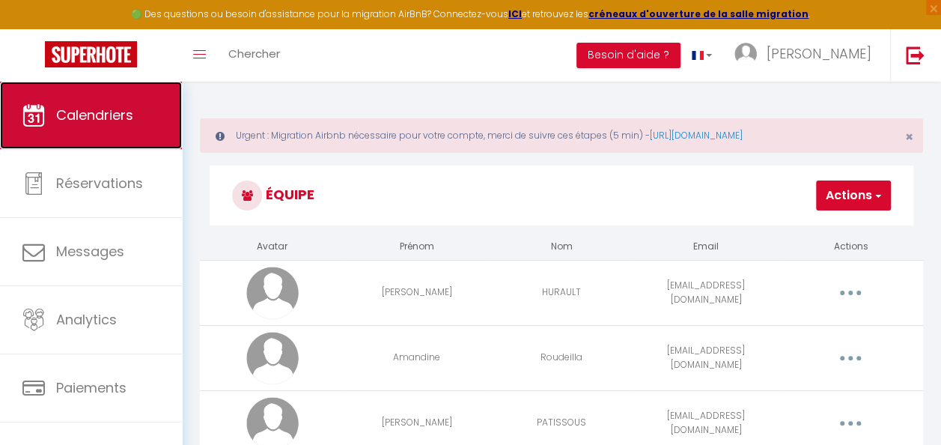
click at [97, 113] on span "Calendriers" at bounding box center [94, 115] width 77 height 19
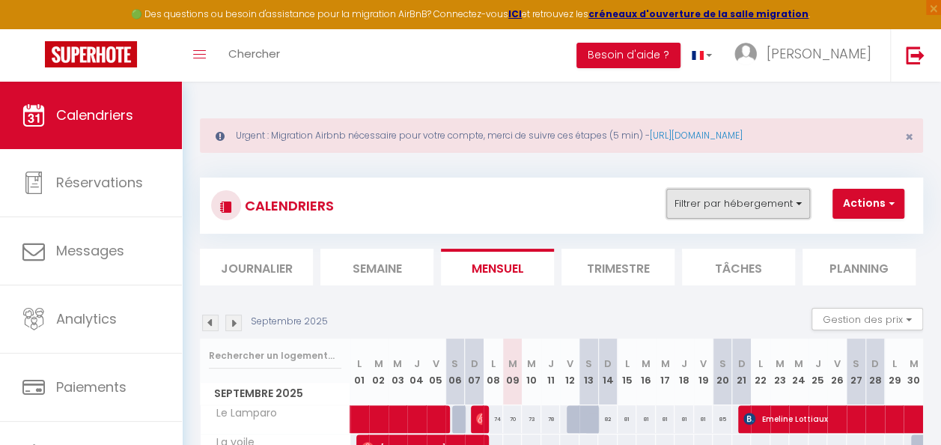
click at [751, 207] on button "Filtrer par hébergement" at bounding box center [738, 204] width 144 height 30
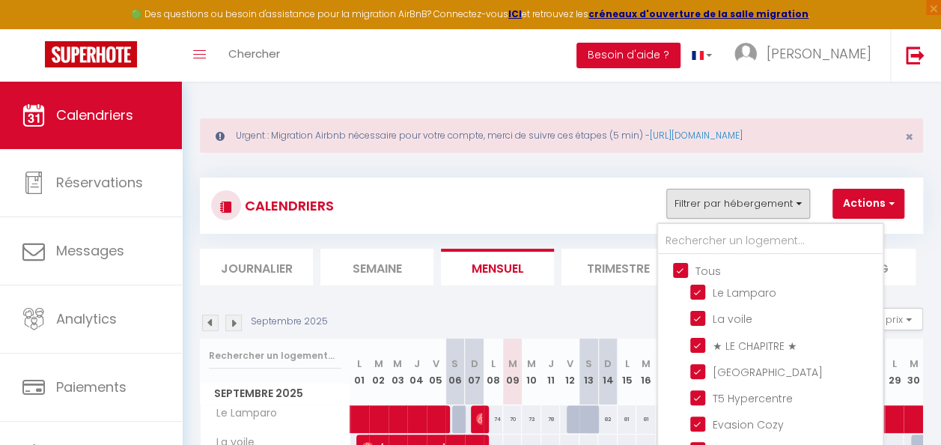
click at [680, 276] on input "Tous" at bounding box center [785, 269] width 225 height 15
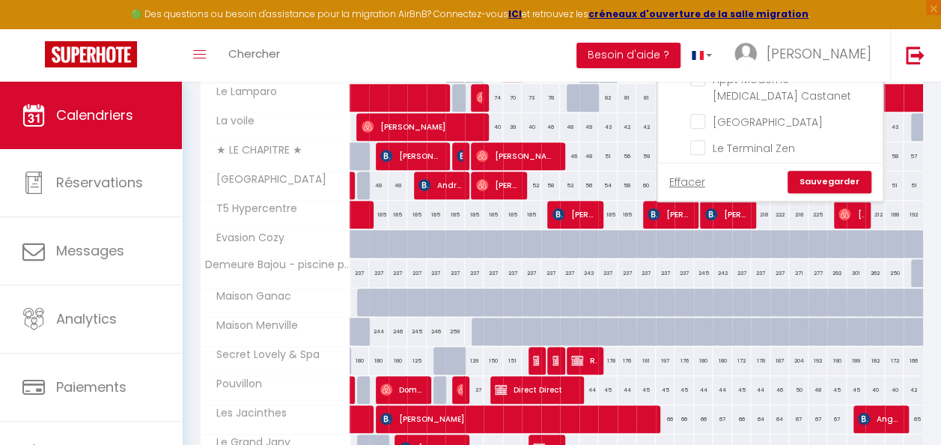
scroll to position [299, 0]
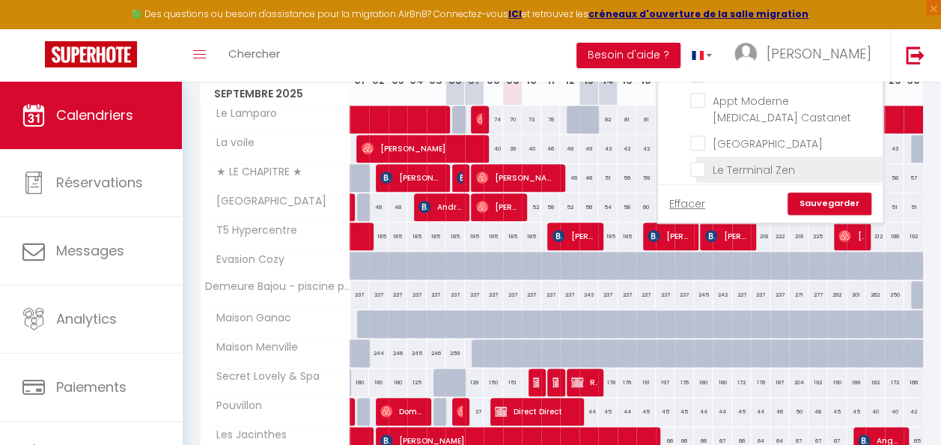
click at [699, 161] on input "Le Terminal Zen" at bounding box center [783, 168] width 187 height 15
click at [815, 201] on link "Sauvegarder" at bounding box center [830, 203] width 84 height 22
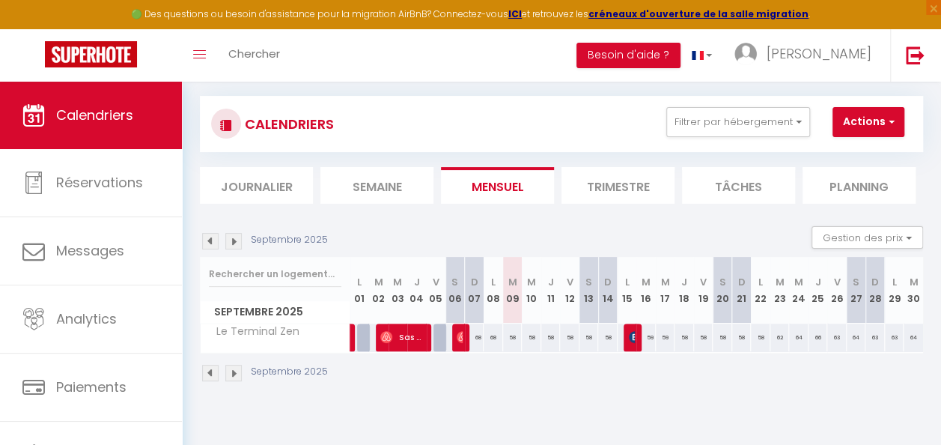
scroll to position [82, 0]
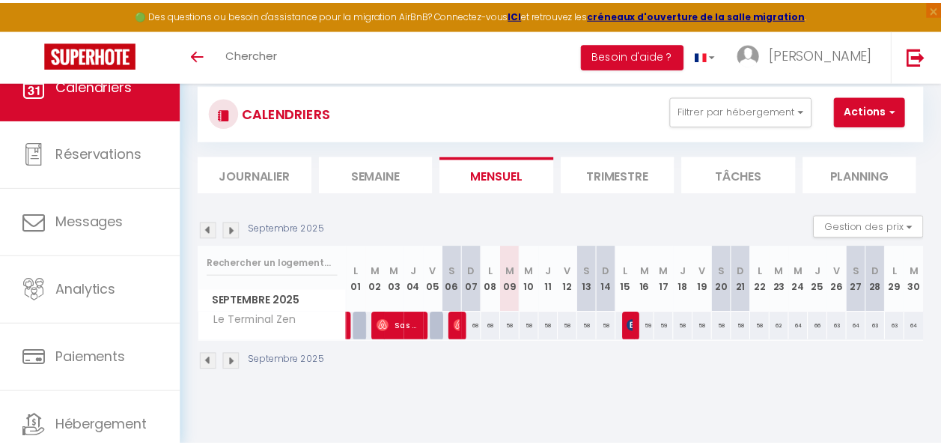
scroll to position [19, 0]
